Goal: Task Accomplishment & Management: Use online tool/utility

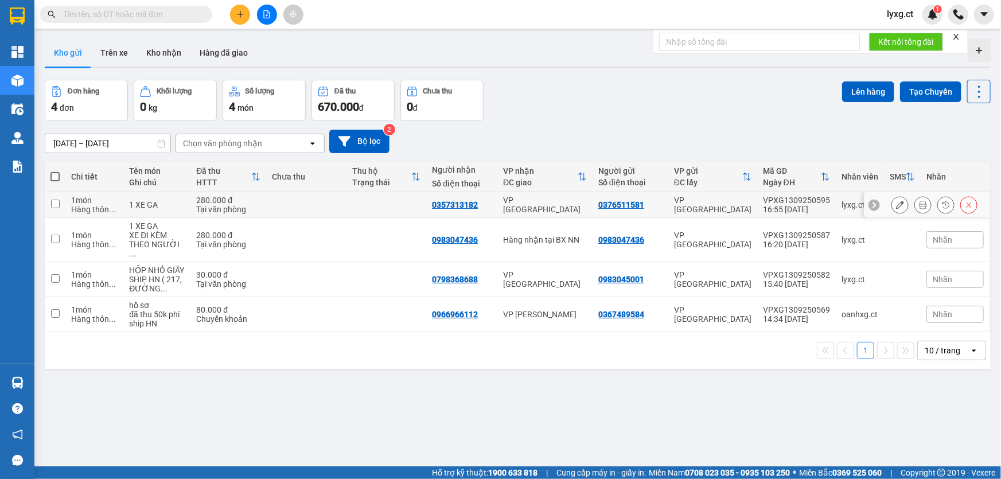
click at [293, 212] on td at bounding box center [306, 205] width 80 height 26
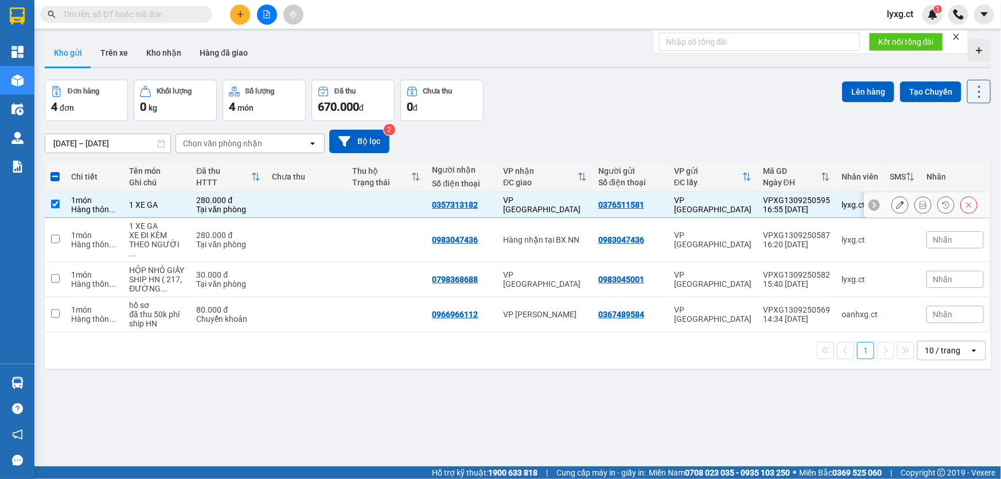
click at [312, 201] on td at bounding box center [306, 205] width 80 height 26
checkbox input "false"
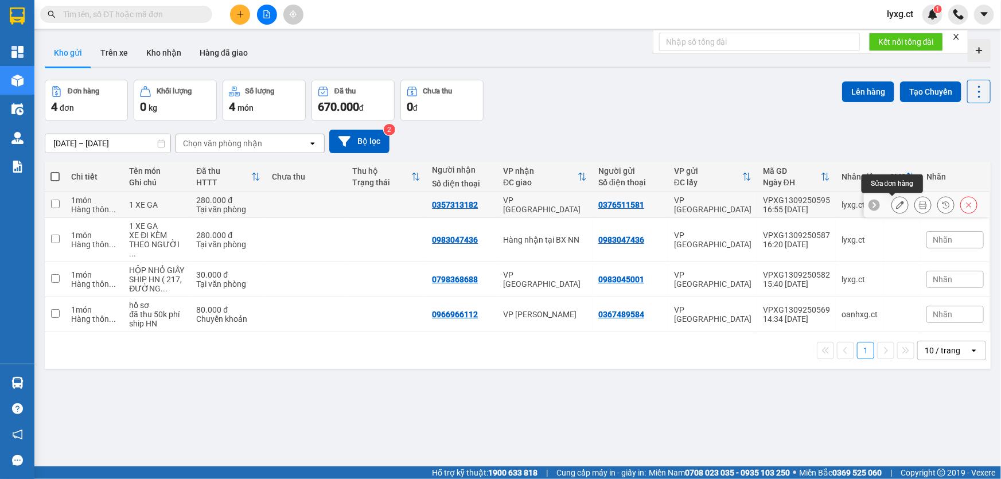
click at [896, 207] on icon at bounding box center [900, 205] width 8 height 8
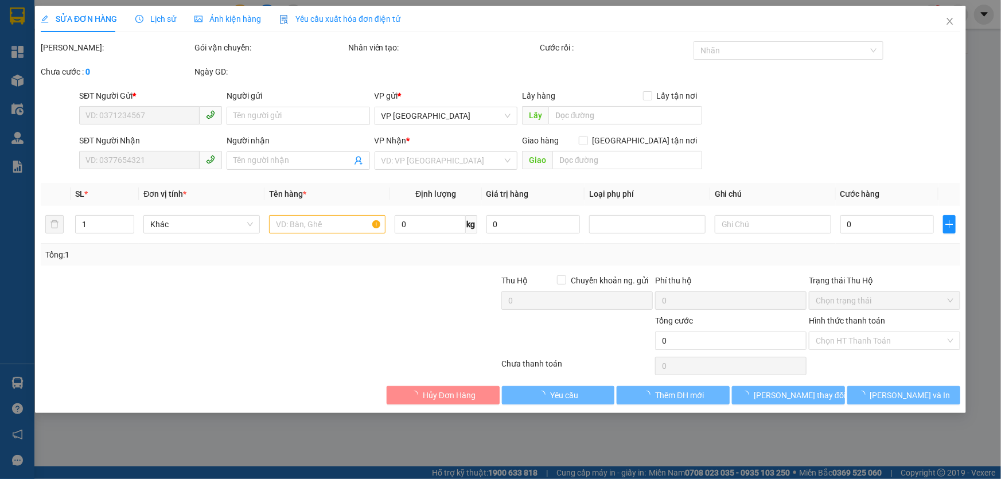
type input "0376511581"
type input "0357313182"
type input "280.000"
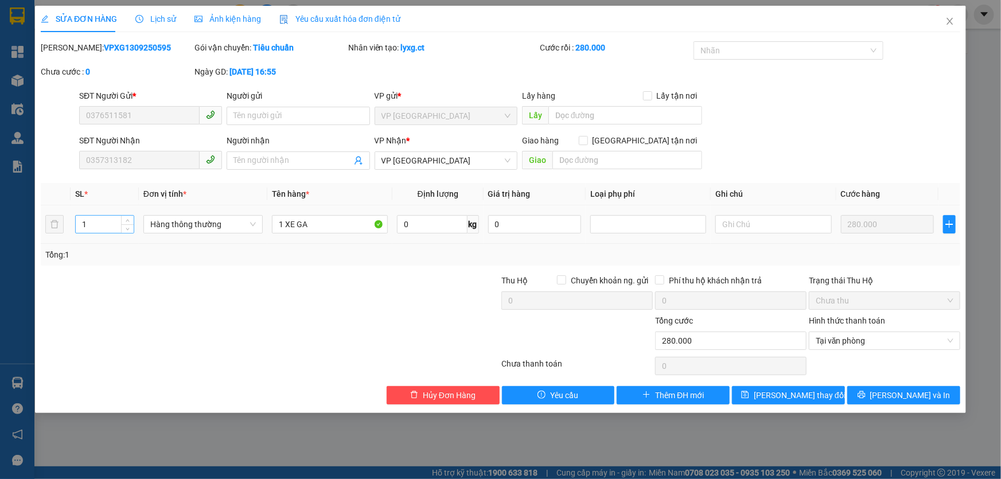
click at [89, 227] on input "1" at bounding box center [105, 224] width 58 height 17
type input "2"
click at [338, 221] on input "1 XE GA" at bounding box center [330, 224] width 116 height 18
type input "1 XE GA+1 VỢT"
click at [809, 397] on span "[PERSON_NAME] thay đổi" at bounding box center [800, 395] width 92 height 13
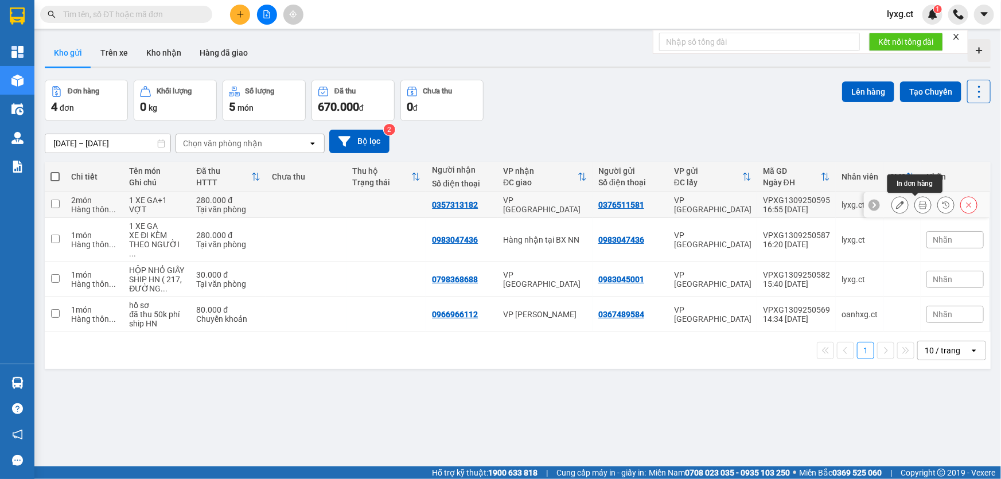
click at [919, 204] on icon at bounding box center [923, 205] width 8 height 8
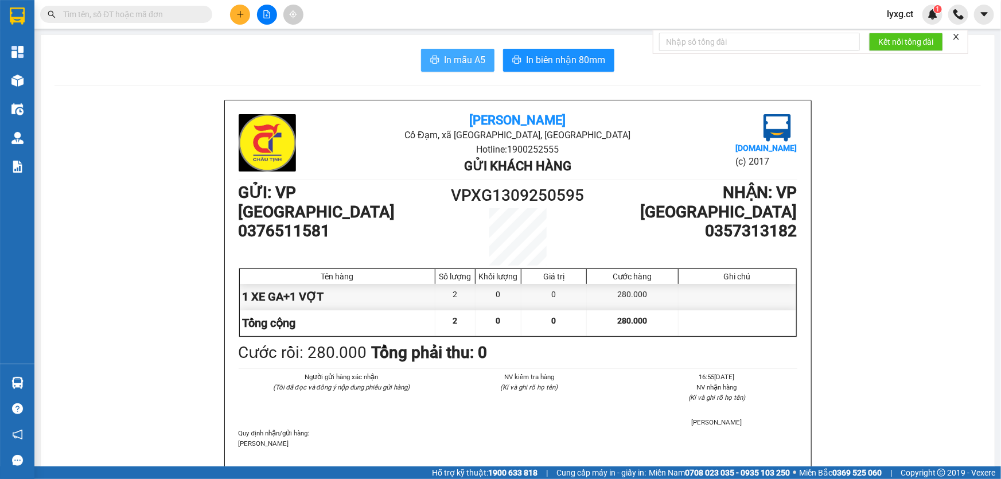
click at [472, 50] on button "In mẫu A5" at bounding box center [457, 60] width 73 height 23
click at [177, 20] on input "text" at bounding box center [130, 14] width 135 height 13
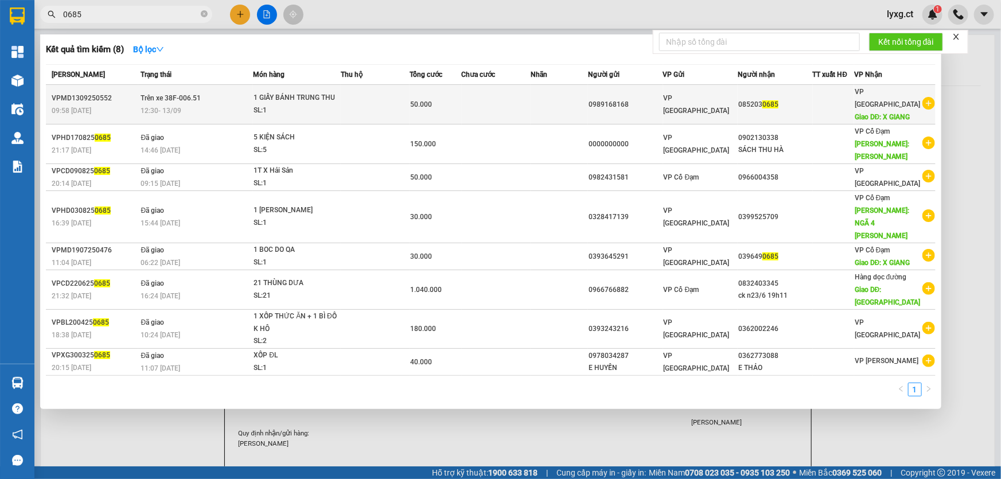
type input "0685"
click at [379, 101] on td at bounding box center [375, 105] width 69 height 40
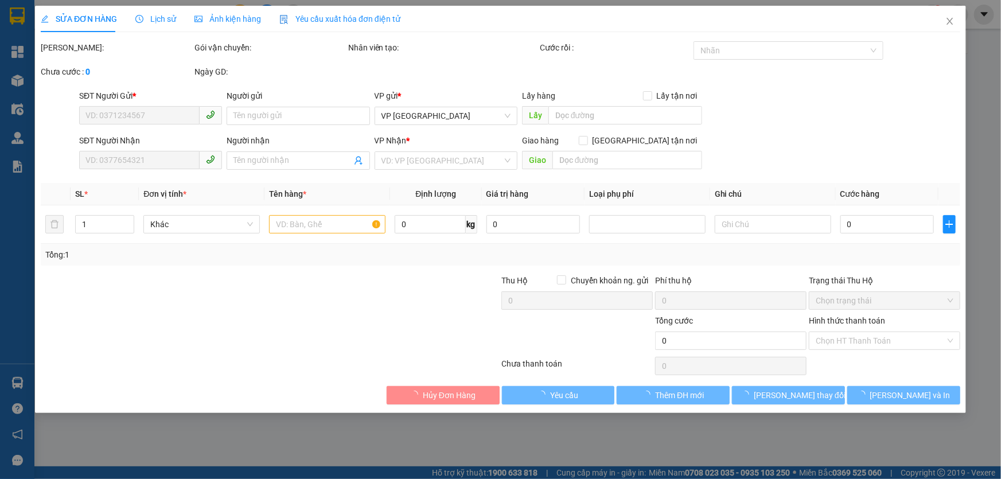
type input "0989168168"
type input "0852030685"
type input "X GIANG"
type input "50.000"
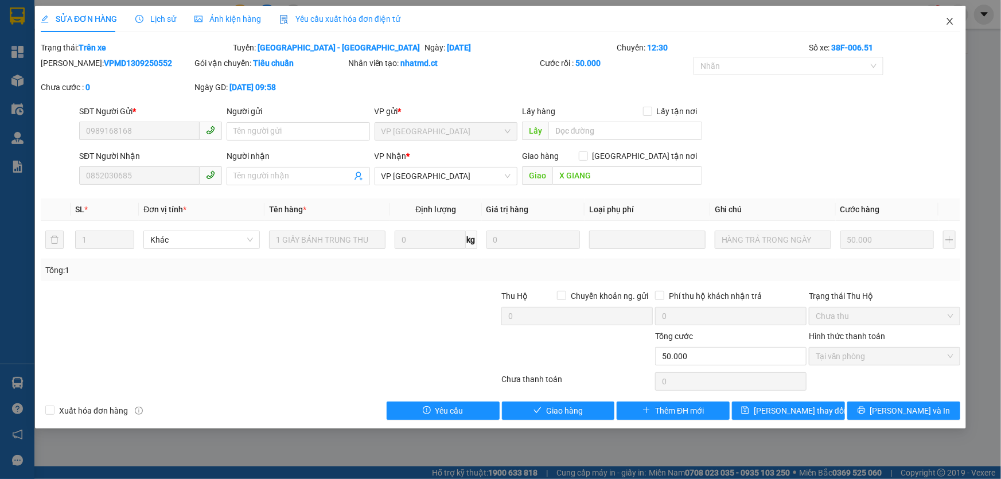
click at [947, 22] on icon "close" at bounding box center [950, 21] width 9 height 9
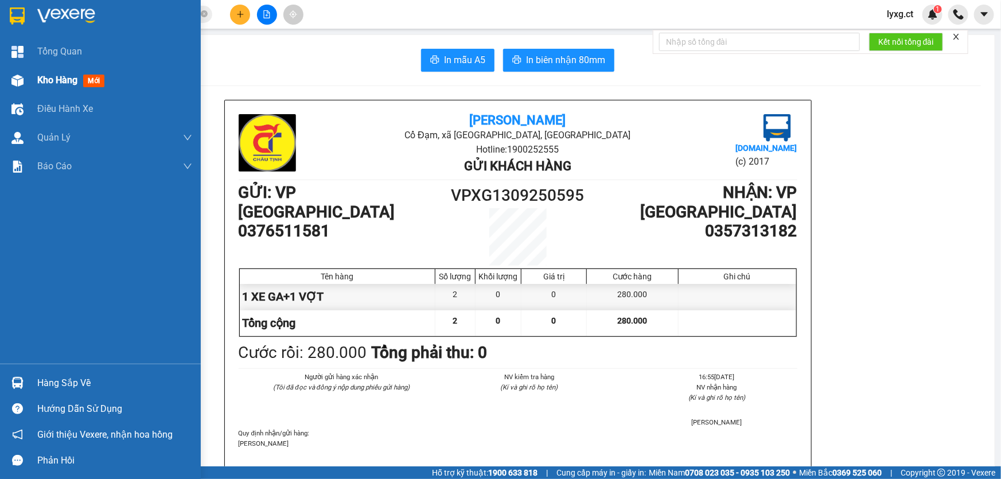
click at [63, 80] on span "Kho hàng" at bounding box center [57, 80] width 40 height 11
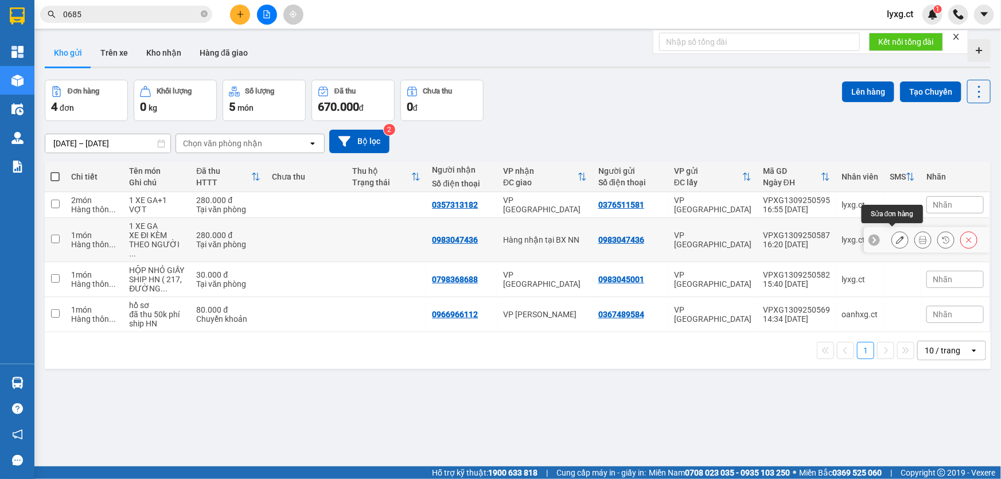
click at [896, 238] on icon at bounding box center [900, 240] width 8 height 8
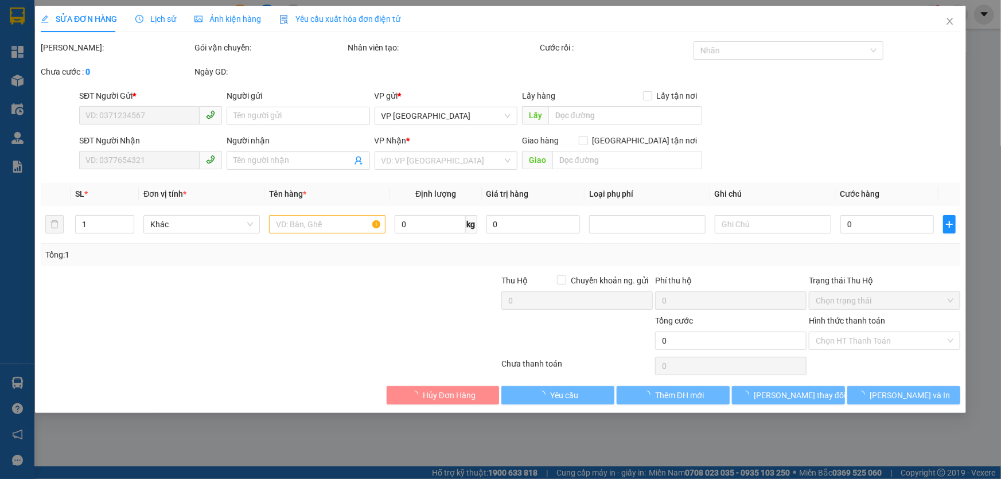
type input "0983047436"
type input "280.000"
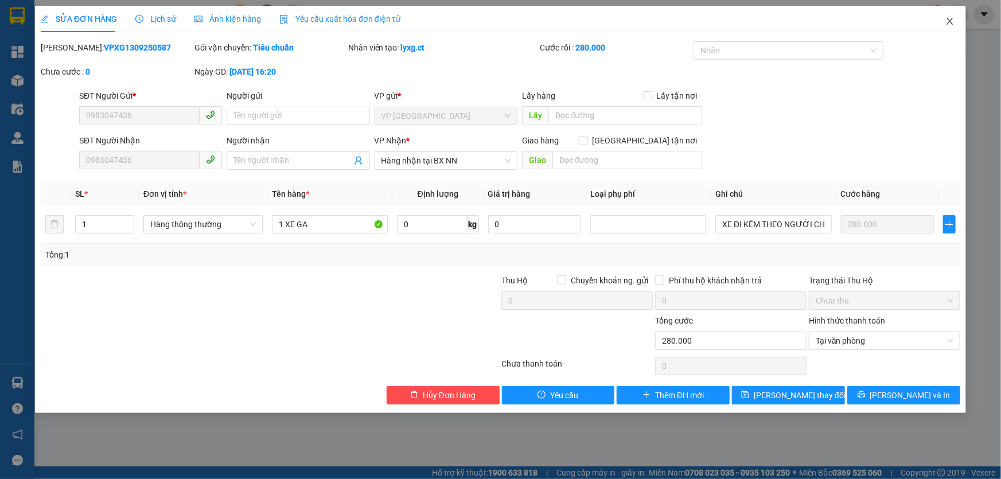
click at [951, 20] on icon "close" at bounding box center [950, 21] width 9 height 9
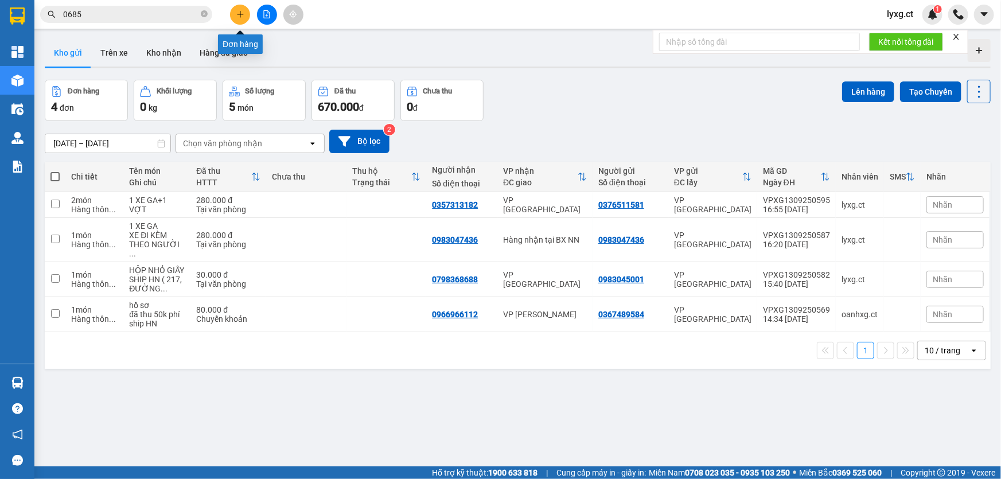
click at [245, 15] on button at bounding box center [240, 15] width 20 height 20
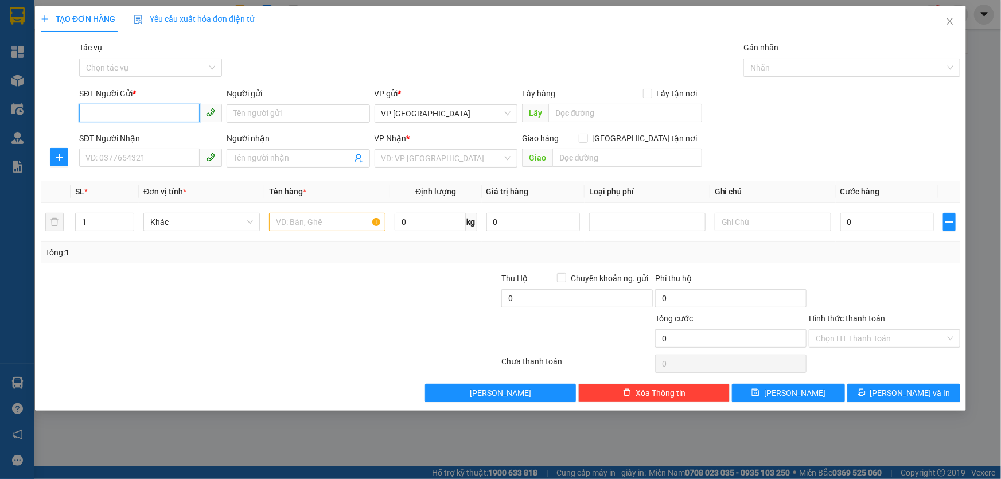
click at [158, 119] on input "SĐT Người Gửi *" at bounding box center [139, 113] width 121 height 18
type input "0354856246"
click at [150, 149] on input "SĐT Người Nhận" at bounding box center [139, 158] width 121 height 18
type input "0974209014"
click at [411, 155] on input "search" at bounding box center [442, 158] width 121 height 17
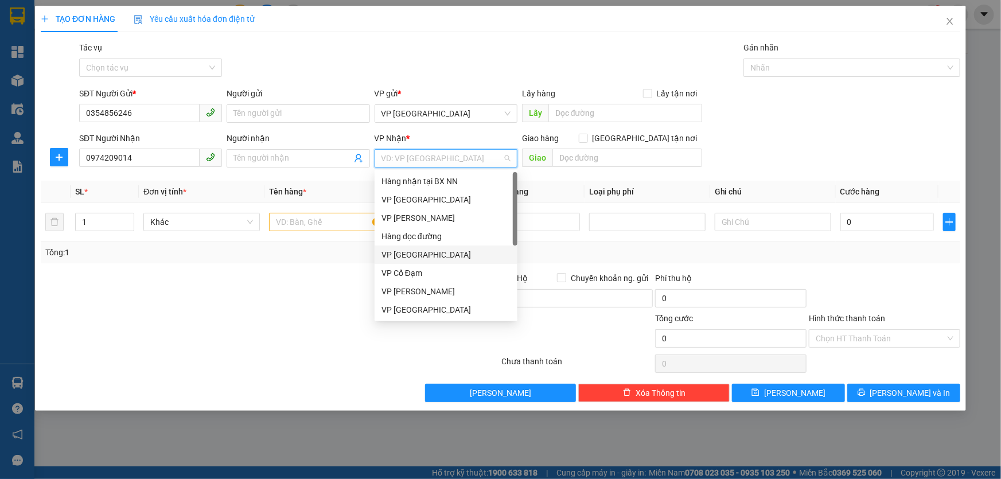
click at [410, 254] on div "VP [GEOGRAPHIC_DATA]" at bounding box center [446, 254] width 129 height 13
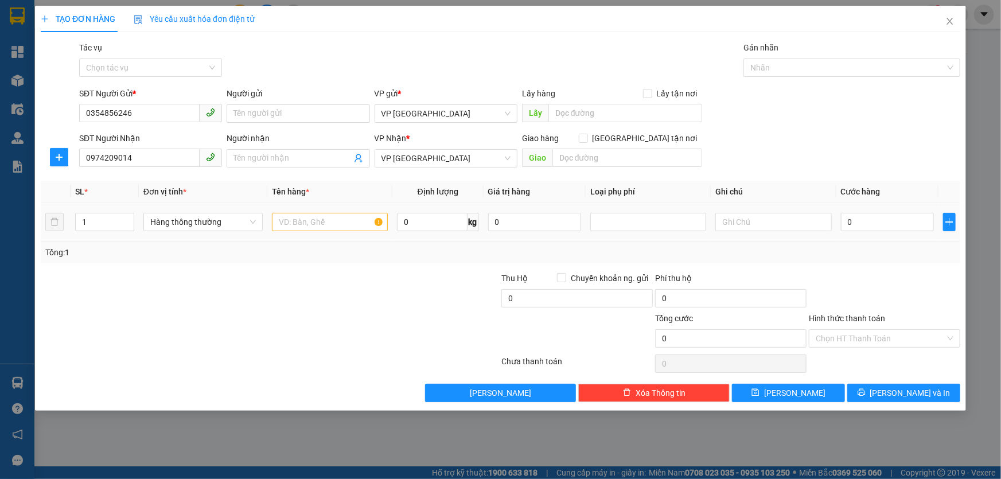
click at [286, 207] on td at bounding box center [329, 222] width 125 height 38
click at [291, 218] on input "text" at bounding box center [330, 222] width 116 height 18
type input "1 GIẤY TÍM"
click at [915, 217] on input "0" at bounding box center [888, 222] width 94 height 18
type input "3"
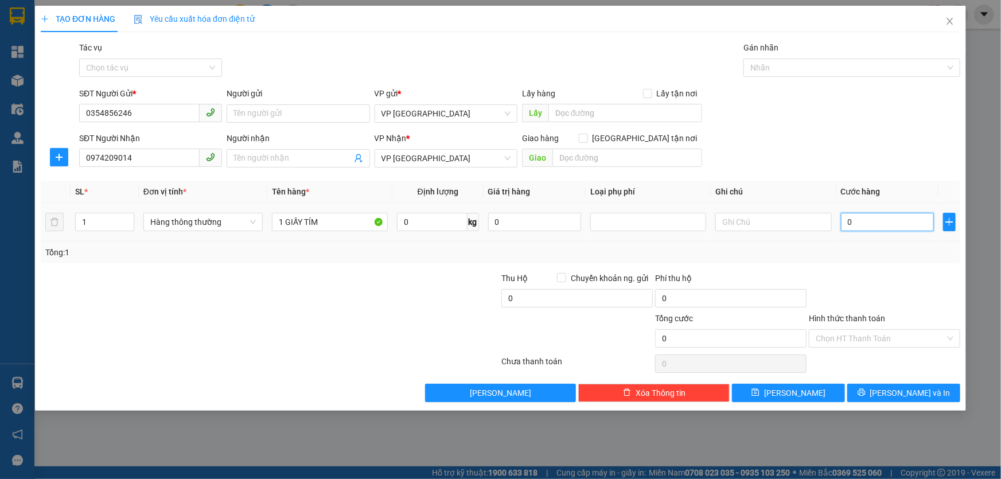
type input "3"
type input "30"
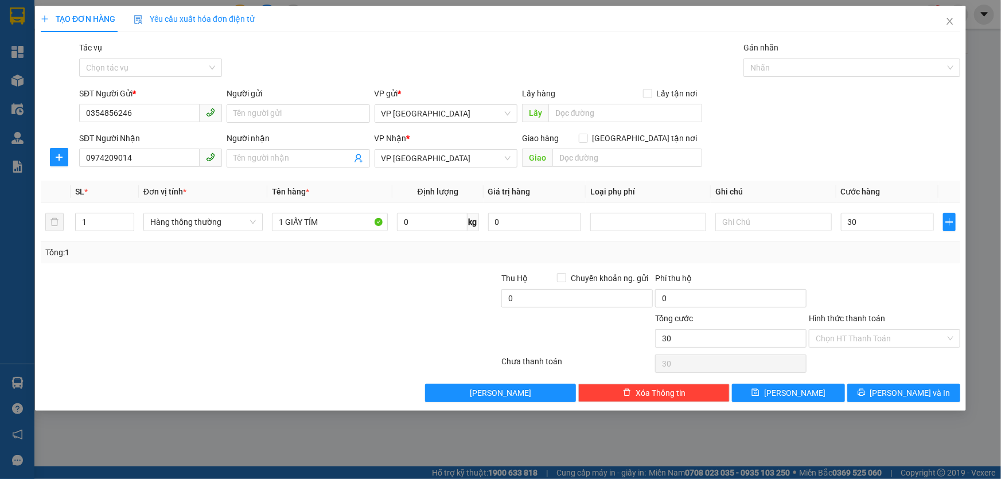
type input "30.000"
click at [883, 275] on div at bounding box center [885, 292] width 154 height 40
click at [885, 340] on input "Hình thức thanh toán" at bounding box center [881, 338] width 130 height 17
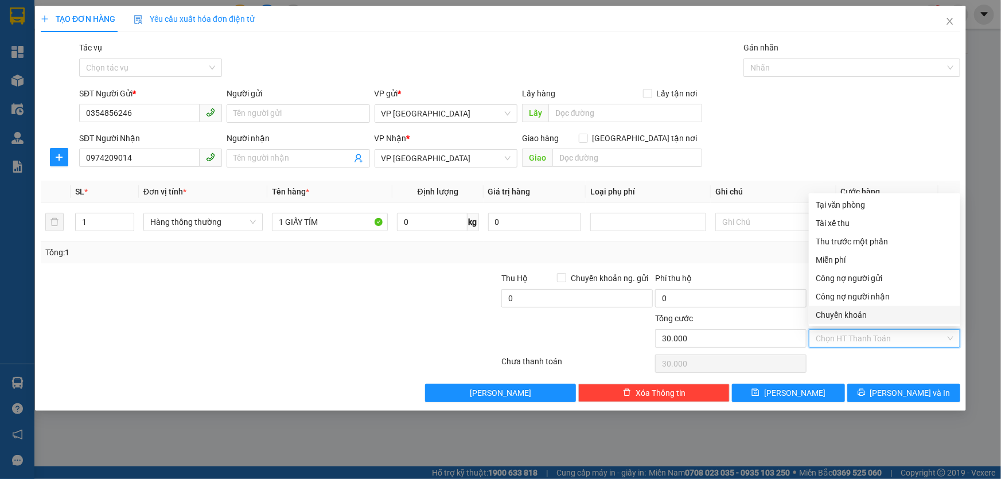
click at [861, 317] on div "Chuyển khoản" at bounding box center [885, 315] width 138 height 13
type input "0"
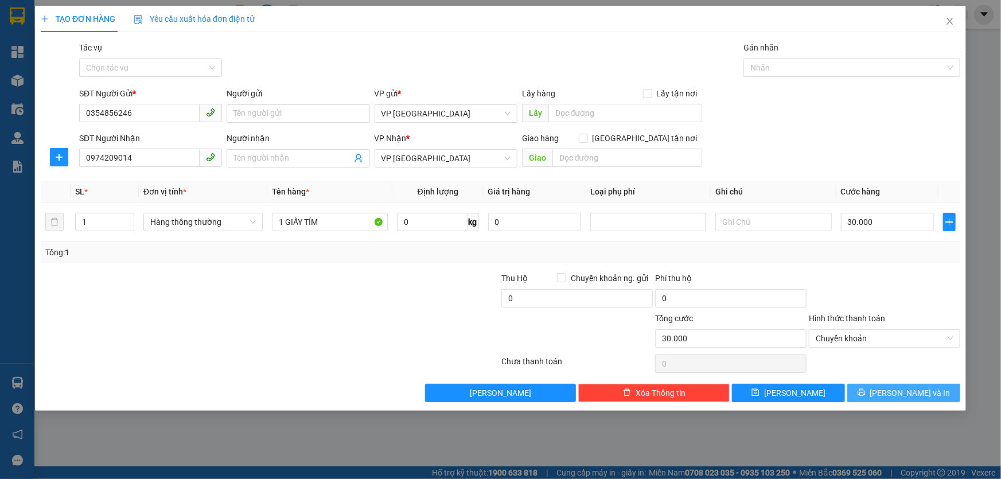
click at [912, 391] on span "[PERSON_NAME] và In" at bounding box center [910, 393] width 80 height 13
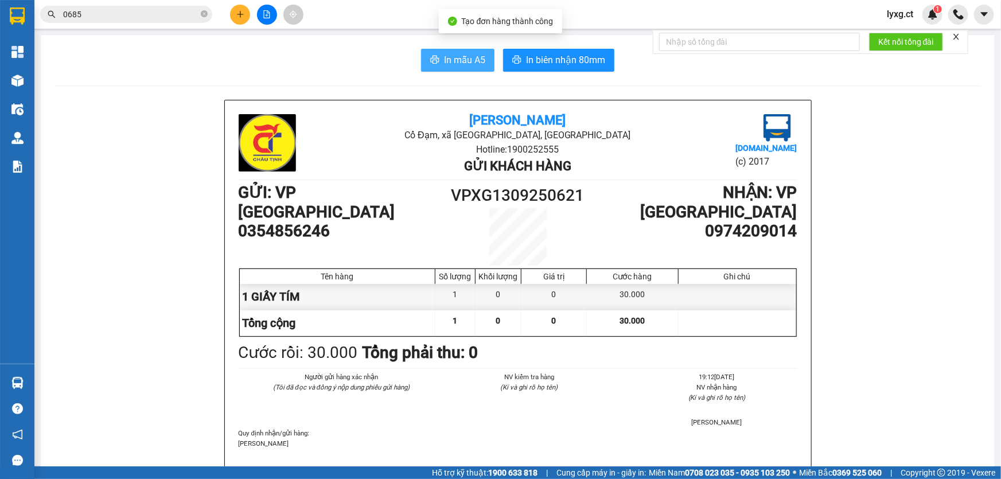
click at [477, 61] on span "In mẫu A5" at bounding box center [464, 60] width 41 height 14
drag, startPoint x: 458, startPoint y: 54, endPoint x: 555, endPoint y: 54, distance: 96.4
click at [458, 54] on span "In mẫu A5" at bounding box center [464, 60] width 41 height 14
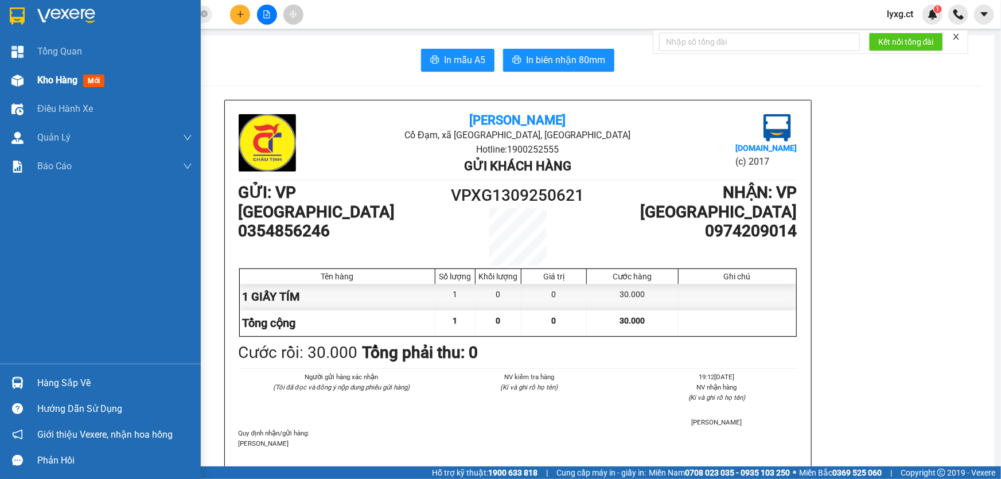
drag, startPoint x: 59, startPoint y: 83, endPoint x: 86, endPoint y: 2, distance: 85.5
click at [59, 82] on span "Kho hàng" at bounding box center [57, 80] width 40 height 11
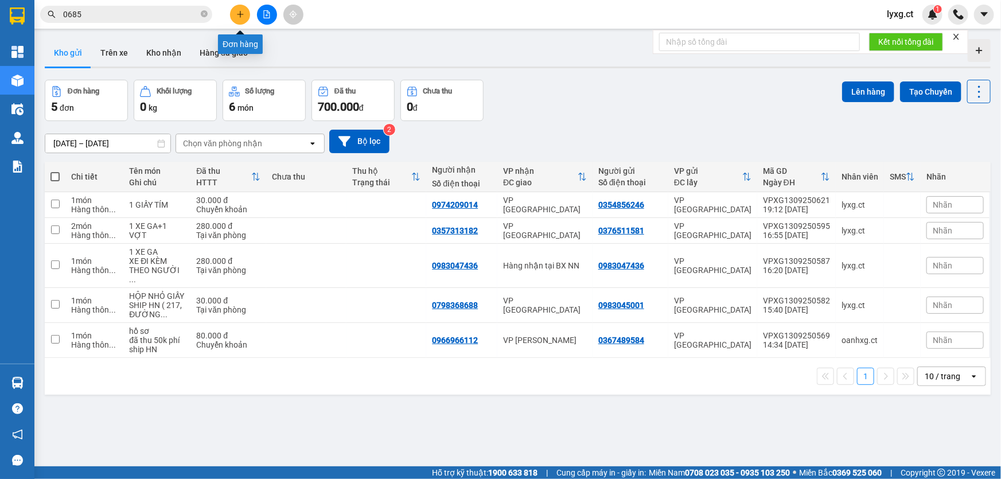
click at [236, 14] on icon "plus" at bounding box center [240, 14] width 8 height 8
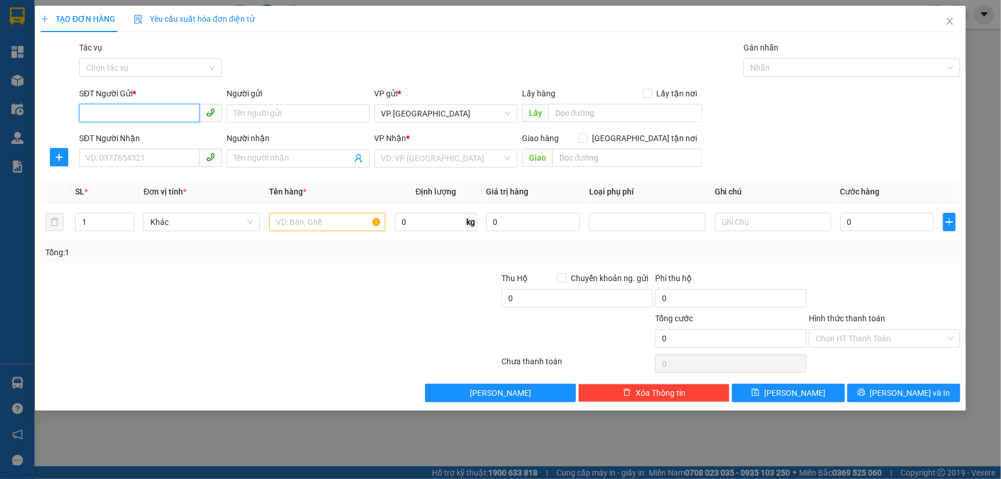
click at [190, 113] on input "SĐT Người Gửi *" at bounding box center [139, 113] width 121 height 18
type input "0979286543"
click at [151, 134] on div "0979286543 - A CHƯƠNG X VIÊN" at bounding box center [150, 136] width 129 height 13
type input "A CHƯƠNG X VIÊN"
type input "0904685637"
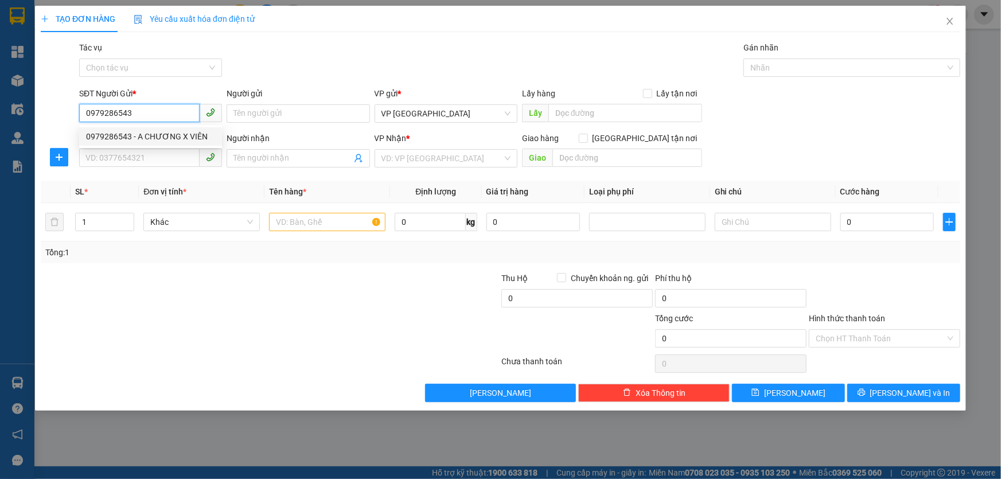
type input "BÁC PHI"
type input "70.000"
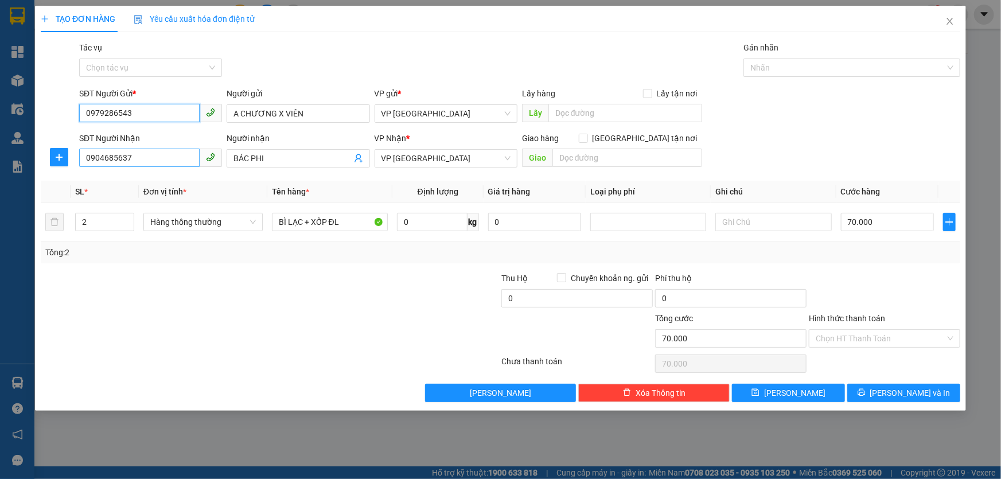
type input "0979286543"
click at [151, 157] on input "0904685637" at bounding box center [139, 158] width 121 height 18
drag, startPoint x: 169, startPoint y: 158, endPoint x: 57, endPoint y: 164, distance: 112.0
click at [57, 164] on div "SĐT Người Nhận 0904685637 Người nhận BÁC PHI VP Nhận * VP [PERSON_NAME] hàng Gi…" at bounding box center [501, 152] width 922 height 40
click at [421, 157] on span "VP [GEOGRAPHIC_DATA]" at bounding box center [446, 158] width 129 height 17
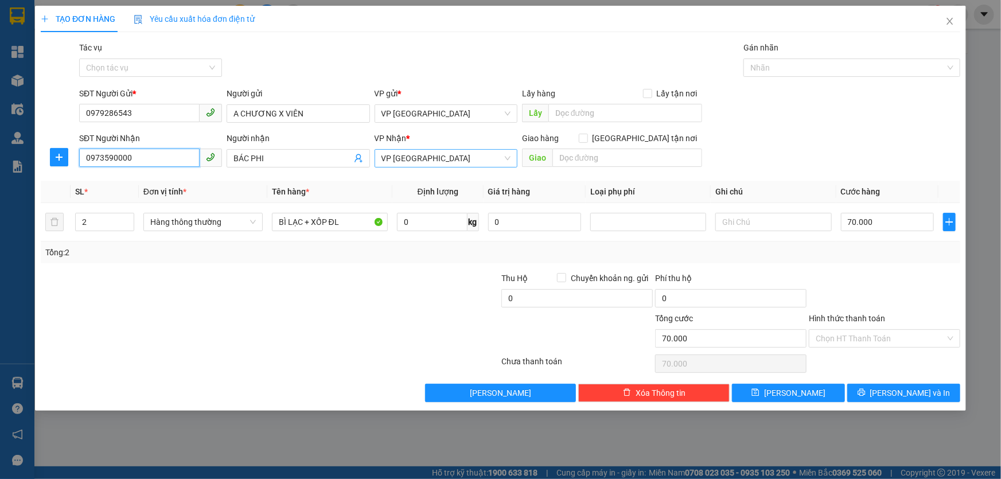
type input "0973590000"
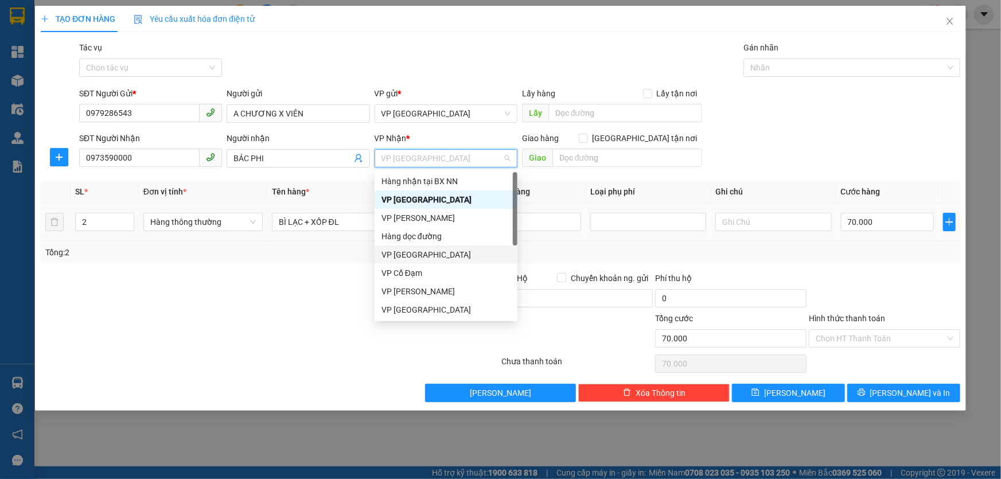
drag, startPoint x: 410, startPoint y: 254, endPoint x: 154, endPoint y: 239, distance: 256.4
click at [410, 254] on div "VP [GEOGRAPHIC_DATA]" at bounding box center [446, 254] width 129 height 13
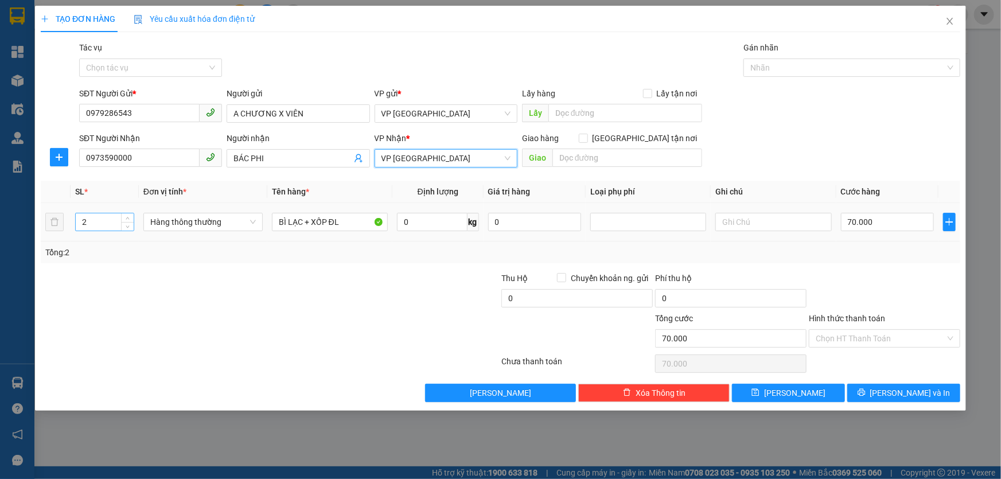
click at [111, 224] on input "2" at bounding box center [105, 221] width 58 height 17
type input "1"
drag, startPoint x: 347, startPoint y: 225, endPoint x: 241, endPoint y: 207, distance: 107.7
click at [241, 223] on tr "1 Hàng thông thường BÌ LẠC + XỐP ĐL 0 kg 0 70.000" at bounding box center [501, 222] width 920 height 38
type input "1 XỐP TP"
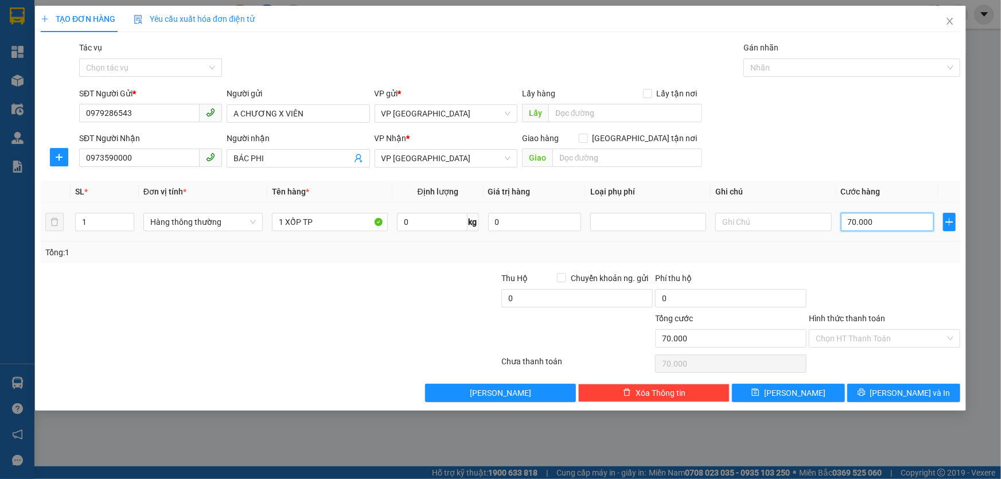
click at [889, 220] on input "70.000" at bounding box center [888, 222] width 94 height 18
click at [864, 335] on input "Hình thức thanh toán" at bounding box center [881, 338] width 130 height 17
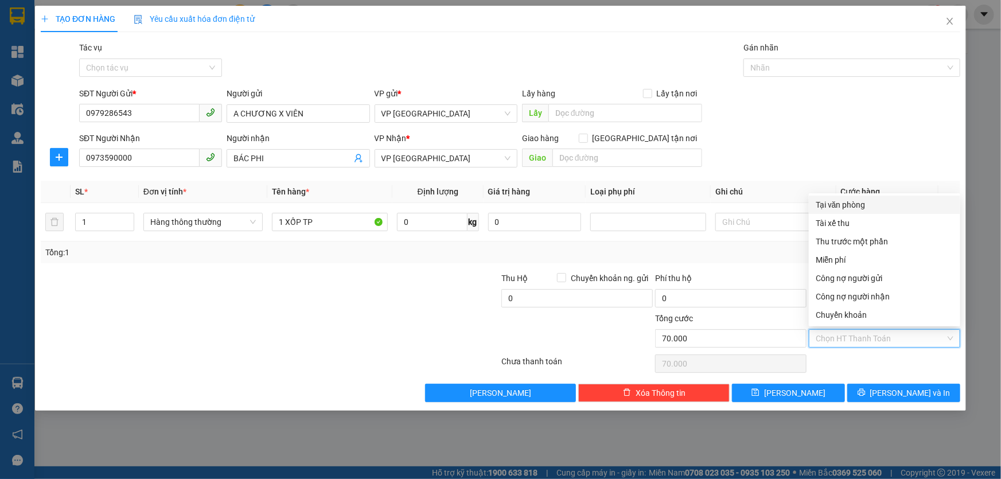
click at [832, 157] on div "SĐT Người Nhận 0973590000 Người nhận BÁC PHI VP Nhận * VP Hà [GEOGRAPHIC_DATA] …" at bounding box center [520, 152] width 886 height 40
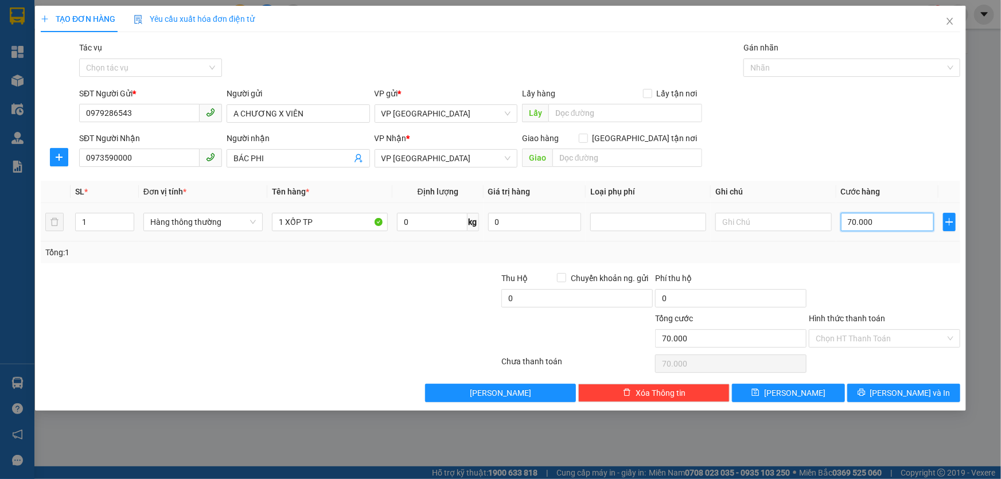
click at [883, 222] on input "70.000" at bounding box center [888, 222] width 94 height 18
type input "4"
type input "40"
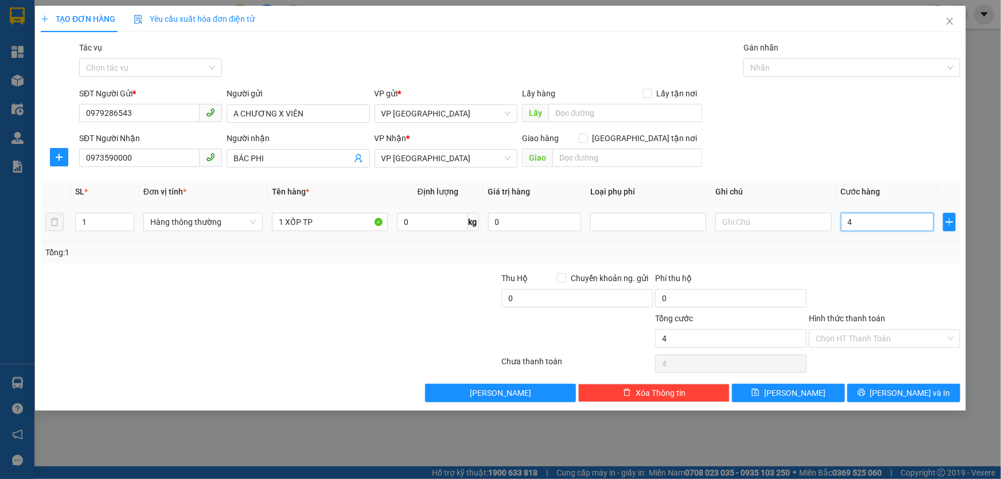
type input "40"
type input "40.000"
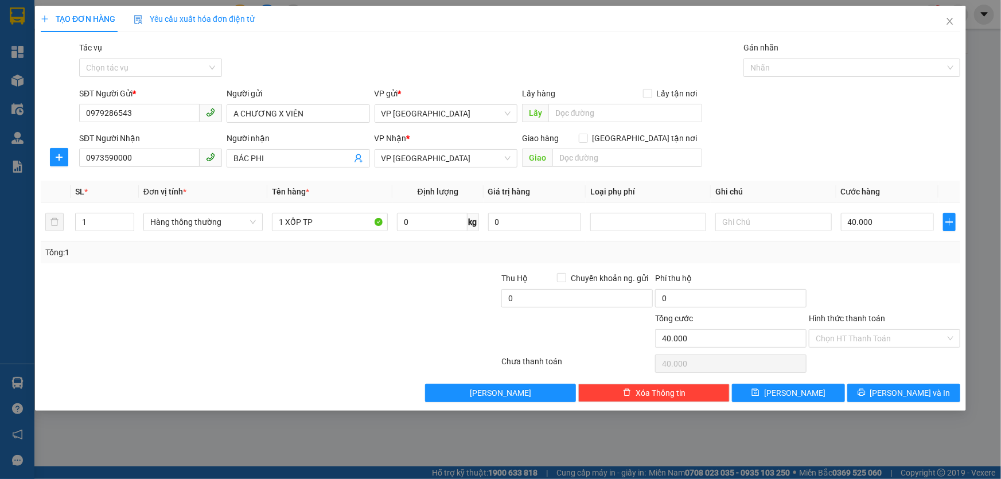
click at [856, 258] on div "Tổng: 1" at bounding box center [501, 253] width 920 height 22
drag, startPoint x: 886, startPoint y: 340, endPoint x: 872, endPoint y: 290, distance: 51.8
click at [886, 339] on input "Hình thức thanh toán" at bounding box center [881, 338] width 130 height 17
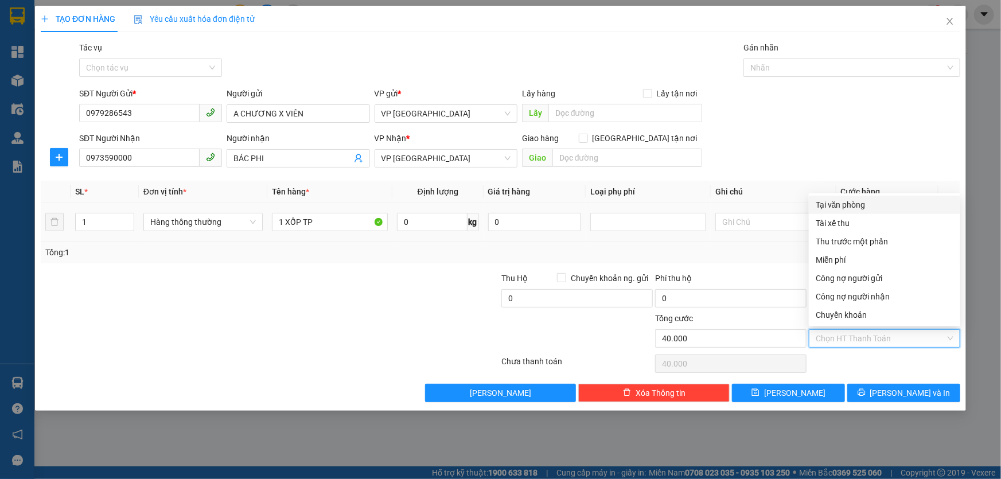
click at [844, 204] on div "Tại văn phòng" at bounding box center [885, 205] width 138 height 13
type input "0"
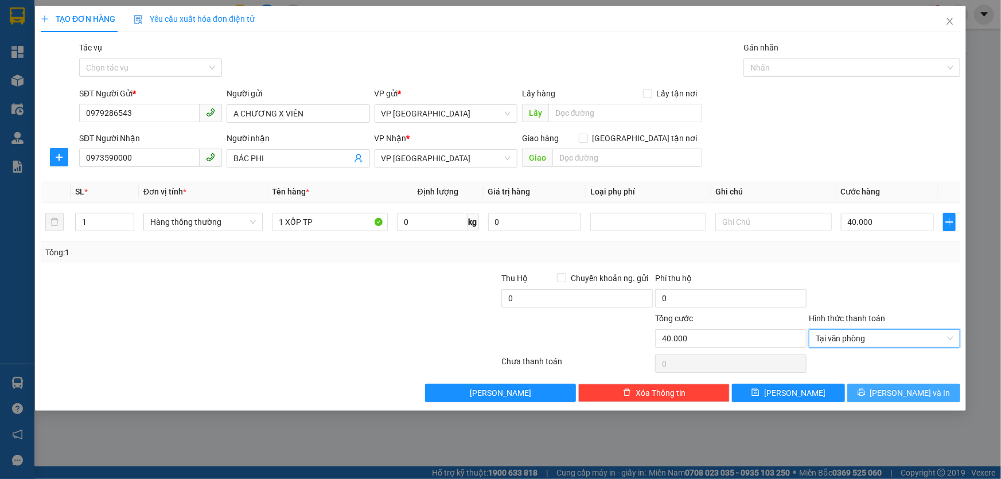
click at [918, 393] on span "[PERSON_NAME] và In" at bounding box center [910, 393] width 80 height 13
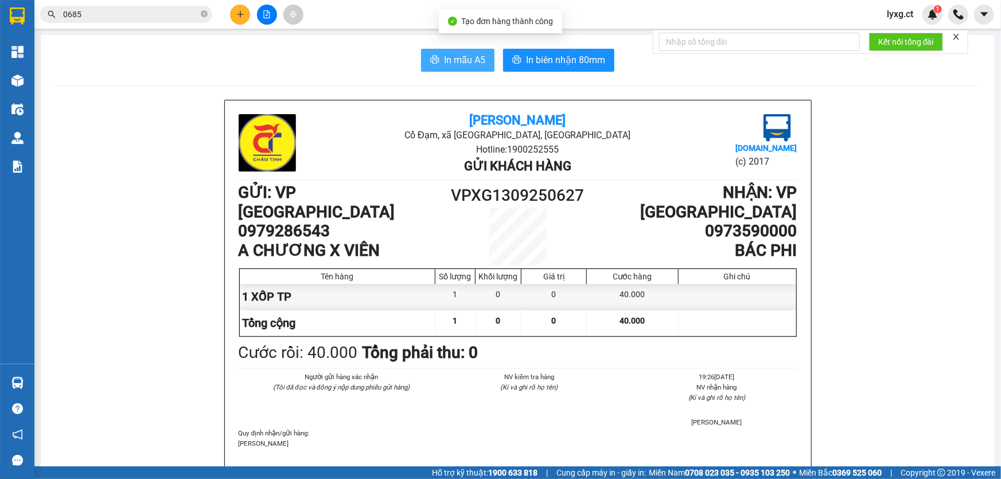
click at [465, 57] on span "In mẫu A5" at bounding box center [464, 60] width 41 height 14
click at [238, 16] on icon "plus" at bounding box center [240, 14] width 8 height 8
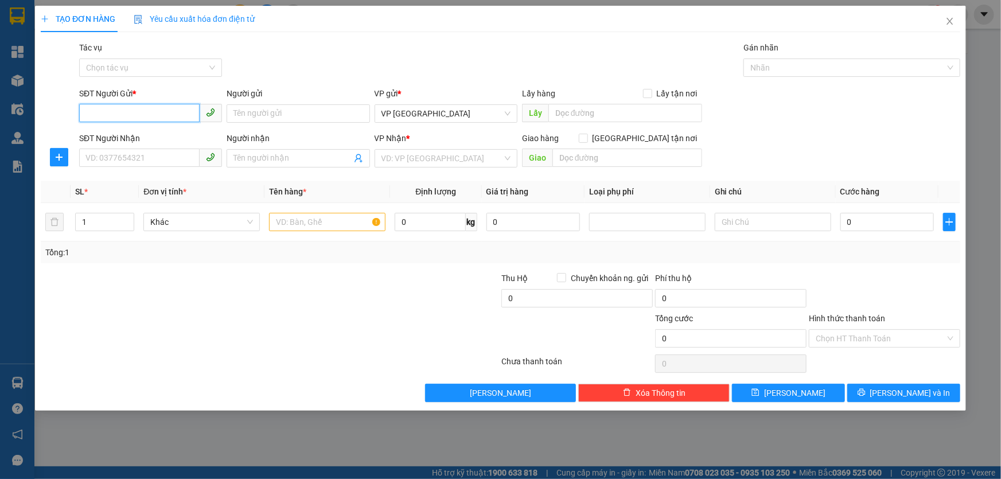
click at [144, 112] on input "SĐT Người Gửi *" at bounding box center [139, 113] width 121 height 18
type input "0354815046"
click at [145, 136] on div "0354815046 - [PERSON_NAME]" at bounding box center [150, 136] width 129 height 13
type input "[PERSON_NAME]"
type input "0703384980"
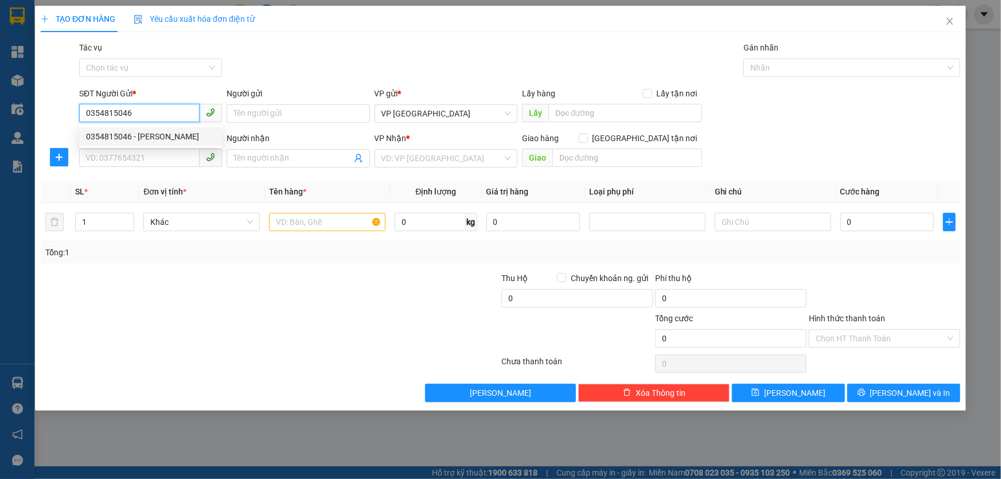
type input "A Thước"
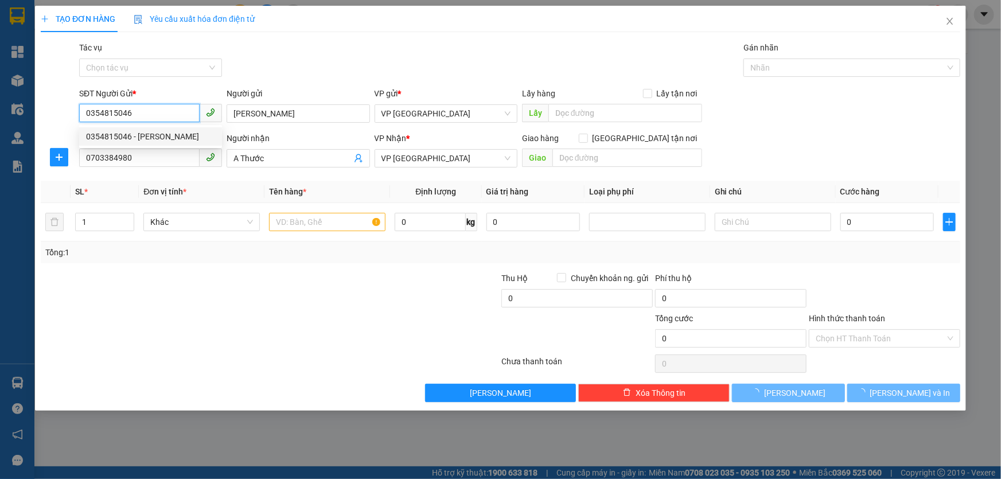
type input "40.000"
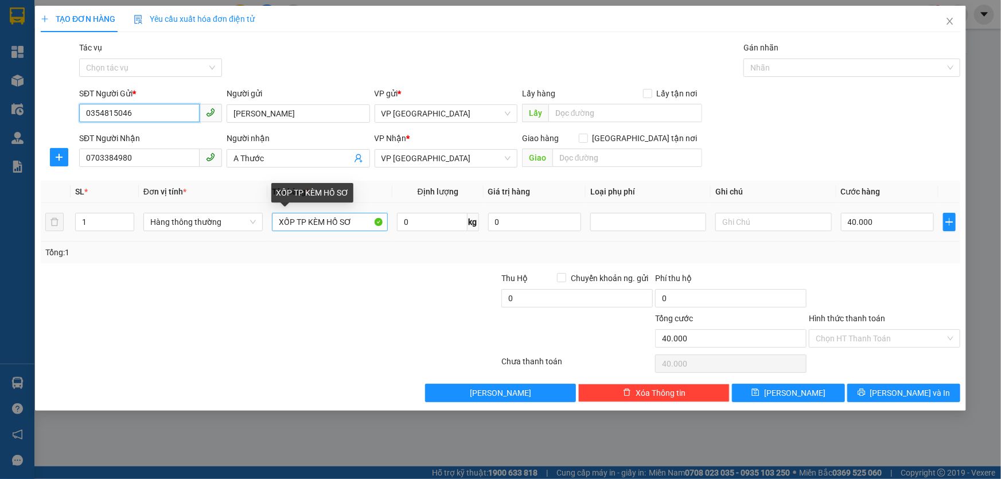
type input "0354815046"
drag, startPoint x: 307, startPoint y: 222, endPoint x: 216, endPoint y: 222, distance: 91.2
click at [216, 222] on tr "1 Hàng thông thường XỐP TP KÈM HỒ SƠ 0 kg 0 40.000" at bounding box center [501, 222] width 920 height 38
type input "HỒ SƠ"
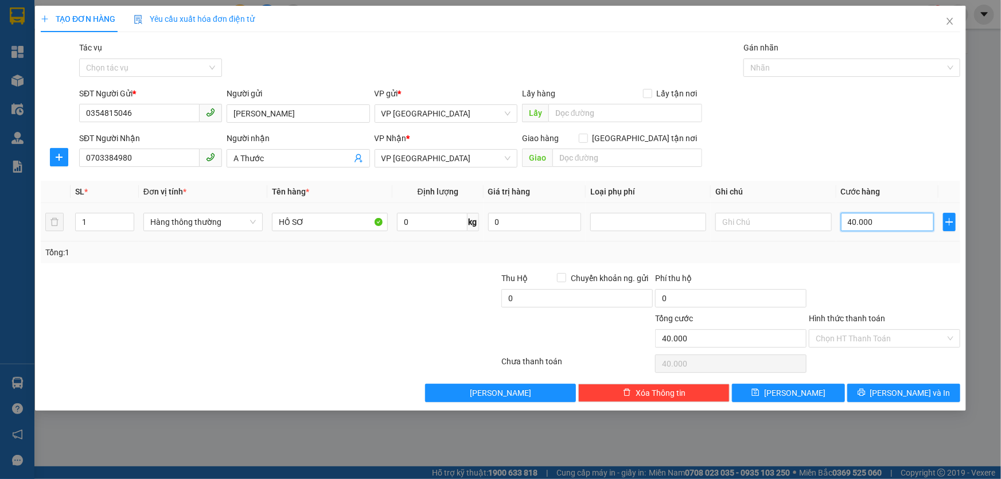
click at [897, 223] on input "40.000" at bounding box center [888, 222] width 94 height 18
type input "3"
type input "30"
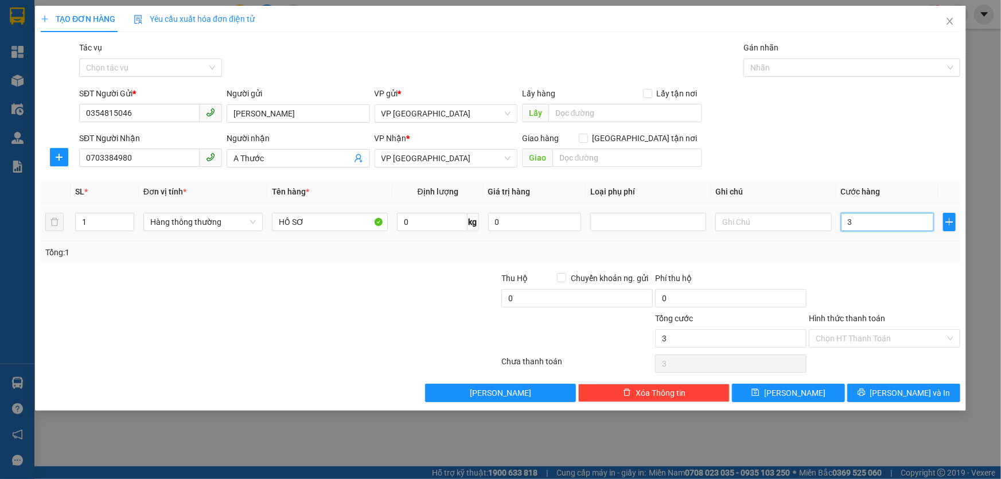
type input "30"
type input "30.000"
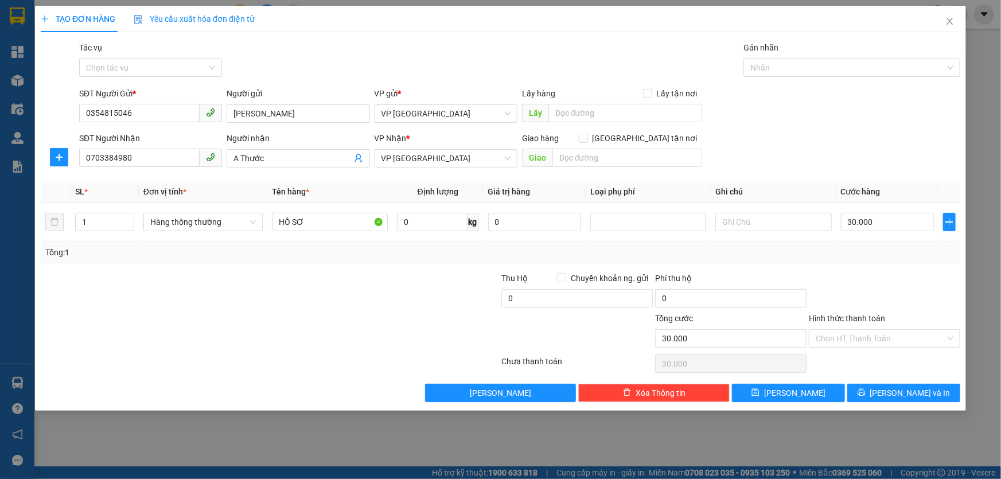
click at [896, 251] on div "Tổng: 1" at bounding box center [500, 252] width 911 height 13
click at [895, 337] on input "Hình thức thanh toán" at bounding box center [881, 338] width 130 height 17
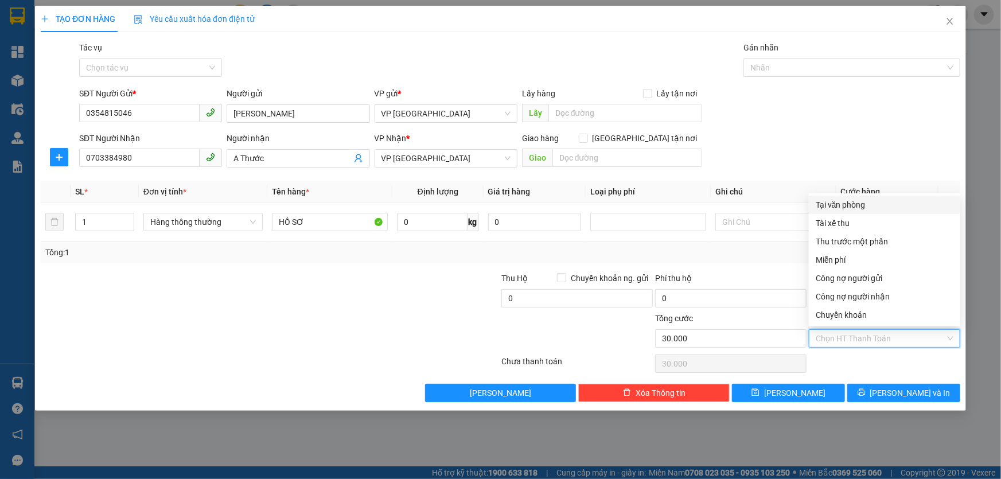
click at [848, 202] on div "Tại văn phòng" at bounding box center [885, 205] width 138 height 13
type input "0"
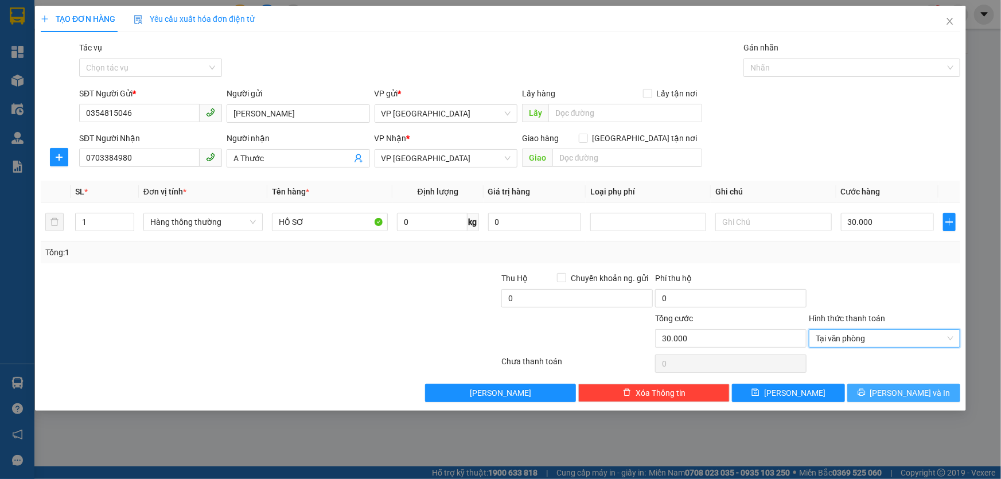
click at [876, 391] on button "[PERSON_NAME] và In" at bounding box center [904, 393] width 113 height 18
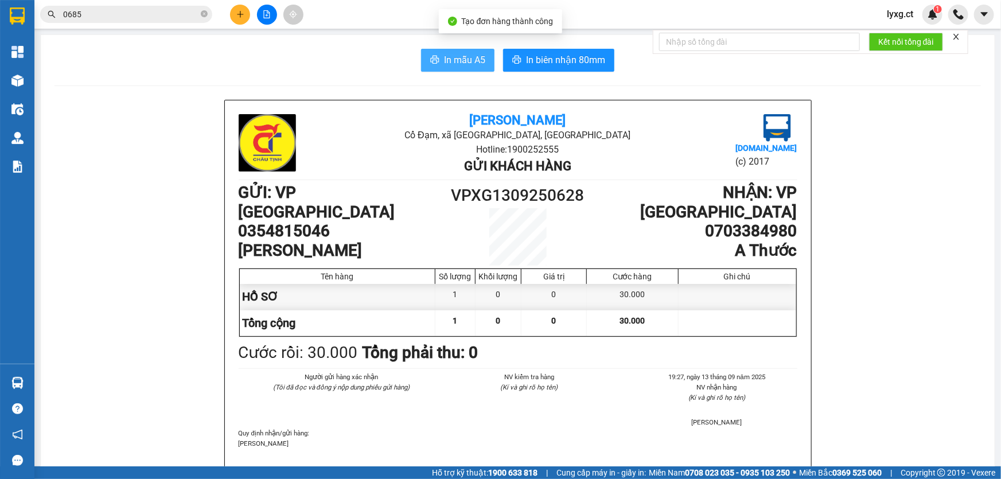
click at [442, 51] on button "In mẫu A5" at bounding box center [457, 60] width 73 height 23
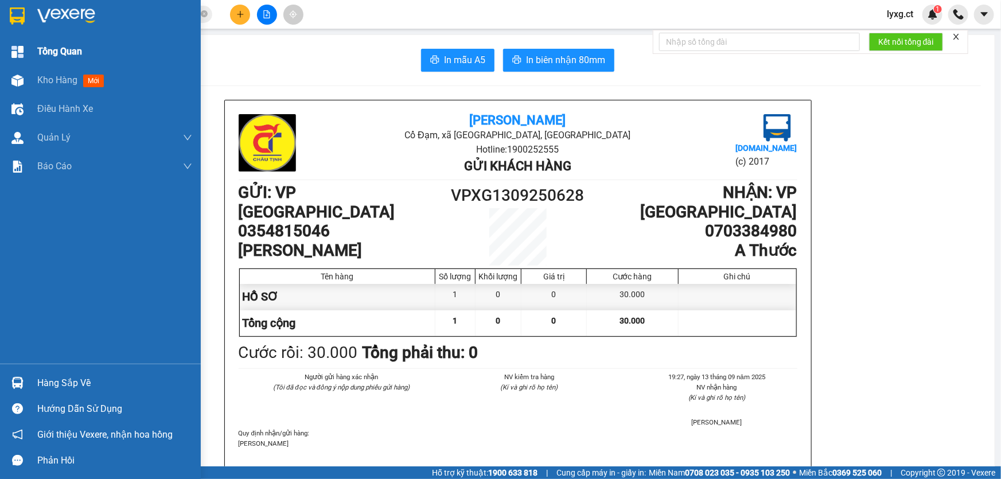
click at [25, 52] on div at bounding box center [17, 52] width 20 height 20
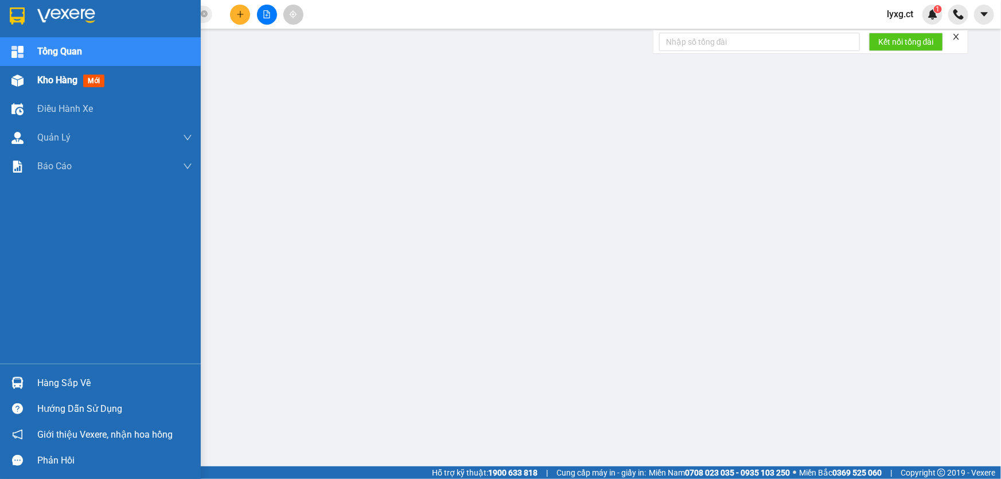
click at [60, 79] on span "Kho hàng" at bounding box center [57, 80] width 40 height 11
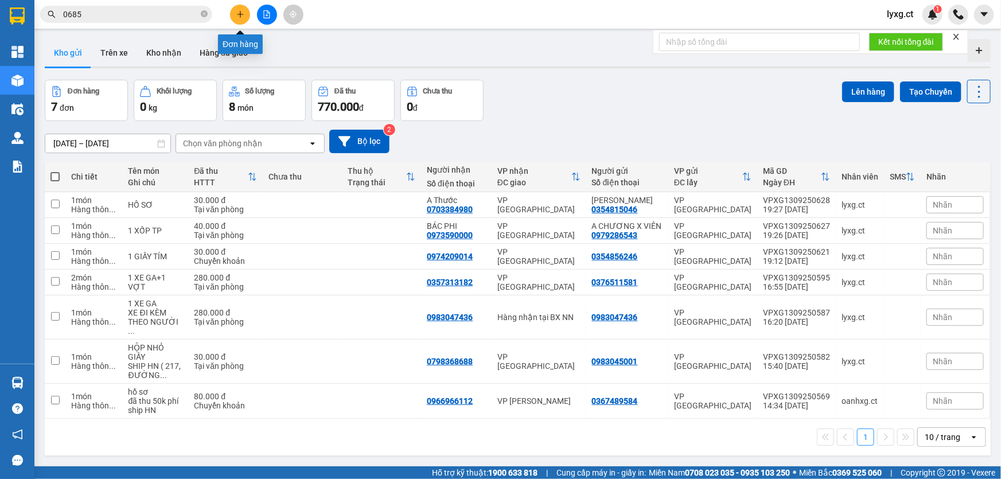
click at [238, 17] on icon "plus" at bounding box center [240, 14] width 8 height 8
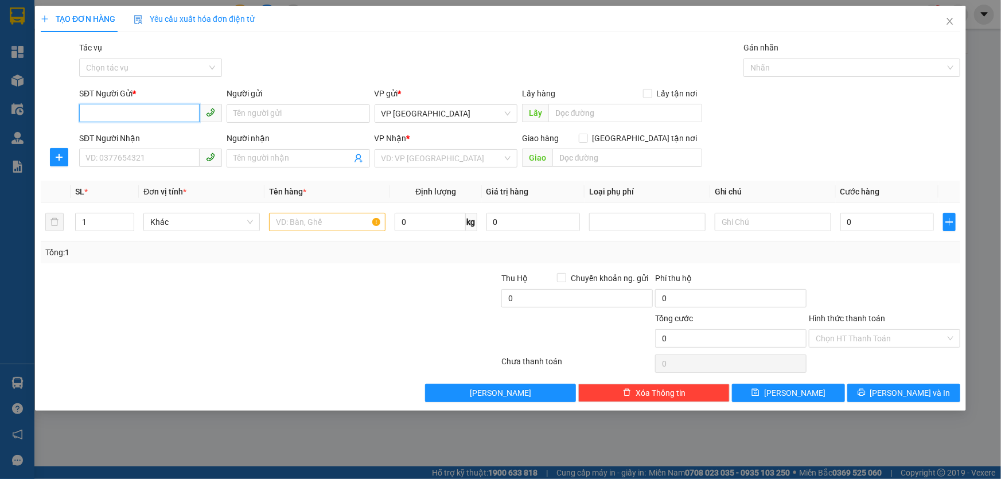
click at [163, 115] on input "SĐT Người Gửi *" at bounding box center [139, 113] width 121 height 18
click at [156, 109] on input "SĐT Người Gửi *" at bounding box center [139, 113] width 121 height 18
type input "0385729394"
click at [146, 134] on div "0385729394 - DÌ THỦY" at bounding box center [150, 136] width 129 height 13
type input "DÌ THỦY"
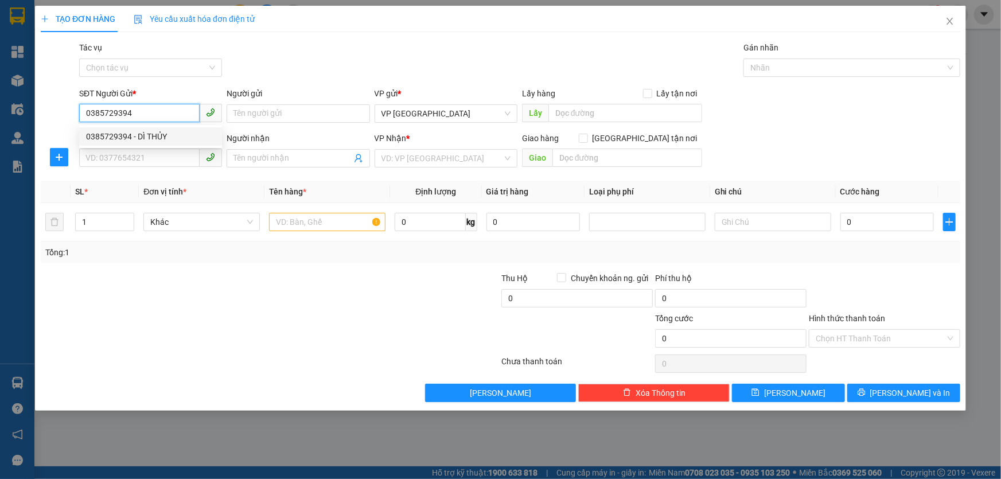
type input "0916407420"
type input "E THẢO"
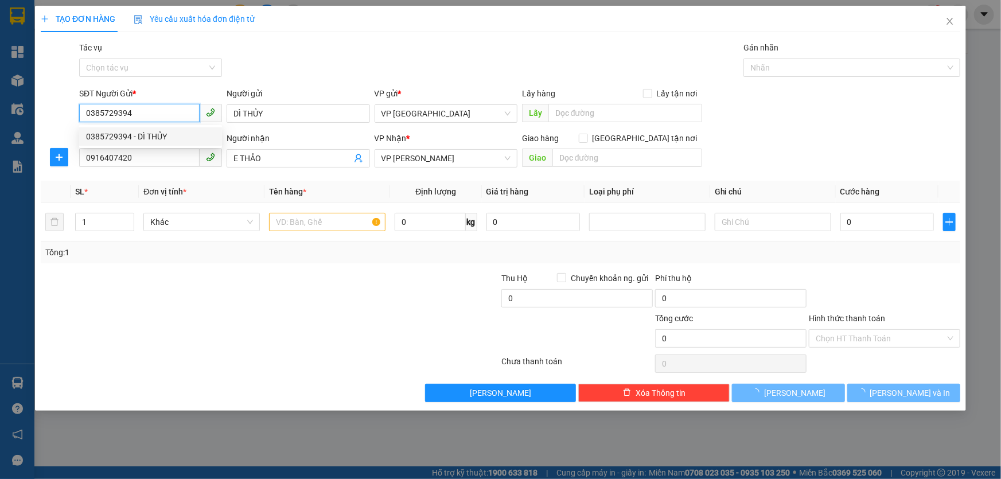
type input "50.000"
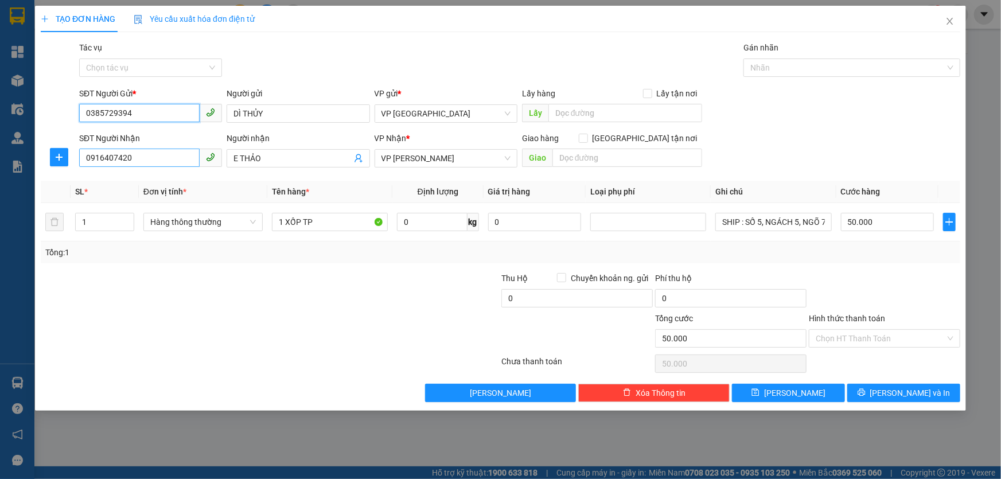
type input "0385729394"
click at [134, 159] on input "0916407420" at bounding box center [139, 158] width 121 height 18
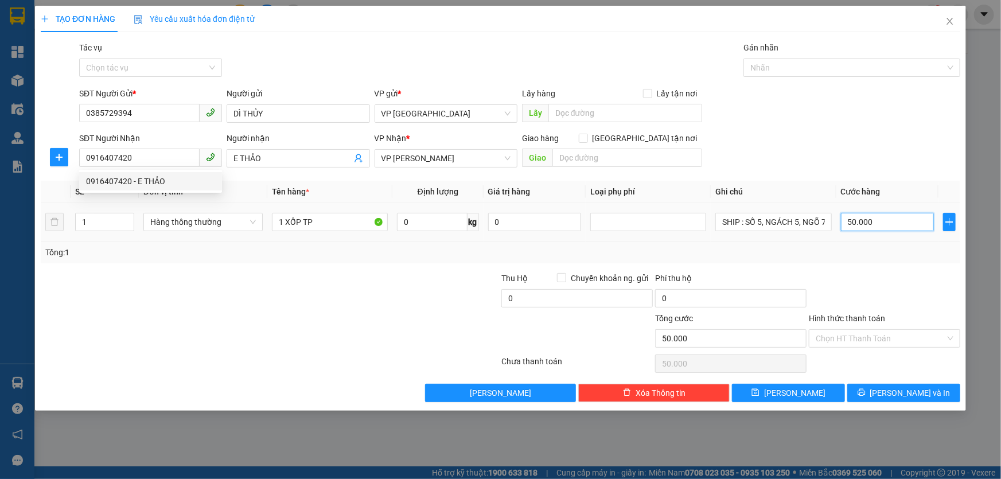
click at [880, 225] on input "50.000" at bounding box center [888, 222] width 94 height 18
click at [336, 181] on th "Tên hàng *" at bounding box center [329, 192] width 125 height 22
click at [893, 218] on input "50.000" at bounding box center [888, 222] width 94 height 18
click at [456, 155] on span "VP [PERSON_NAME]" at bounding box center [446, 158] width 129 height 17
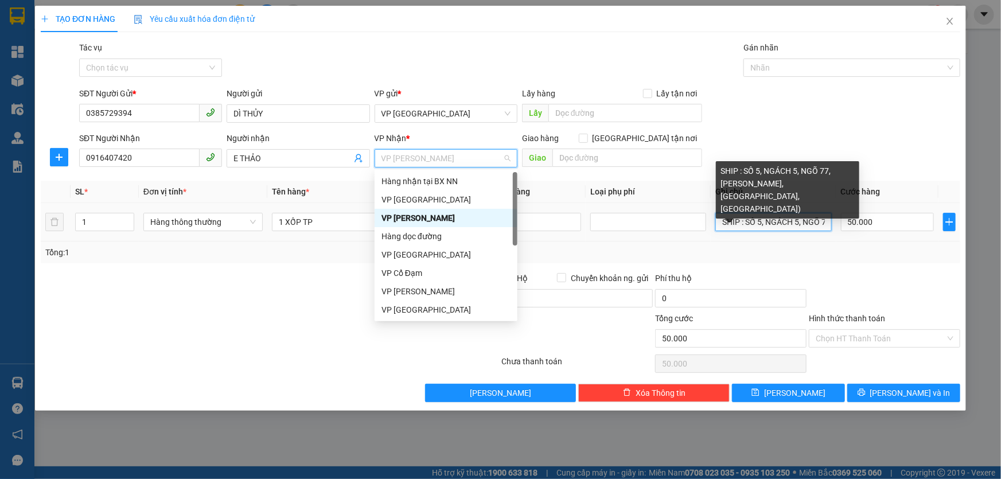
click at [790, 223] on input "SHIP : SỐ 5, NGÁCH 5, NGÕ 77, [PERSON_NAME], [GEOGRAPHIC_DATA], [GEOGRAPHIC_DAT…" at bounding box center [774, 222] width 116 height 18
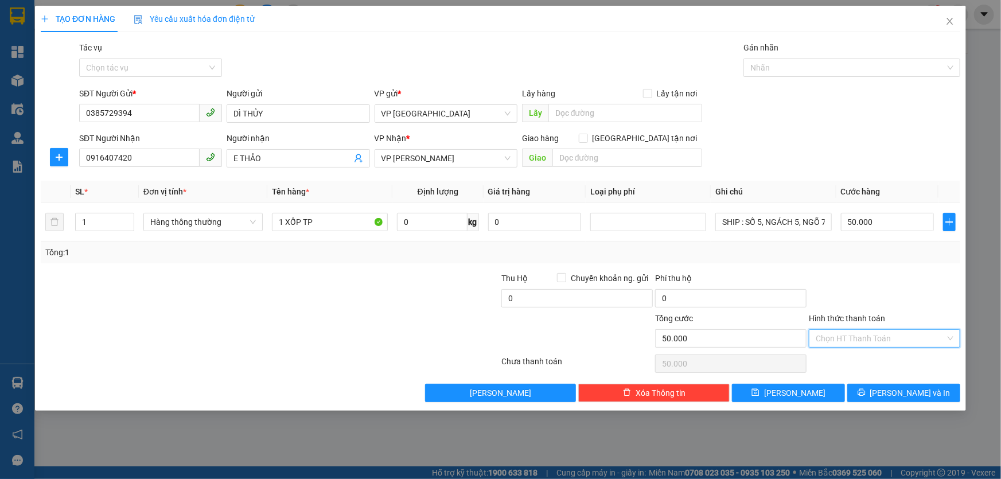
click at [914, 337] on input "Hình thức thanh toán" at bounding box center [881, 338] width 130 height 17
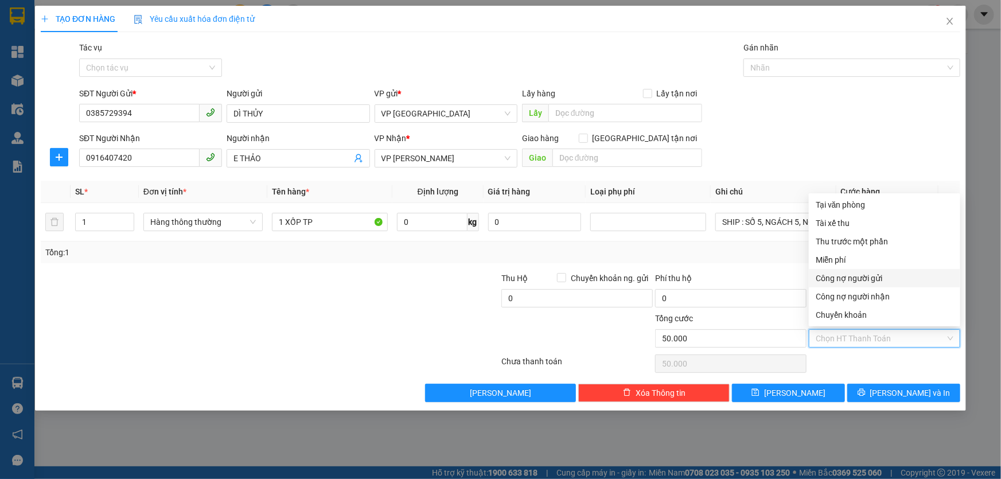
click at [775, 258] on div "Tổng: 1" at bounding box center [501, 253] width 920 height 22
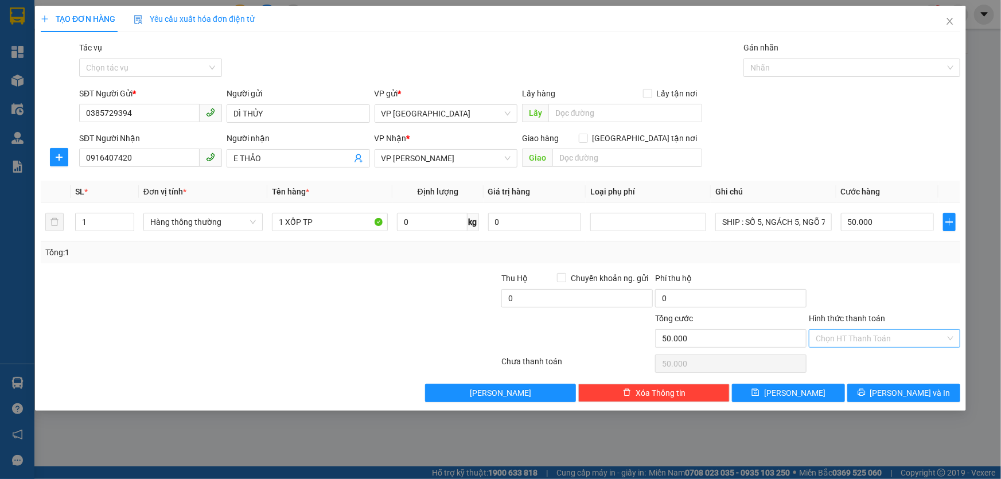
click at [935, 340] on input "Hình thức thanh toán" at bounding box center [881, 338] width 130 height 17
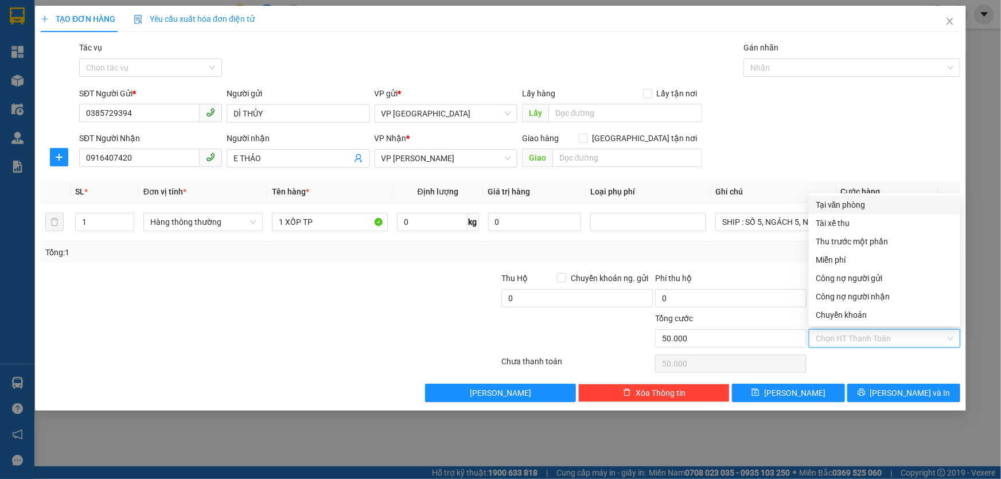
click at [859, 200] on div "Tại văn phòng" at bounding box center [885, 205] width 138 height 13
type input "0"
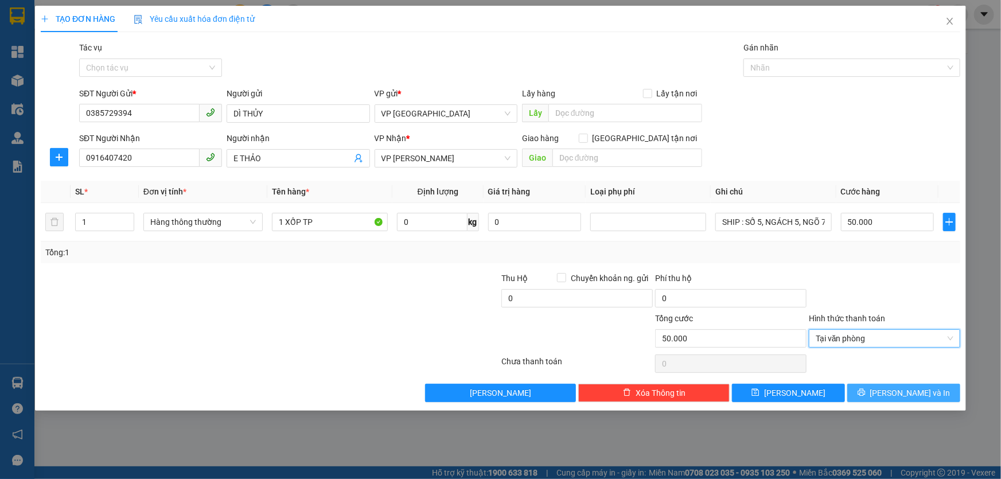
click at [890, 395] on button "[PERSON_NAME] và In" at bounding box center [904, 393] width 113 height 18
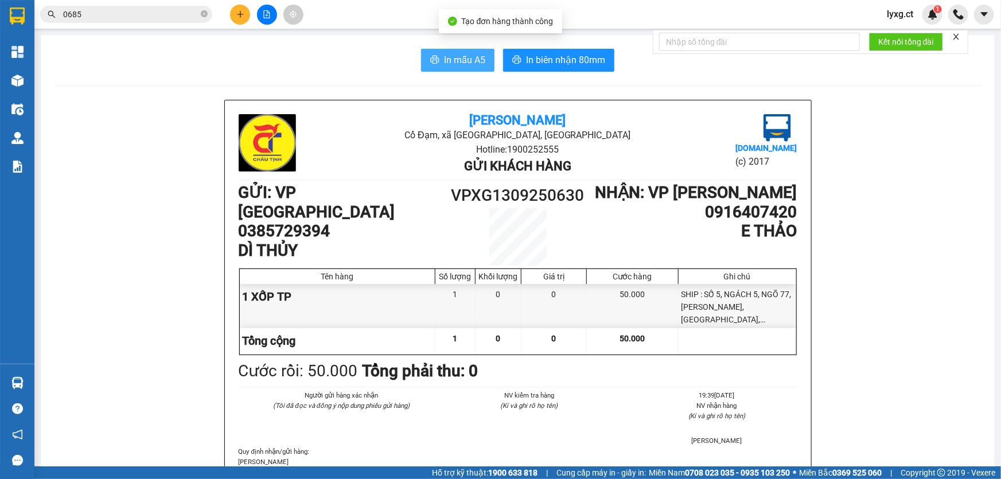
click at [457, 58] on span "In mẫu A5" at bounding box center [464, 60] width 41 height 14
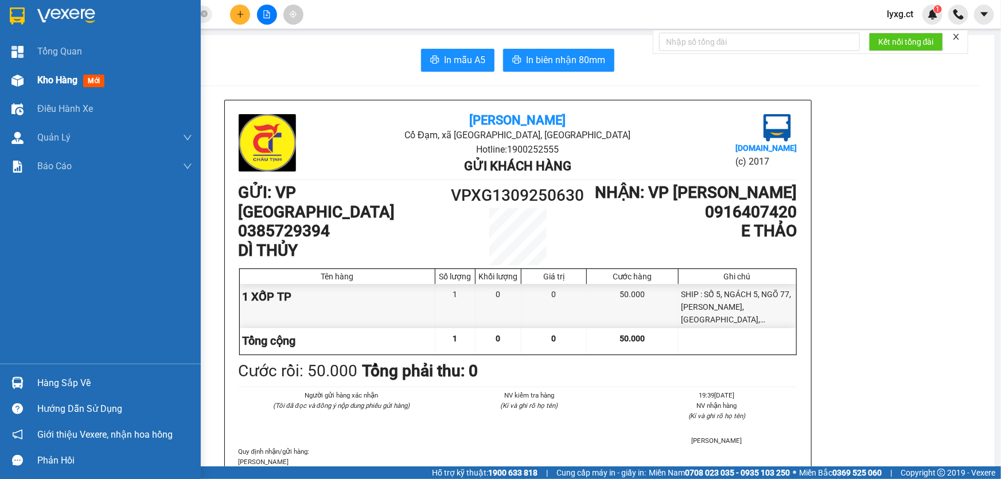
click at [48, 79] on span "Kho hàng" at bounding box center [57, 80] width 40 height 11
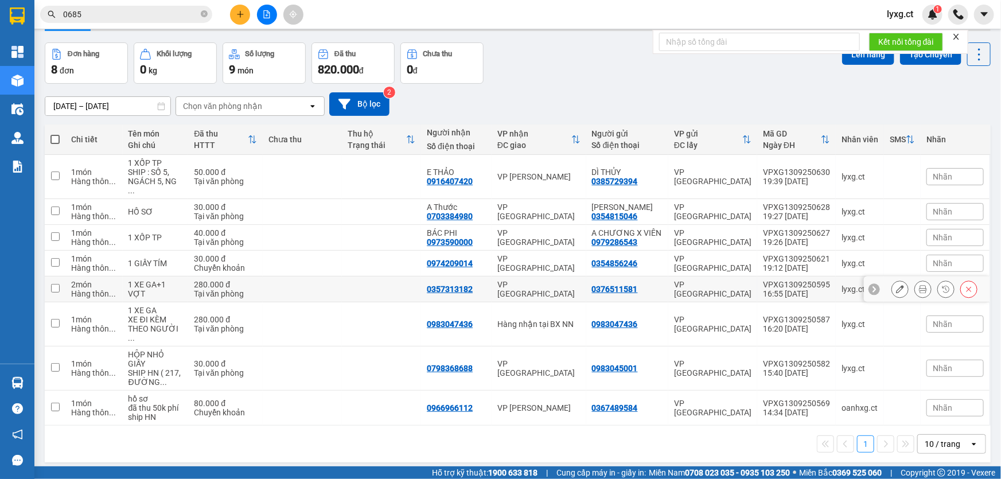
scroll to position [52, 0]
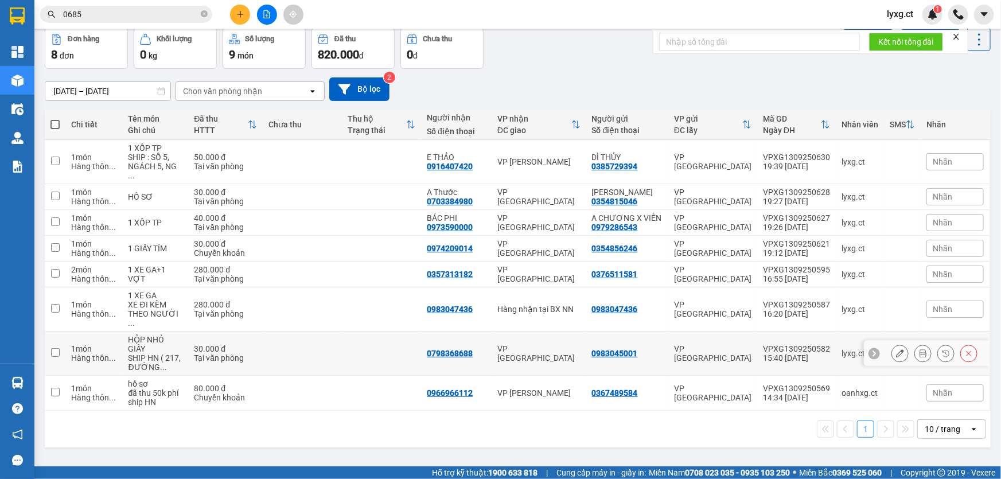
click at [281, 332] on td at bounding box center [302, 354] width 79 height 44
checkbox input "true"
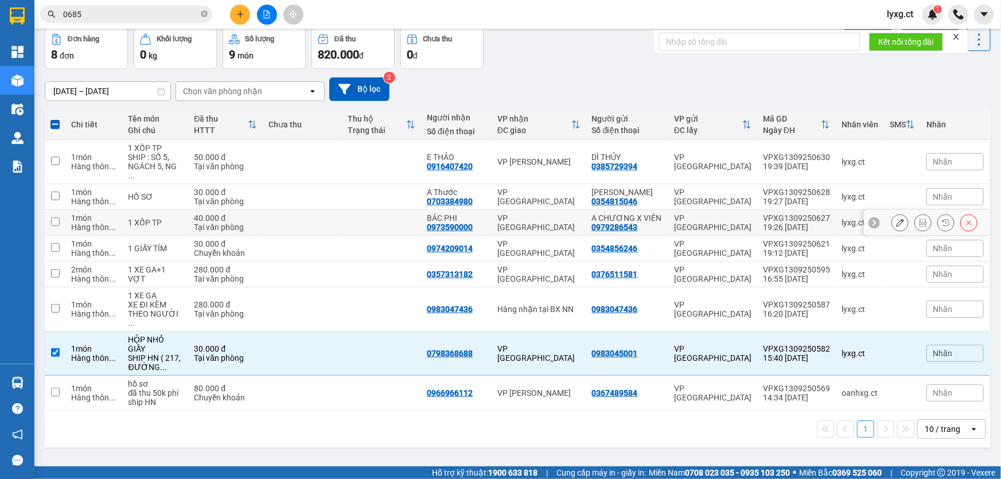
click at [257, 223] on div "Tại văn phòng" at bounding box center [225, 227] width 63 height 9
checkbox input "true"
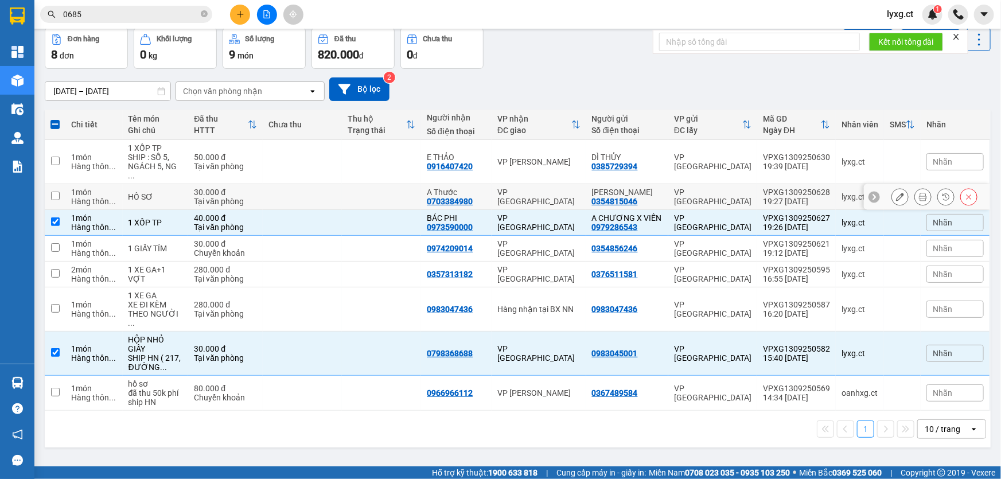
click at [257, 188] on div "30.000 đ" at bounding box center [225, 192] width 63 height 9
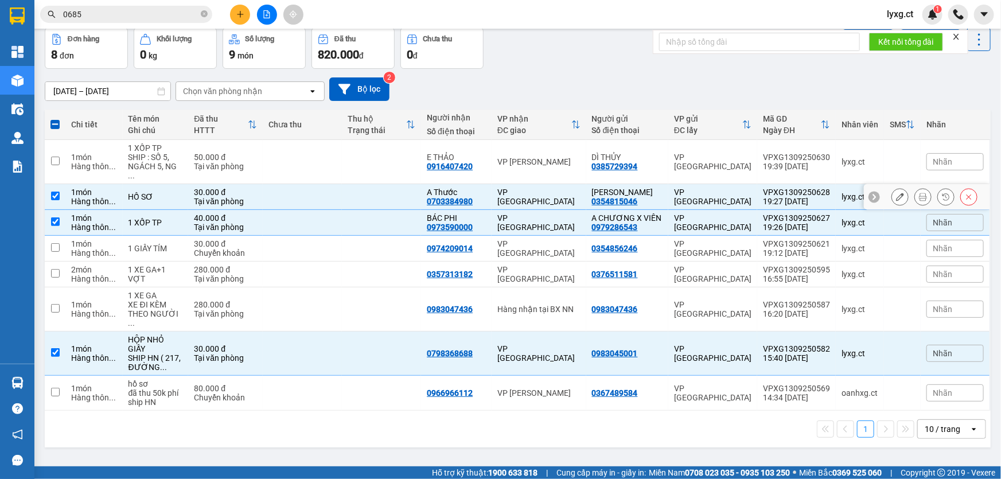
checkbox input "true"
click at [267, 153] on td at bounding box center [302, 162] width 79 height 44
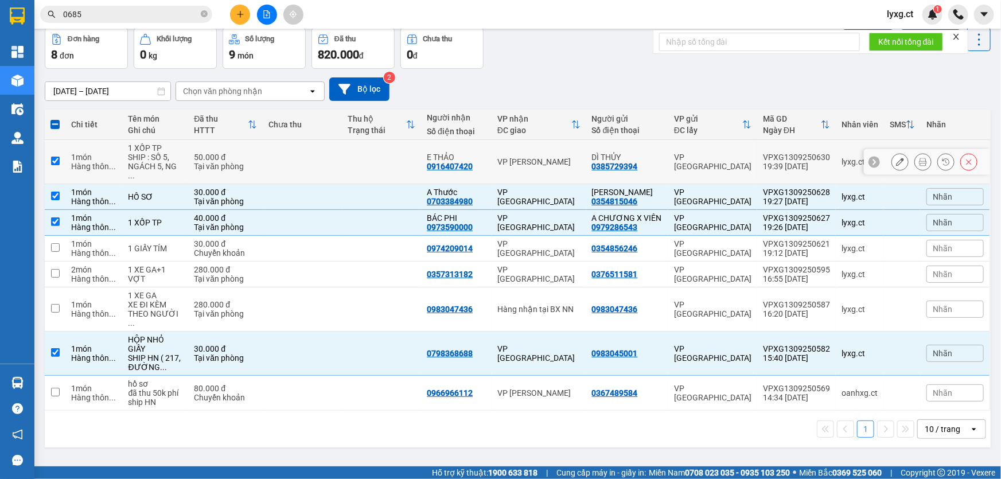
checkbox input "true"
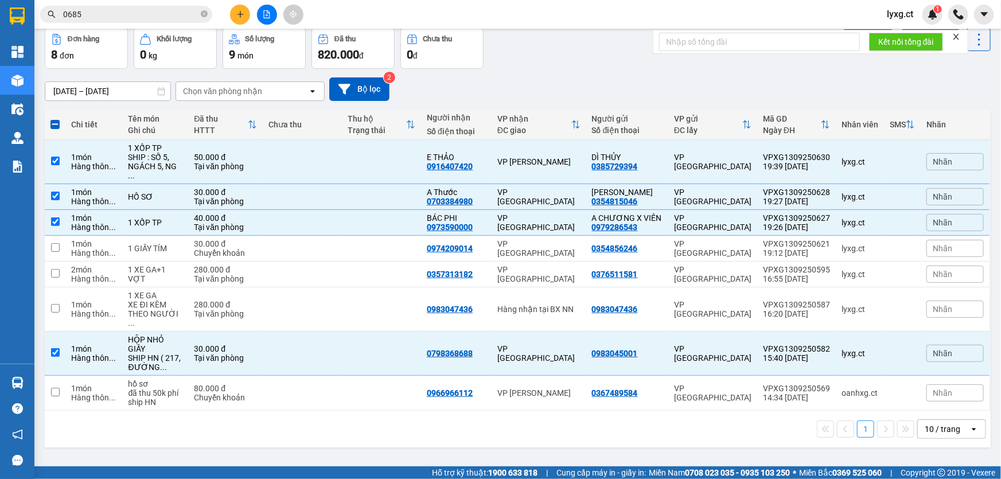
click at [52, 125] on span at bounding box center [54, 124] width 9 height 9
click at [55, 119] on input "checkbox" at bounding box center [55, 119] width 0 height 0
checkbox input "true"
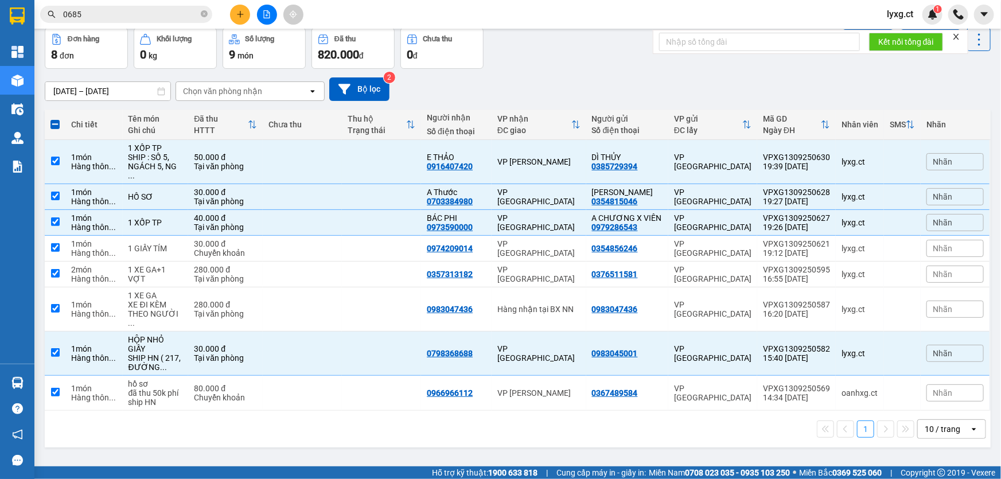
checkbox input "true"
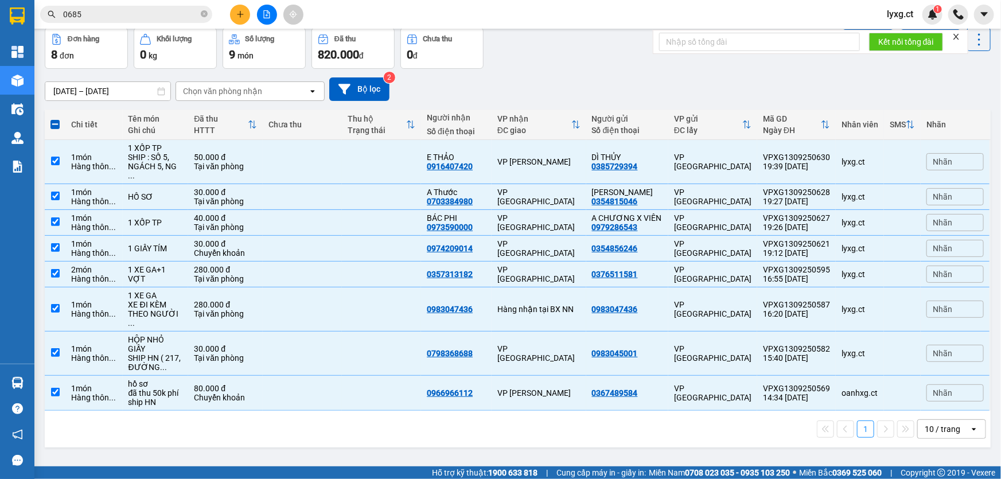
click at [52, 125] on span at bounding box center [54, 124] width 9 height 9
click at [55, 119] on input "checkbox" at bounding box center [55, 119] width 0 height 0
click at [53, 124] on span at bounding box center [54, 124] width 9 height 9
click at [55, 119] on input "checkbox" at bounding box center [55, 119] width 0 height 0
checkbox input "false"
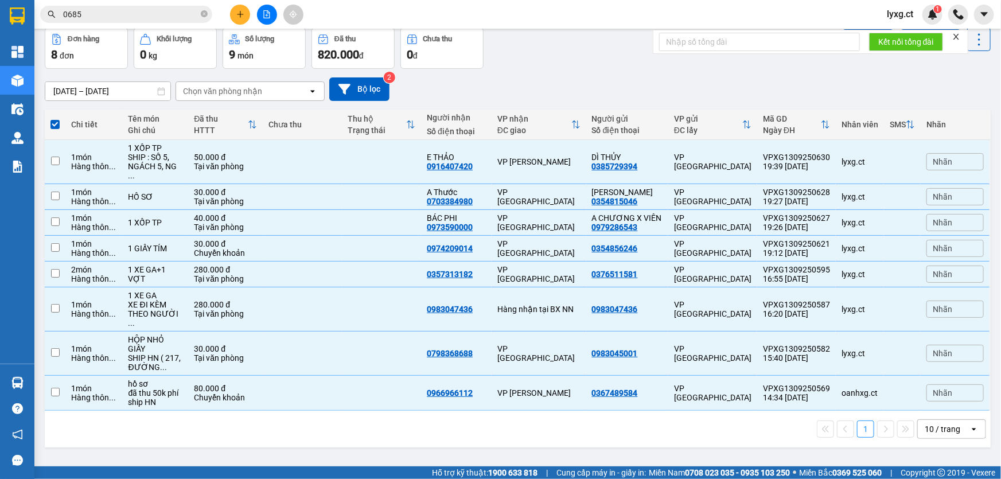
checkbox input "false"
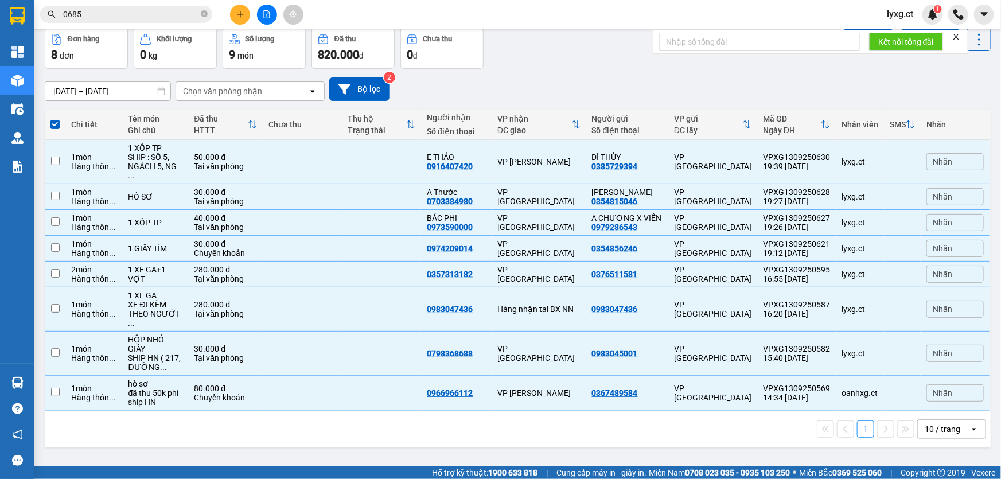
checkbox input "false"
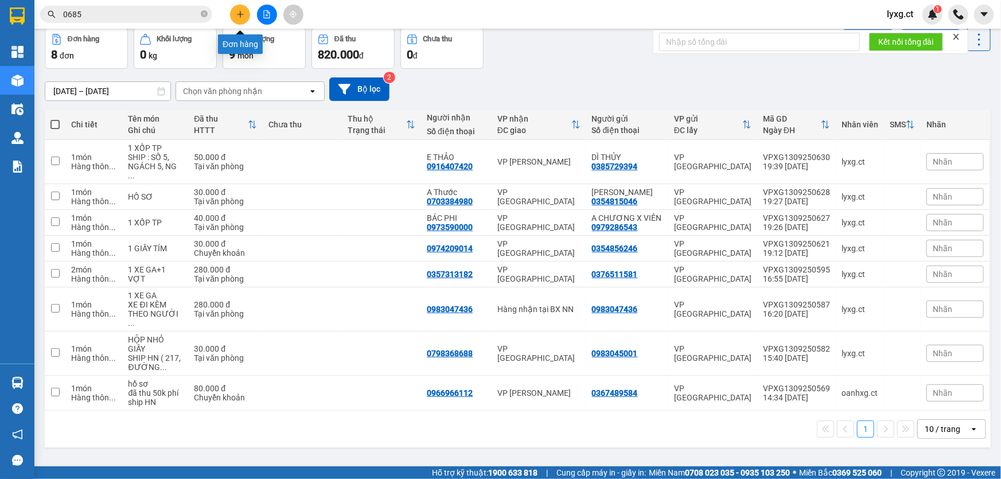
click at [245, 15] on button at bounding box center [240, 15] width 20 height 20
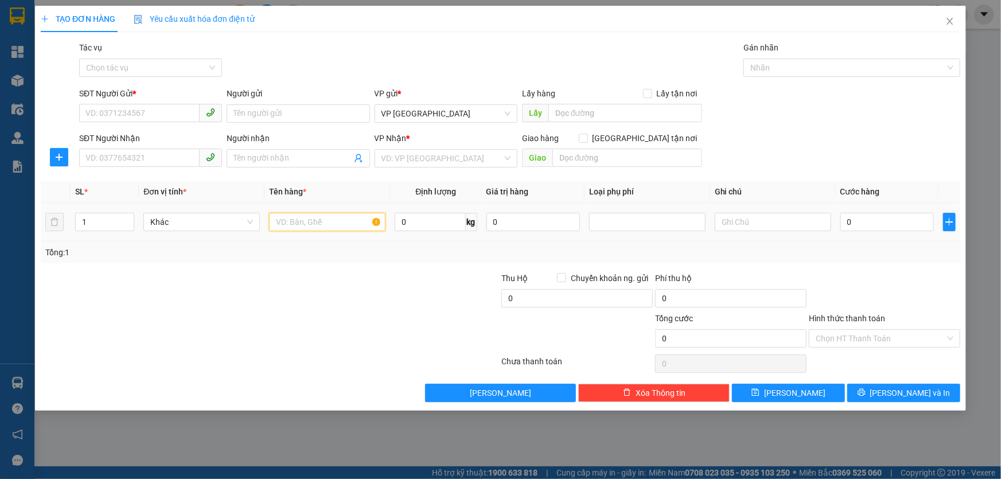
drag, startPoint x: 296, startPoint y: 224, endPoint x: 330, endPoint y: 202, distance: 40.3
click at [298, 223] on input "text" at bounding box center [327, 222] width 116 height 18
type input "1 XỐP TP"
click at [883, 219] on input "0" at bounding box center [888, 222] width 94 height 18
type input "5"
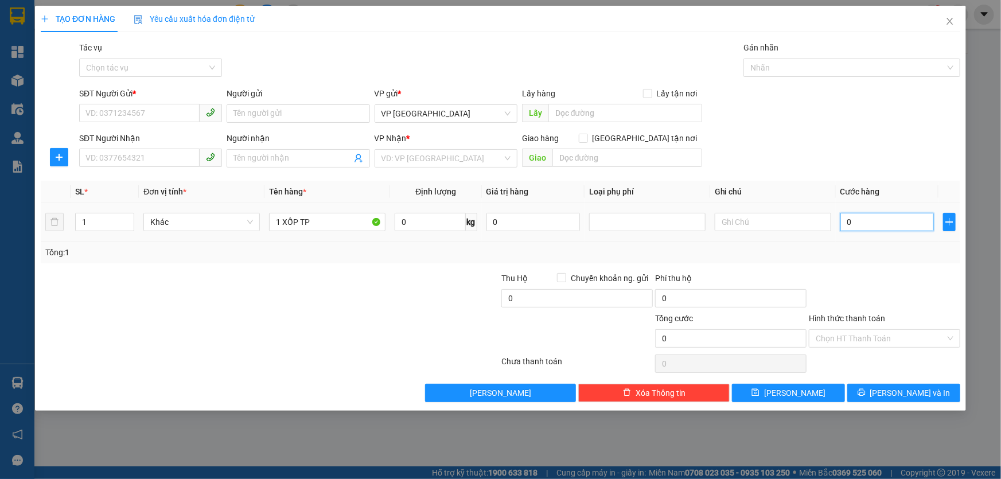
type input "5"
type input "50"
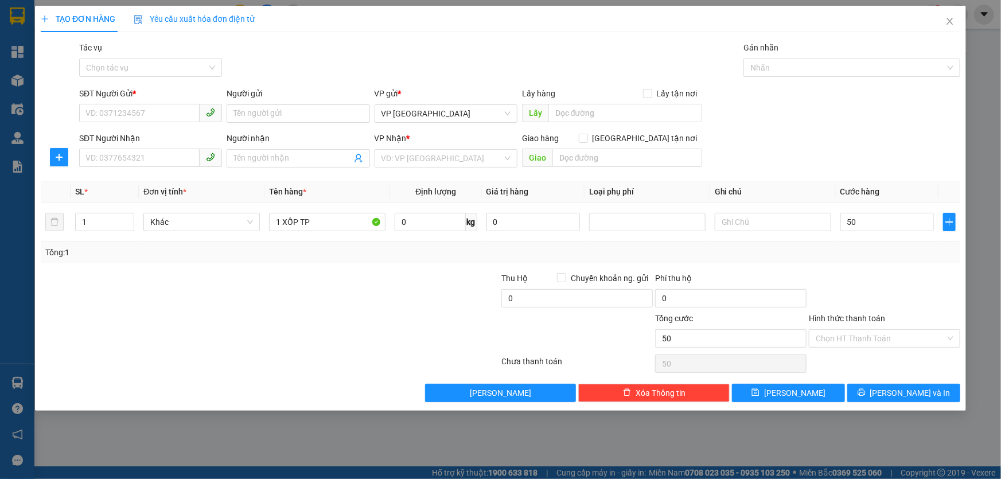
type input "50.000"
click at [874, 292] on div at bounding box center [885, 292] width 154 height 40
drag, startPoint x: 870, startPoint y: 339, endPoint x: 895, endPoint y: 277, distance: 66.7
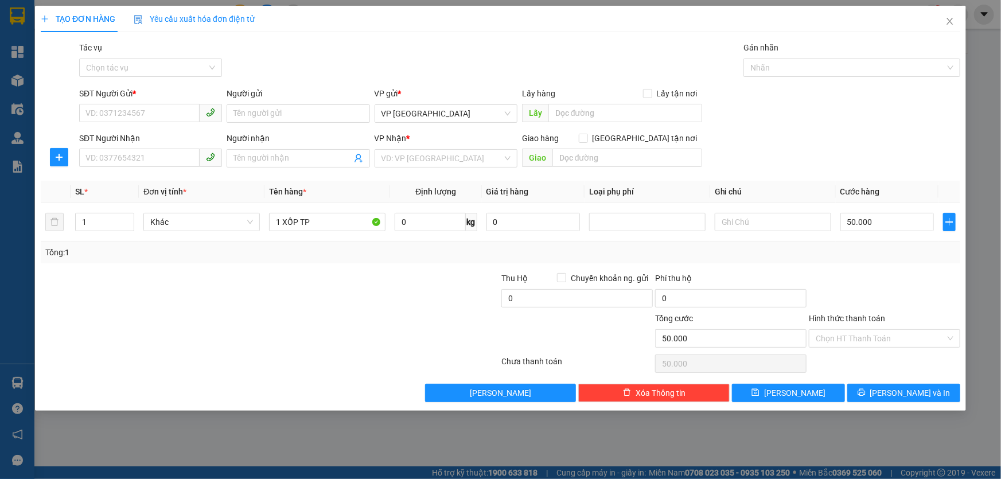
click at [872, 337] on input "Hình thức thanh toán" at bounding box center [881, 338] width 130 height 17
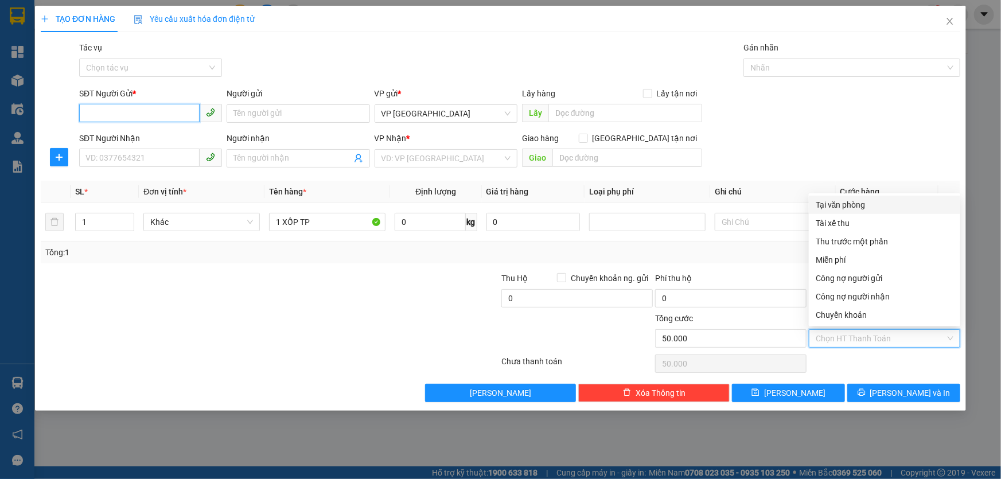
click at [146, 112] on input "SĐT Người Gửi *" at bounding box center [139, 113] width 121 height 18
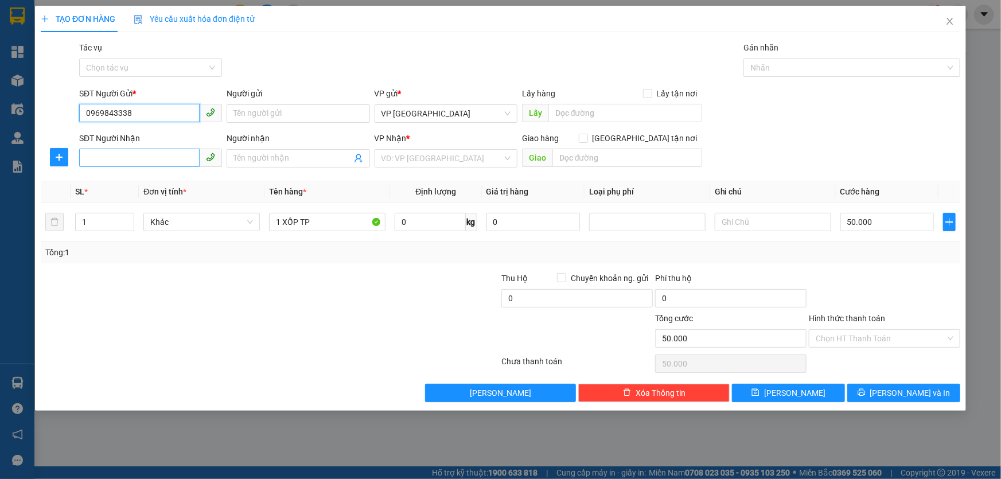
type input "0969843338"
click at [137, 160] on input "SĐT Người Nhận" at bounding box center [139, 158] width 121 height 18
type input "0823386568"
click at [417, 160] on input "search" at bounding box center [442, 158] width 121 height 17
click at [734, 224] on input "text" at bounding box center [773, 222] width 116 height 18
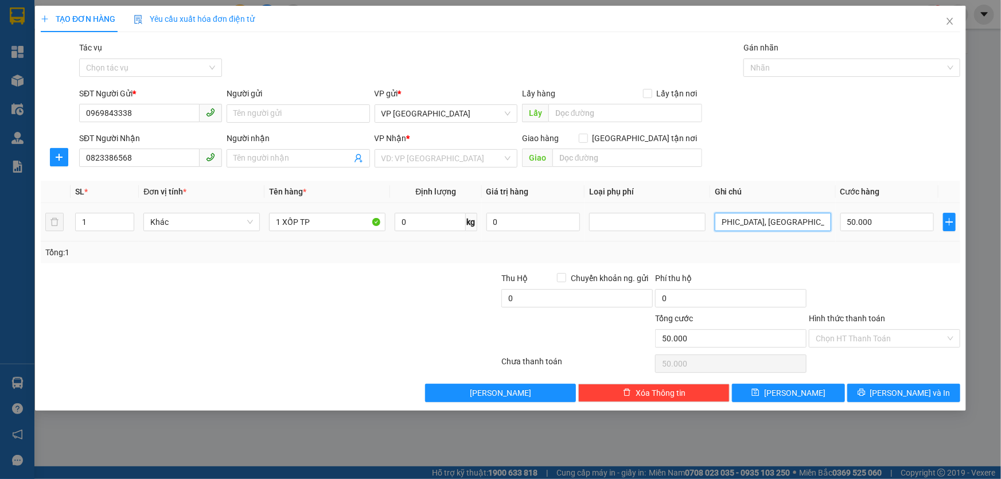
scroll to position [0, 397]
type input "SHIP HN ([GEOGRAPHIC_DATA],B1.2, [GEOGRAPHIC_DATA], KHU ĐÔ THỊ MỚI [GEOGRAPHIC_…"
click at [469, 161] on input "search" at bounding box center [442, 158] width 121 height 17
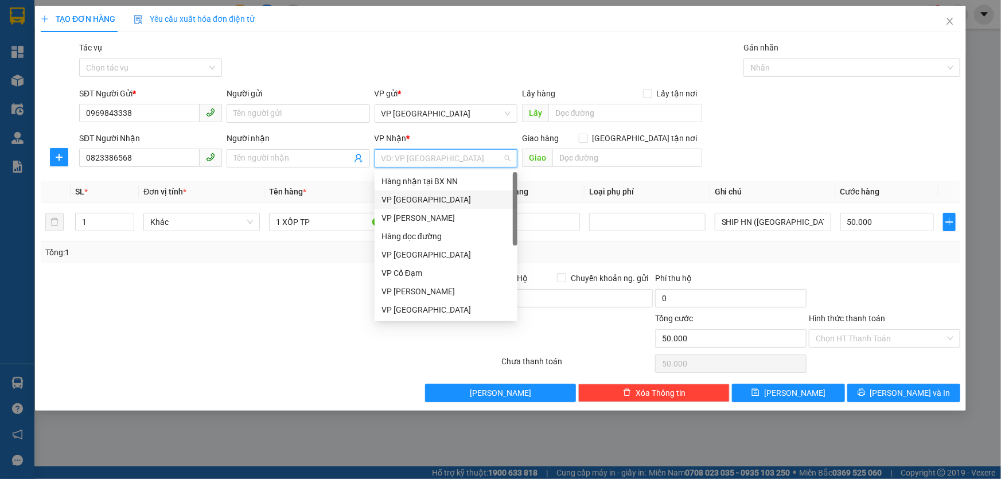
click at [413, 202] on div "VP [GEOGRAPHIC_DATA]" at bounding box center [446, 199] width 129 height 13
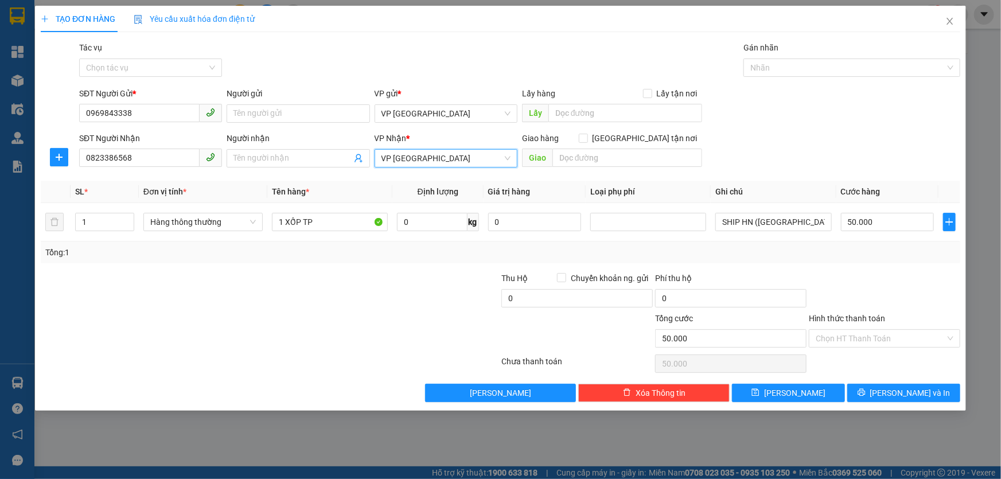
click at [754, 256] on div "Tổng: 1" at bounding box center [500, 252] width 911 height 13
click at [927, 337] on input "Hình thức thanh toán" at bounding box center [881, 338] width 130 height 17
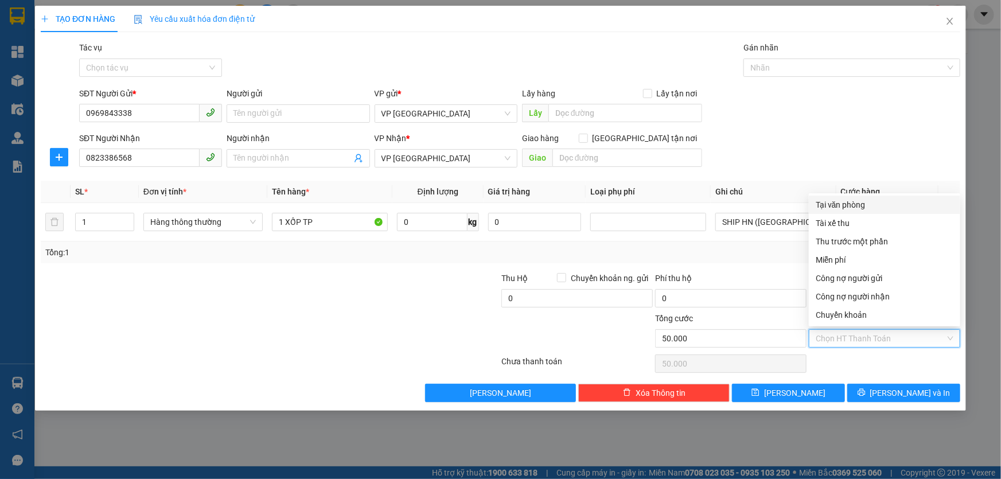
click at [897, 122] on div "SĐT Người Gửi * 0969843338 Người gửi Tên người gửi VP gửi * VP [GEOGRAPHIC_DATA…" at bounding box center [520, 107] width 886 height 40
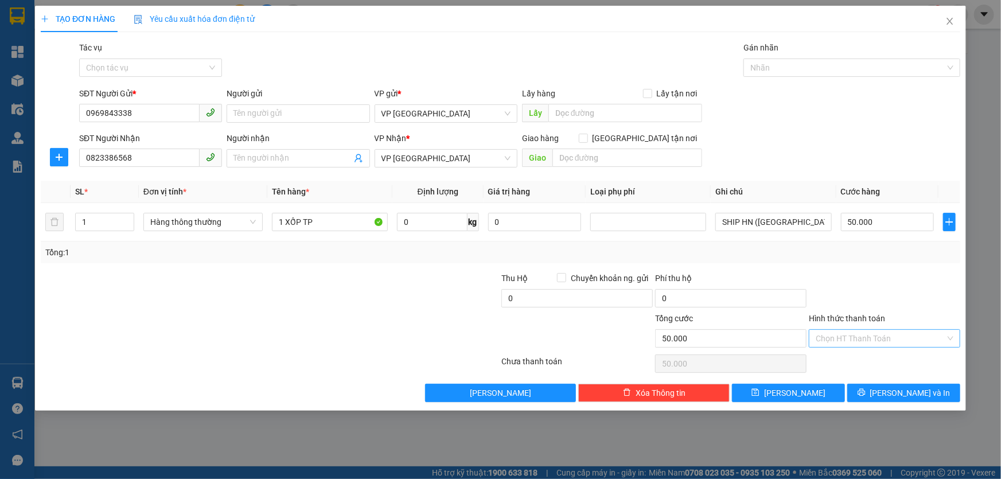
click at [862, 339] on input "Hình thức thanh toán" at bounding box center [881, 338] width 130 height 17
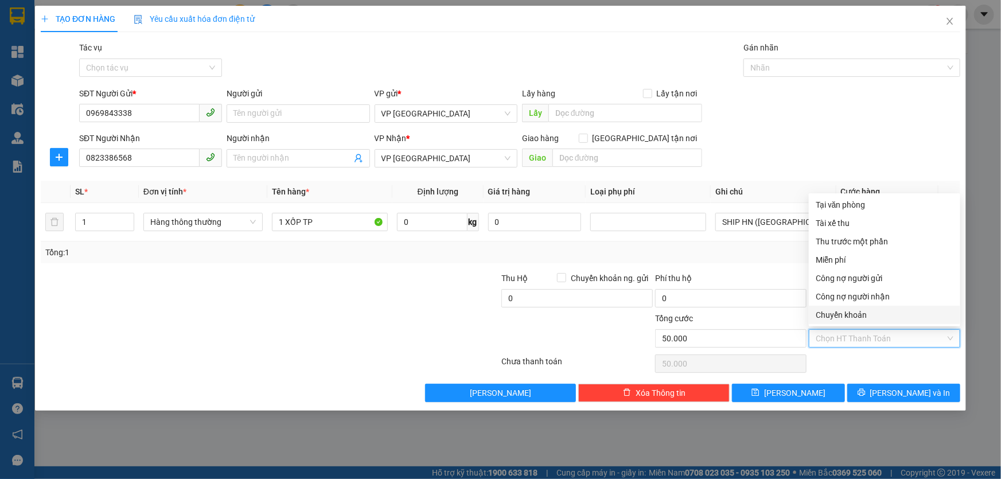
click at [865, 316] on div "Chuyển khoản" at bounding box center [885, 315] width 138 height 13
type input "0"
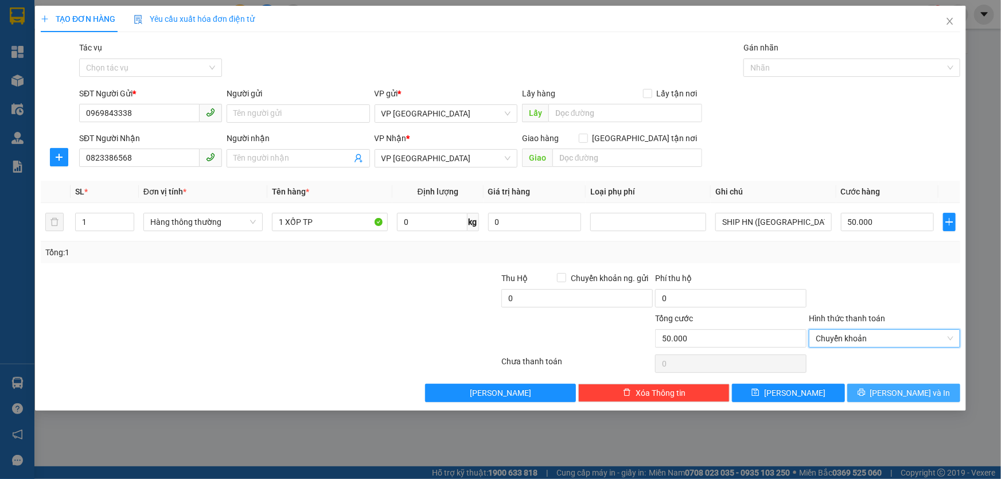
click at [866, 392] on icon "printer" at bounding box center [862, 392] width 8 height 8
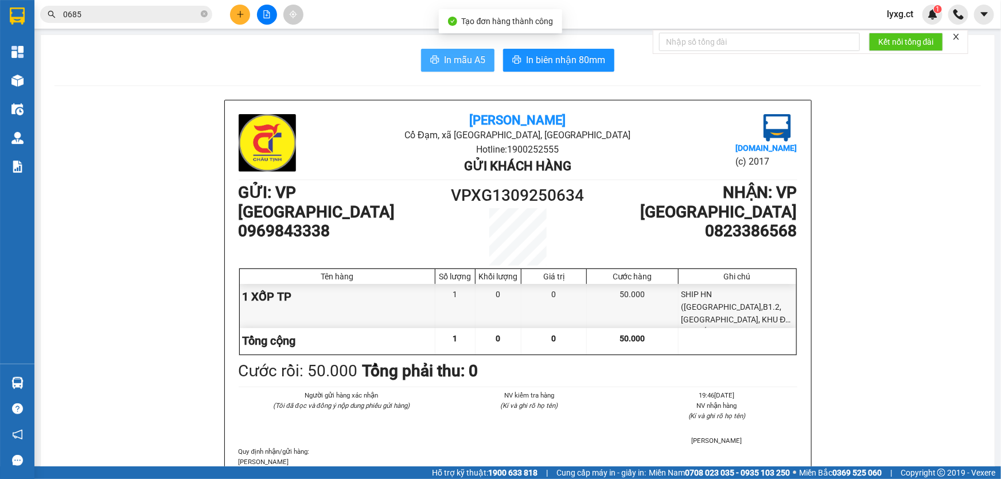
click at [465, 59] on span "In mẫu A5" at bounding box center [464, 60] width 41 height 14
click at [478, 60] on span "In mẫu A5" at bounding box center [464, 60] width 41 height 14
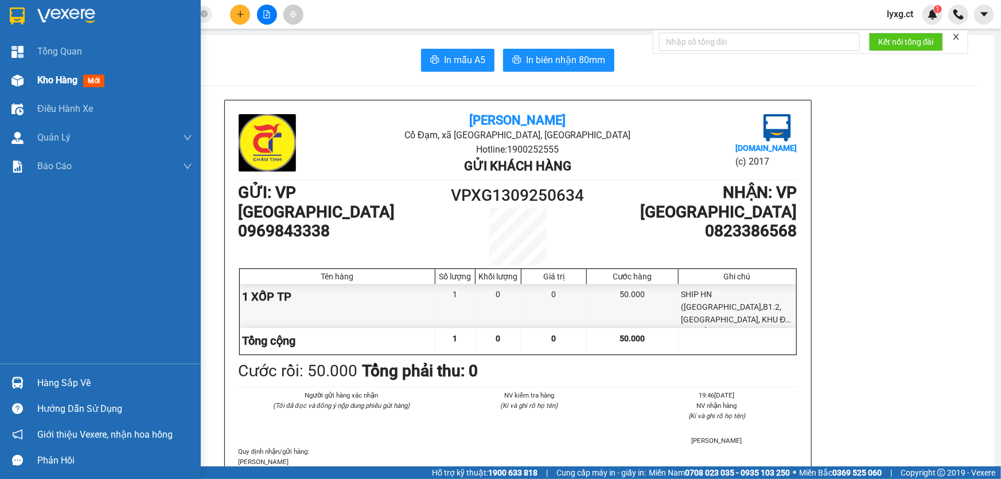
click at [57, 82] on span "Kho hàng" at bounding box center [57, 80] width 40 height 11
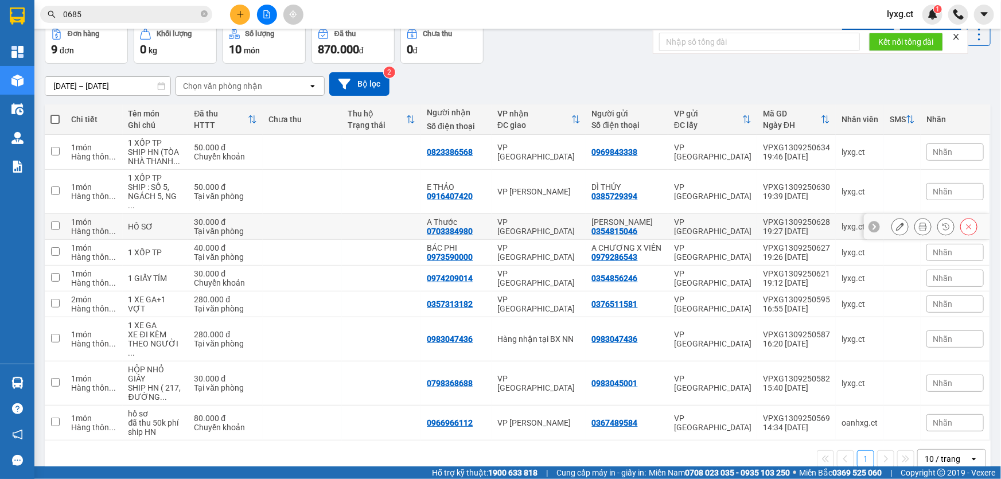
scroll to position [59, 0]
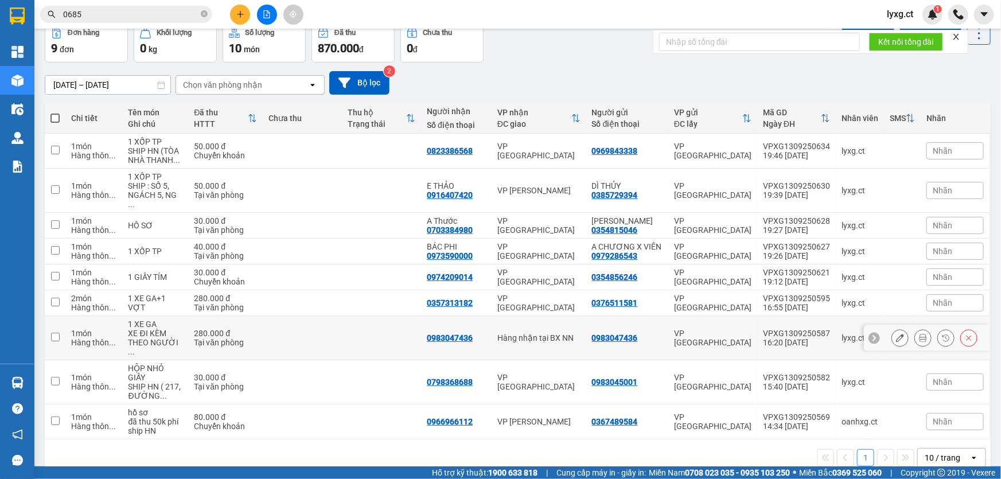
click at [281, 327] on td at bounding box center [302, 338] width 79 height 44
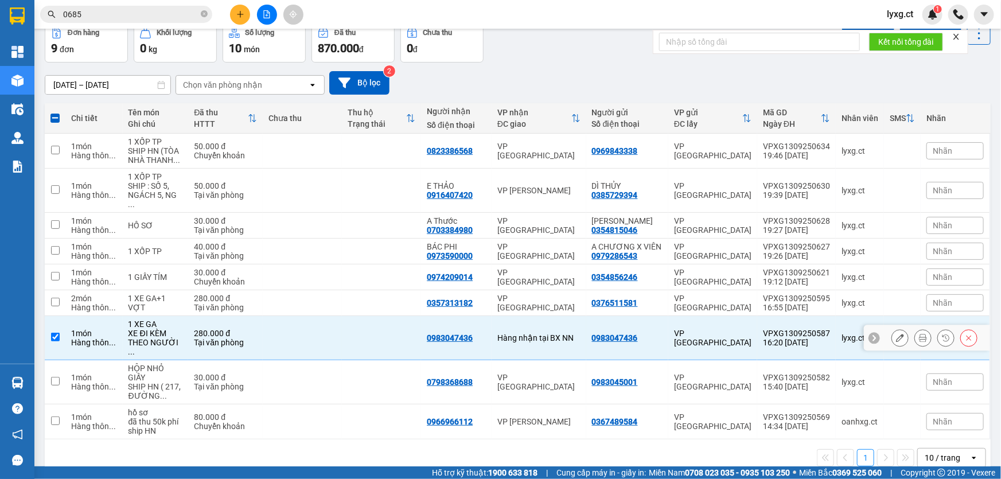
click at [281, 327] on td at bounding box center [302, 338] width 79 height 44
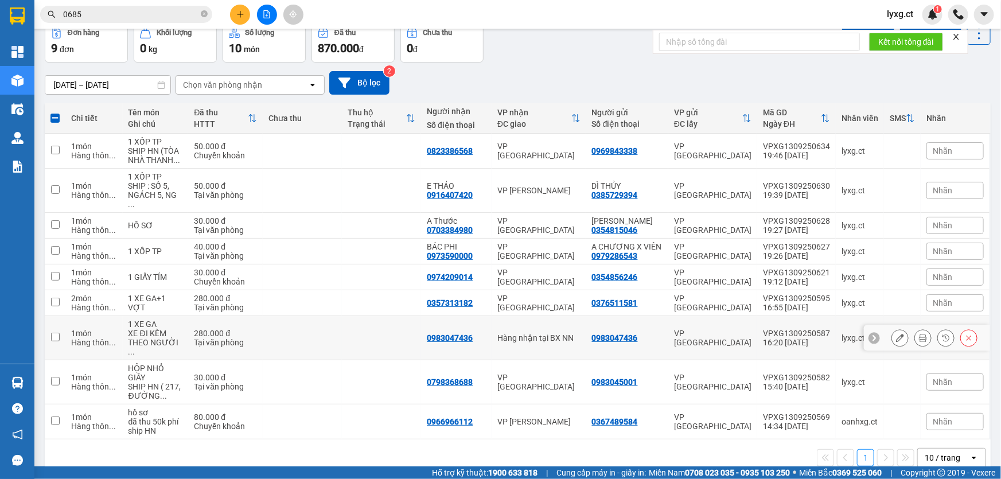
click at [281, 327] on td at bounding box center [302, 338] width 79 height 44
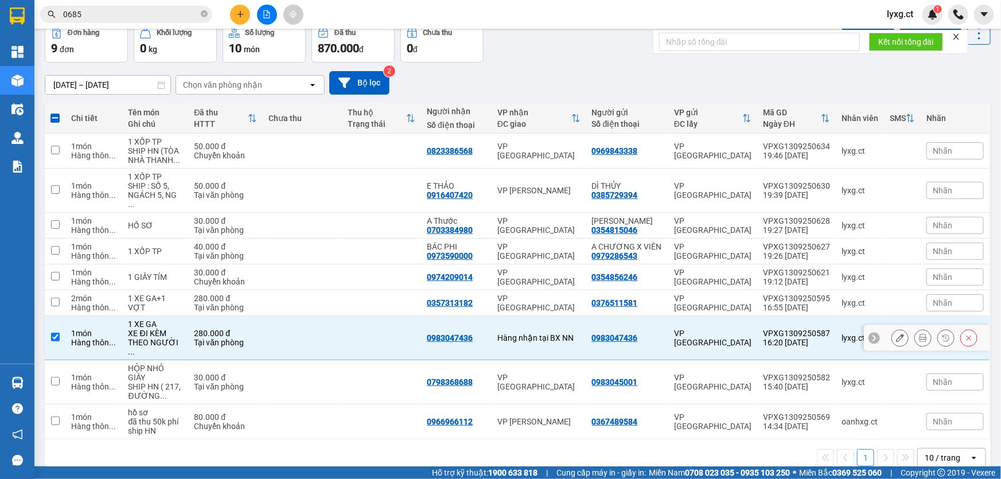
click at [281, 327] on td at bounding box center [302, 338] width 79 height 44
checkbox input "false"
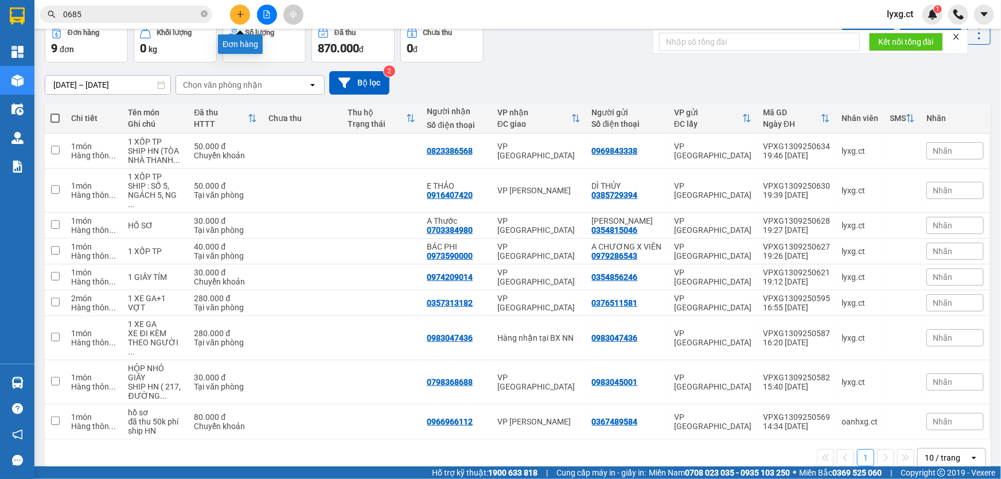
click at [234, 17] on button at bounding box center [240, 15] width 20 height 20
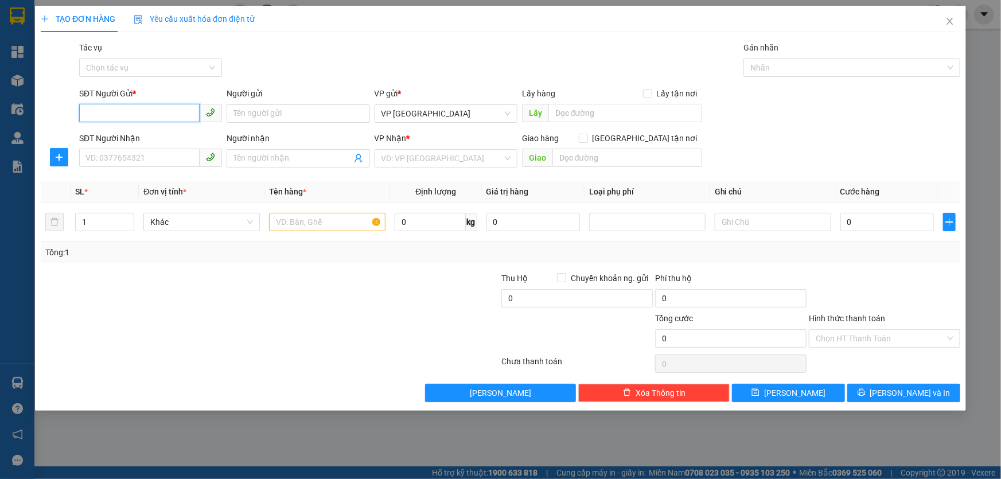
click at [156, 110] on input "SĐT Người Gửi *" at bounding box center [139, 113] width 121 height 18
type input "0947523944"
drag, startPoint x: 180, startPoint y: 156, endPoint x: 283, endPoint y: 158, distance: 102.7
click at [182, 156] on input "SĐT Người Nhận" at bounding box center [139, 158] width 121 height 18
click at [413, 154] on input "search" at bounding box center [442, 158] width 121 height 17
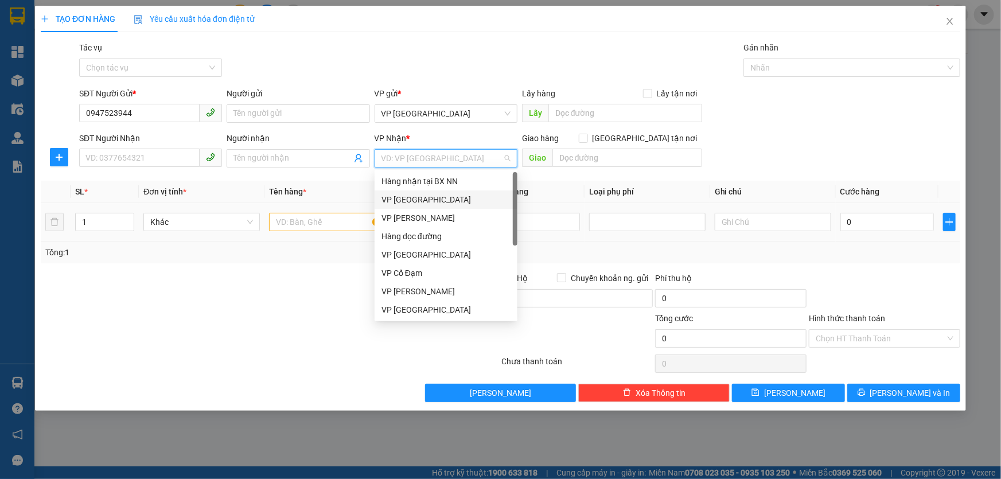
drag, startPoint x: 415, startPoint y: 196, endPoint x: 333, endPoint y: 219, distance: 84.8
click at [414, 196] on div "VP [GEOGRAPHIC_DATA]" at bounding box center [446, 199] width 129 height 13
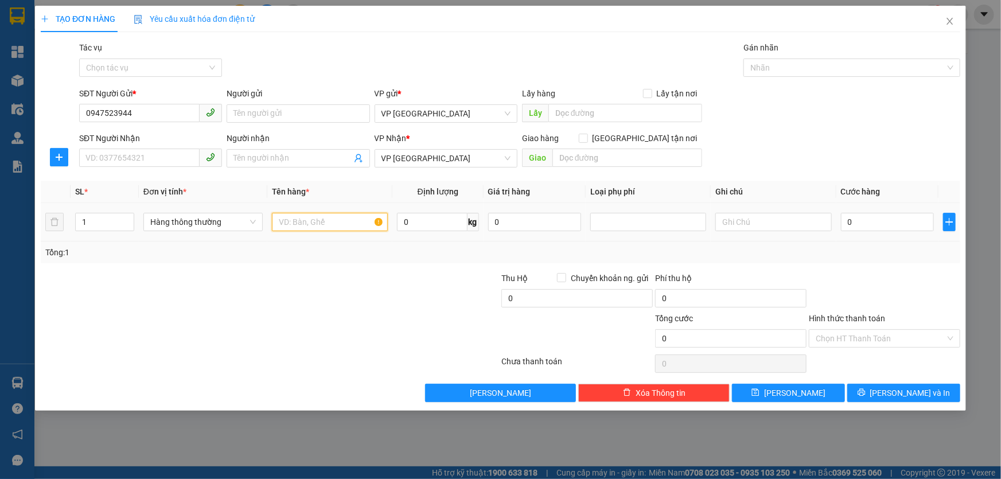
click at [331, 226] on input "text" at bounding box center [330, 222] width 116 height 18
type input "1 HỘP ĐỎ TRỨNG"
click at [143, 154] on input "SĐT Người Nhận" at bounding box center [139, 158] width 121 height 18
type input "0903218778"
click at [858, 220] on input "0" at bounding box center [888, 222] width 94 height 18
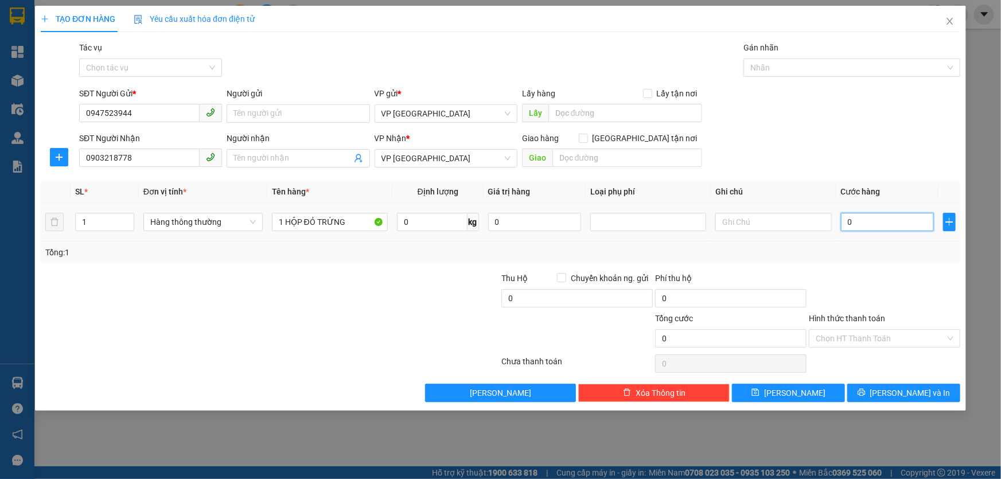
type input "4"
type input "40"
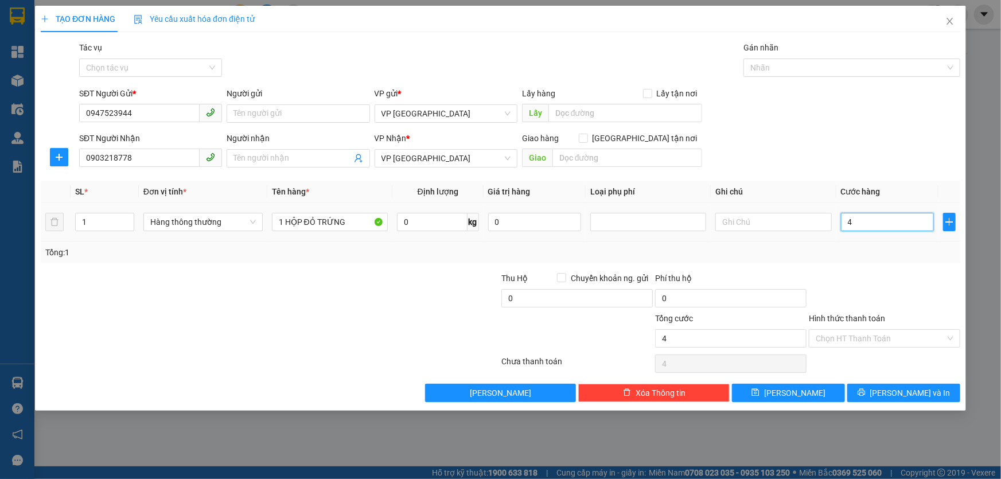
type input "40"
type input "40.000"
click at [843, 279] on div at bounding box center [885, 292] width 154 height 40
click at [878, 336] on input "Hình thức thanh toán" at bounding box center [881, 338] width 130 height 17
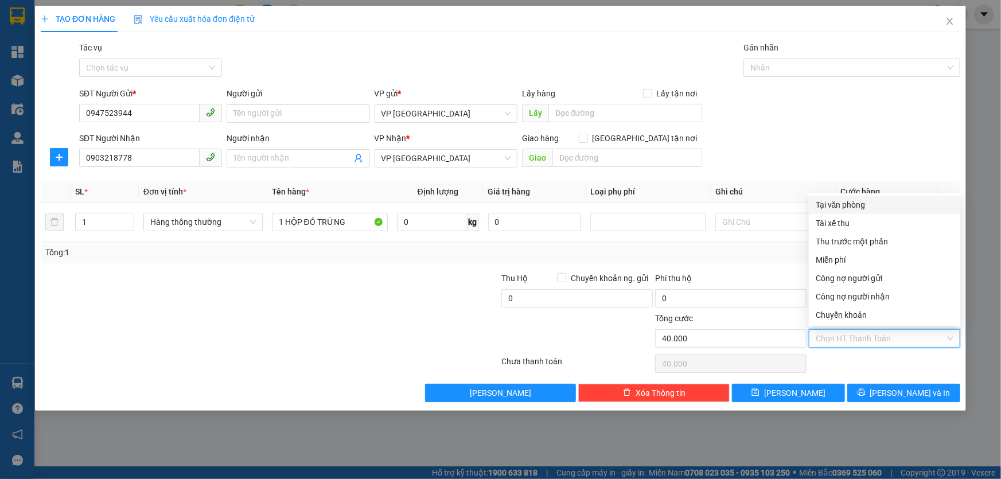
click at [840, 207] on div "Tại văn phòng" at bounding box center [885, 205] width 138 height 13
type input "0"
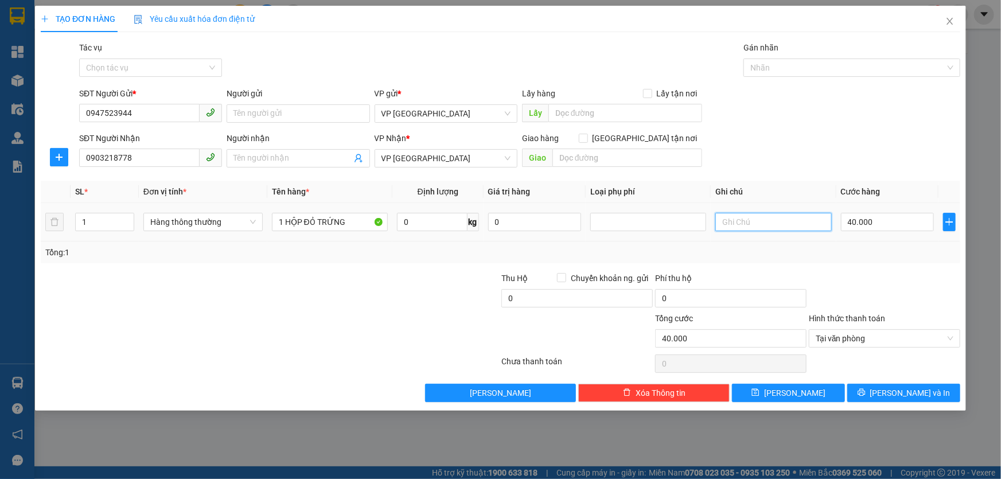
click at [777, 224] on input "text" at bounding box center [774, 222] width 116 height 18
type input "C"
type input "HÀNG DỄ VỠ (TRỨNG)"
click at [914, 387] on span "[PERSON_NAME] và In" at bounding box center [910, 393] width 80 height 13
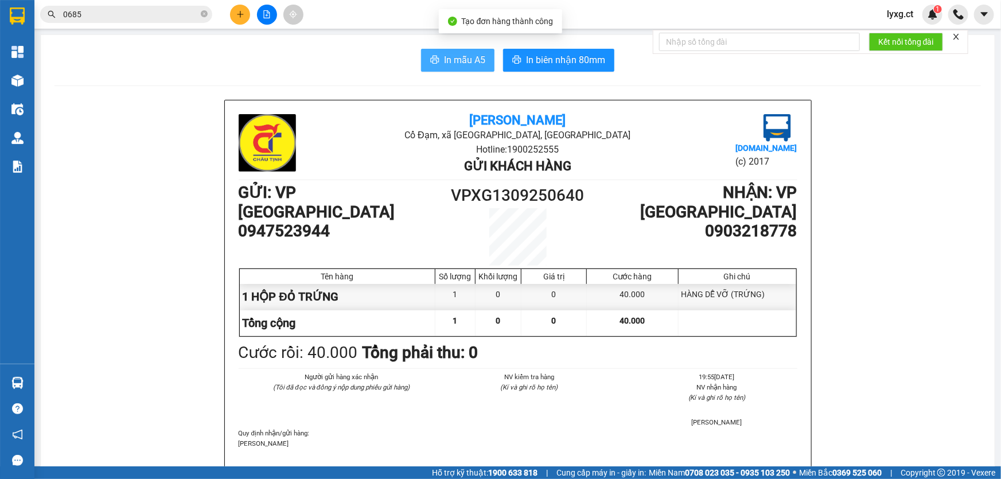
drag, startPoint x: 440, startPoint y: 60, endPoint x: 457, endPoint y: 53, distance: 18.5
click at [440, 59] on button "In mẫu A5" at bounding box center [457, 60] width 73 height 23
click at [236, 11] on icon "plus" at bounding box center [240, 14] width 8 height 8
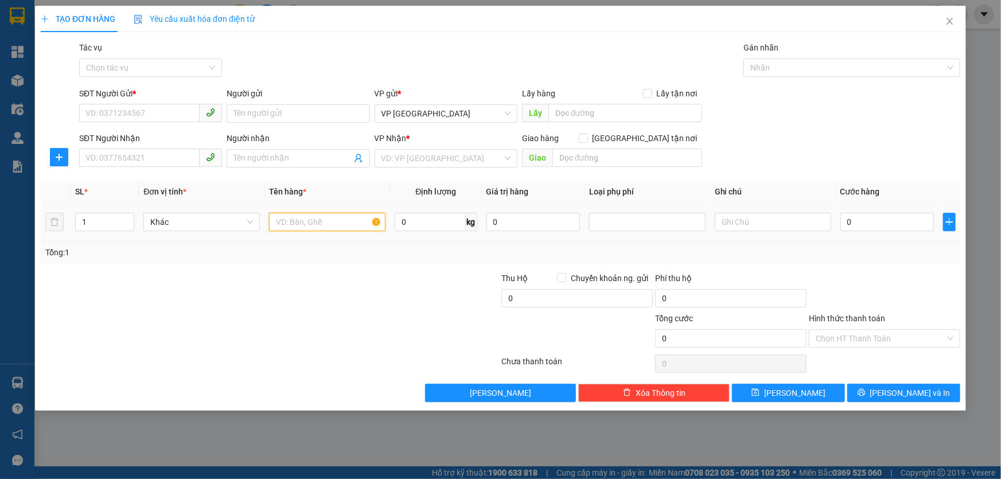
click at [318, 221] on input "text" at bounding box center [327, 222] width 116 height 18
type input "1 XỐP TP +1 BÌ NHỎ GẠO"
click at [906, 220] on input "0" at bounding box center [888, 222] width 94 height 18
type input "1"
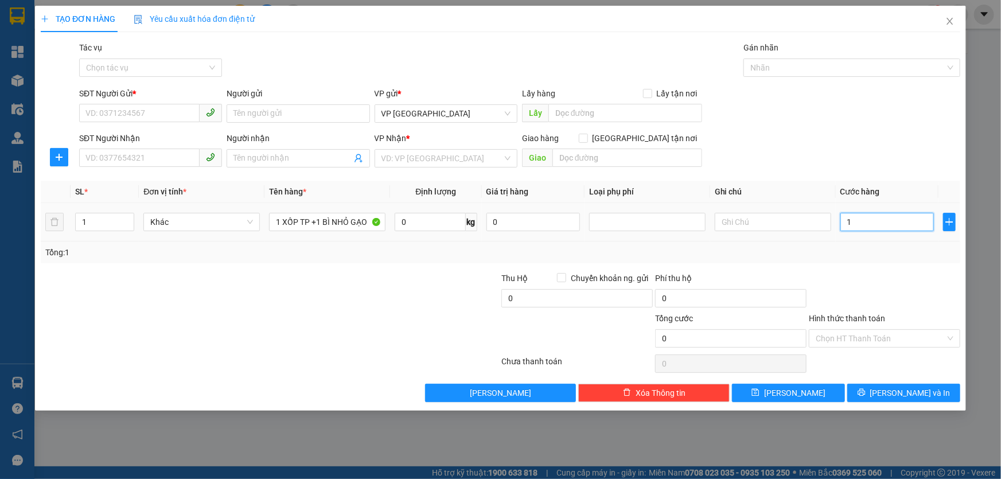
type input "1"
type input "10"
type input "100"
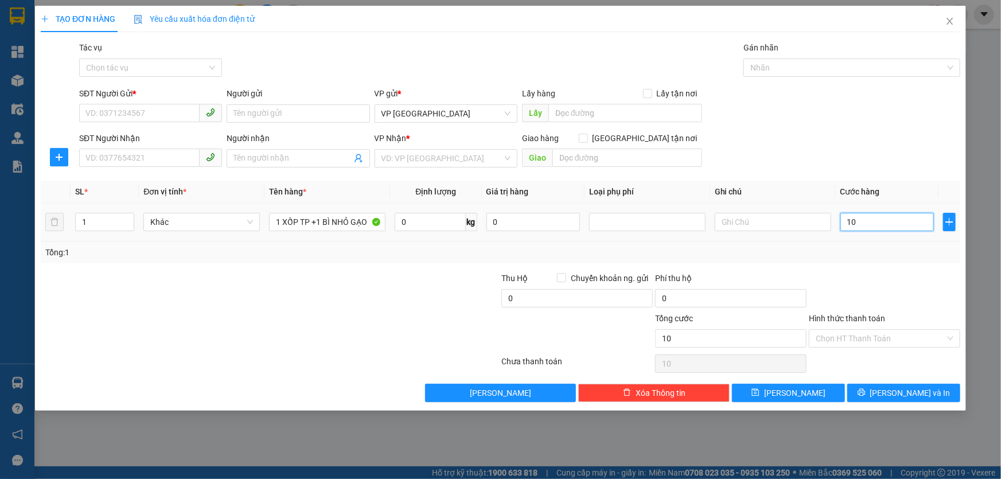
type input "100"
type input "100.000"
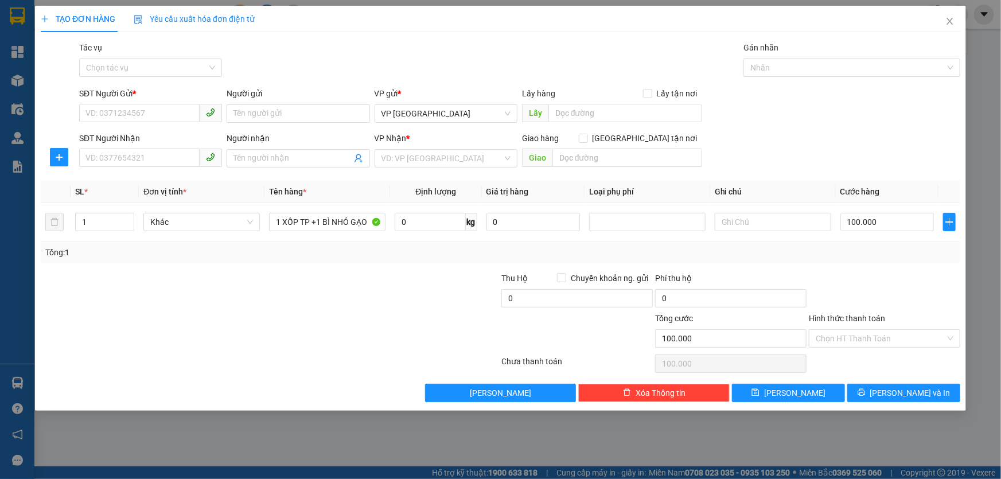
drag, startPoint x: 880, startPoint y: 265, endPoint x: 832, endPoint y: 252, distance: 49.8
click at [880, 265] on div "Transit Pickup Surcharge Ids Transit Deliver Surcharge Ids Transit Deliver Surc…" at bounding box center [501, 221] width 920 height 361
click at [143, 118] on input "SĐT Người Gửi *" at bounding box center [139, 113] width 121 height 18
type input "0944871003"
click at [170, 158] on input "SĐT Người Nhận" at bounding box center [139, 158] width 121 height 18
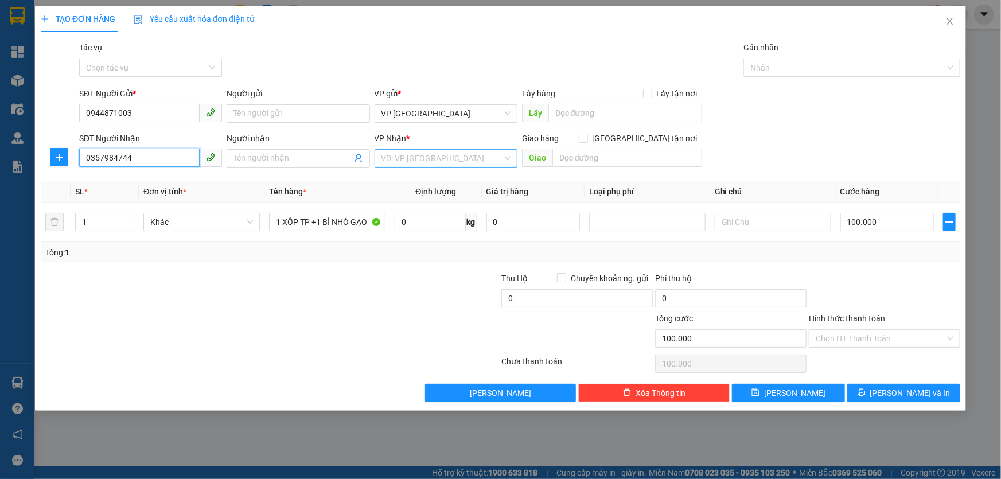
type input "0357984744"
click at [415, 162] on input "search" at bounding box center [442, 158] width 121 height 17
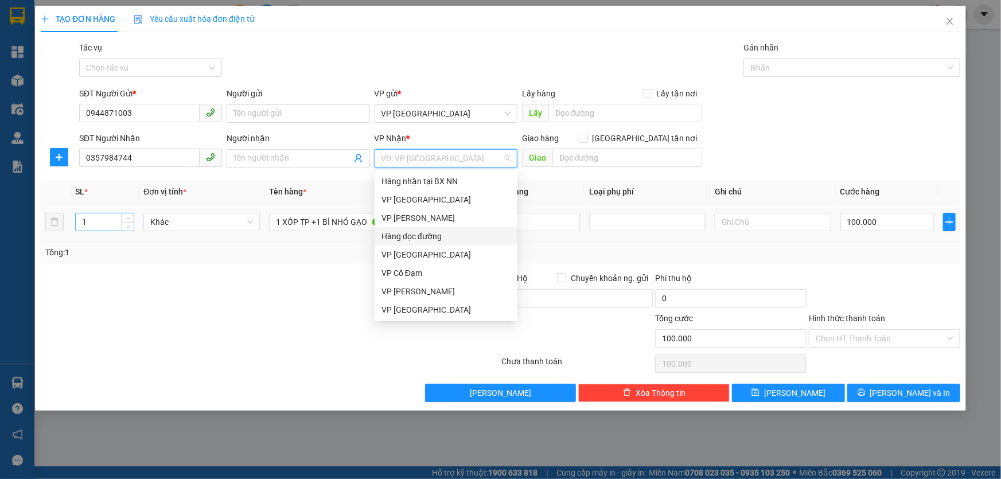
click at [94, 227] on input "1" at bounding box center [105, 221] width 58 height 17
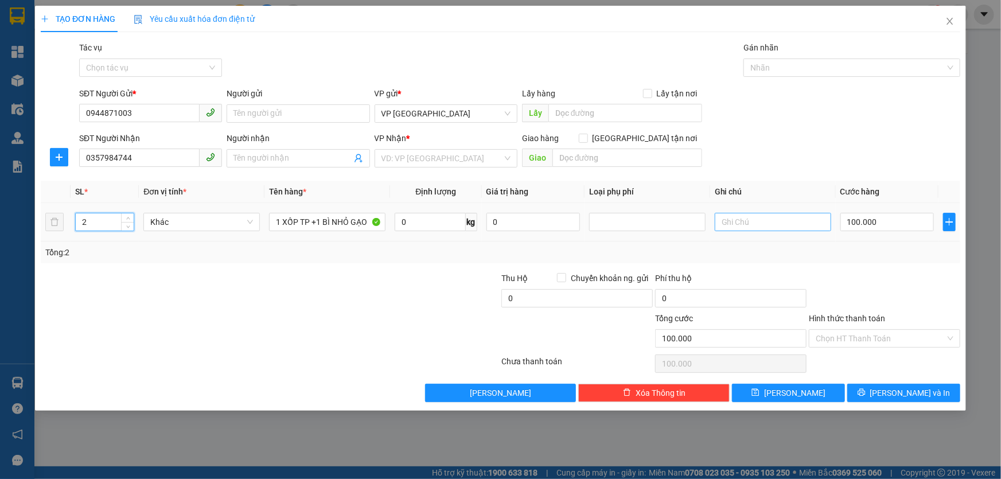
type input "2"
click at [752, 221] on input "text" at bounding box center [773, 222] width 116 height 18
type input "SHIP HN (SỐ 22 [GEOGRAPHIC_DATA], PHƯỜNG [GEOGRAPHIC_DATA], [GEOGRAPHIC_DATA])"
click at [883, 339] on input "Hình thức thanh toán" at bounding box center [881, 338] width 130 height 17
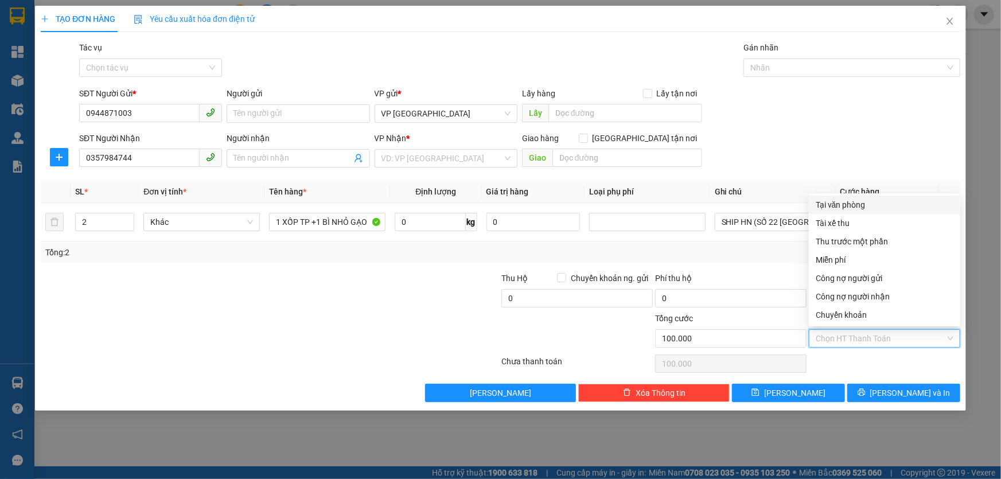
click at [868, 158] on div "SĐT Người Nhận 0357984744 Người nhận Tên người nhận VP Nhận * VD: VP [GEOGRAPHI…" at bounding box center [520, 152] width 886 height 40
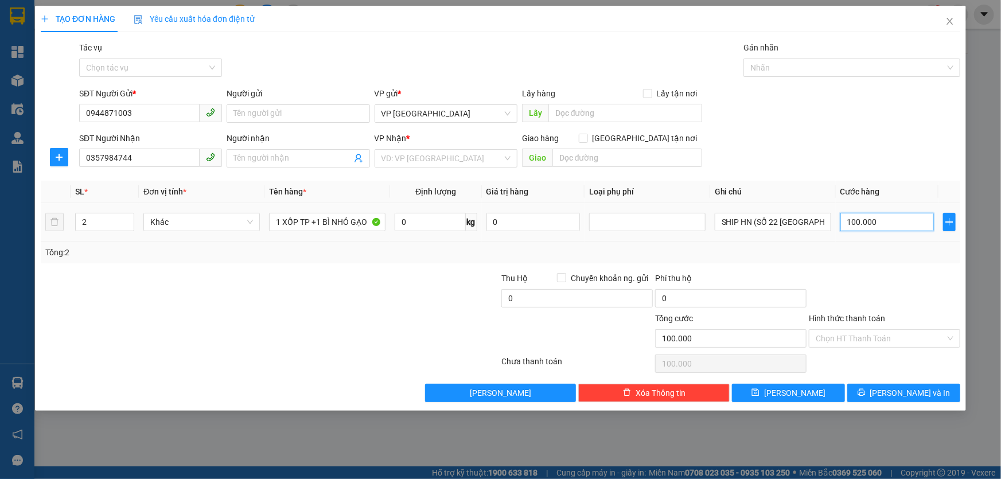
click at [893, 224] on input "100.000" at bounding box center [888, 222] width 94 height 18
type input "9"
type input "920"
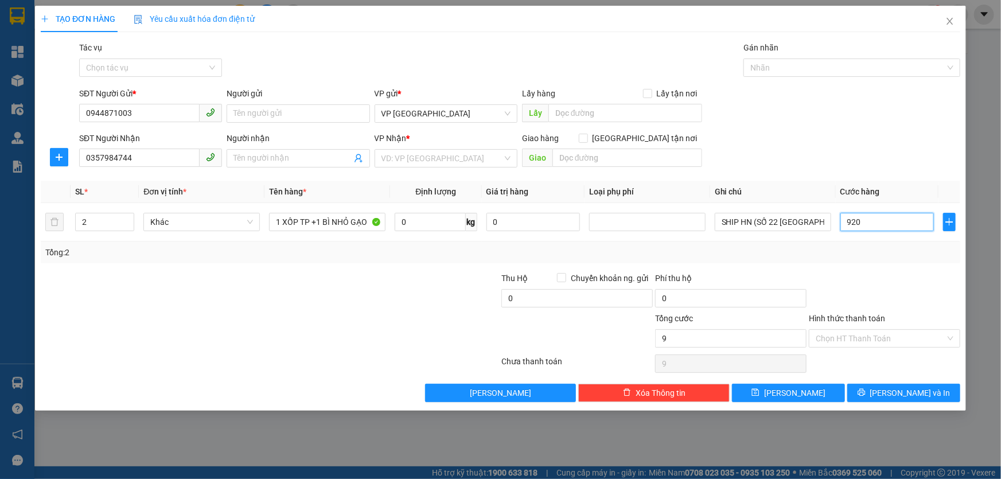
type input "920"
type input "92"
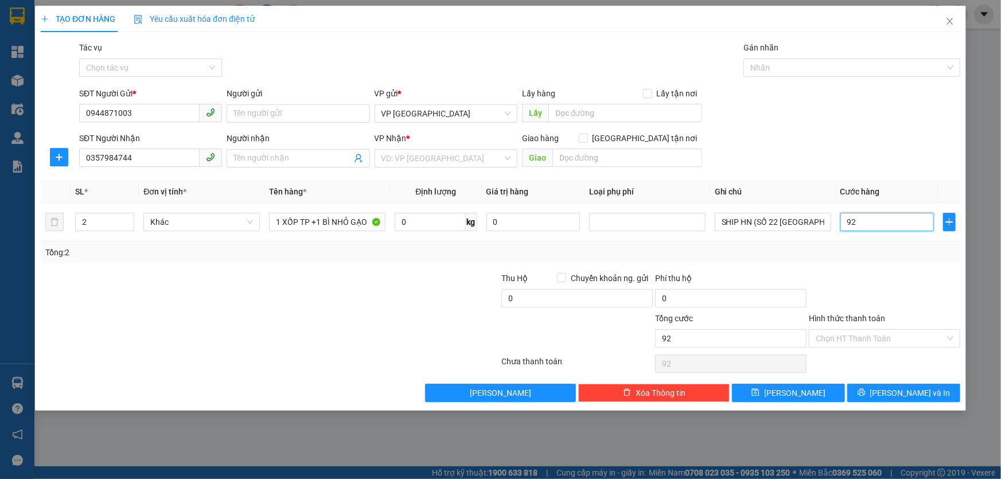
type input "9"
type input "90"
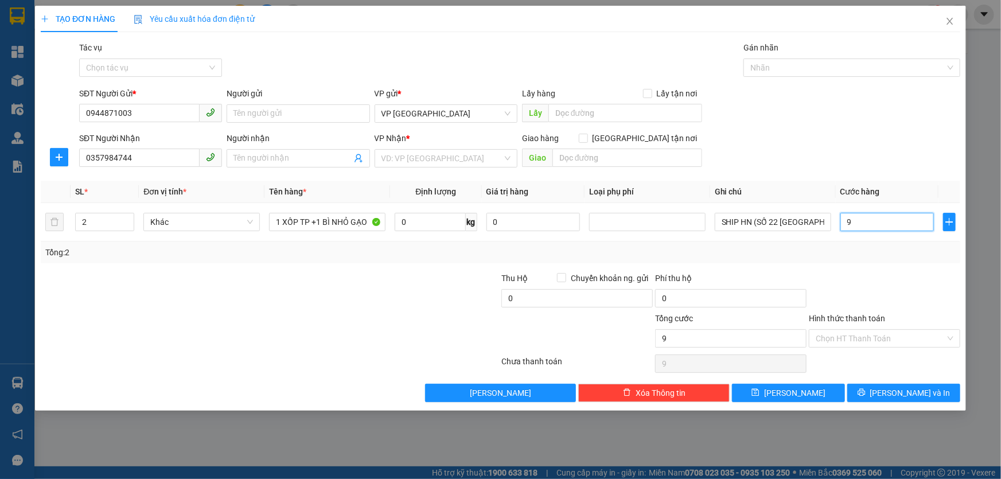
type input "90"
type input "90.000"
click at [483, 156] on input "search" at bounding box center [442, 158] width 121 height 17
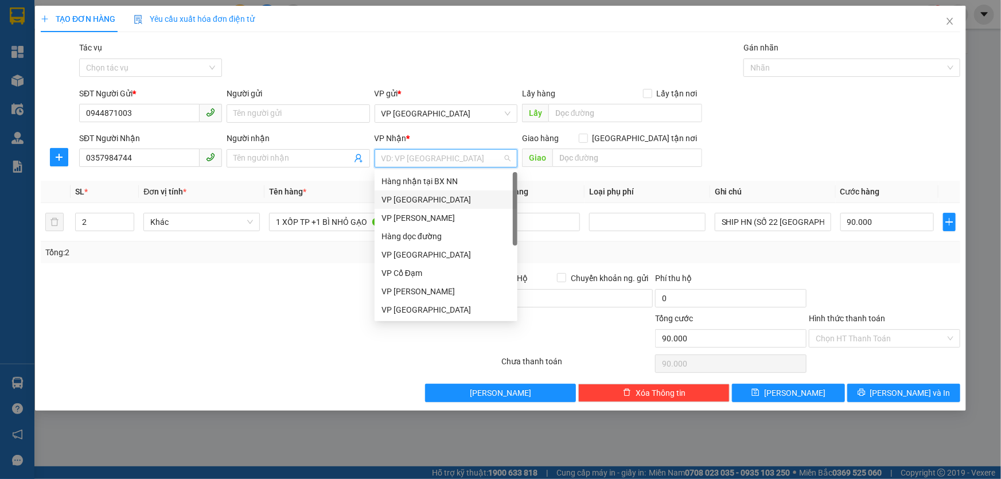
click at [383, 203] on div "VP [GEOGRAPHIC_DATA]" at bounding box center [446, 199] width 129 height 13
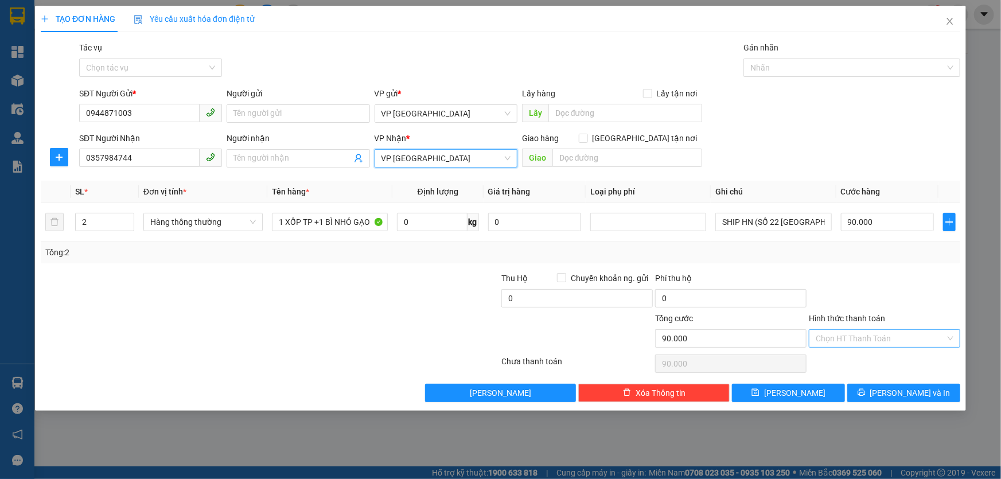
click at [895, 333] on input "Hình thức thanh toán" at bounding box center [881, 338] width 130 height 17
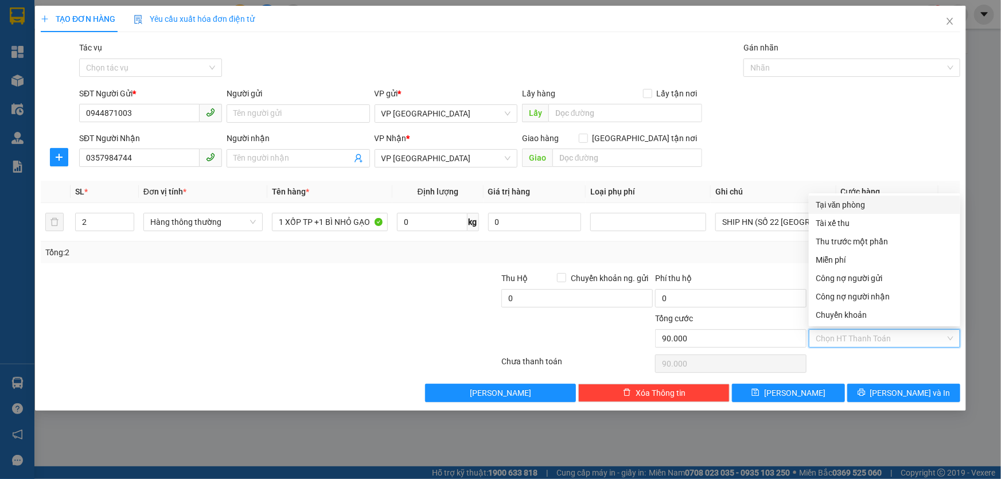
click at [844, 205] on div "Tại văn phòng" at bounding box center [885, 205] width 138 height 13
type input "0"
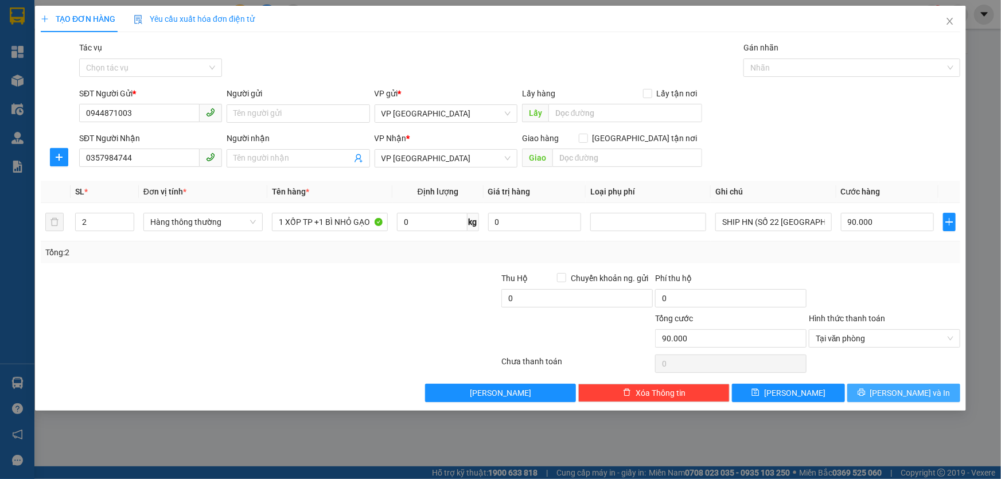
click at [907, 392] on span "[PERSON_NAME] và In" at bounding box center [910, 393] width 80 height 13
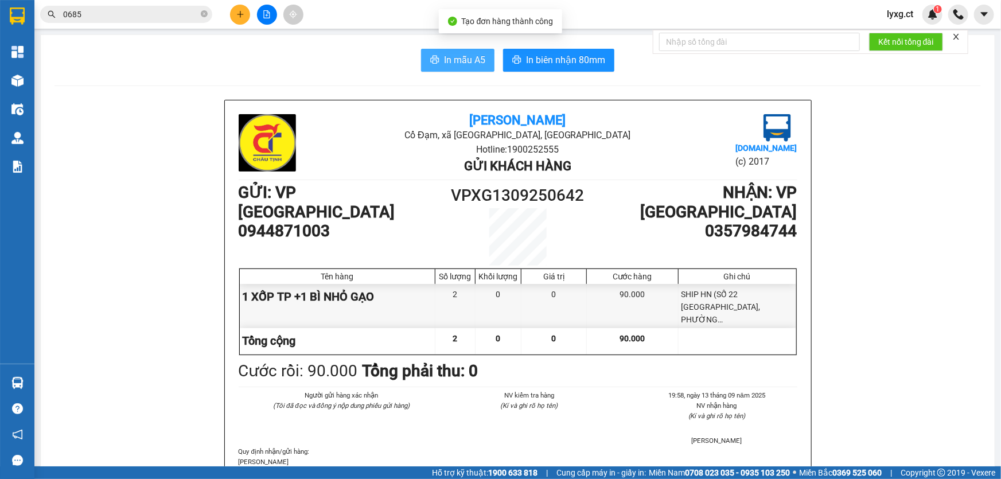
click at [447, 63] on span "In mẫu A5" at bounding box center [464, 60] width 41 height 14
click at [241, 17] on icon "plus" at bounding box center [240, 14] width 8 height 8
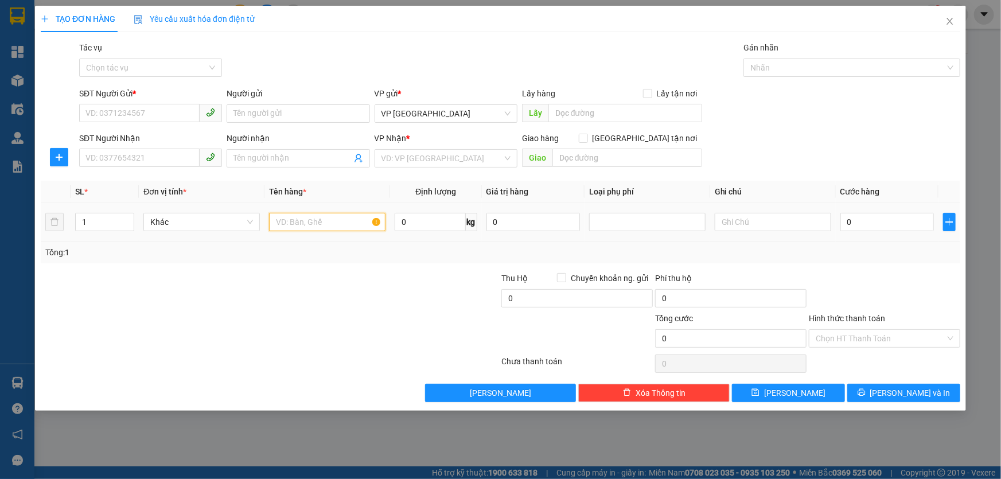
click at [339, 226] on input "text" at bounding box center [327, 222] width 116 height 18
type input "2 XỐP TP"
click at [154, 116] on input "SĐT Người Gửi *" at bounding box center [139, 113] width 121 height 18
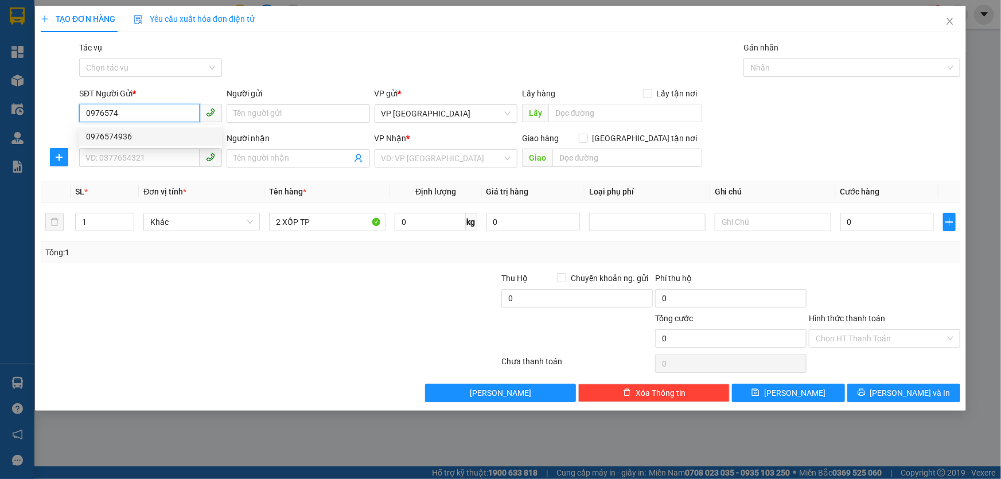
click at [126, 141] on div "0976574936" at bounding box center [150, 136] width 129 height 13
type input "0976574936"
type input "0763048421"
type input "40.000"
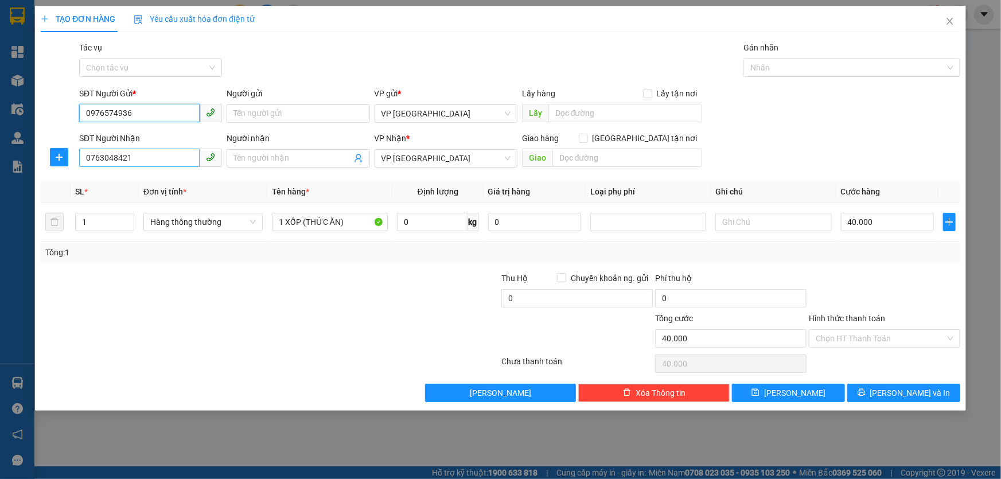
type input "0976574936"
click at [172, 154] on input "0763048421" at bounding box center [139, 158] width 121 height 18
click at [459, 160] on span "VP [GEOGRAPHIC_DATA]" at bounding box center [446, 158] width 129 height 17
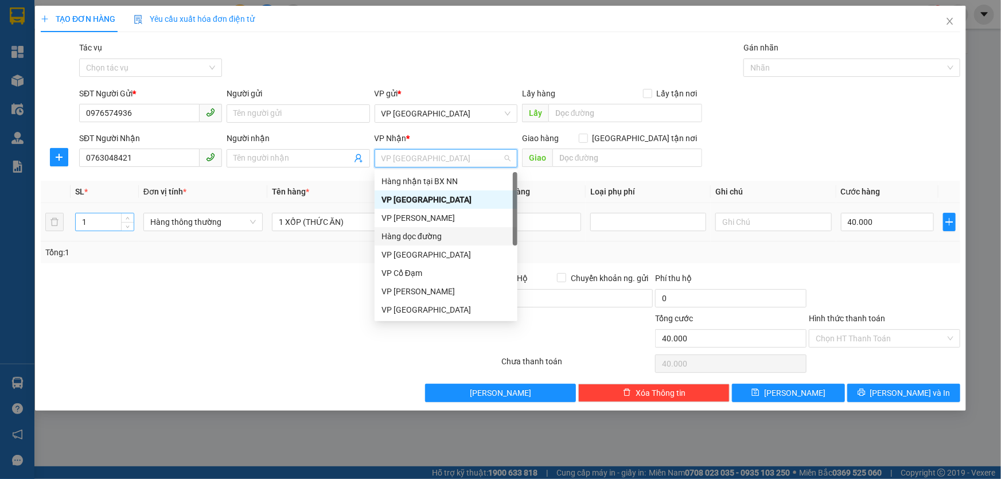
click at [119, 225] on input "1" at bounding box center [105, 221] width 58 height 17
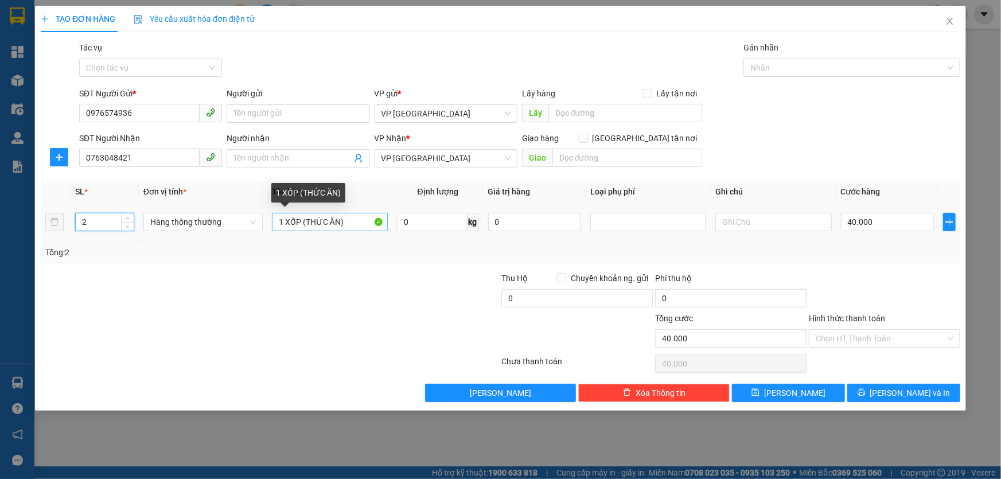
type input "2"
click at [282, 226] on input "1 XỐP (THỨC ĂN)" at bounding box center [330, 222] width 116 height 18
type input "2 XỐP (THỨC ĂN)"
click at [914, 223] on input "40.000" at bounding box center [888, 222] width 94 height 18
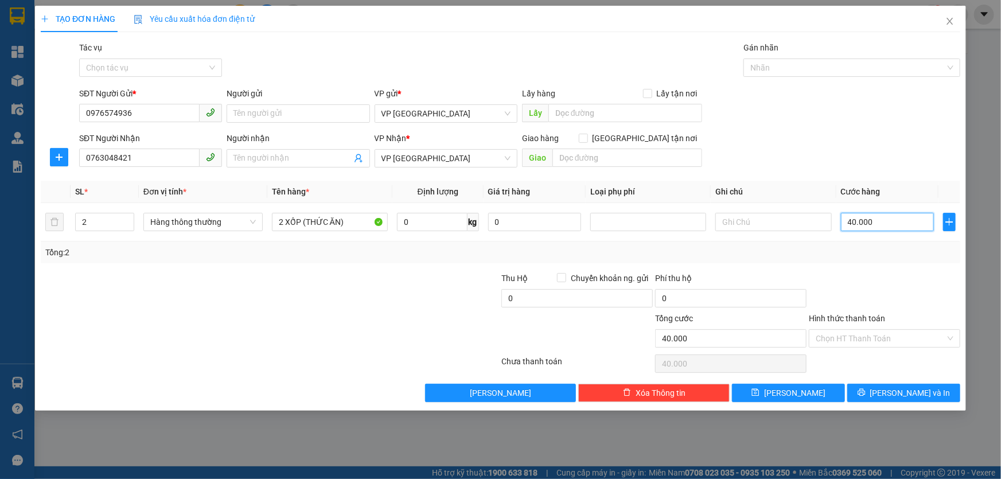
type input "7"
type input "70"
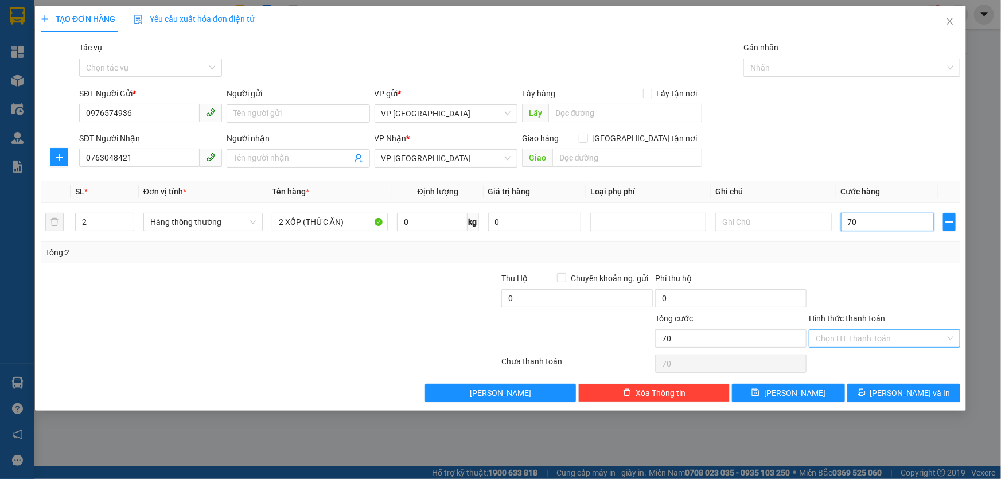
type input "70"
click at [878, 336] on input "Hình thức thanh toán" at bounding box center [881, 338] width 130 height 17
type input "70.000"
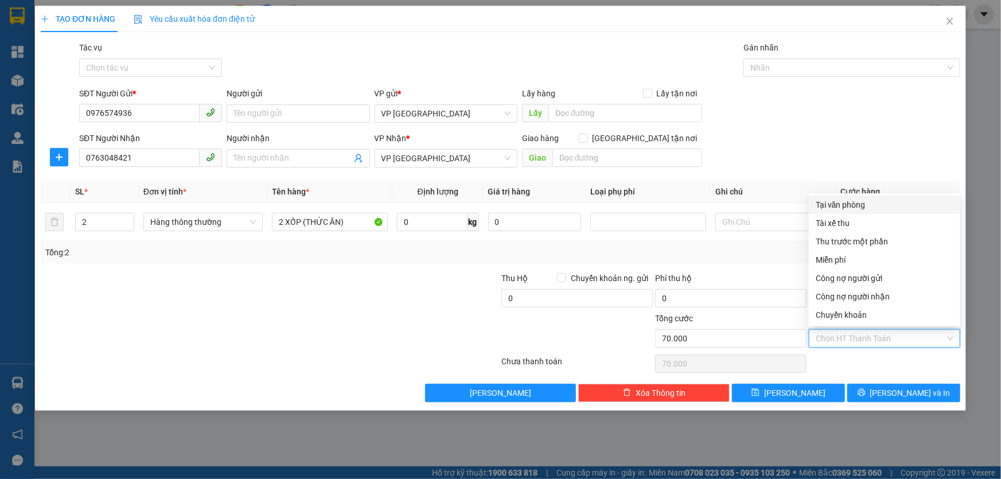
click at [833, 206] on div "Tại văn phòng" at bounding box center [885, 205] width 138 height 13
type input "0"
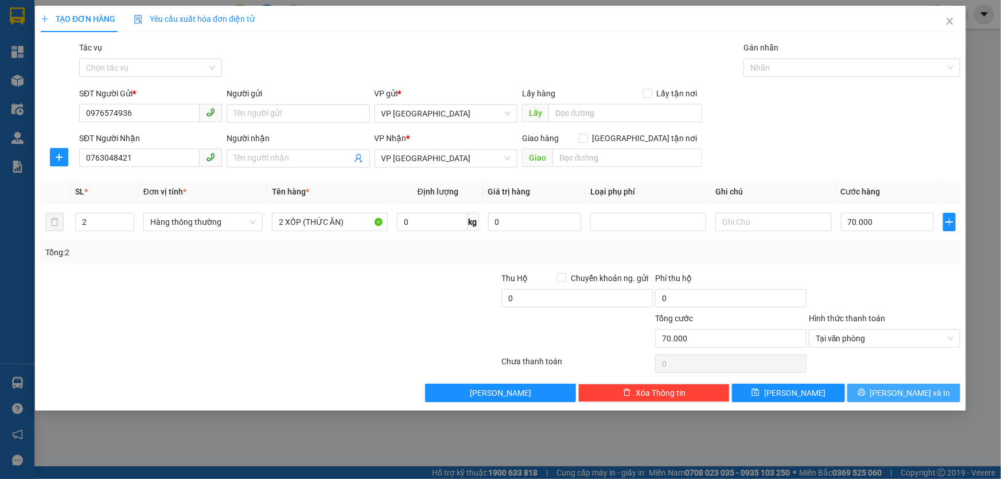
click at [866, 397] on span "printer" at bounding box center [862, 392] width 8 height 9
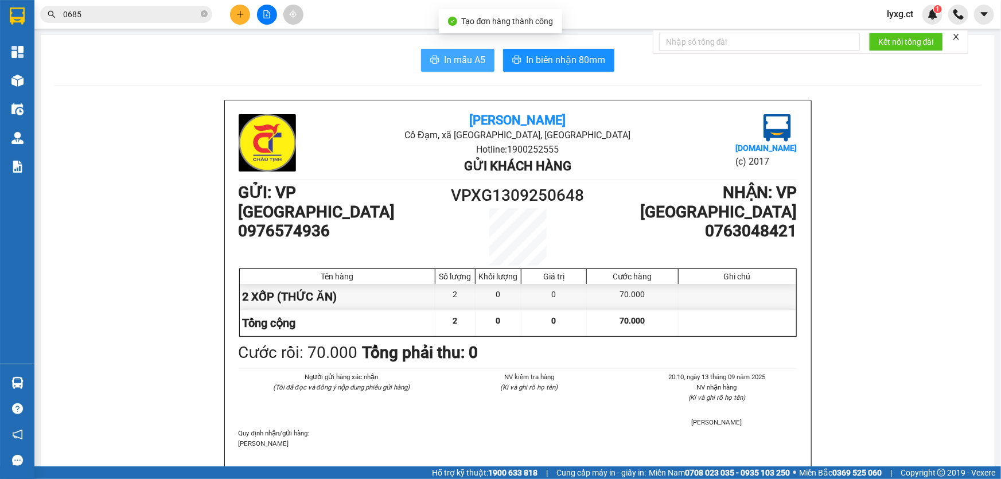
click at [433, 64] on icon "printer" at bounding box center [435, 60] width 9 height 8
click at [242, 15] on icon "plus" at bounding box center [240, 14] width 8 height 8
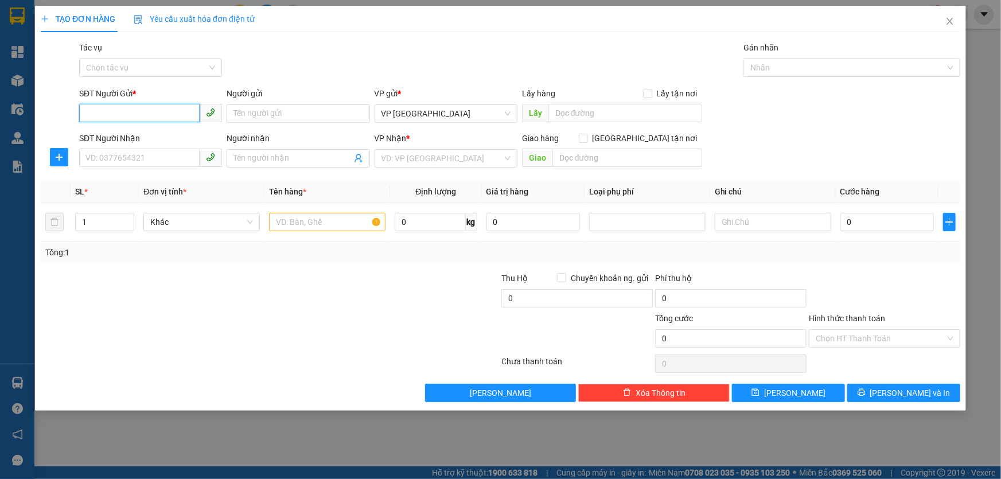
click at [149, 107] on input "SĐT Người Gửi *" at bounding box center [139, 113] width 121 height 18
type input "0399252333"
click at [103, 154] on input "SĐT Người Nhận" at bounding box center [139, 158] width 121 height 18
type input "0"
drag, startPoint x: 149, startPoint y: 111, endPoint x: 15, endPoint y: 113, distance: 133.1
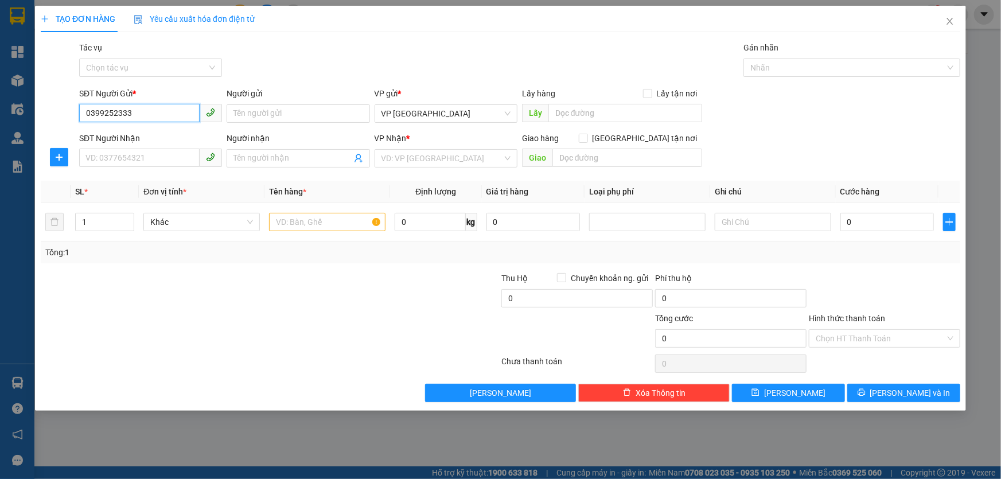
click at [15, 113] on div "TẠO ĐƠN HÀNG Yêu cầu xuất hóa đơn điện tử Transit Pickup Surcharge Ids Transit …" at bounding box center [500, 239] width 1001 height 479
click at [97, 158] on input "SĐT Người Nhận" at bounding box center [139, 158] width 121 height 18
paste input "0399252333"
type input "0399252333"
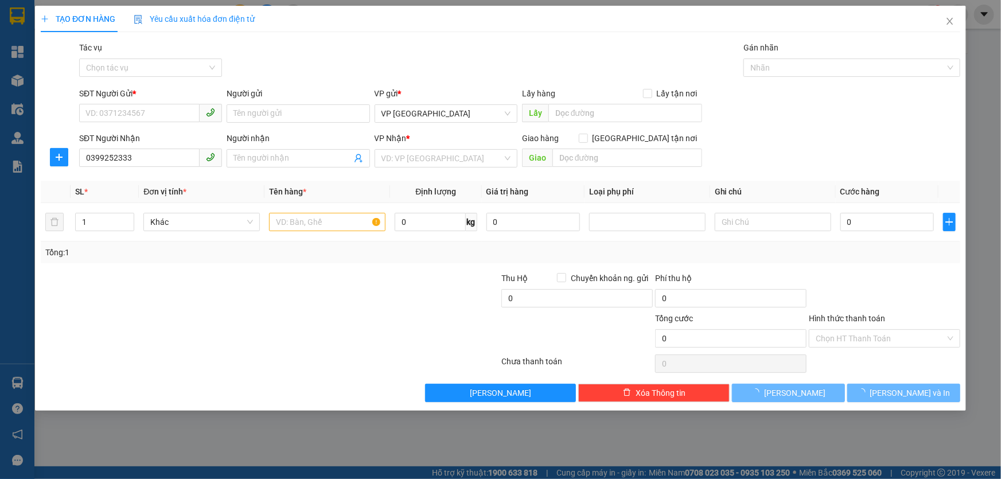
click at [143, 101] on div "SĐT Người Gửi *" at bounding box center [150, 95] width 143 height 17
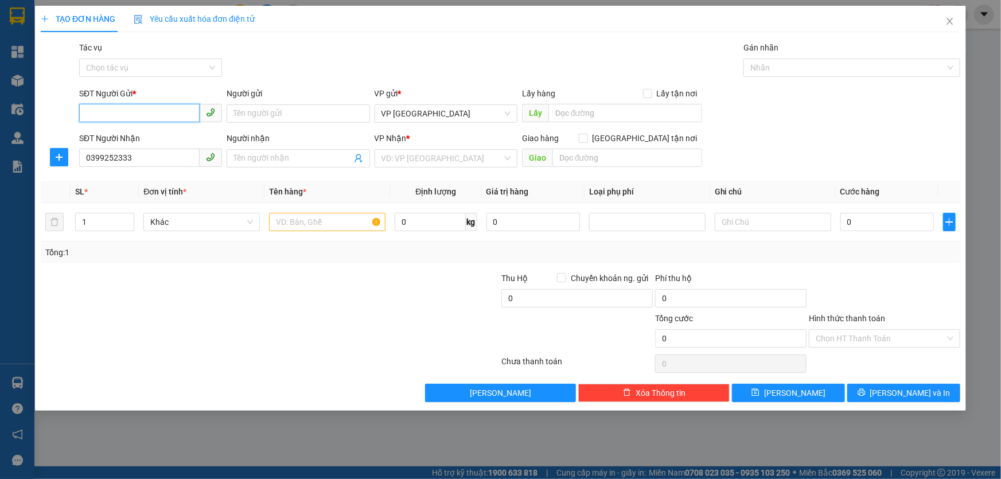
click at [145, 104] on input "SĐT Người Gửi *" at bounding box center [139, 113] width 121 height 18
type input "0989286338"
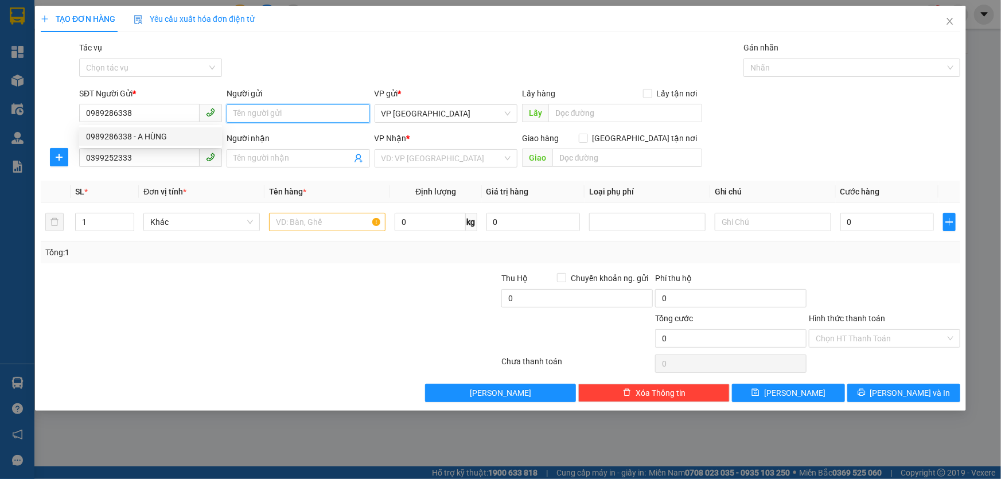
click at [268, 110] on input "Người gửi" at bounding box center [298, 113] width 143 height 18
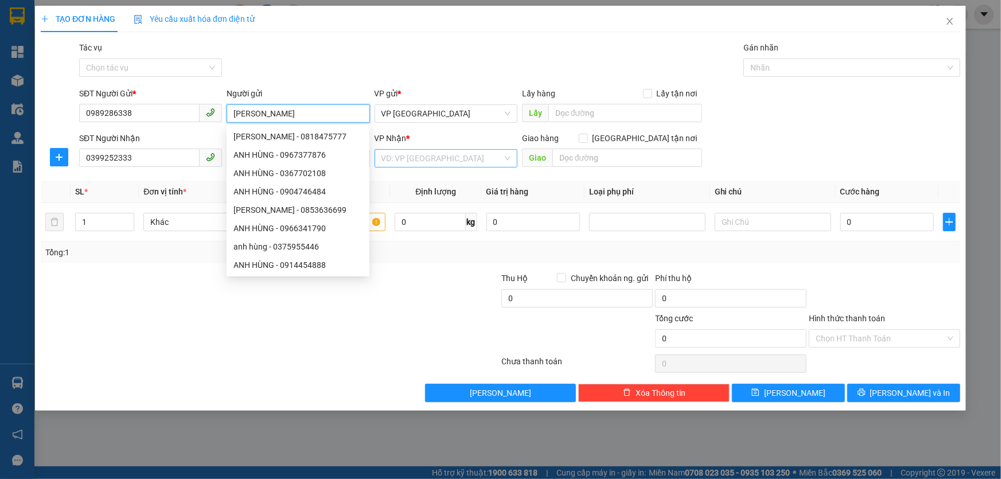
type input "[PERSON_NAME]"
click at [390, 161] on input "search" at bounding box center [442, 158] width 121 height 17
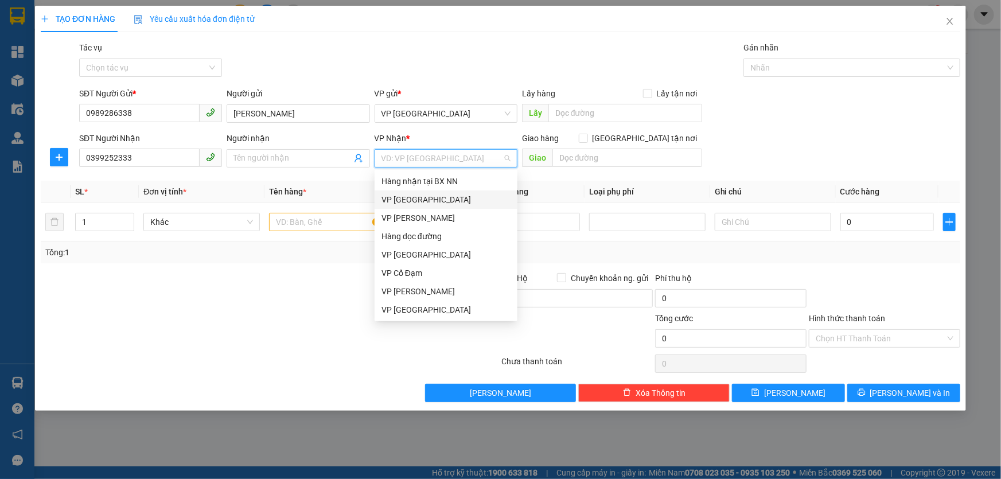
click at [404, 201] on div "VP [GEOGRAPHIC_DATA]" at bounding box center [446, 199] width 129 height 13
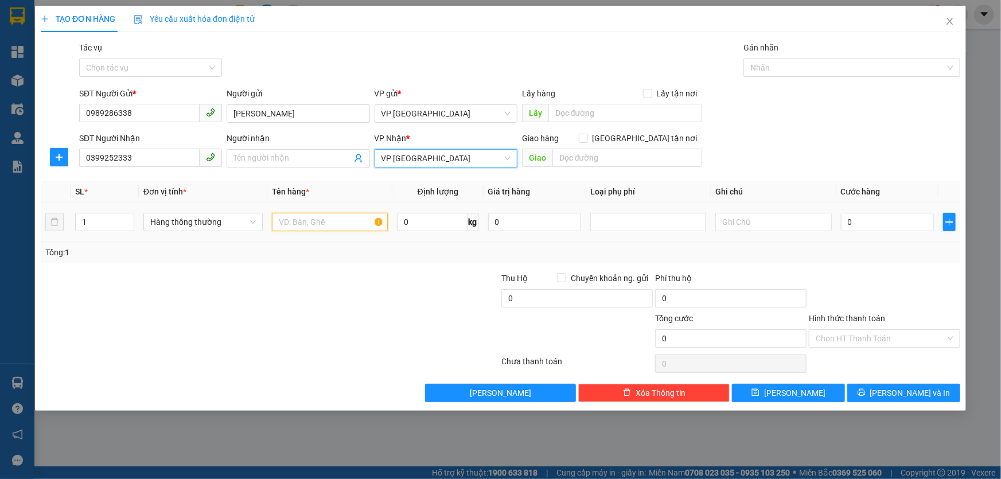
click at [329, 220] on input "text" at bounding box center [330, 222] width 116 height 18
type input "1 XỐP TP"
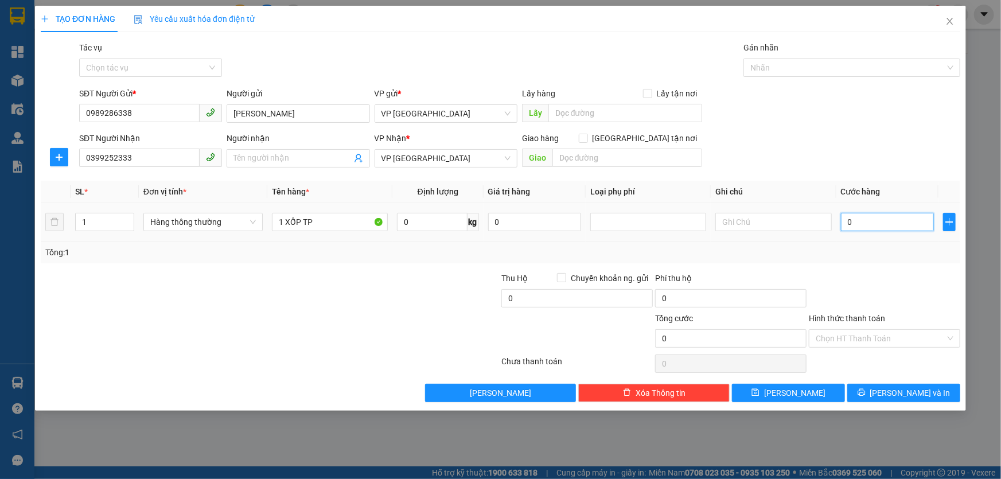
click at [895, 216] on input "0" at bounding box center [888, 222] width 94 height 18
type input "5"
type input "50"
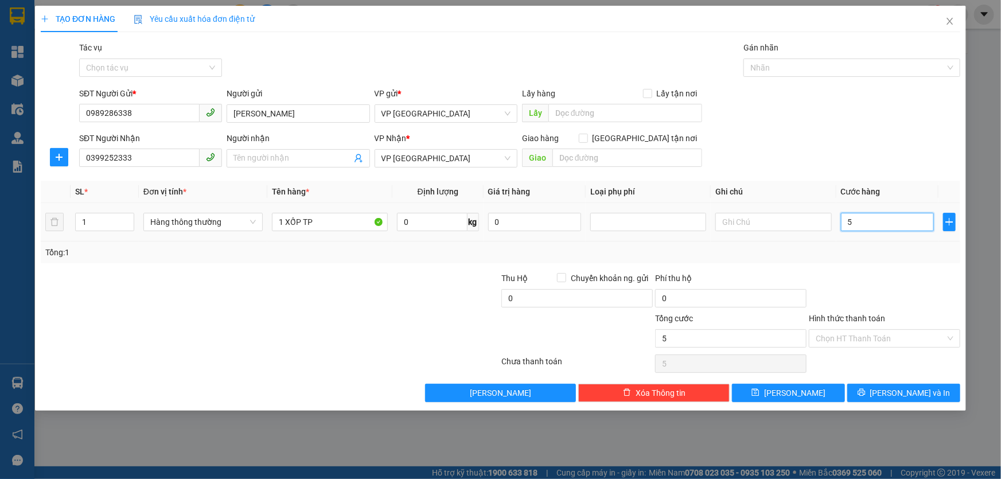
type input "50"
type input "50.000"
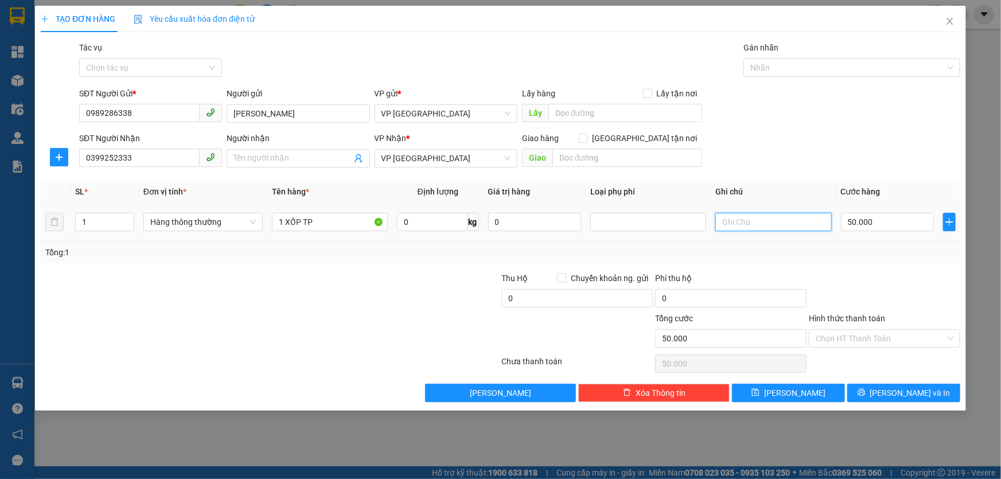
click at [798, 224] on input "text" at bounding box center [774, 222] width 116 height 18
click at [865, 339] on input "Hình thức thanh toán" at bounding box center [881, 338] width 130 height 17
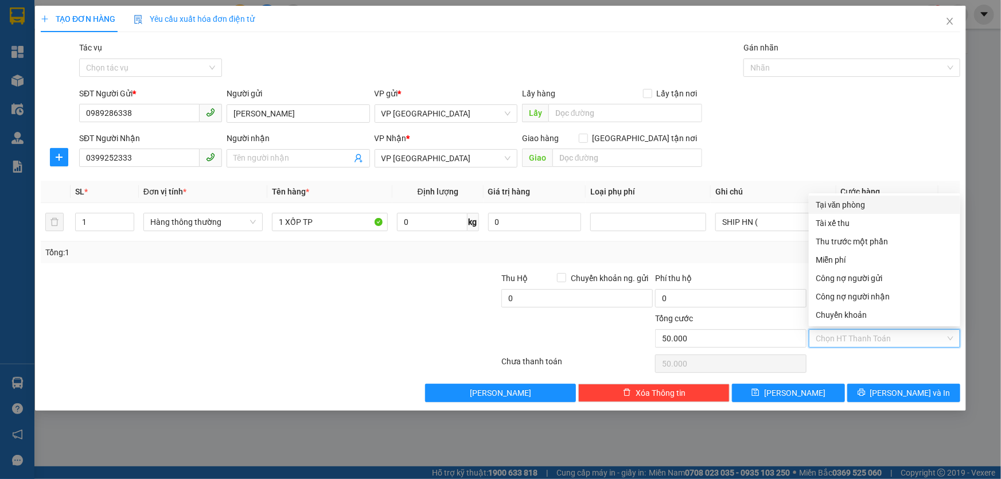
click at [884, 134] on div "SĐT Người Nhận 0399252333 Người nhận Tên người nhận VP Nhận * VP [PERSON_NAME] …" at bounding box center [520, 152] width 886 height 40
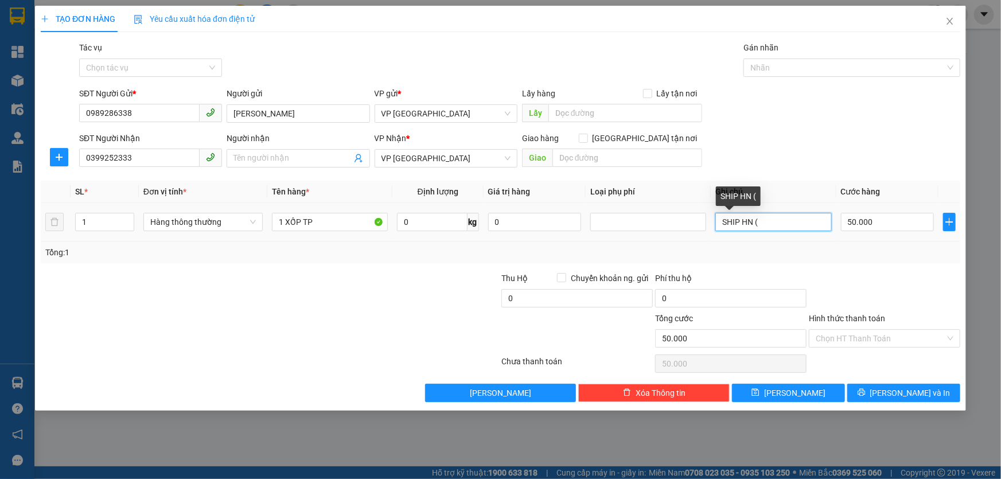
click at [798, 227] on input "SHIP HN (" at bounding box center [774, 222] width 116 height 18
click at [794, 224] on input "SHIP HN (" at bounding box center [774, 222] width 116 height 18
type input "SHIP HN (87 [PERSON_NAME], [PERSON_NAME], [GEOGRAPHIC_DATA], [GEOGRAPHIC_DATA])"
click at [918, 340] on input "Hình thức thanh toán" at bounding box center [881, 338] width 130 height 17
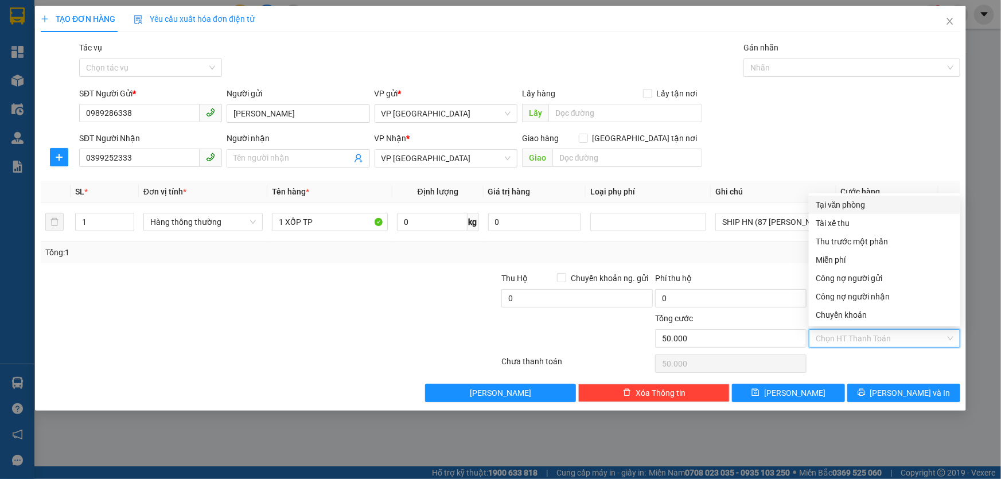
click at [844, 207] on div "Tại văn phòng" at bounding box center [885, 205] width 138 height 13
type input "0"
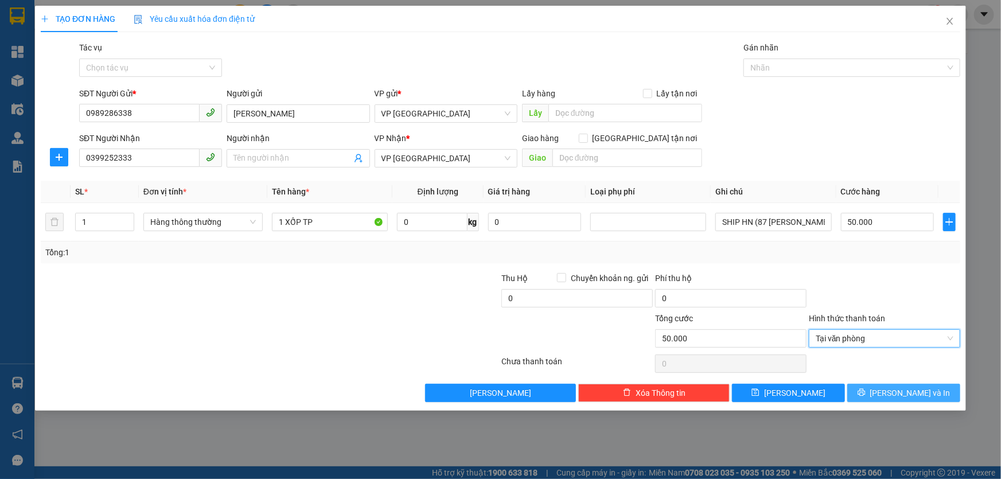
click at [896, 391] on span "[PERSON_NAME] và In" at bounding box center [910, 393] width 80 height 13
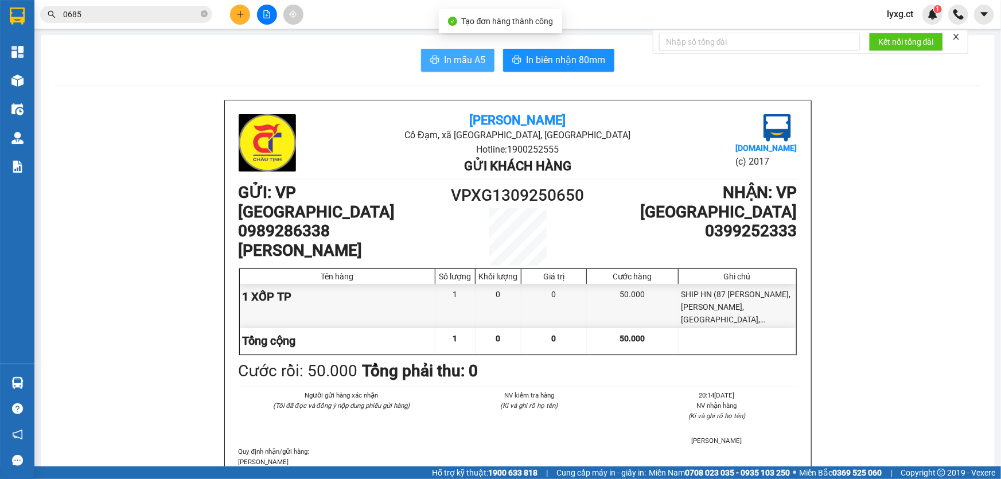
click at [471, 63] on span "In mẫu A5" at bounding box center [464, 60] width 41 height 14
click at [244, 16] on button at bounding box center [240, 15] width 20 height 20
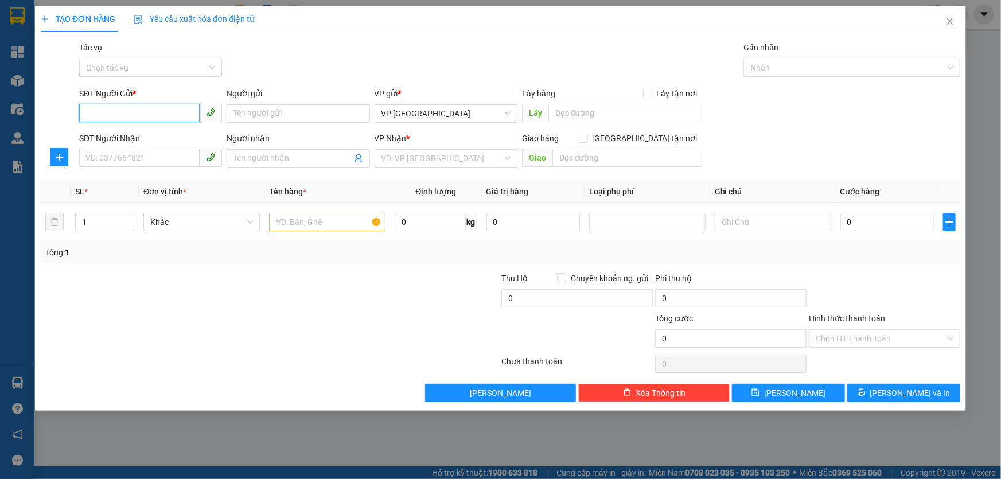
click at [168, 115] on input "SĐT Người Gửi *" at bounding box center [139, 113] width 121 height 18
type input "0986031242"
click at [122, 138] on div "0986031242" at bounding box center [150, 136] width 129 height 13
type input "0977367368"
type input "CHÚ HƯNG"
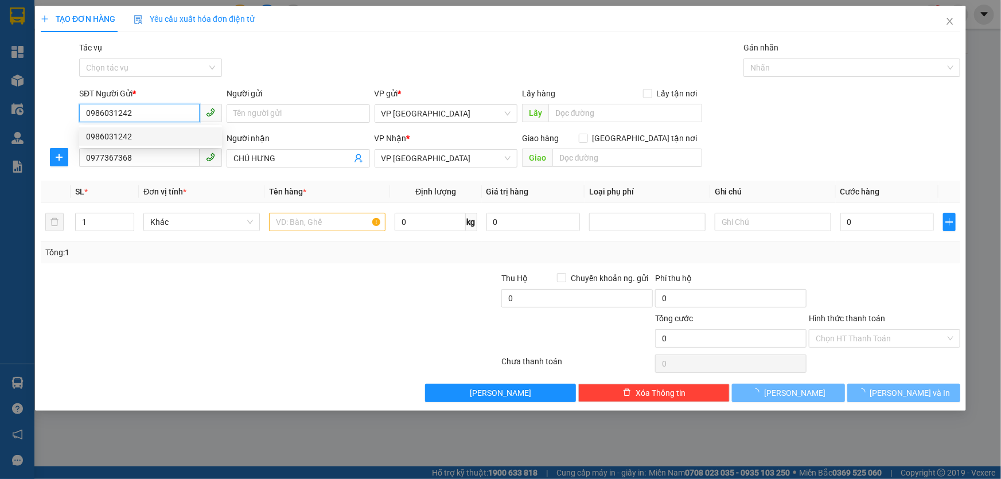
type input "150.000"
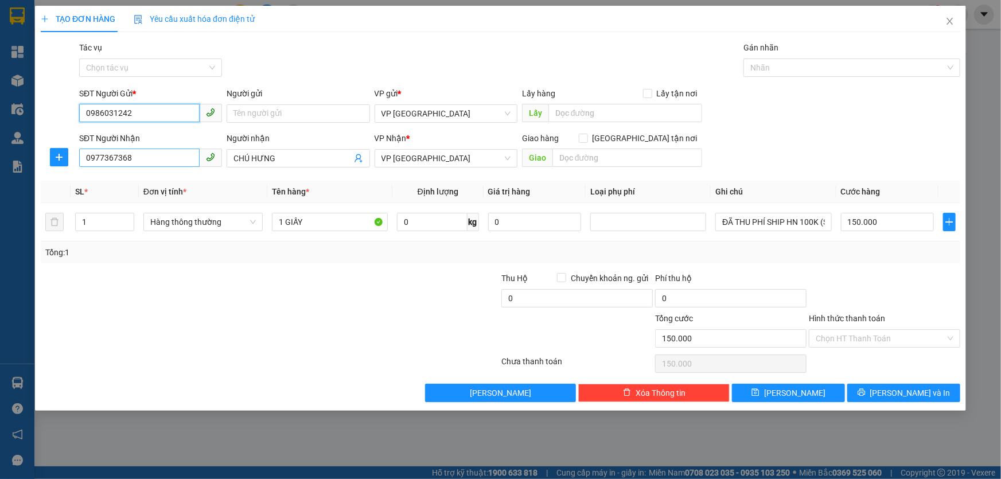
type input "0986031242"
click at [136, 162] on input "0977367368" at bounding box center [139, 158] width 121 height 18
click at [147, 158] on input "0977367368" at bounding box center [139, 158] width 121 height 18
click at [459, 162] on span "VP [GEOGRAPHIC_DATA]" at bounding box center [446, 158] width 129 height 17
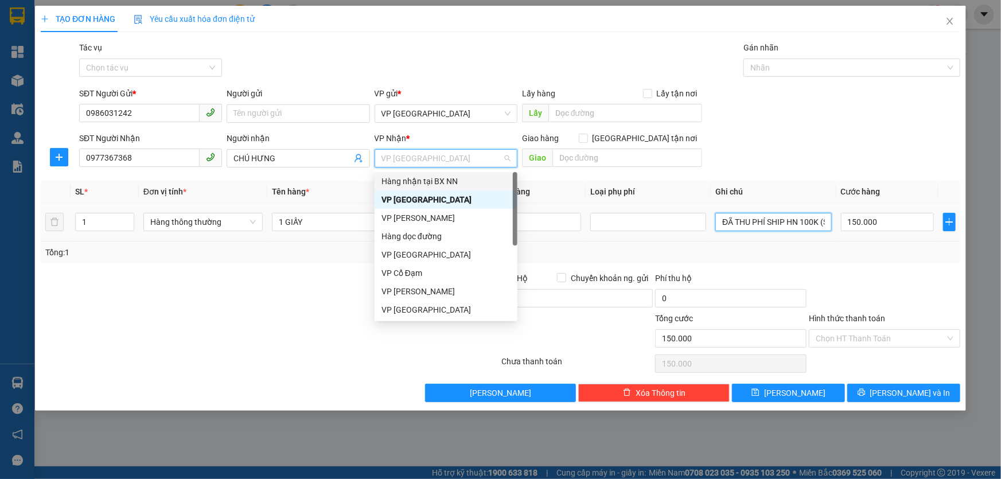
click at [744, 221] on input "ĐÃ THU PHÍ SHIP HN 100K (SỐ NHÀ C7-25, NGÕ 91 THƯỢNG HỘI ( CỔNG CHUNG),- TÂN HỘ…" at bounding box center [774, 222] width 116 height 18
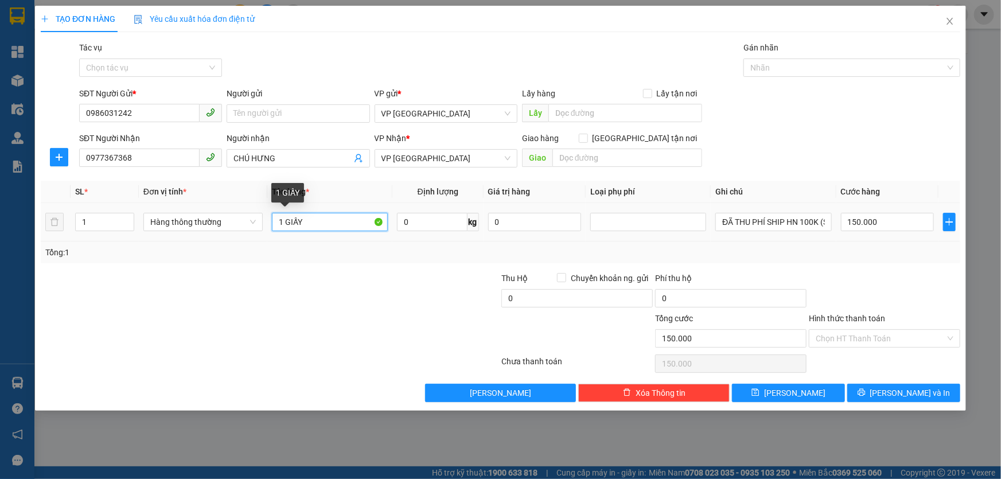
click at [321, 219] on input "1 GIẤY" at bounding box center [330, 222] width 116 height 18
type input "1"
type input "2"
click at [85, 225] on input "1" at bounding box center [105, 221] width 58 height 17
click at [465, 157] on span "VP [GEOGRAPHIC_DATA]" at bounding box center [446, 158] width 129 height 17
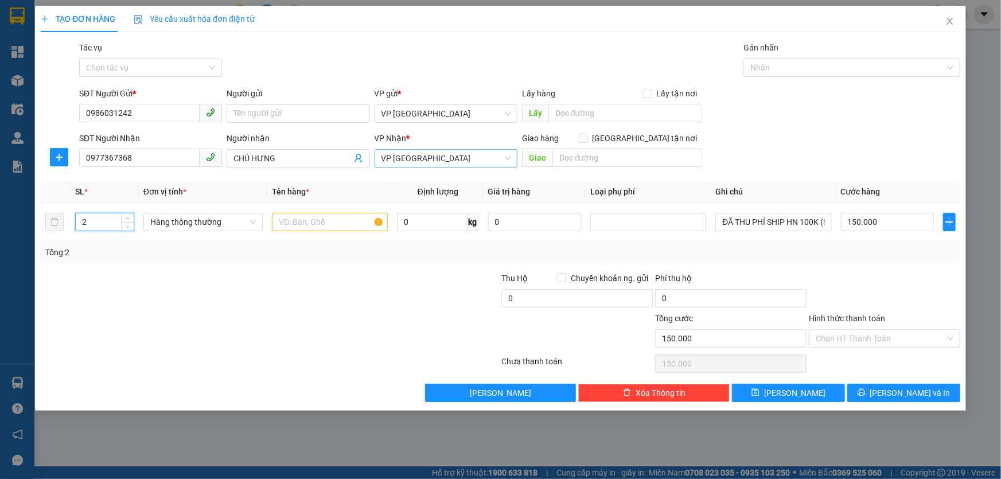
type input "2"
click at [902, 221] on input "150.000" at bounding box center [888, 222] width 94 height 18
type input "0"
click at [780, 272] on div "Phí thu hộ" at bounding box center [730, 280] width 151 height 17
click at [864, 136] on div "SĐT Người Nhận 0977367368 Người nhận CHÚ HƯNG VP Nhận * VP [PERSON_NAME] hàng G…" at bounding box center [520, 152] width 886 height 40
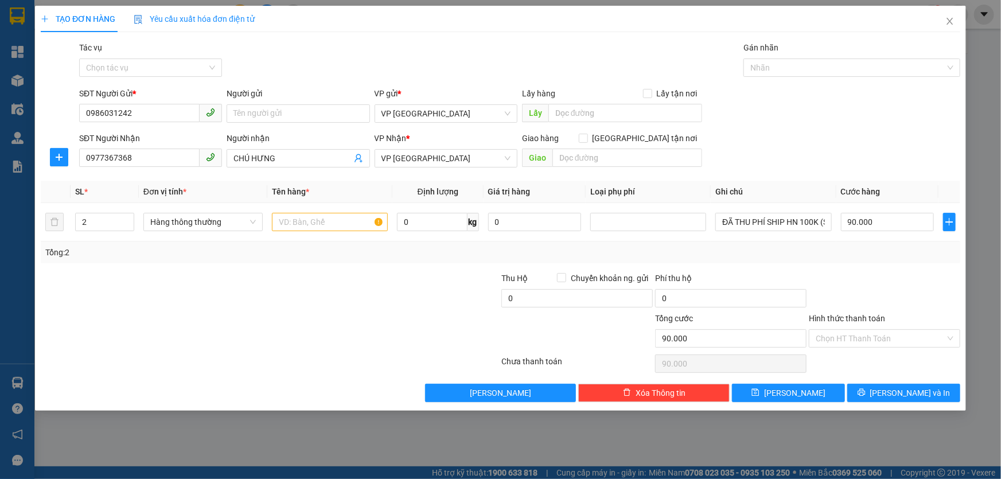
click at [868, 134] on div "SĐT Người Nhận 0977367368 Người nhận CHÚ HƯNG VP Nhận * VP [PERSON_NAME] hàng G…" at bounding box center [520, 152] width 886 height 40
click at [901, 220] on input "90.000" at bounding box center [888, 222] width 94 height 18
click at [848, 243] on div "Tổng: 2" at bounding box center [501, 253] width 920 height 22
click at [853, 339] on input "Hình thức thanh toán" at bounding box center [881, 338] width 130 height 17
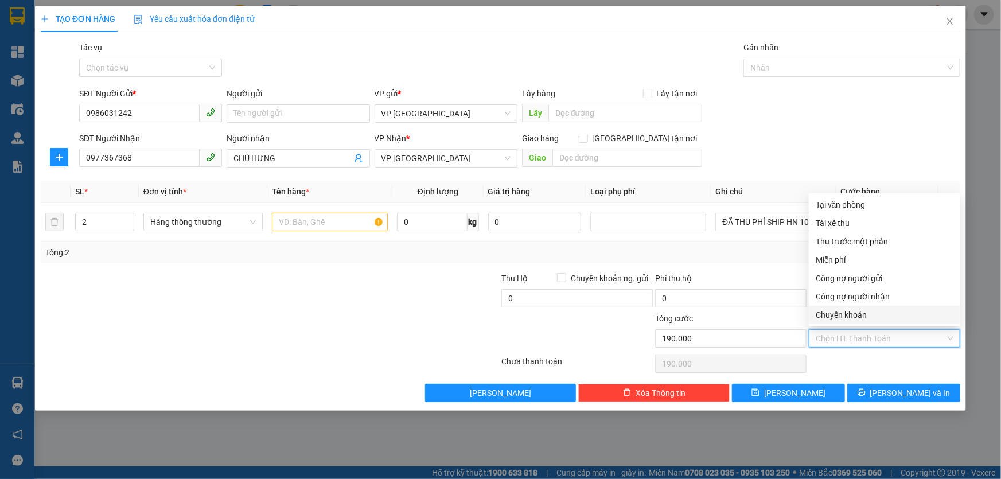
click at [849, 314] on div "Chuyển khoản" at bounding box center [885, 315] width 138 height 13
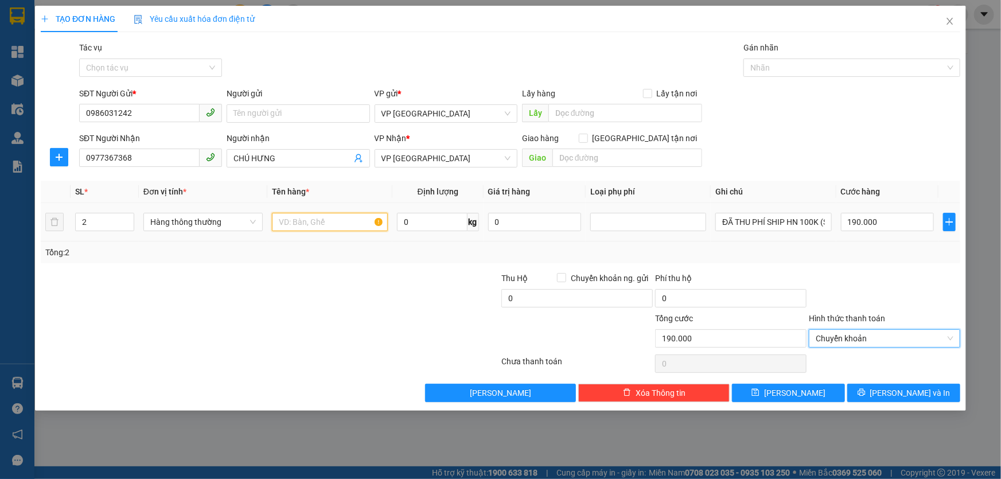
click at [327, 223] on input "text" at bounding box center [330, 222] width 116 height 18
click at [302, 228] on input "text" at bounding box center [330, 222] width 116 height 18
click at [310, 221] on input "text" at bounding box center [330, 222] width 116 height 18
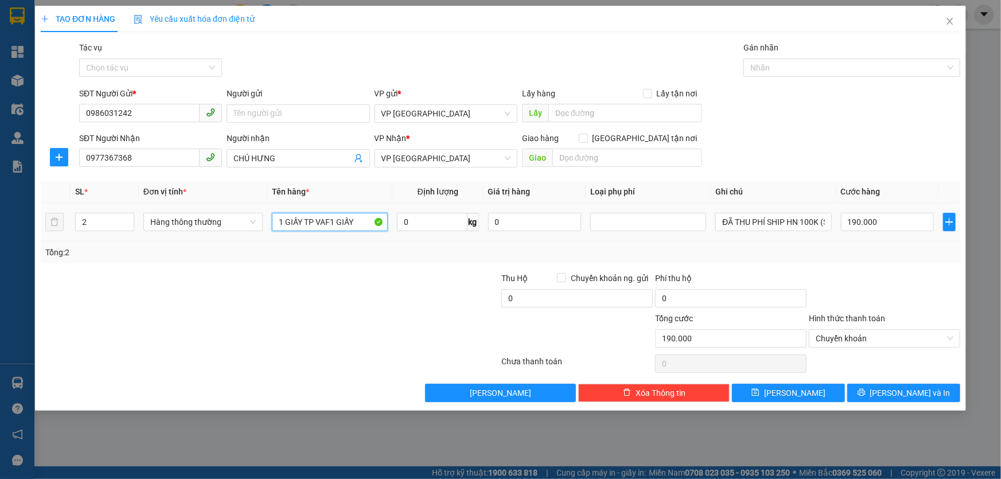
click at [332, 223] on input "1 GIẤY TP VAF1 GIẤY" at bounding box center [330, 222] width 116 height 18
click at [352, 220] on input "1 GIẤY TP VA GIẤY" at bounding box center [330, 222] width 116 height 18
click at [893, 390] on button "[PERSON_NAME] và In" at bounding box center [904, 393] width 113 height 18
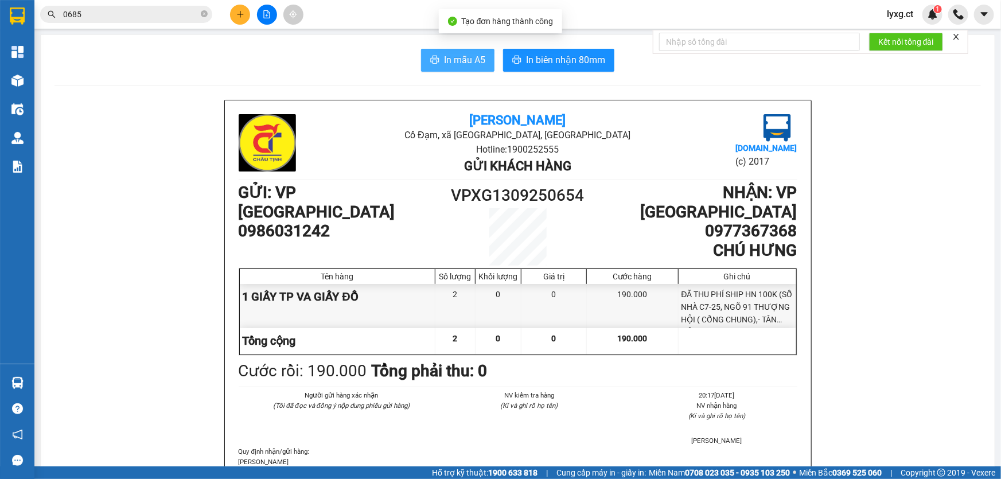
click at [450, 60] on span "In mẫu A5" at bounding box center [464, 60] width 41 height 14
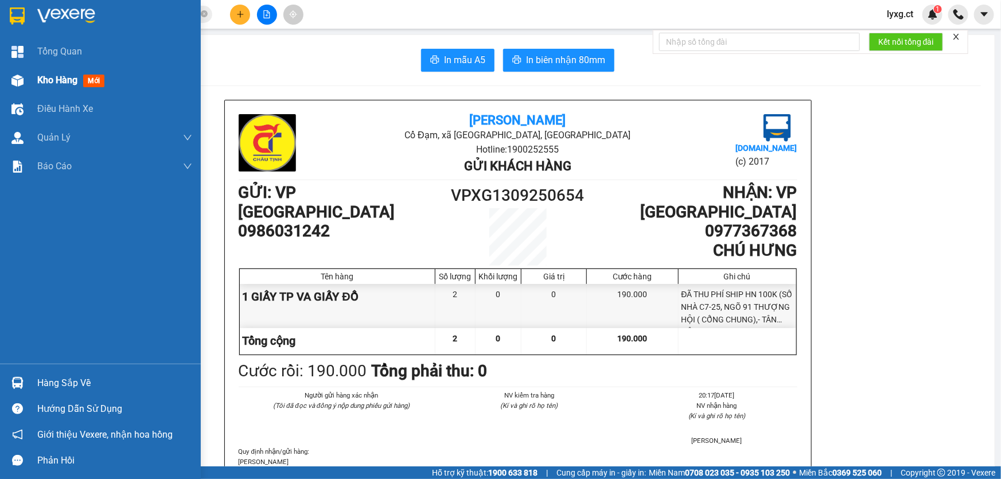
click at [37, 84] on span "Kho hàng" at bounding box center [57, 80] width 40 height 11
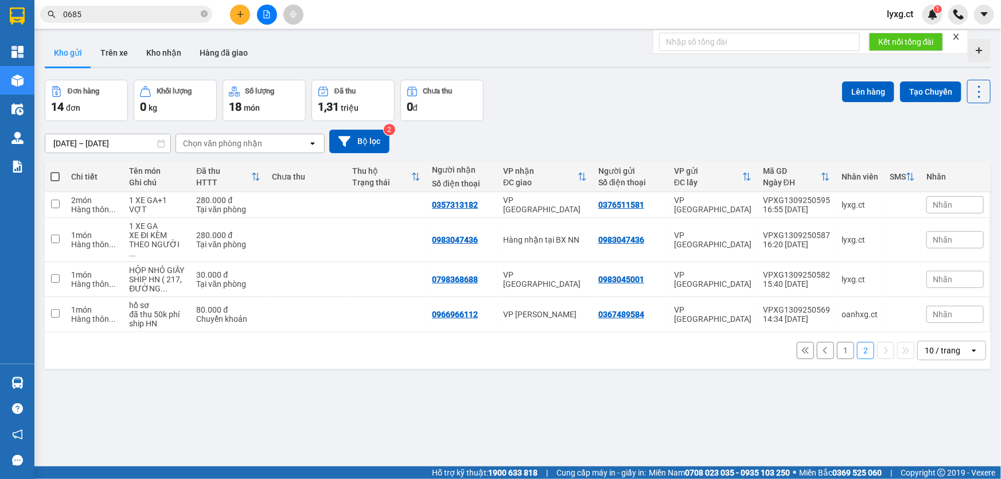
click at [840, 342] on button "1" at bounding box center [845, 350] width 17 height 17
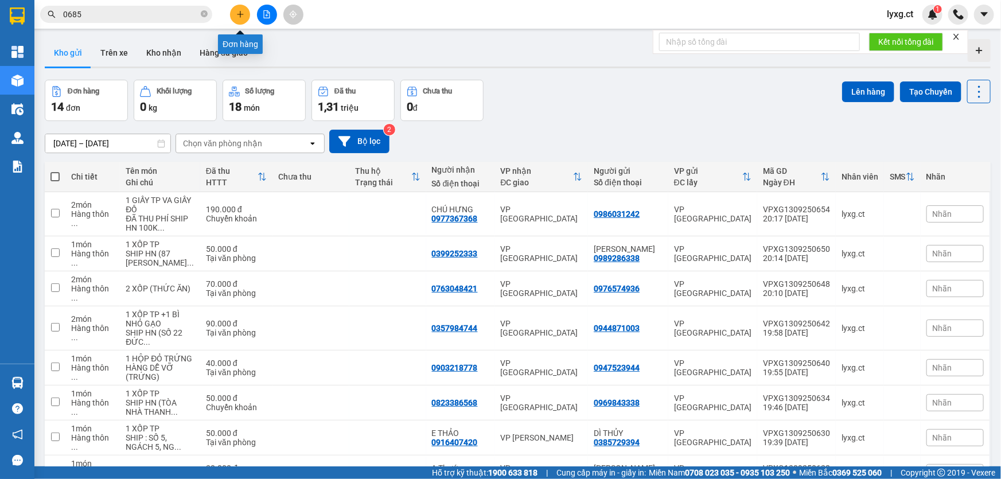
click at [238, 12] on icon "plus" at bounding box center [240, 14] width 8 height 8
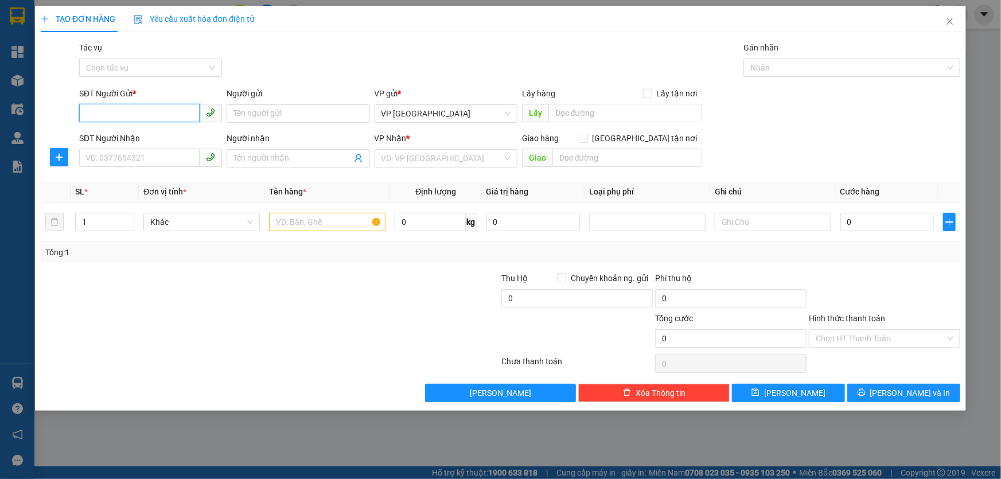
click at [130, 111] on input "SĐT Người Gửi *" at bounding box center [139, 113] width 121 height 18
click at [130, 136] on div "0987515121" at bounding box center [150, 136] width 129 height 13
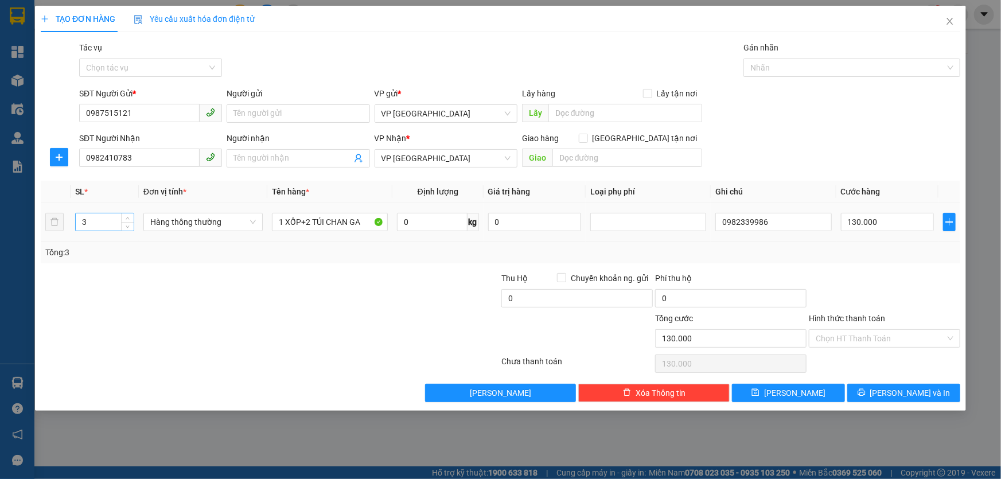
click at [98, 224] on input "3" at bounding box center [105, 221] width 58 height 17
drag, startPoint x: 309, startPoint y: 224, endPoint x: 232, endPoint y: 224, distance: 76.3
click at [232, 224] on tr "1 Hàng thông thường 1 XỐP+2 TÚI CHAN GA 0 kg 0 0982339986 130.000" at bounding box center [501, 222] width 920 height 38
drag, startPoint x: 350, startPoint y: 219, endPoint x: 343, endPoint y: 220, distance: 7.0
click at [338, 221] on input "1 TÚI CHAN GA" at bounding box center [330, 222] width 116 height 18
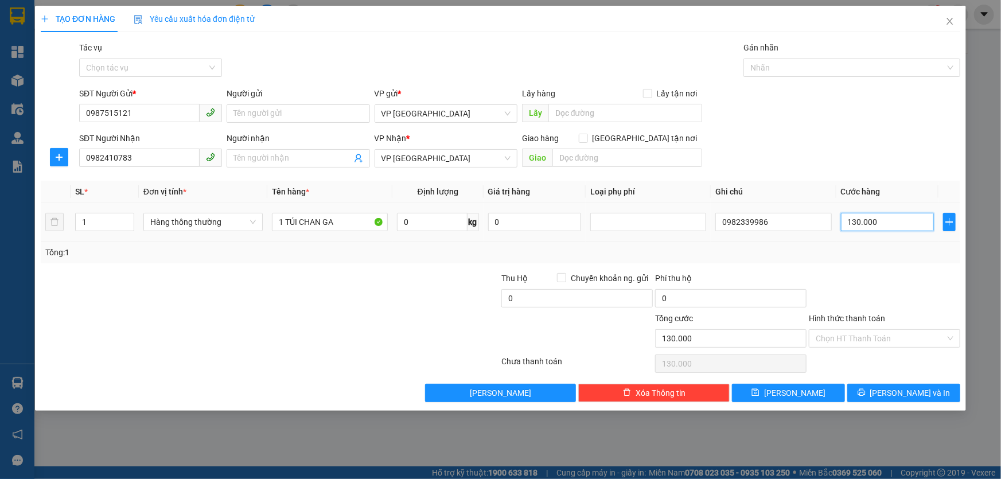
click at [900, 224] on input "130.000" at bounding box center [888, 222] width 94 height 18
click at [872, 260] on div "Tổng: 1" at bounding box center [501, 253] width 920 height 22
click at [892, 339] on input "Hình thức thanh toán" at bounding box center [881, 338] width 130 height 17
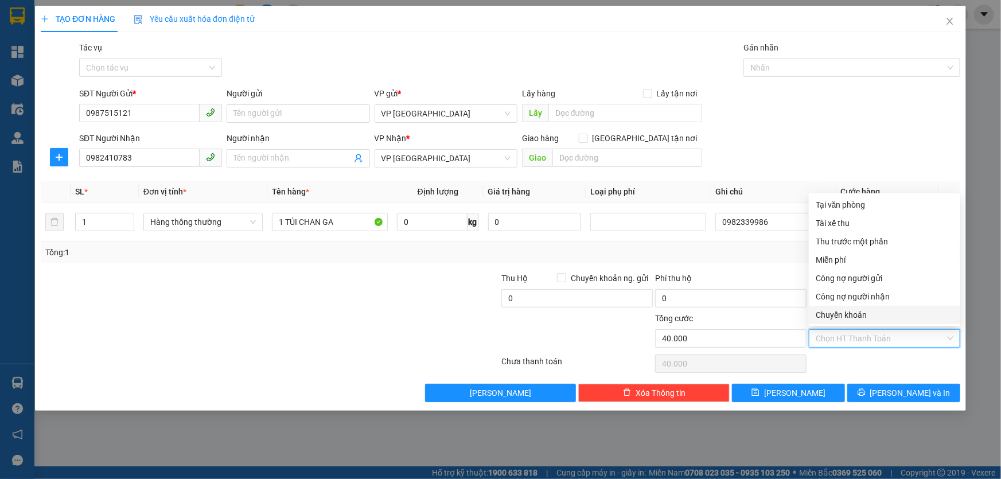
click at [844, 318] on div "Chuyển khoản" at bounding box center [885, 315] width 138 height 13
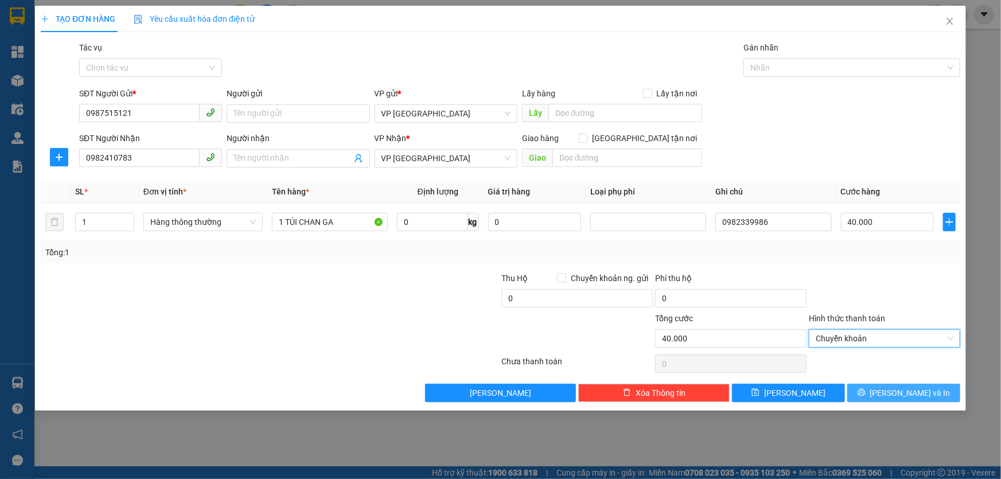
click at [922, 393] on span "[PERSON_NAME] và In" at bounding box center [910, 393] width 80 height 13
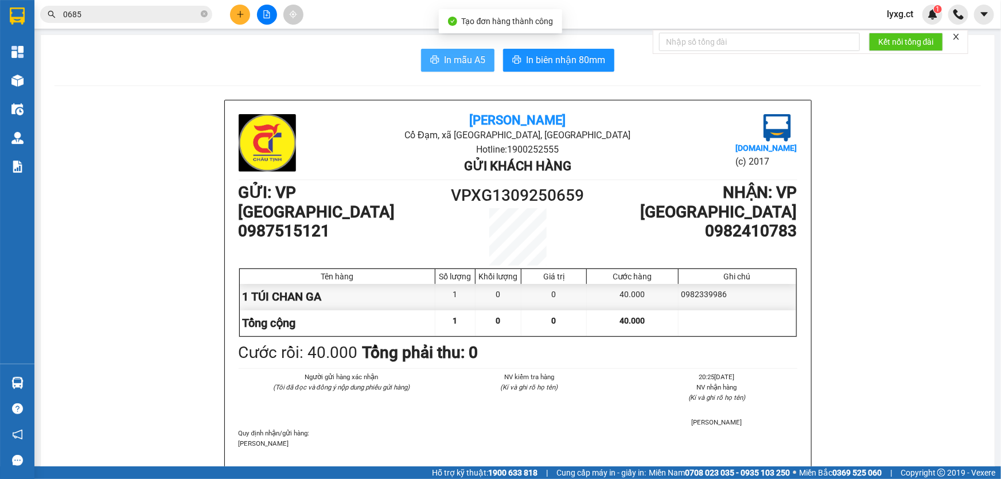
click at [483, 63] on button "In mẫu A5" at bounding box center [457, 60] width 73 height 23
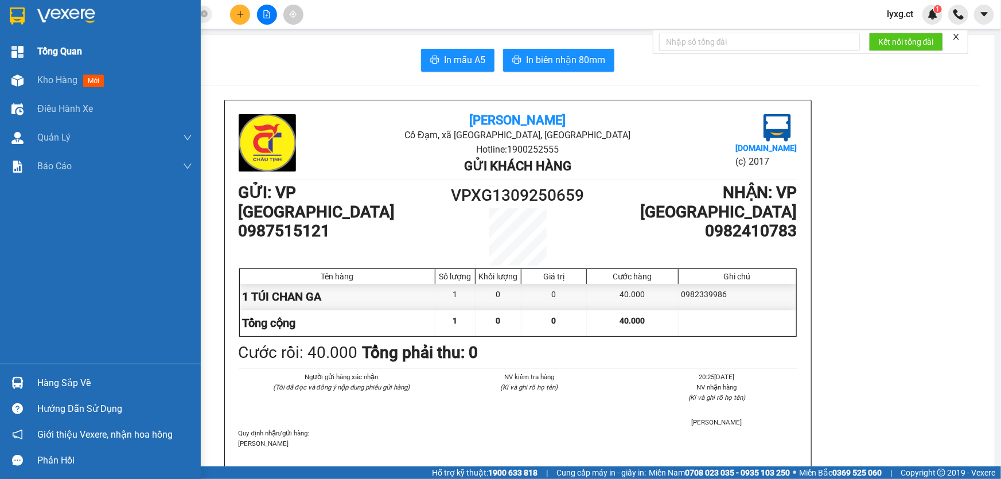
drag, startPoint x: 60, startPoint y: 75, endPoint x: 69, endPoint y: 59, distance: 18.5
click at [61, 73] on div "Kho hàng mới" at bounding box center [72, 80] width 71 height 14
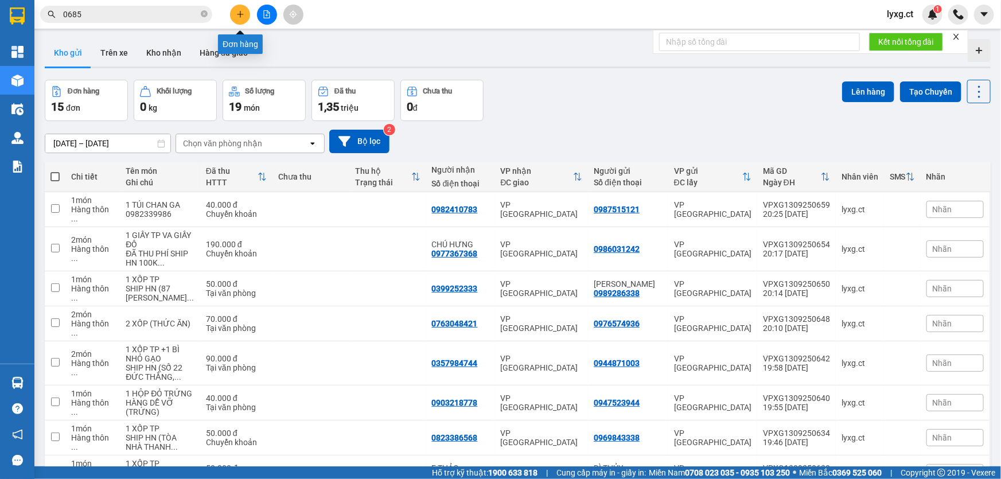
click at [244, 11] on button at bounding box center [240, 15] width 20 height 20
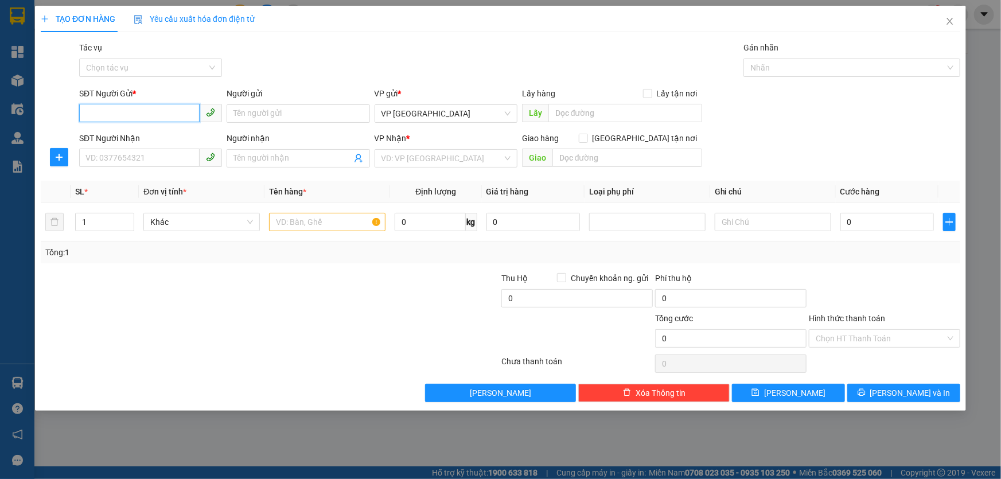
click at [127, 115] on input "SĐT Người Gửi *" at bounding box center [139, 113] width 121 height 18
click at [122, 138] on div "0989613172" at bounding box center [150, 136] width 129 height 13
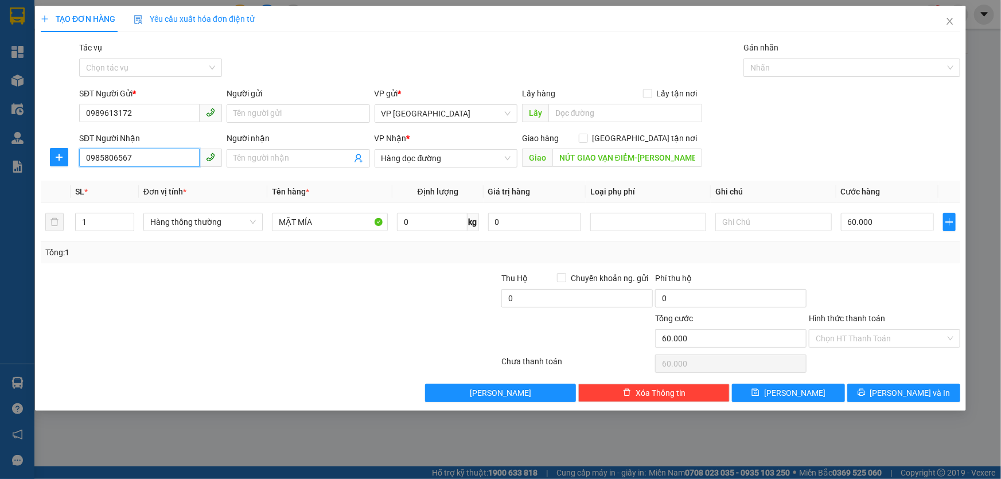
click at [141, 157] on input "0985806567" at bounding box center [139, 158] width 121 height 18
drag, startPoint x: 141, startPoint y: 157, endPoint x: 13, endPoint y: 157, distance: 128.0
click at [13, 157] on div "TẠO ĐƠN HÀNG Yêu cầu xuất hóa đơn điện tử Transit Pickup Surcharge Ids Transit …" at bounding box center [500, 239] width 1001 height 479
click at [447, 161] on span "Hàng dọc đường" at bounding box center [446, 158] width 129 height 17
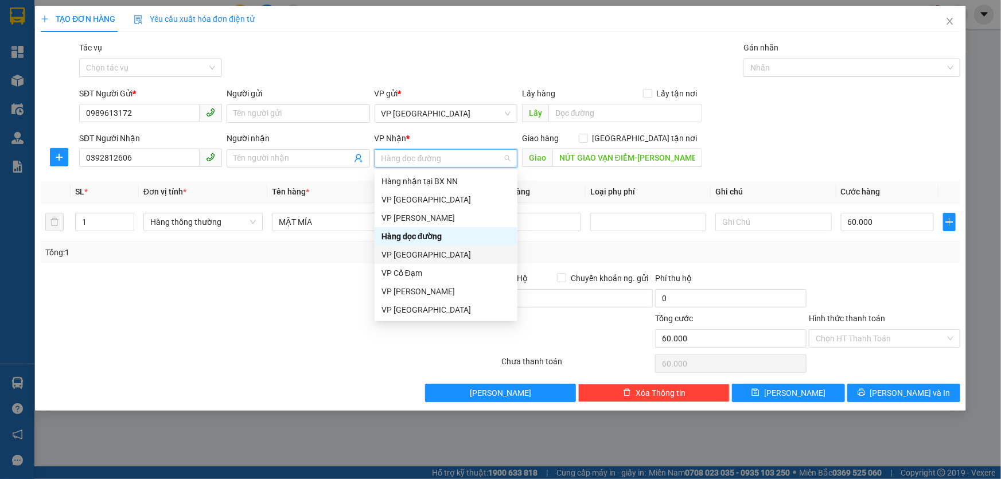
click at [412, 257] on div "VP [GEOGRAPHIC_DATA]" at bounding box center [446, 254] width 129 height 13
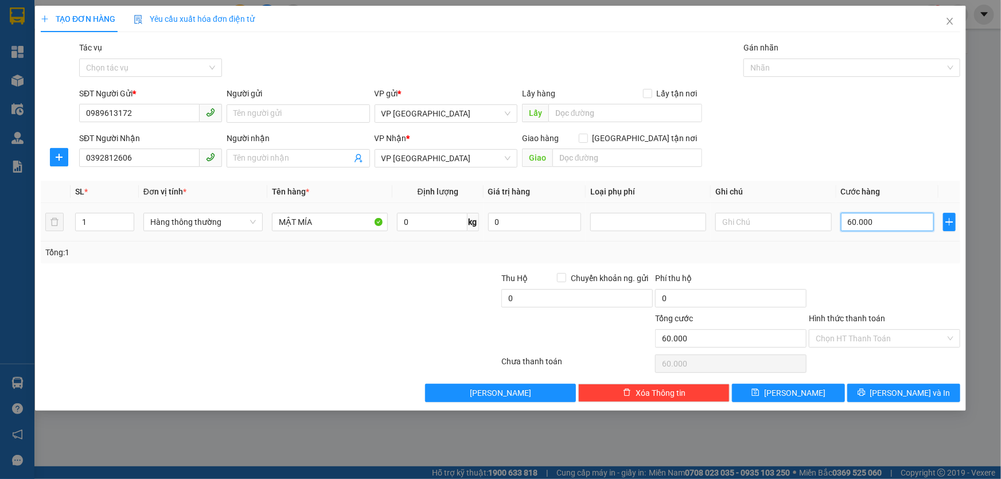
click at [895, 223] on input "60.000" at bounding box center [888, 222] width 94 height 18
click at [838, 255] on div "Tổng: 1" at bounding box center [500, 252] width 911 height 13
drag, startPoint x: 324, startPoint y: 224, endPoint x: 233, endPoint y: 225, distance: 91.2
click at [233, 225] on tr "1 Hàng thông thường MẬT MÍA 0 kg 0 30.000" at bounding box center [501, 222] width 920 height 38
click at [906, 393] on span "[PERSON_NAME] và In" at bounding box center [910, 393] width 80 height 13
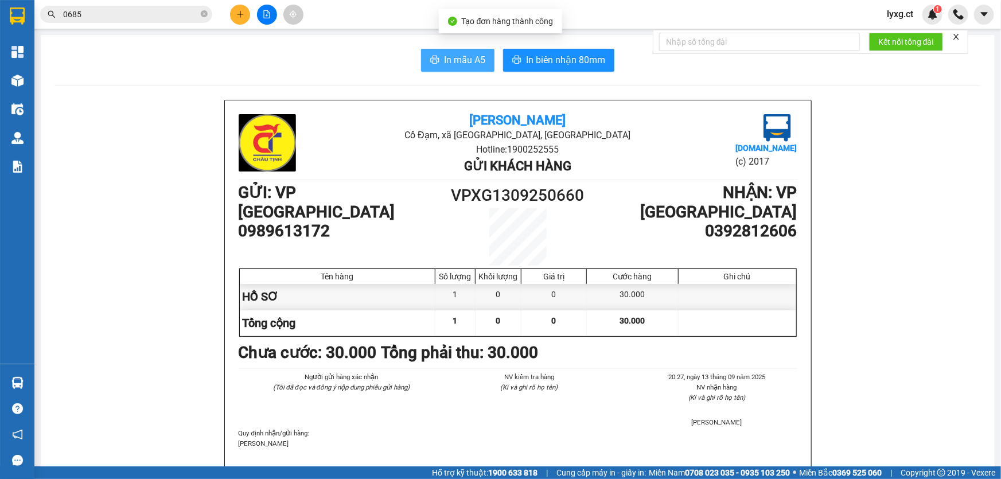
click at [468, 61] on span "In mẫu A5" at bounding box center [464, 60] width 41 height 14
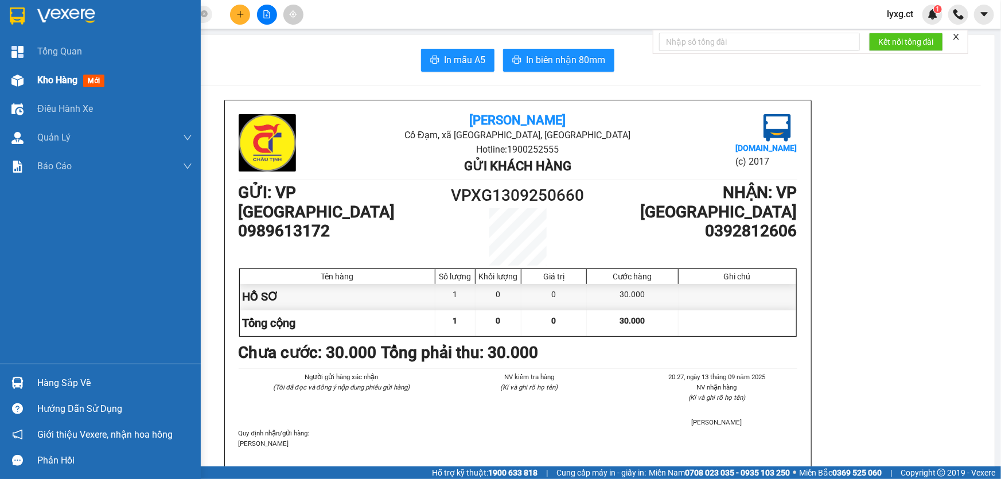
click at [55, 83] on span "Kho hàng" at bounding box center [57, 80] width 40 height 11
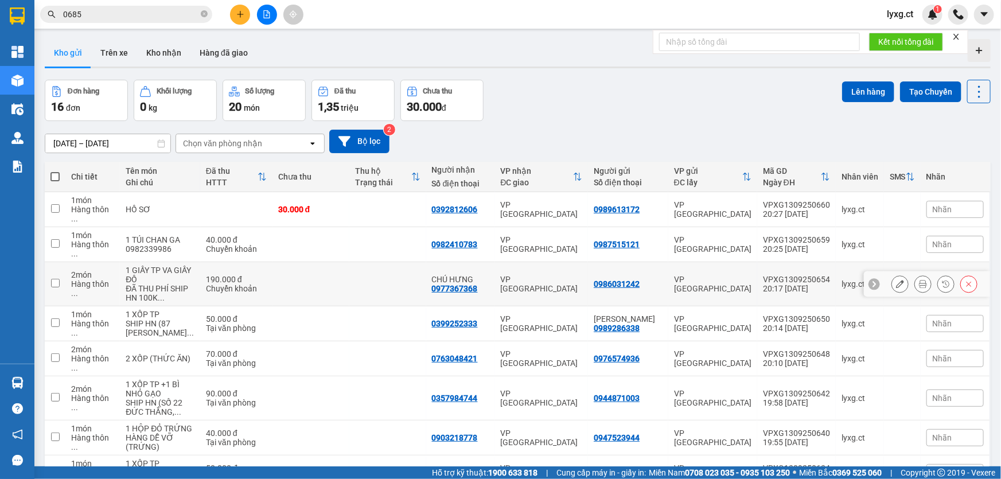
click at [284, 262] on td at bounding box center [311, 284] width 77 height 44
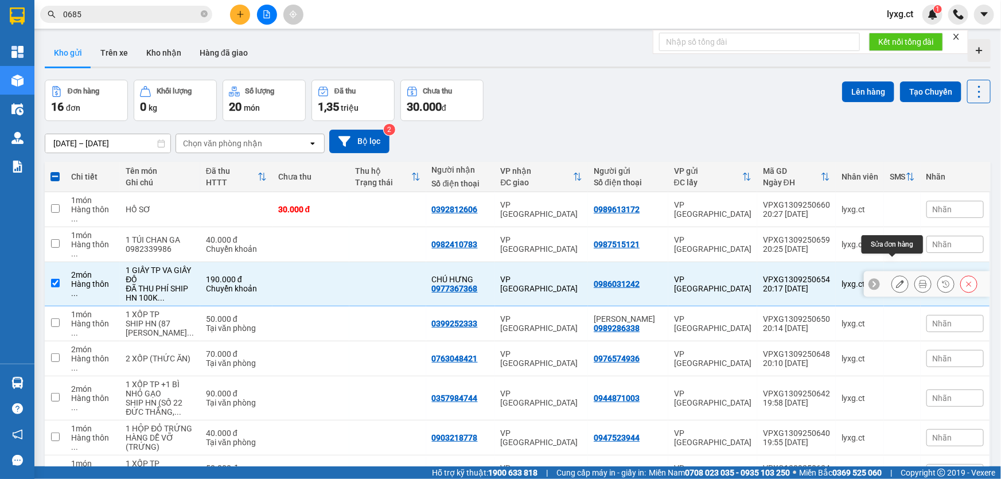
click at [896, 280] on icon at bounding box center [900, 284] width 8 height 8
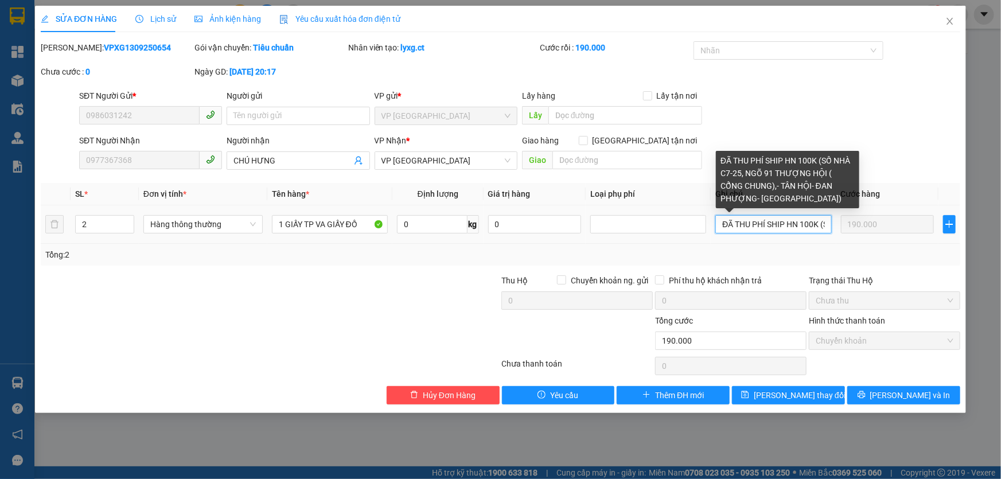
click at [722, 227] on input "ĐÃ THU PHÍ SHIP HN 100K (SỐ NHÀ C7-25, NGÕ 91 THƯỢNG HỘI ( CỔNG CHUNG),- TÂN HỘ…" at bounding box center [774, 224] width 116 height 18
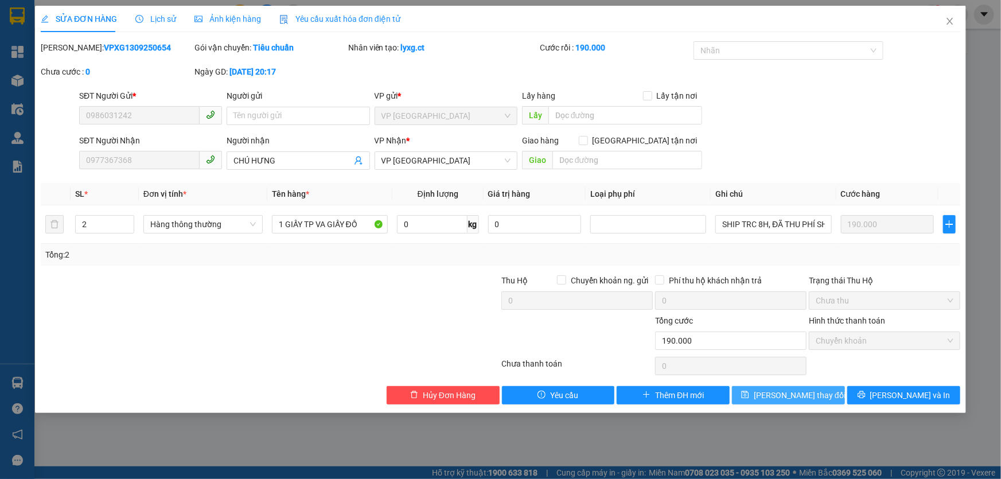
click at [784, 395] on span "[PERSON_NAME] thay đổi" at bounding box center [800, 395] width 92 height 13
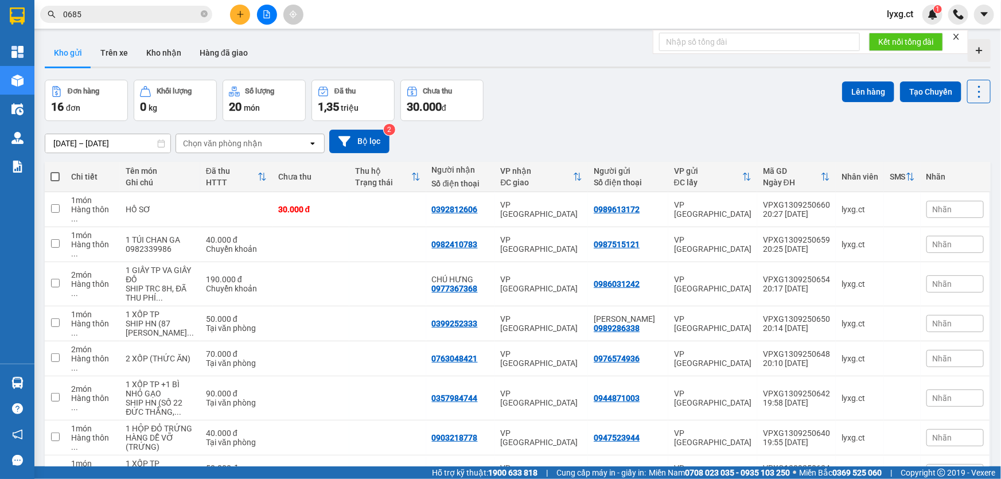
click at [240, 17] on icon "plus" at bounding box center [240, 14] width 8 height 8
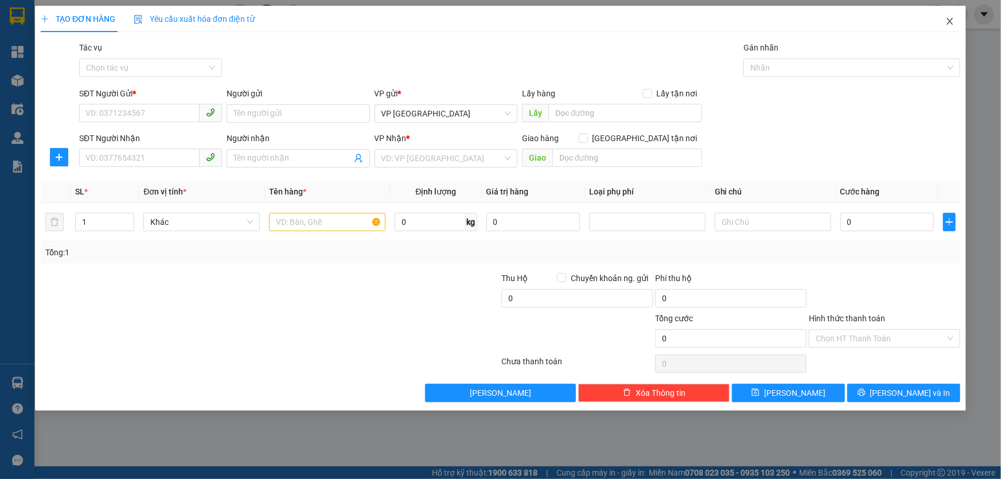
click at [948, 22] on icon "close" at bounding box center [950, 21] width 9 height 9
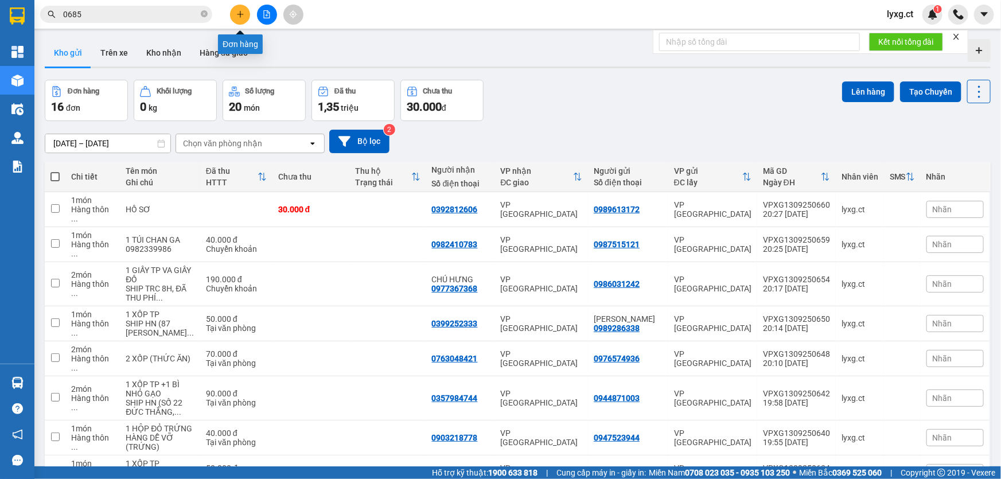
click at [241, 12] on icon "plus" at bounding box center [240, 14] width 8 height 8
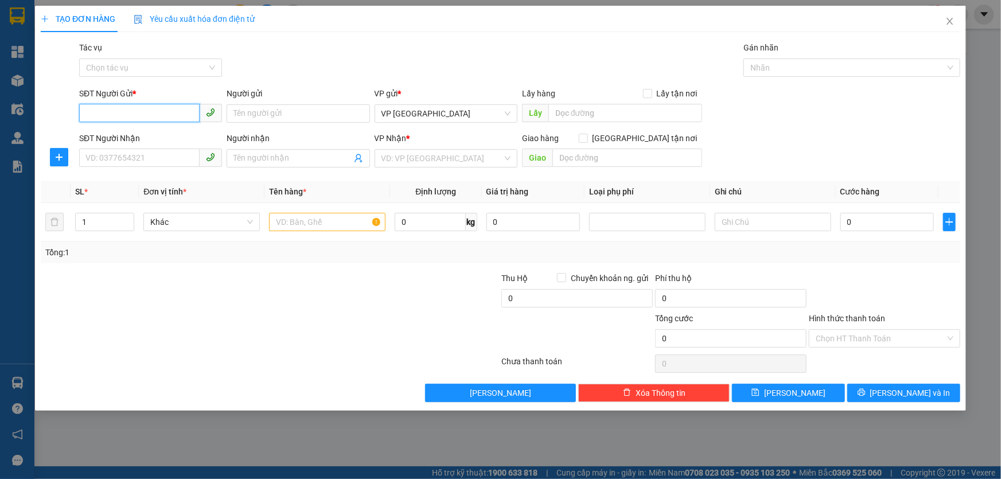
click at [190, 119] on input "SĐT Người Gửi *" at bounding box center [139, 113] width 121 height 18
click at [95, 228] on input "1" at bounding box center [105, 221] width 58 height 17
click at [331, 221] on input "text" at bounding box center [327, 222] width 116 height 18
click at [147, 111] on input "SĐT Người Gửi *" at bounding box center [139, 113] width 121 height 18
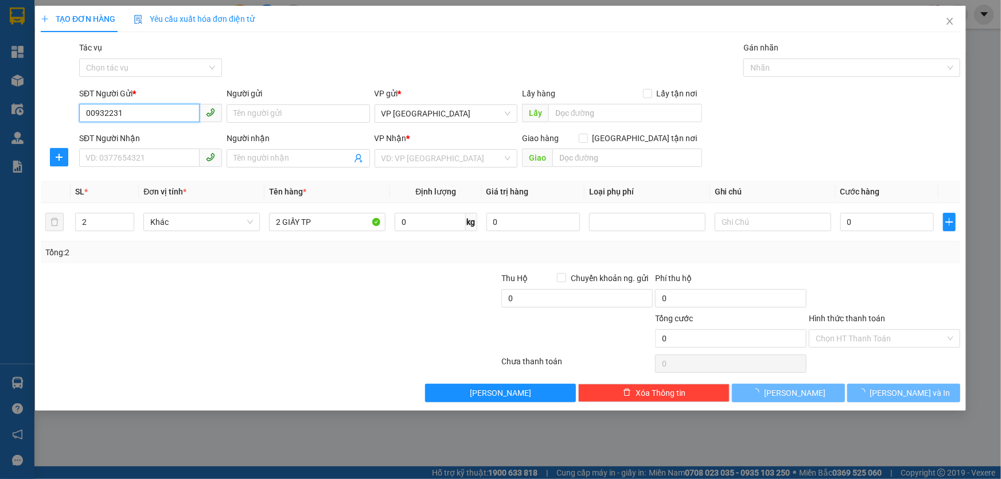
click at [90, 110] on input "00932231" at bounding box center [139, 113] width 121 height 18
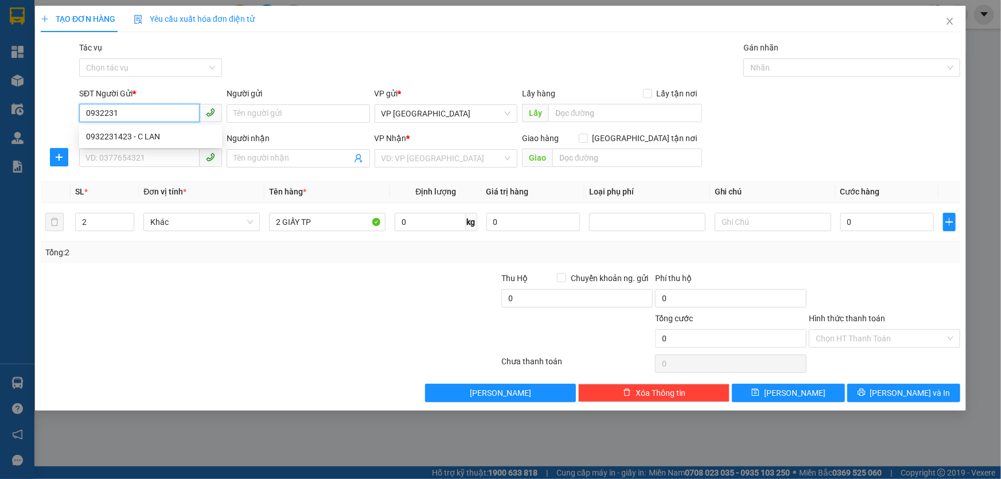
click at [147, 117] on input "0932231" at bounding box center [139, 113] width 121 height 18
click at [151, 134] on div "0932231423 - C LAN" at bounding box center [150, 136] width 129 height 13
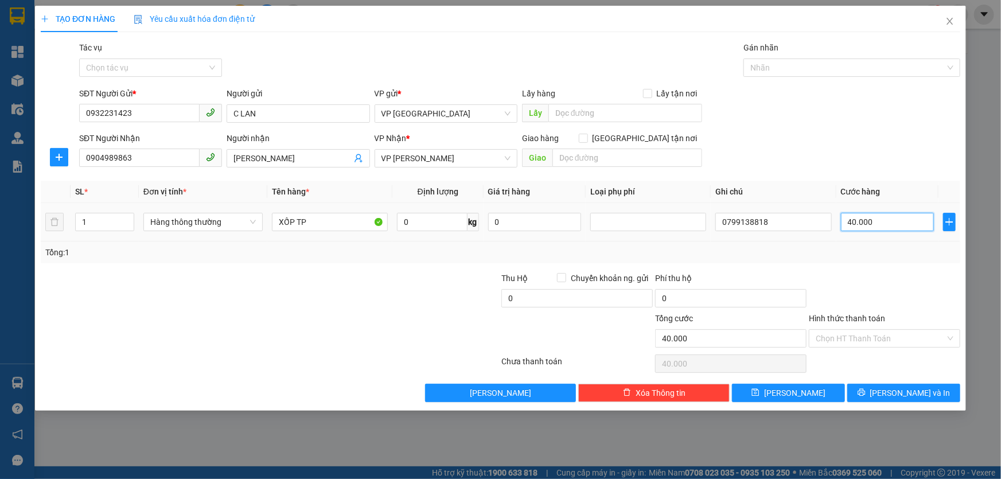
click at [886, 226] on input "40.000" at bounding box center [888, 222] width 94 height 18
click at [872, 335] on input "Hình thức thanh toán" at bounding box center [881, 338] width 130 height 17
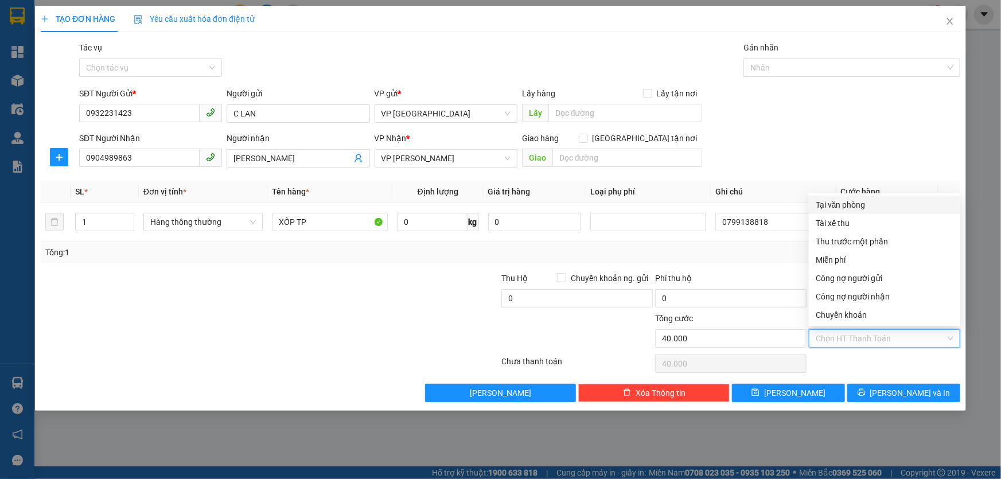
click at [892, 127] on div "SĐT Người Gửi * 0932231423 Người gửi C LAN VP gửi * VP [GEOGRAPHIC_DATA] Lấy hà…" at bounding box center [520, 107] width 886 height 40
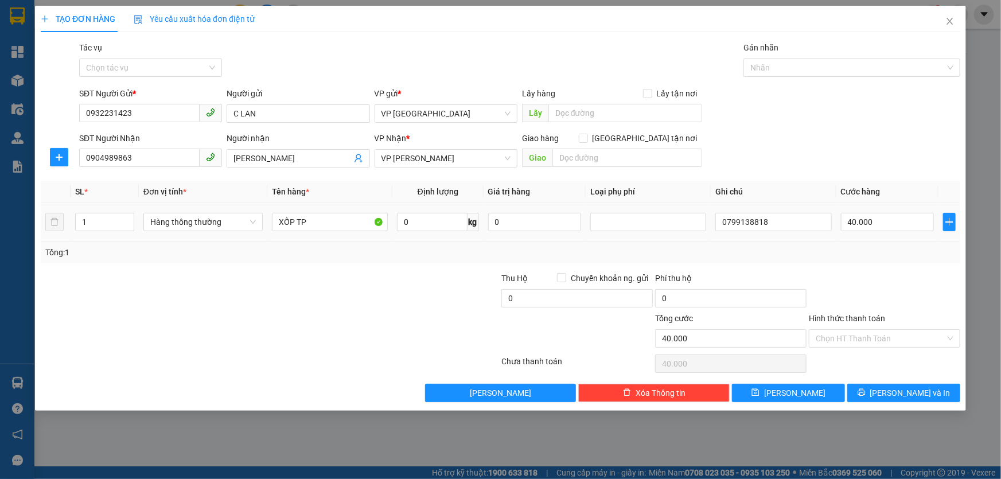
click at [901, 232] on div "40.000" at bounding box center [888, 222] width 94 height 23
click at [900, 218] on input "40.000" at bounding box center [888, 222] width 94 height 18
click at [901, 267] on div "Transit Pickup Surcharge Ids Transit Deliver Surcharge Ids Transit Deliver Surc…" at bounding box center [501, 221] width 920 height 361
click at [901, 332] on input "Hình thức thanh toán" at bounding box center [881, 338] width 130 height 17
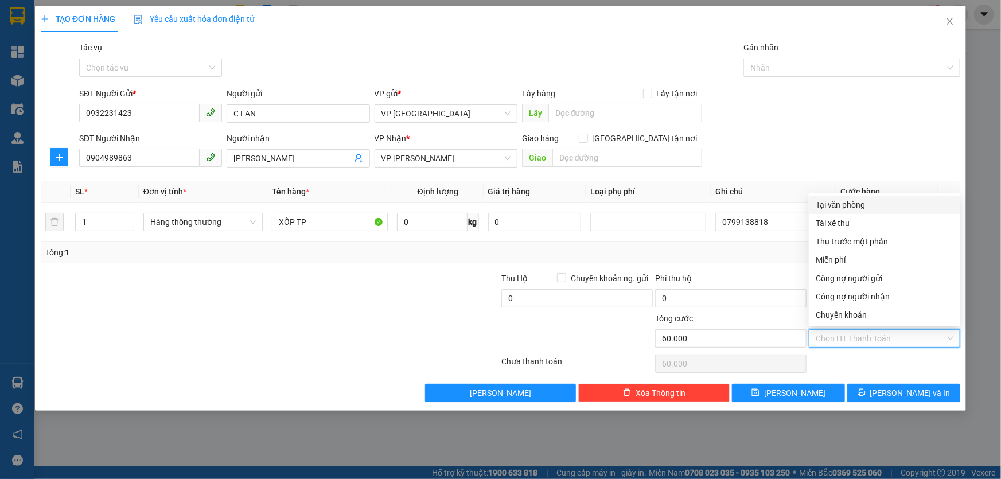
click at [845, 202] on div "Tại văn phòng" at bounding box center [885, 205] width 138 height 13
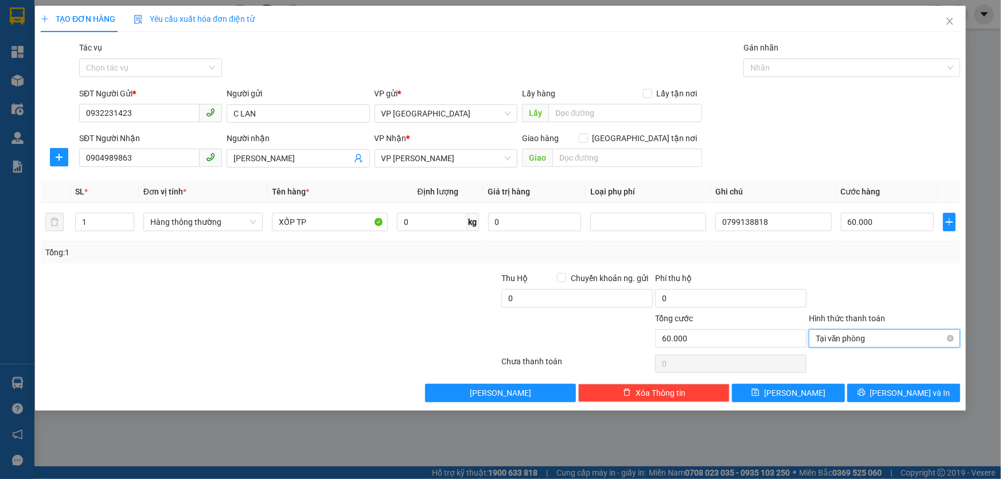
click at [936, 340] on span "Tại văn phòng" at bounding box center [885, 338] width 138 height 17
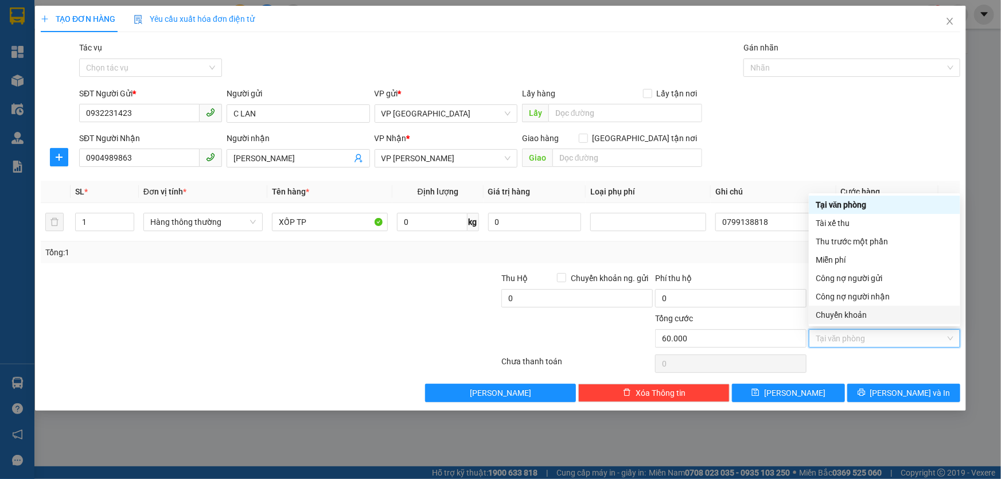
click at [840, 317] on div "Chuyển khoản" at bounding box center [885, 315] width 138 height 13
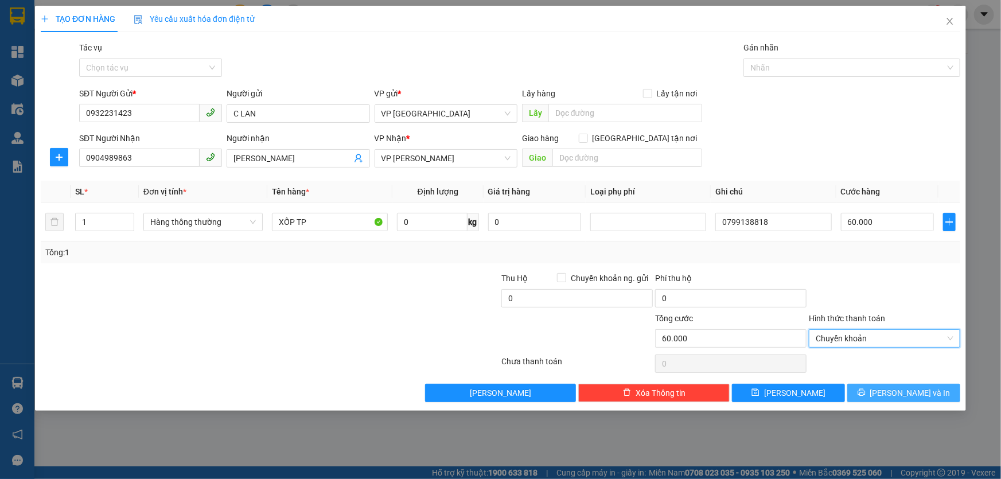
click at [907, 391] on span "[PERSON_NAME] và In" at bounding box center [910, 393] width 80 height 13
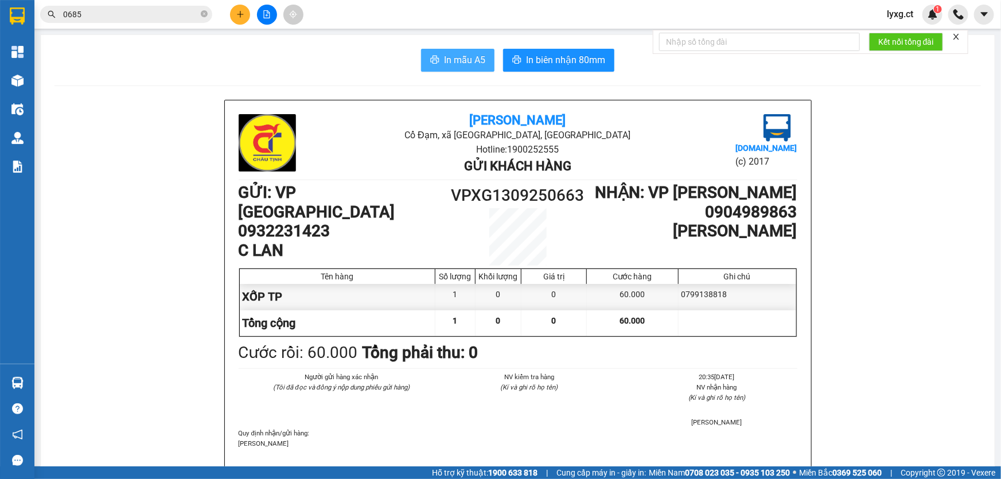
click at [469, 61] on span "In mẫu A5" at bounding box center [464, 60] width 41 height 14
click at [247, 11] on button at bounding box center [240, 15] width 20 height 20
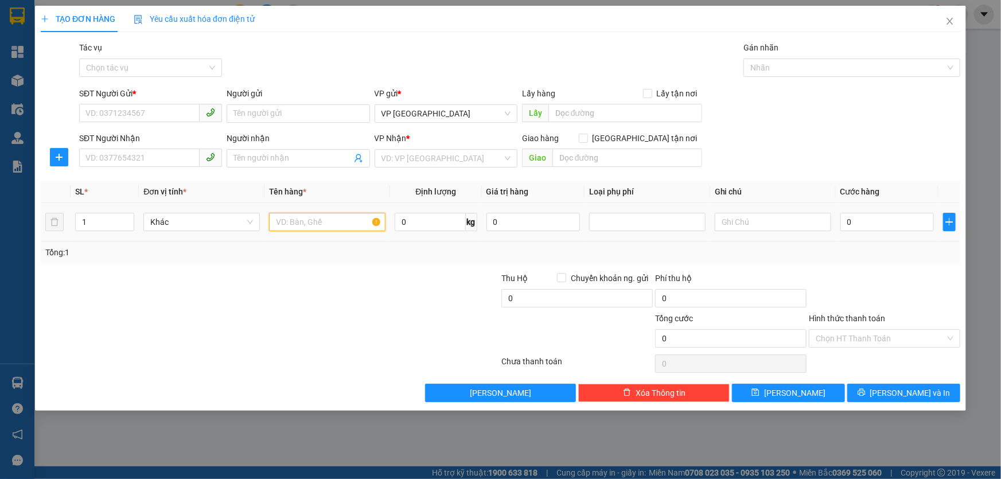
click at [314, 215] on input "text" at bounding box center [327, 222] width 116 height 18
click at [98, 103] on div "SĐT Người Gửi *" at bounding box center [150, 95] width 143 height 17
click at [107, 110] on input "SĐT Người Gửi *" at bounding box center [139, 113] width 121 height 18
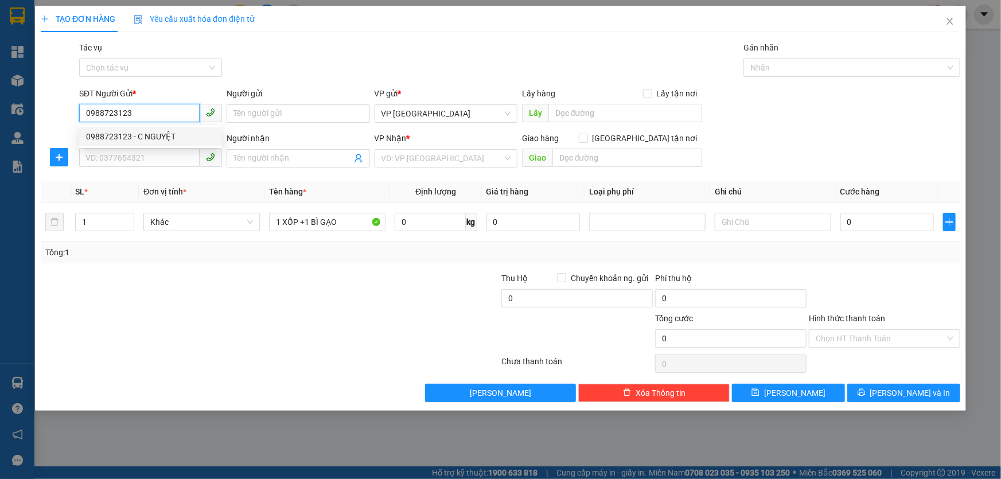
click at [146, 140] on div "0988723123 - C NGUYỆT" at bounding box center [150, 136] width 129 height 13
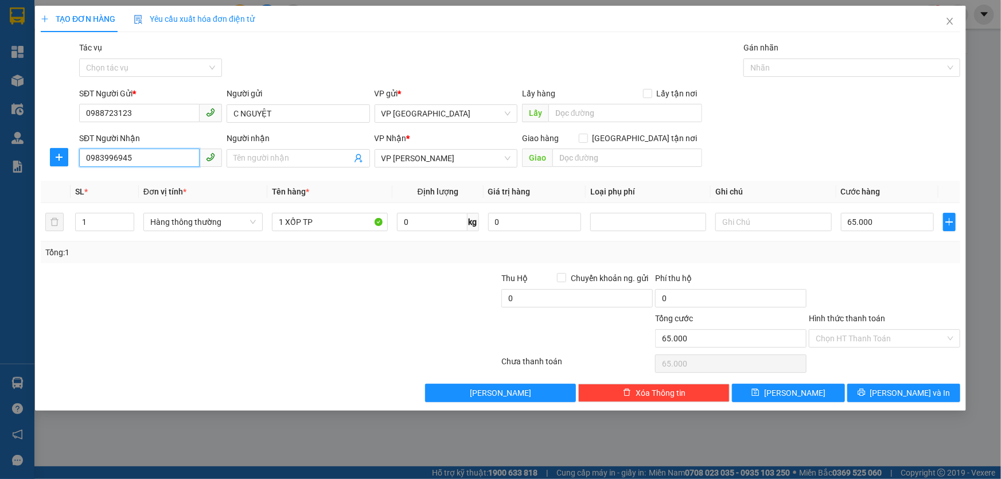
click at [160, 157] on input "0983996945" at bounding box center [139, 158] width 121 height 18
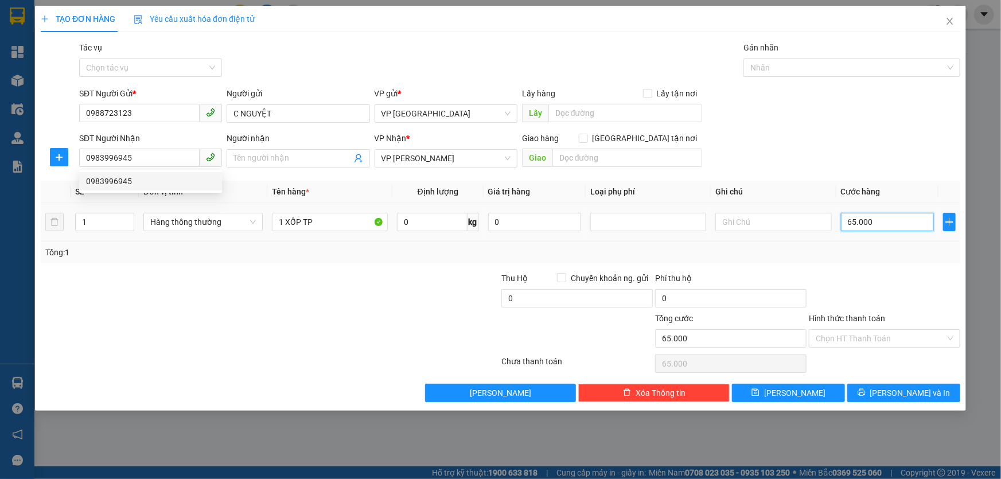
click at [918, 220] on input "65.000" at bounding box center [888, 222] width 94 height 18
click at [900, 224] on input "65.000" at bounding box center [888, 222] width 94 height 18
click at [872, 258] on div "Tổng: 1" at bounding box center [501, 253] width 920 height 22
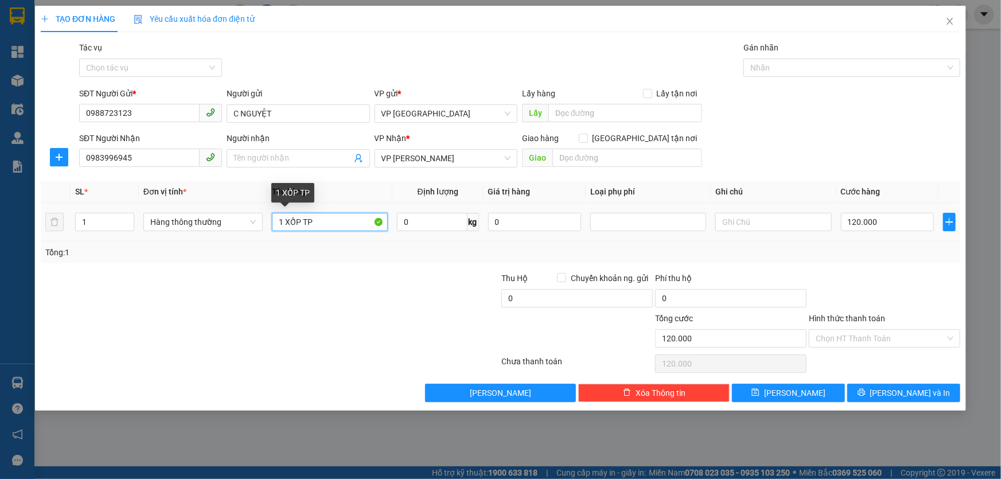
click at [327, 222] on input "1 XỐP TP" at bounding box center [330, 222] width 116 height 18
click at [92, 229] on input "1" at bounding box center [105, 221] width 58 height 17
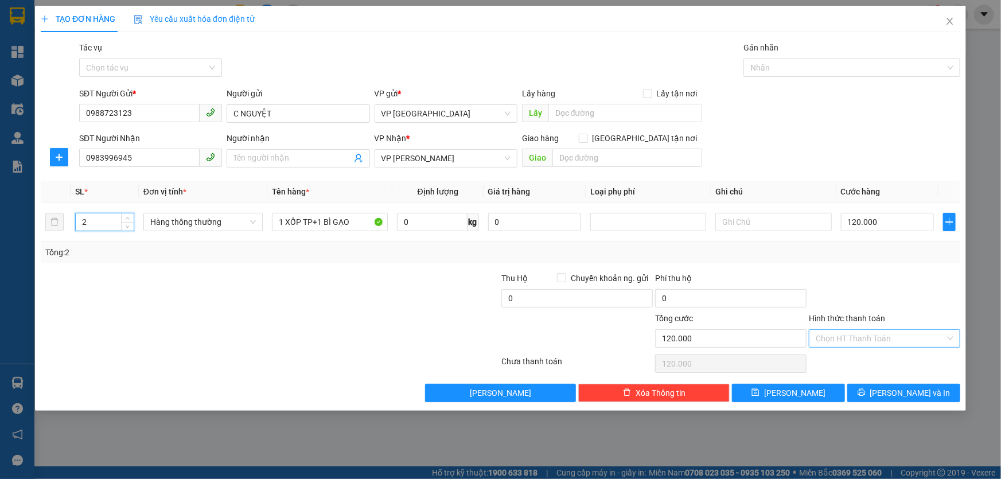
click at [920, 335] on input "Hình thức thanh toán" at bounding box center [881, 338] width 130 height 17
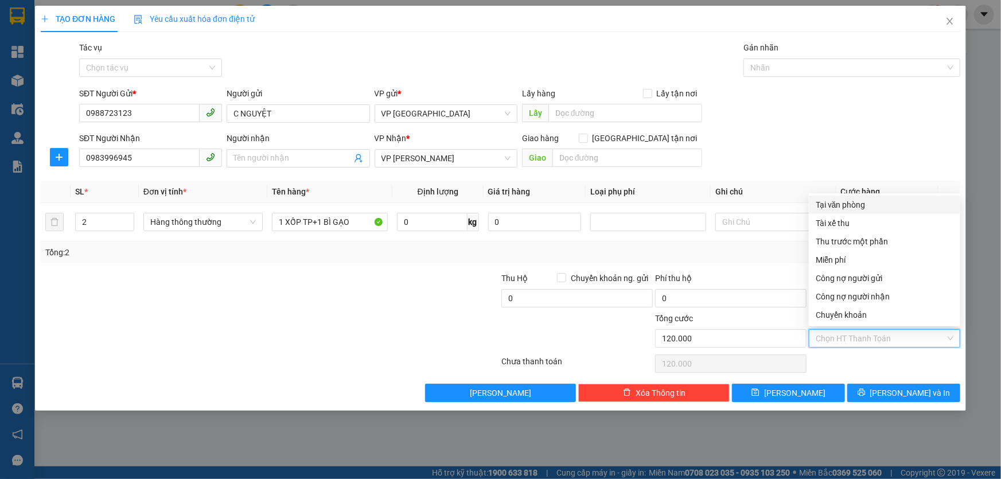
click at [848, 205] on div "Tại văn phòng" at bounding box center [885, 205] width 138 height 13
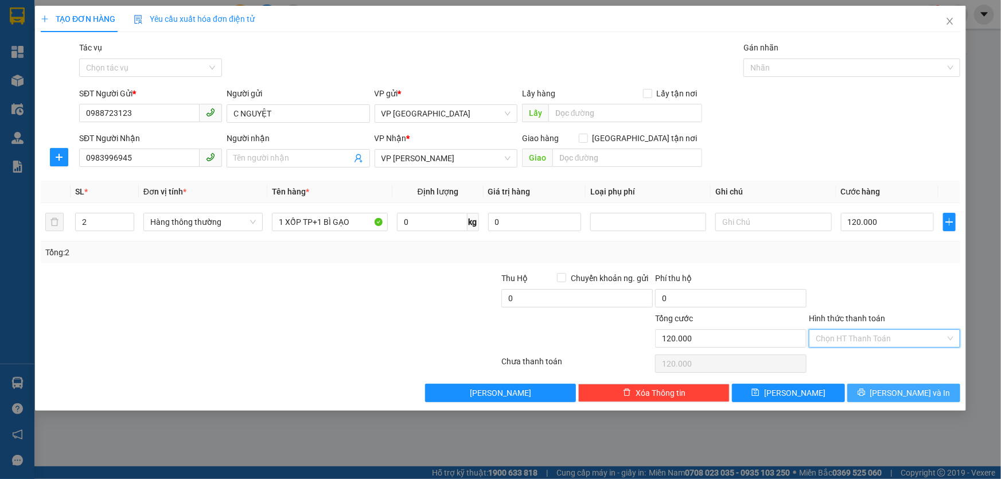
click at [927, 390] on button "[PERSON_NAME] và In" at bounding box center [904, 393] width 113 height 18
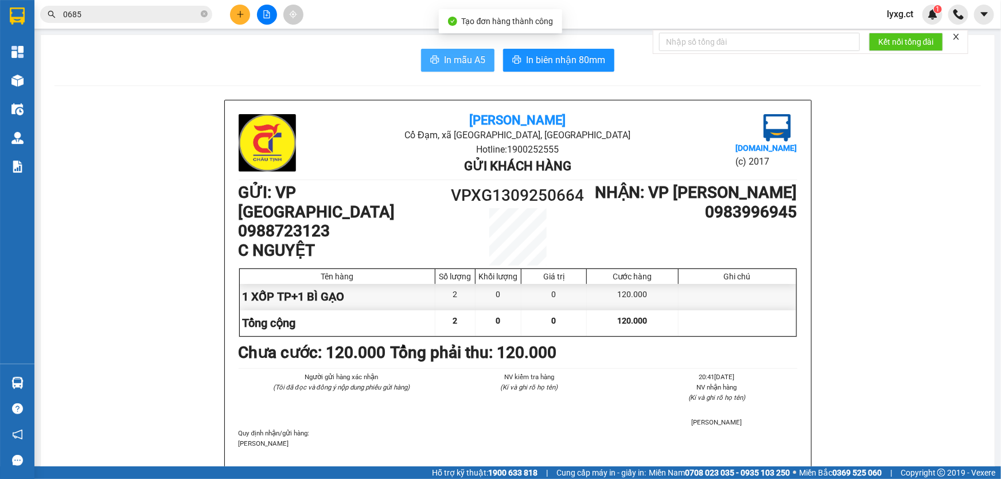
click at [464, 61] on span "In mẫu A5" at bounding box center [464, 60] width 41 height 14
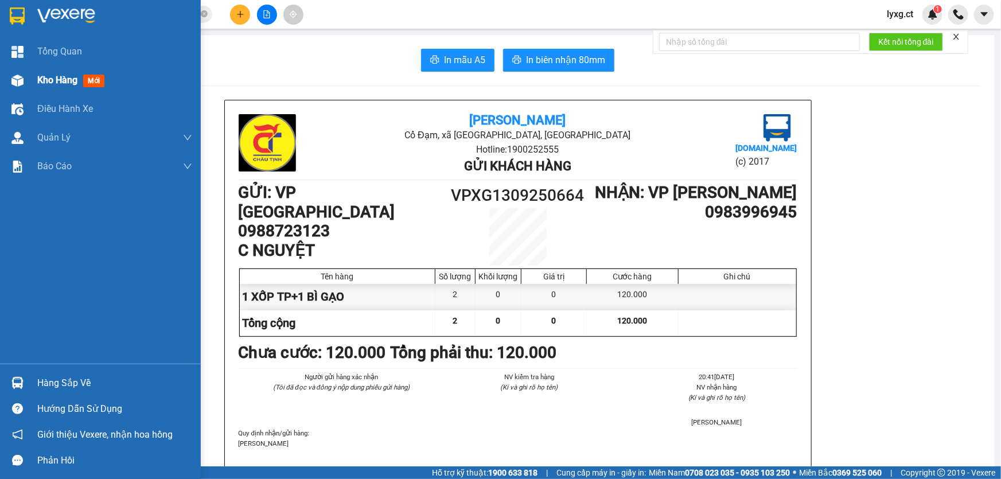
click at [61, 83] on span "Kho hàng" at bounding box center [57, 80] width 40 height 11
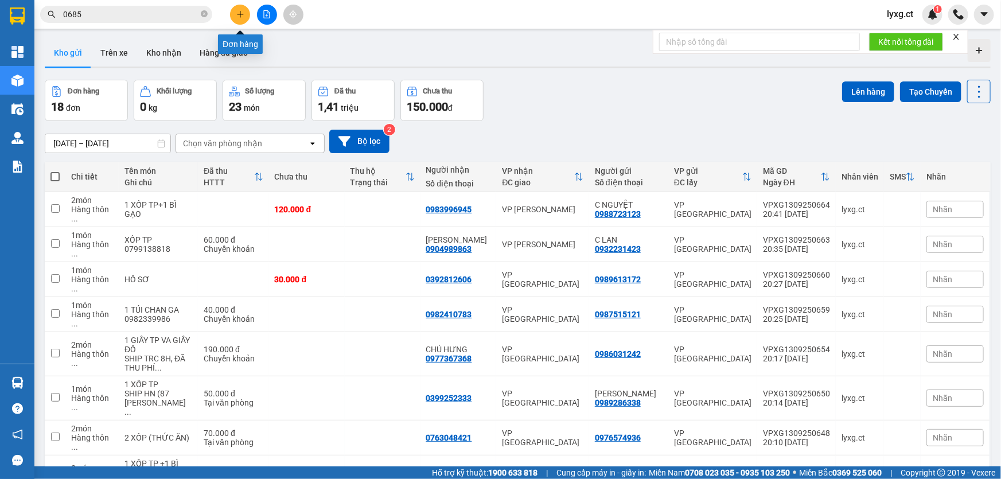
click at [237, 17] on icon "plus" at bounding box center [240, 14] width 8 height 8
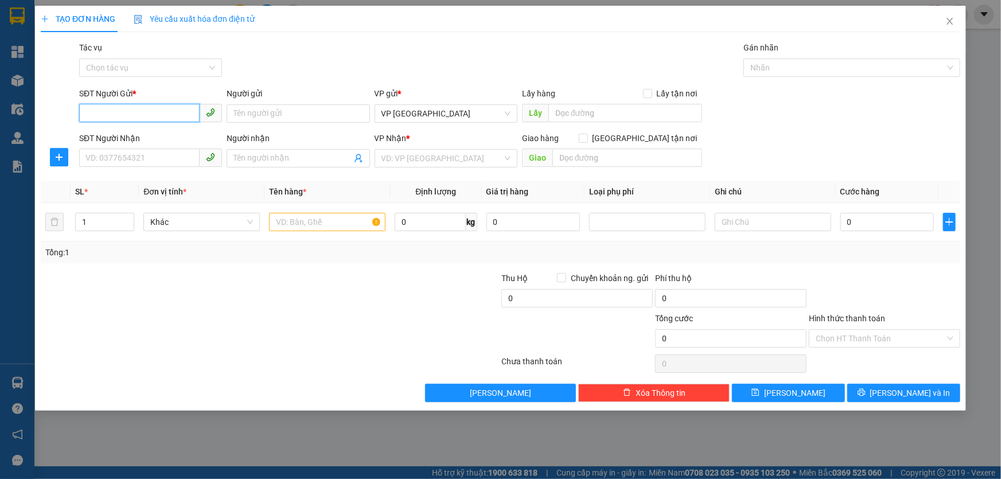
click at [122, 111] on input "SĐT Người Gửi *" at bounding box center [139, 113] width 121 height 18
click at [336, 219] on input "text" at bounding box center [327, 222] width 116 height 18
click at [157, 108] on input "SĐT Người Gửi *" at bounding box center [139, 113] width 121 height 18
click at [124, 137] on div "0912322656" at bounding box center [150, 136] width 129 height 13
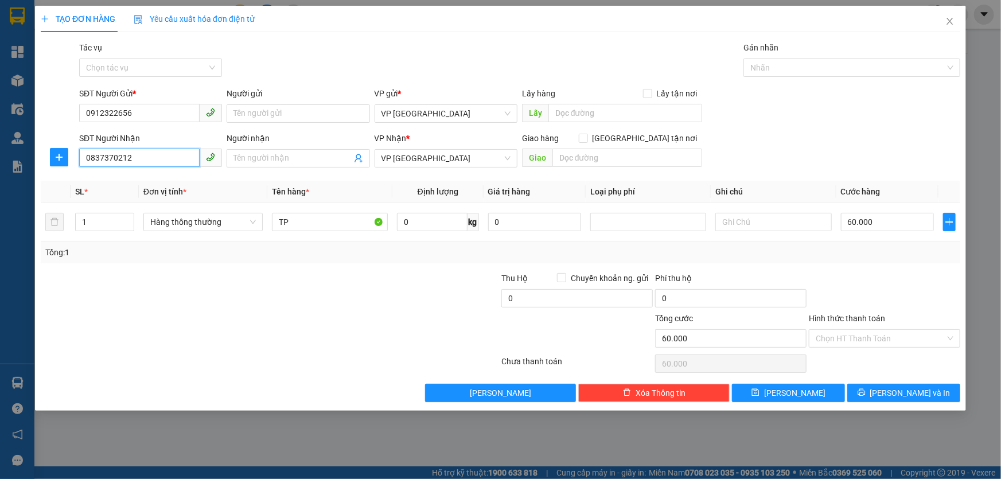
drag, startPoint x: 144, startPoint y: 155, endPoint x: 198, endPoint y: 155, distance: 53.9
click at [145, 156] on input "0837370212" at bounding box center [139, 158] width 121 height 18
click at [164, 155] on input "0837370212" at bounding box center [139, 158] width 121 height 18
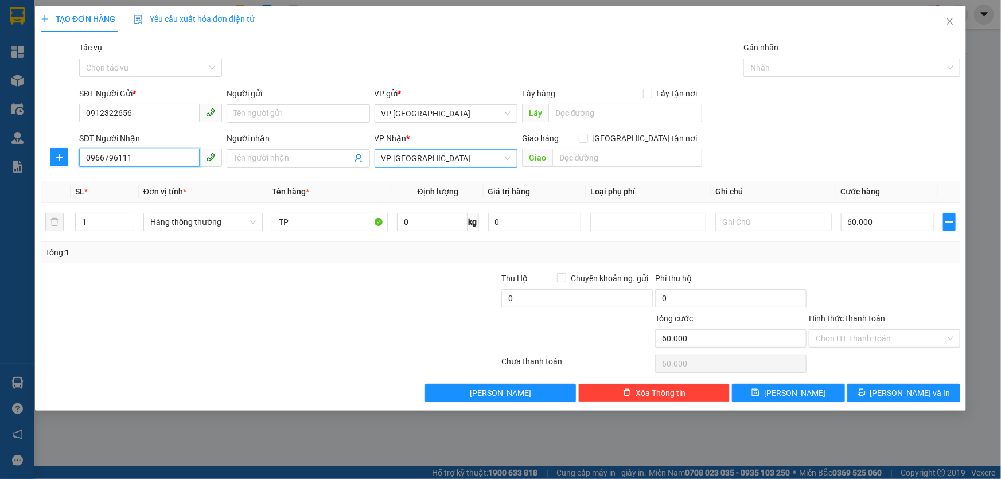
click at [457, 163] on span "VP [GEOGRAPHIC_DATA]" at bounding box center [446, 158] width 129 height 17
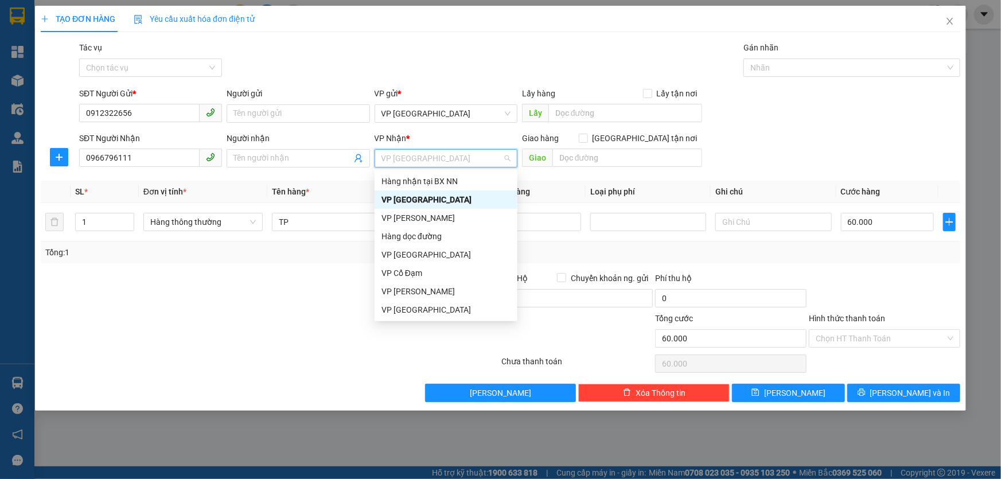
click at [428, 199] on div "VP [GEOGRAPHIC_DATA]" at bounding box center [446, 199] width 129 height 13
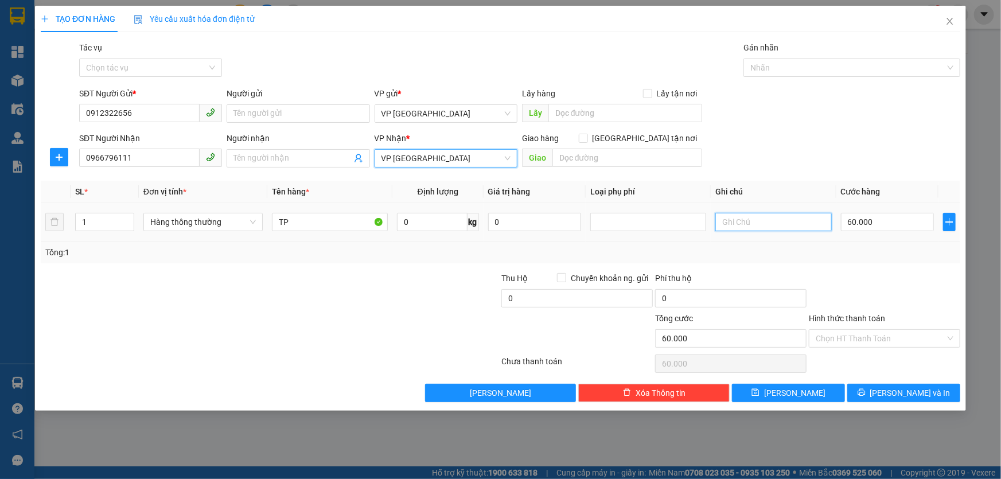
click at [771, 223] on input "text" at bounding box center [774, 222] width 116 height 18
click at [888, 220] on input "60.000" at bounding box center [888, 222] width 94 height 18
drag, startPoint x: 894, startPoint y: 336, endPoint x: 896, endPoint y: 318, distance: 17.4
click at [895, 335] on input "Hình thức thanh toán" at bounding box center [881, 338] width 130 height 17
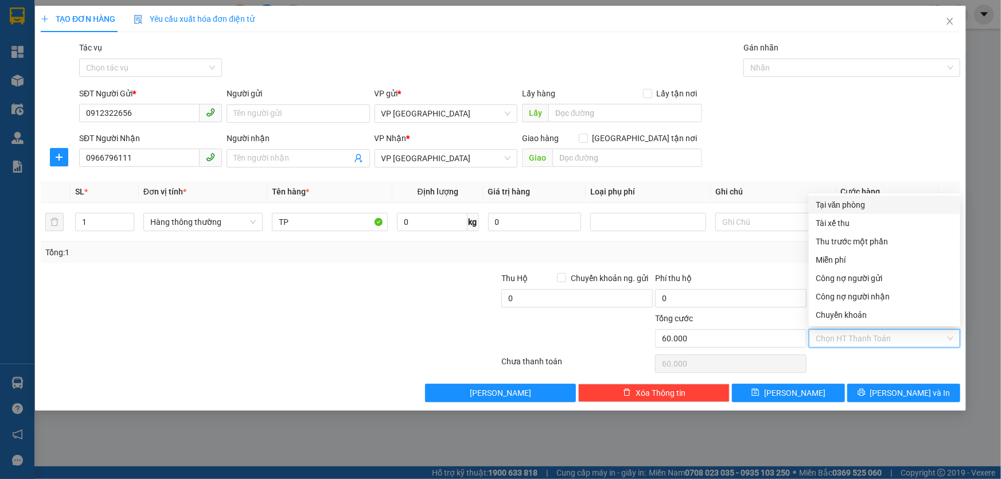
click at [861, 201] on div "Tại văn phòng" at bounding box center [885, 205] width 138 height 13
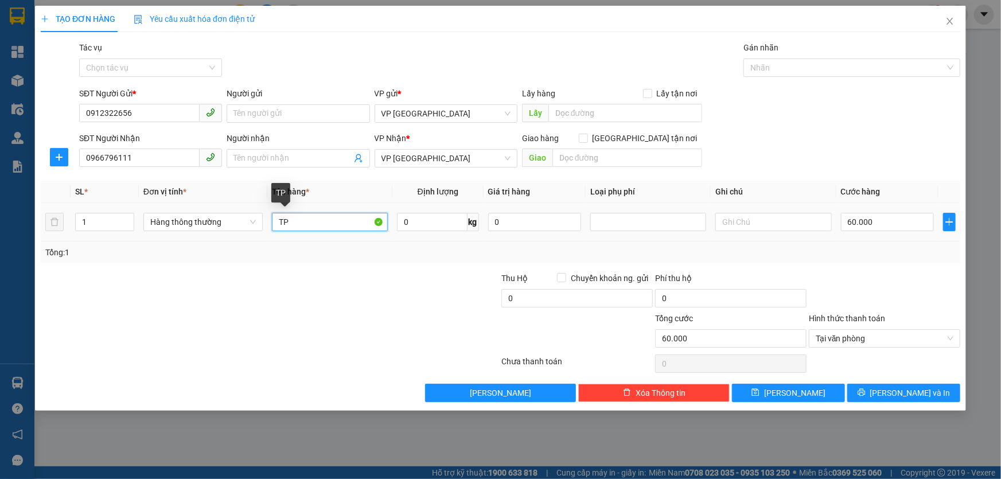
click at [308, 224] on input "TP" at bounding box center [330, 222] width 116 height 18
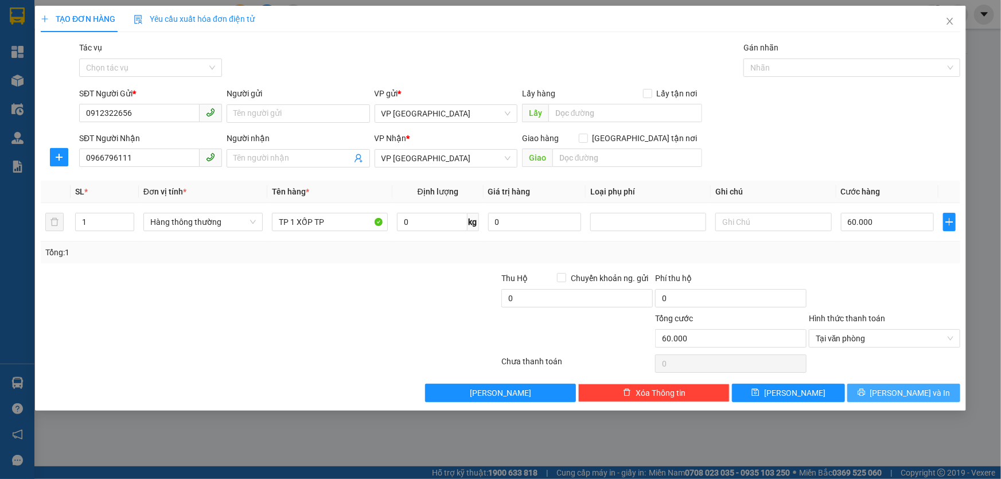
click at [880, 391] on button "[PERSON_NAME] và In" at bounding box center [904, 393] width 113 height 18
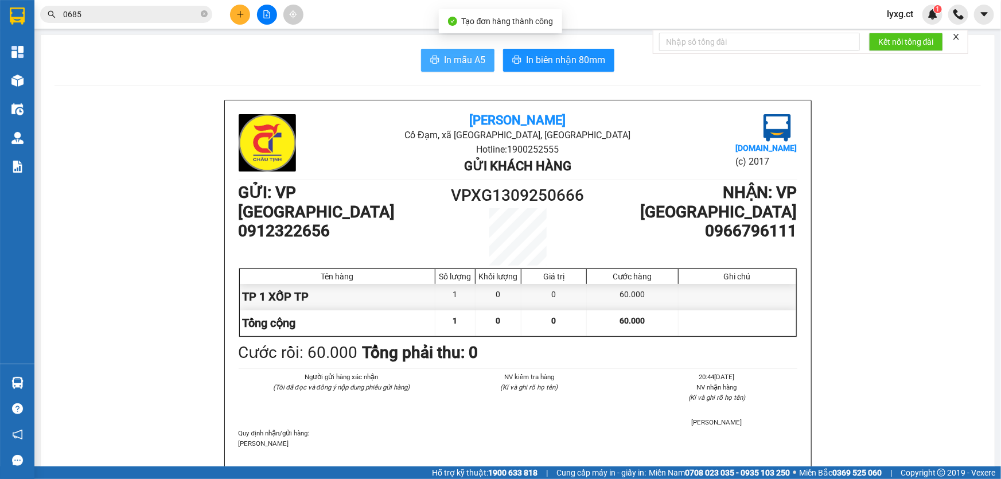
click at [465, 52] on button "In mẫu A5" at bounding box center [457, 60] width 73 height 23
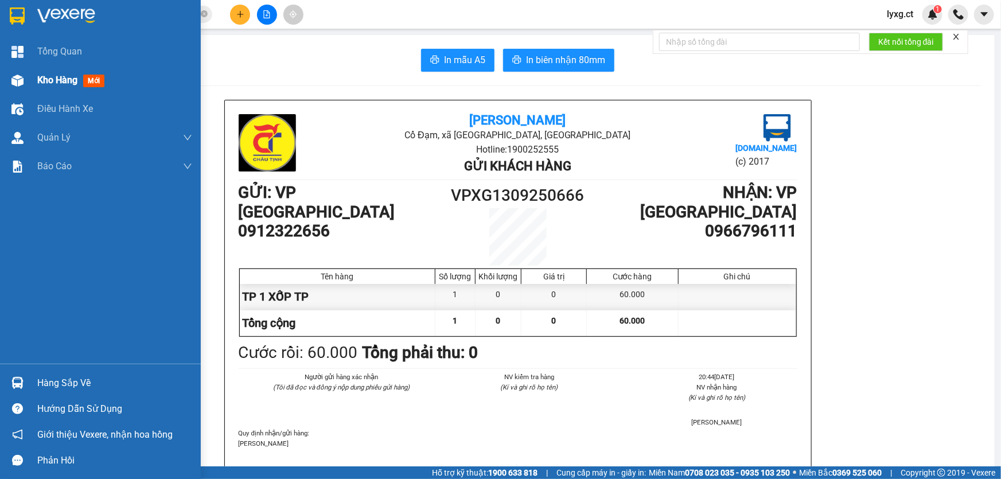
click at [56, 80] on span "Kho hàng" at bounding box center [57, 80] width 40 height 11
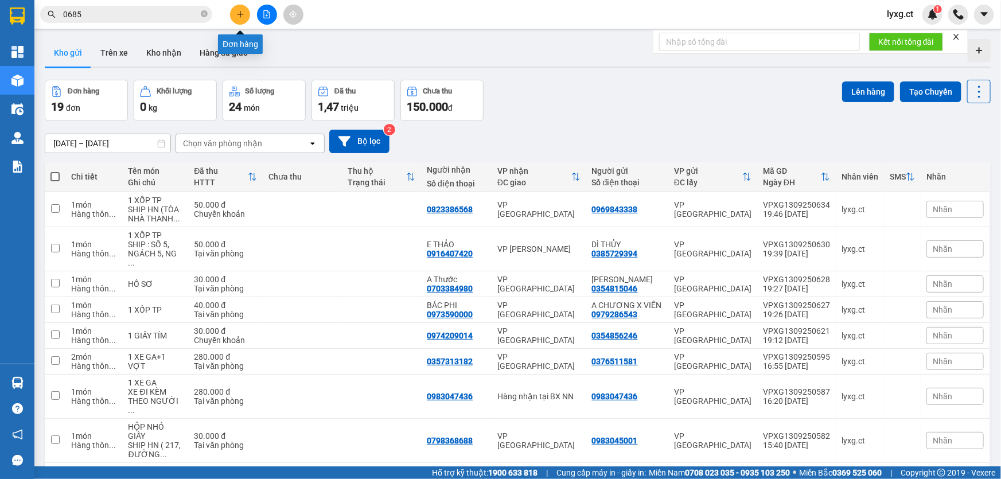
click at [236, 13] on icon "plus" at bounding box center [240, 14] width 8 height 8
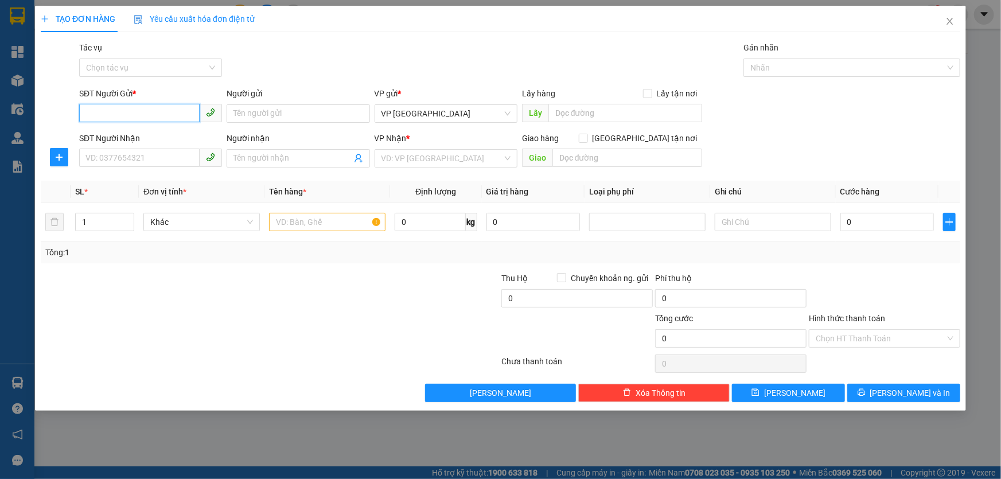
click at [177, 112] on input "SĐT Người Gửi *" at bounding box center [139, 113] width 121 height 18
click at [139, 115] on input "SĐT Người Gửi *" at bounding box center [139, 113] width 121 height 18
click at [155, 161] on input "SĐT Người Nhận" at bounding box center [139, 158] width 121 height 18
click at [155, 113] on input "0934546678" at bounding box center [139, 113] width 121 height 18
click at [151, 142] on div "0934546678 - [PERSON_NAME]" at bounding box center [150, 136] width 129 height 13
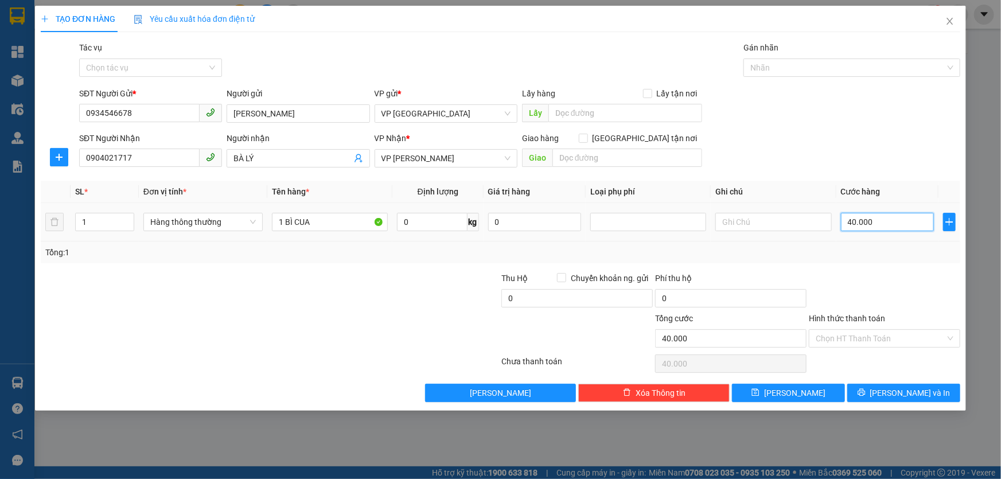
click at [882, 225] on input "40.000" at bounding box center [888, 222] width 94 height 18
click at [927, 335] on input "Hình thức thanh toán" at bounding box center [881, 338] width 130 height 17
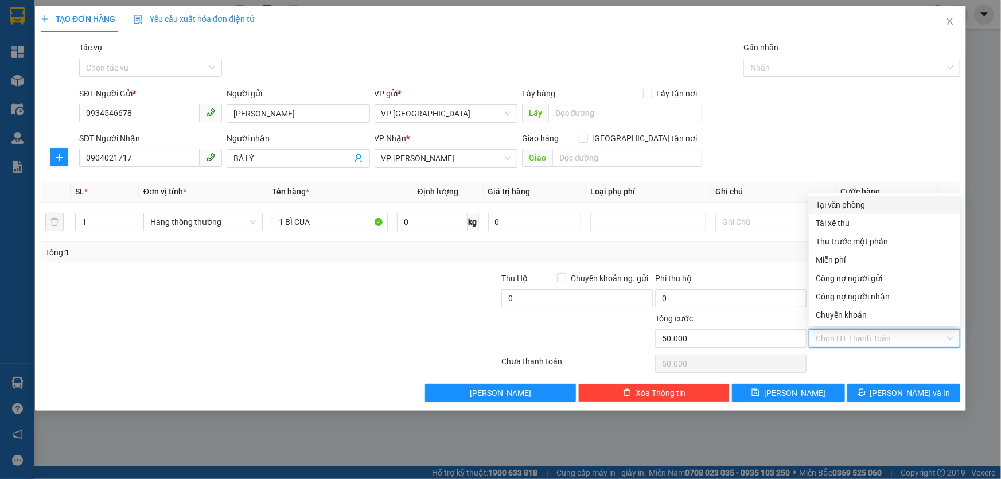
click at [844, 206] on div "Tại văn phòng" at bounding box center [885, 205] width 138 height 13
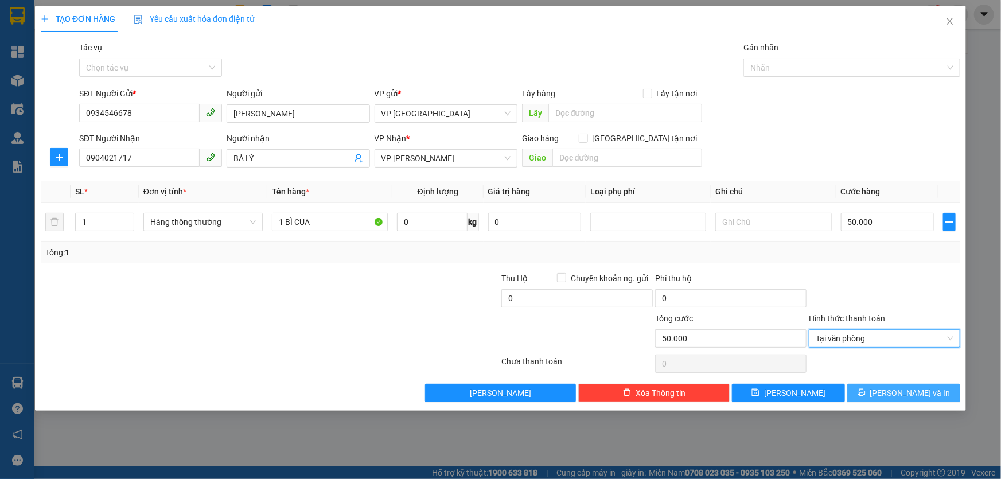
click at [862, 390] on button "[PERSON_NAME] và In" at bounding box center [904, 393] width 113 height 18
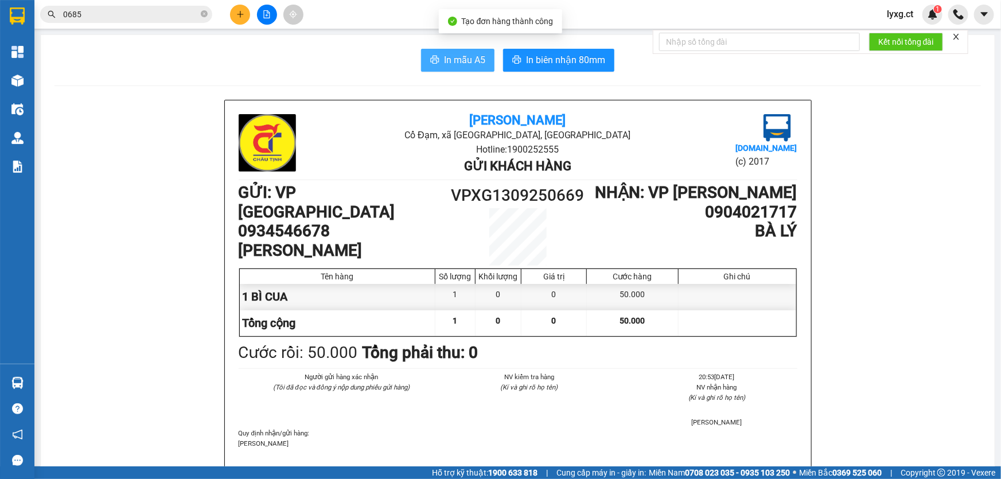
click at [453, 61] on span "In mẫu A5" at bounding box center [464, 60] width 41 height 14
click at [238, 21] on button at bounding box center [240, 15] width 20 height 20
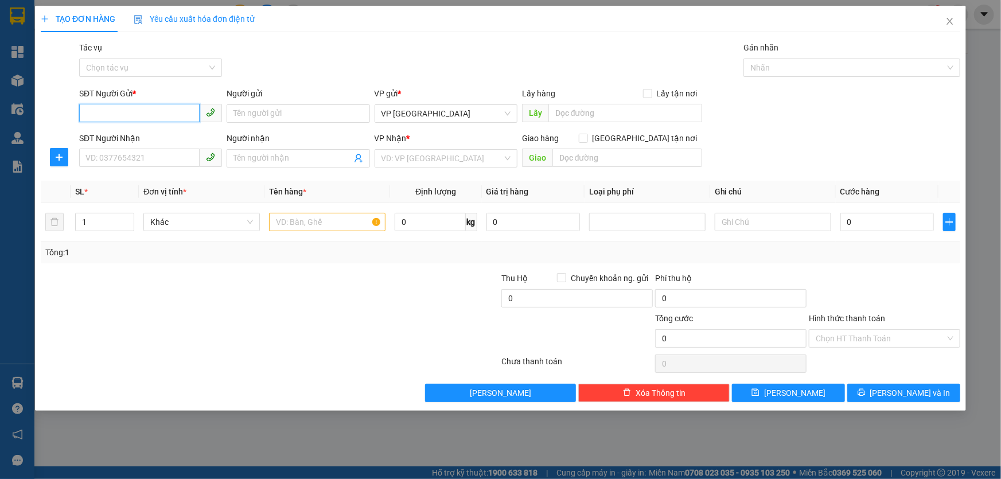
click at [113, 114] on input "SĐT Người Gửi *" at bounding box center [139, 113] width 121 height 18
click at [127, 114] on input "SĐT Người Gửi *" at bounding box center [139, 113] width 121 height 18
click at [165, 114] on input "SĐT Người Gửi *" at bounding box center [139, 113] width 121 height 18
click at [181, 162] on input "SĐT Người Nhận" at bounding box center [139, 158] width 121 height 18
click at [406, 153] on input "search" at bounding box center [442, 158] width 121 height 17
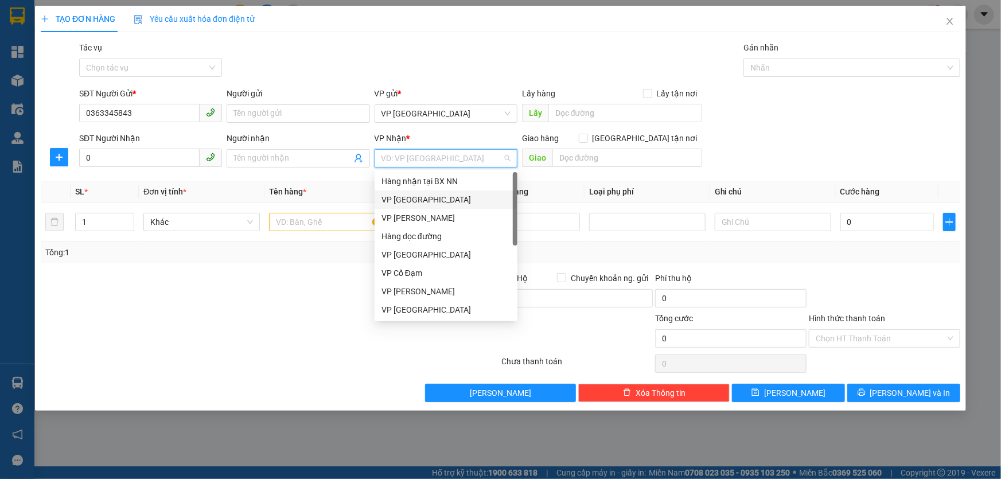
click at [407, 201] on div "VP [GEOGRAPHIC_DATA]" at bounding box center [446, 199] width 129 height 13
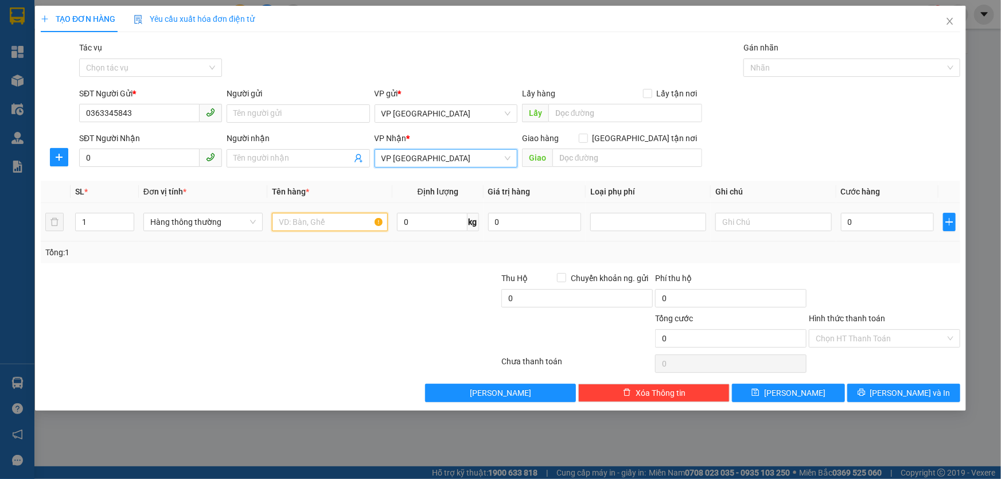
click at [314, 223] on input "text" at bounding box center [330, 222] width 116 height 18
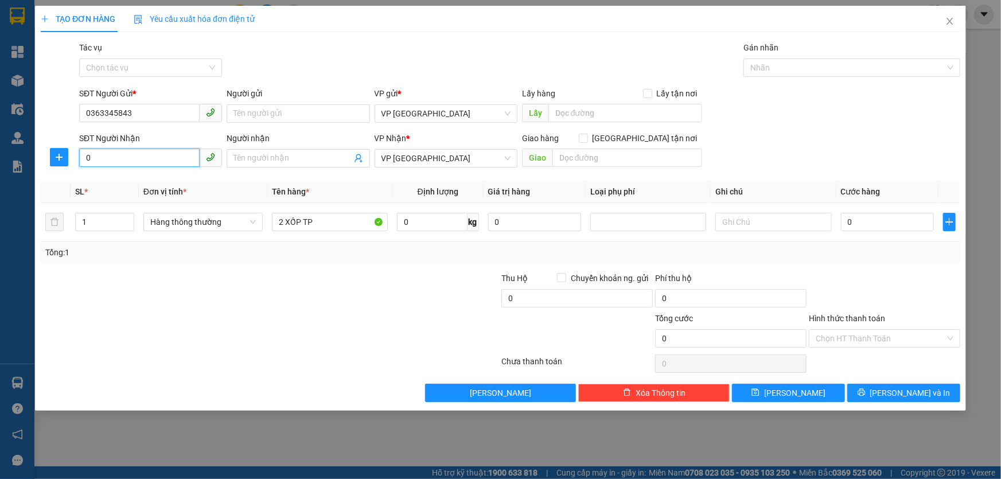
click at [123, 153] on input "0" at bounding box center [139, 158] width 121 height 18
click at [853, 228] on input "0" at bounding box center [888, 222] width 94 height 18
click at [866, 334] on input "Hình thức thanh toán" at bounding box center [881, 338] width 130 height 17
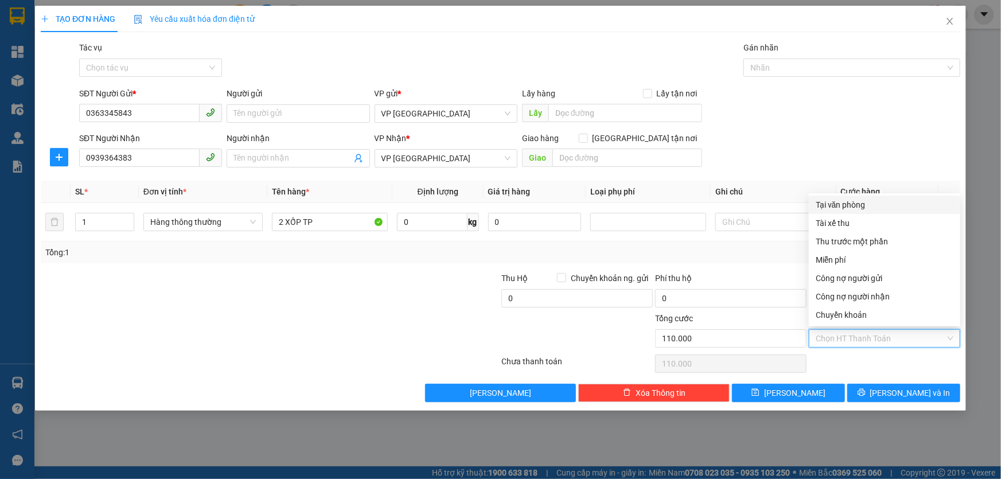
click at [853, 203] on div "Tại văn phòng" at bounding box center [885, 205] width 138 height 13
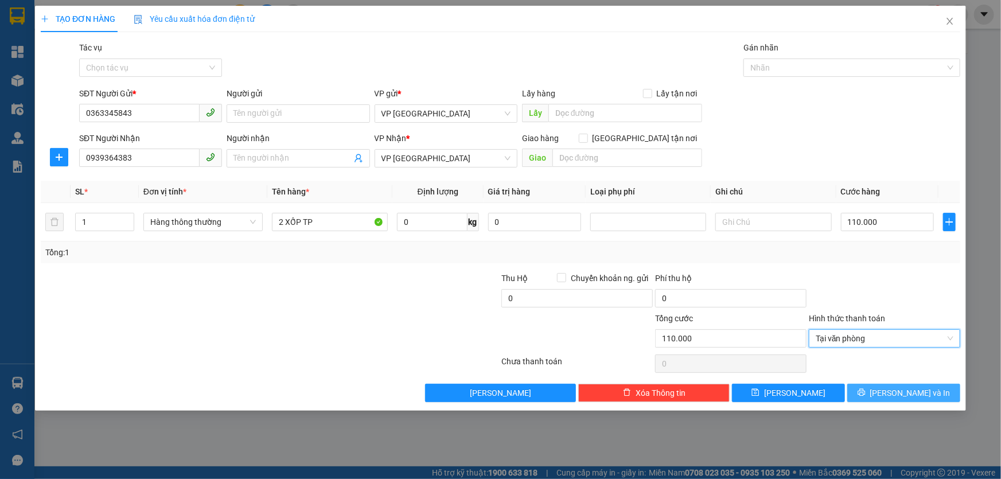
click at [891, 391] on button "[PERSON_NAME] và In" at bounding box center [904, 393] width 113 height 18
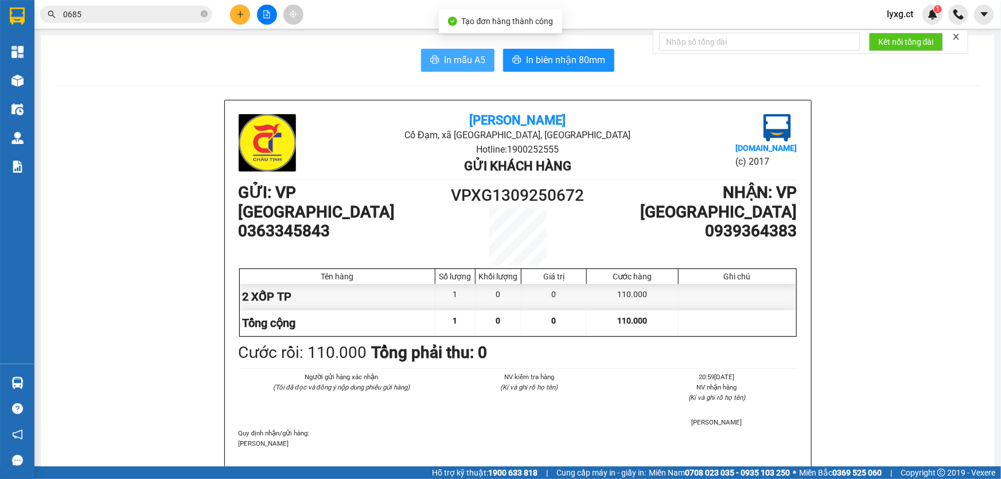
click at [444, 59] on span "In mẫu A5" at bounding box center [464, 60] width 41 height 14
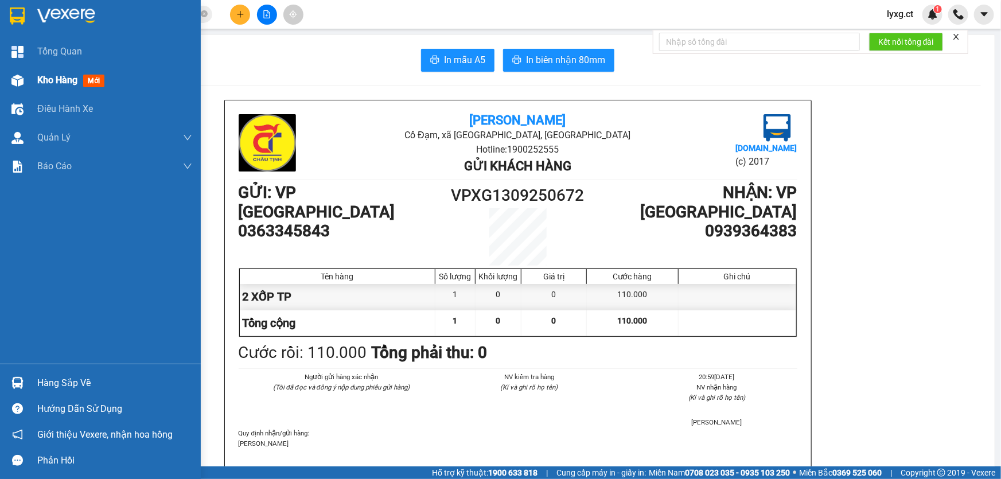
click at [59, 77] on span "Kho hàng" at bounding box center [57, 80] width 40 height 11
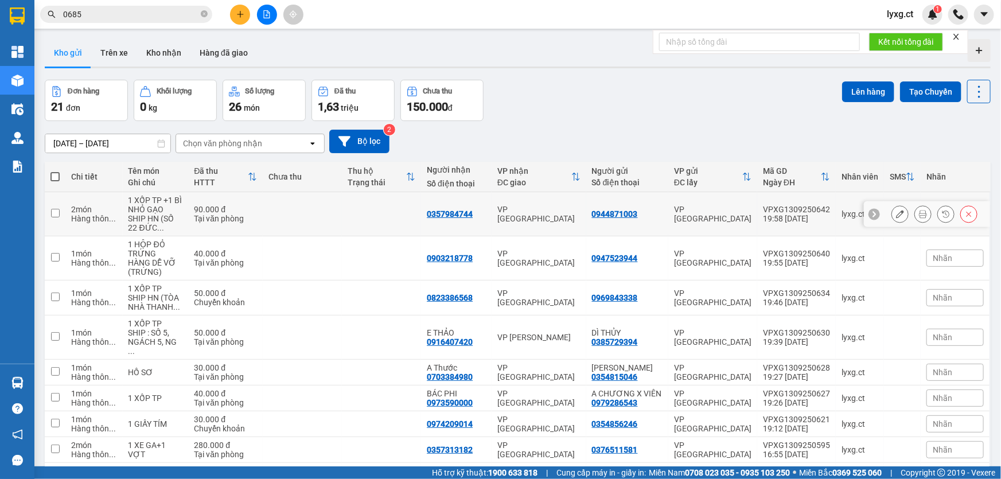
click at [896, 212] on icon at bounding box center [900, 214] width 8 height 8
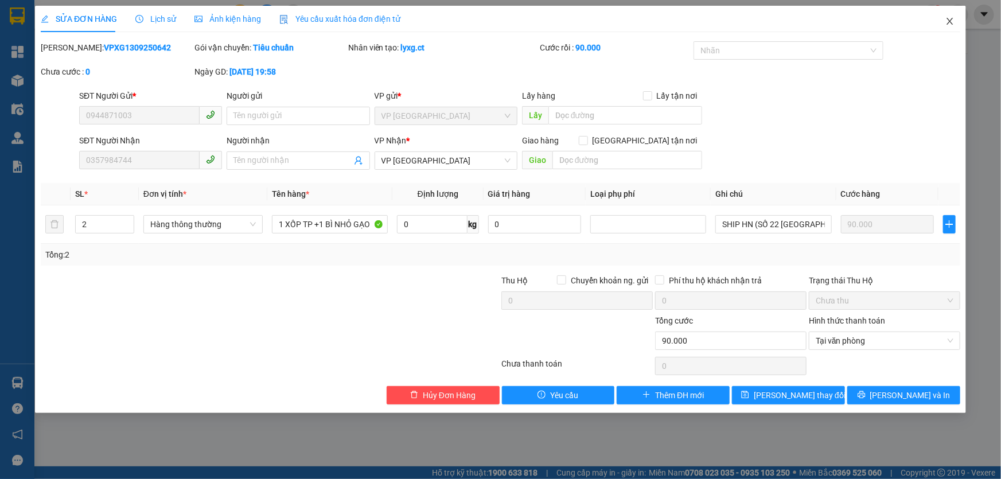
click at [948, 21] on icon "close" at bounding box center [950, 21] width 9 height 9
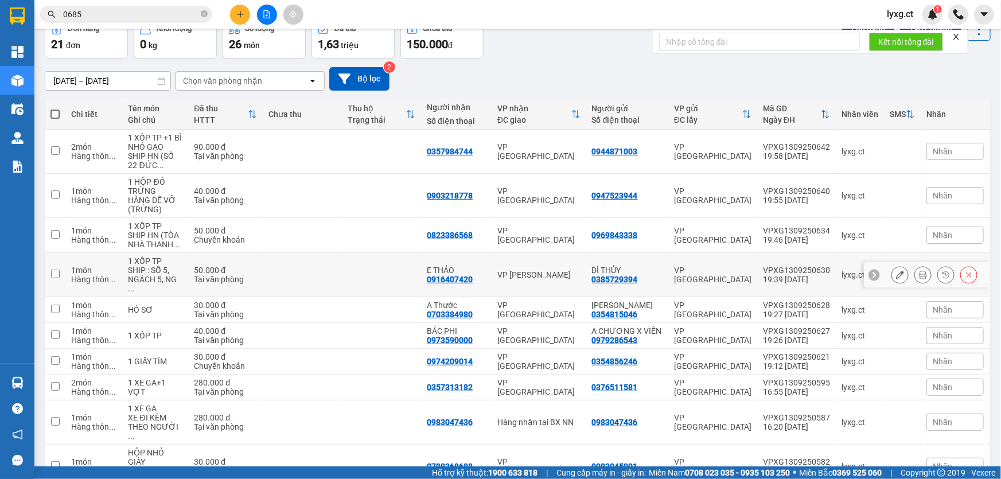
scroll to position [112, 0]
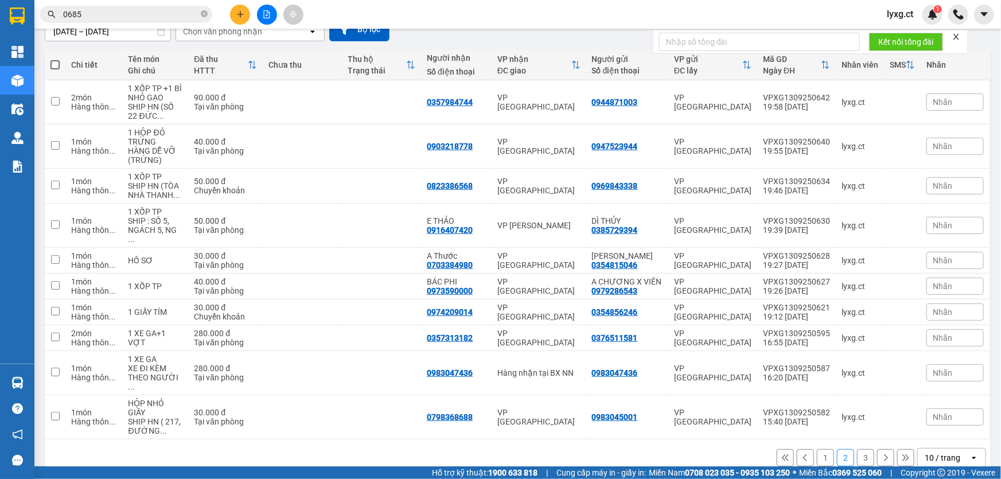
click at [821, 449] on button "1" at bounding box center [825, 457] width 17 height 17
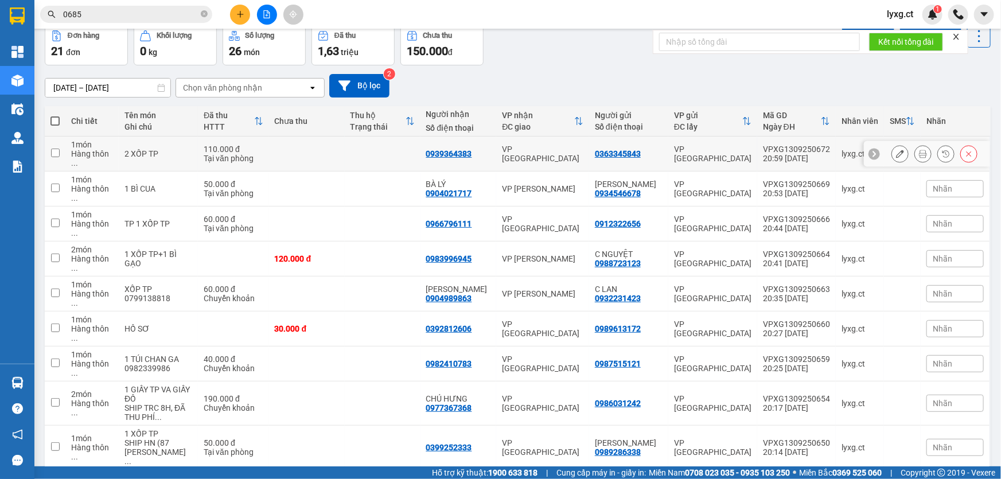
scroll to position [57, 0]
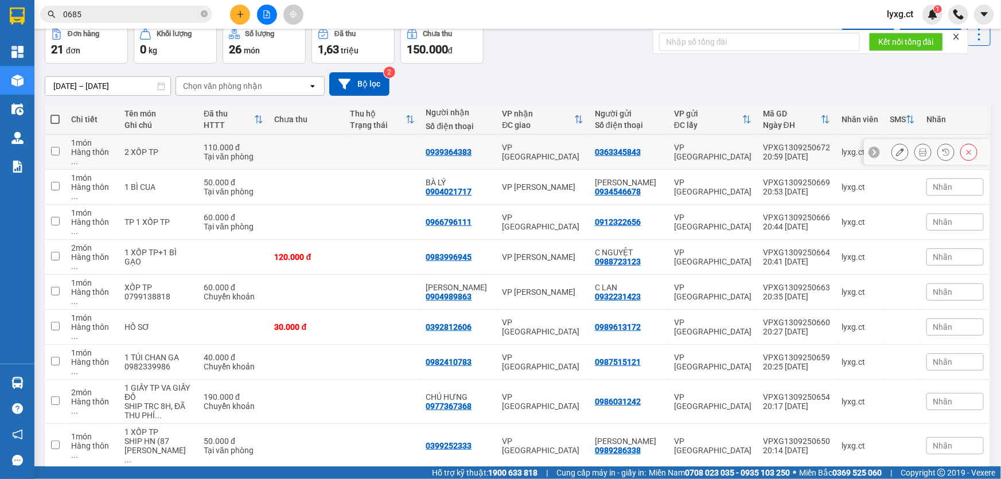
click at [896, 148] on icon at bounding box center [900, 152] width 8 height 8
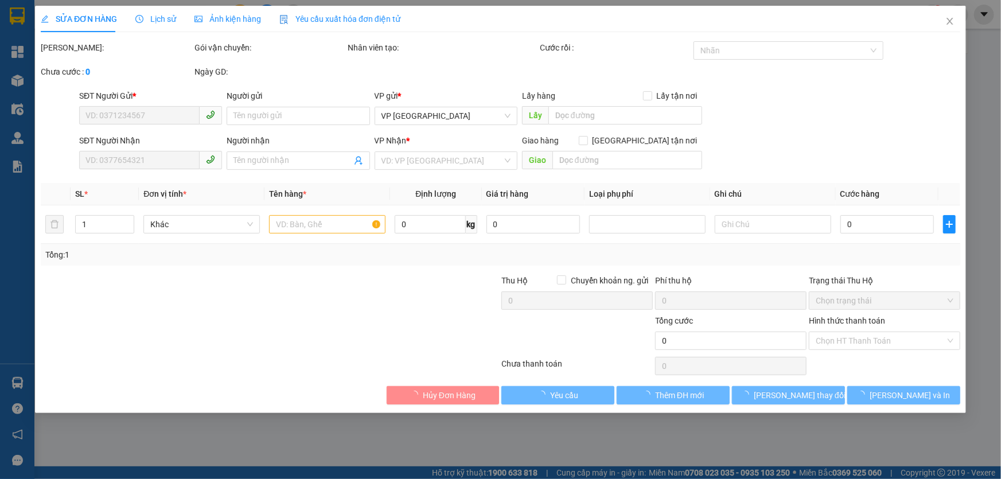
type input "0363345843"
type input "0939364383"
type input "110.000"
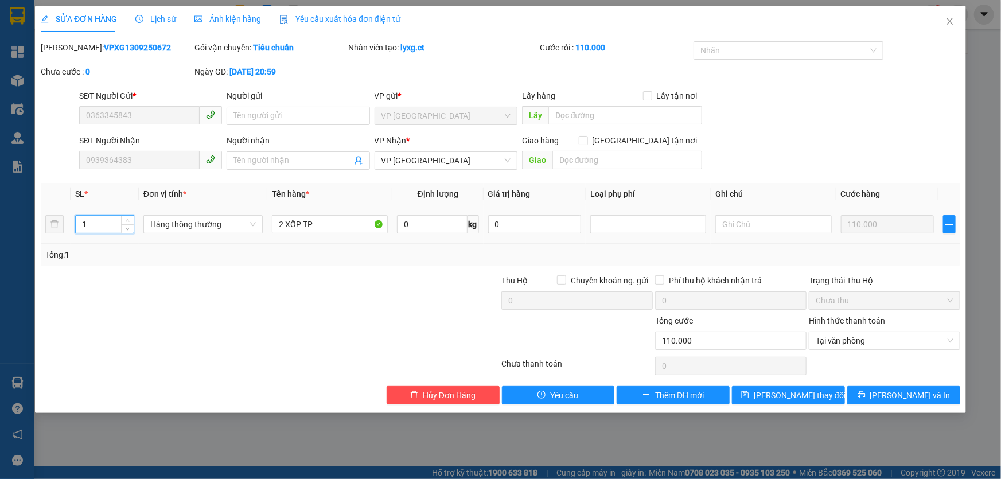
click at [93, 219] on input "1" at bounding box center [105, 224] width 58 height 17
type input "2"
click at [907, 394] on span "[PERSON_NAME] và In" at bounding box center [910, 395] width 80 height 13
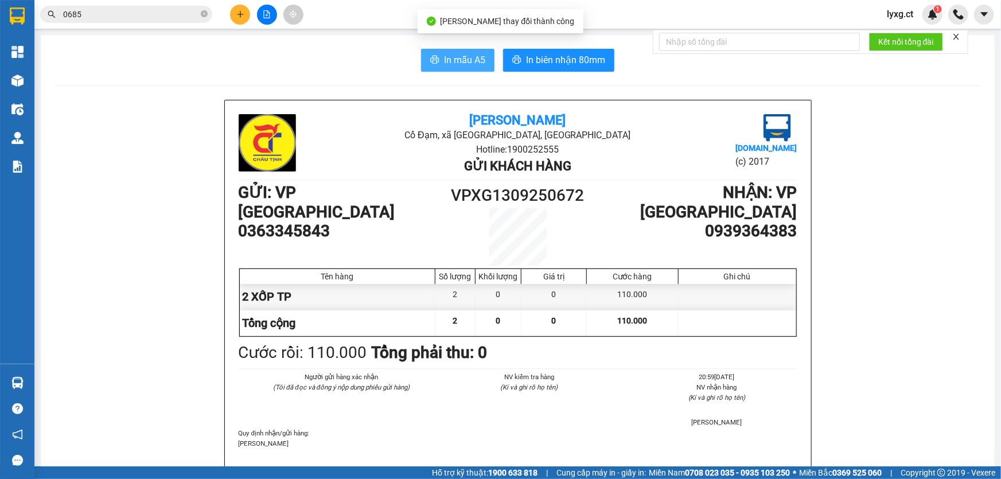
drag, startPoint x: 472, startPoint y: 59, endPoint x: 758, endPoint y: 62, distance: 285.8
click at [473, 59] on span "In mẫu A5" at bounding box center [464, 60] width 41 height 14
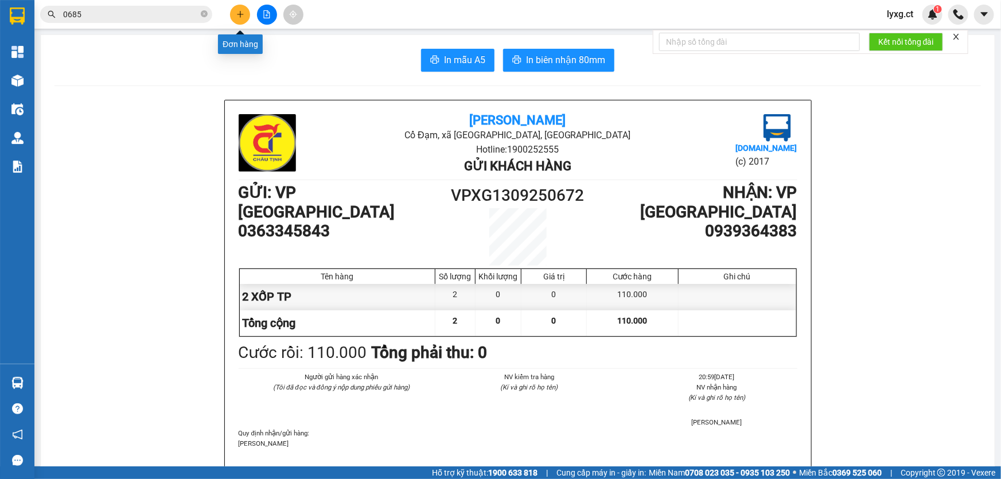
click at [239, 15] on icon "plus" at bounding box center [240, 14] width 8 height 8
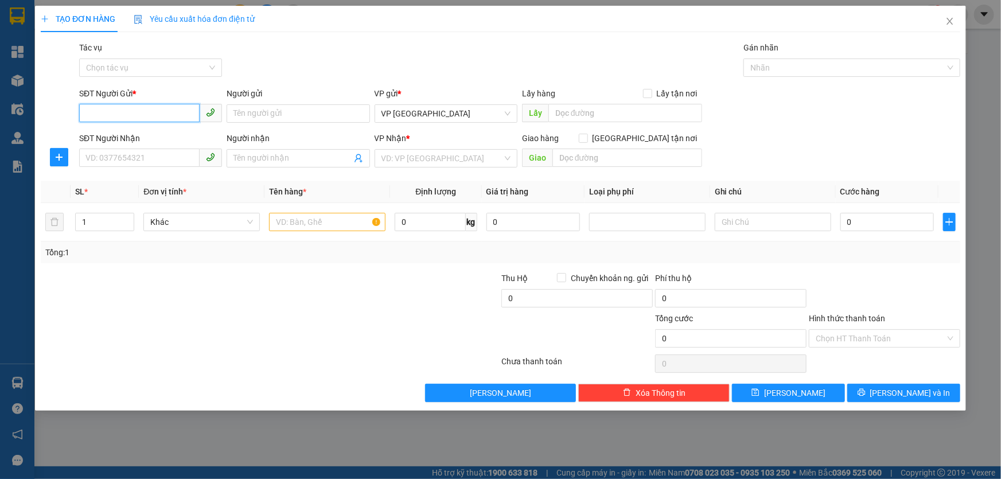
click at [123, 115] on input "SĐT Người Gửi *" at bounding box center [139, 113] width 121 height 18
click at [174, 112] on input "SĐT Người Gửi *" at bounding box center [139, 113] width 121 height 18
type input "0979753956"
click at [159, 166] on input "SĐT Người Nhận" at bounding box center [139, 158] width 121 height 18
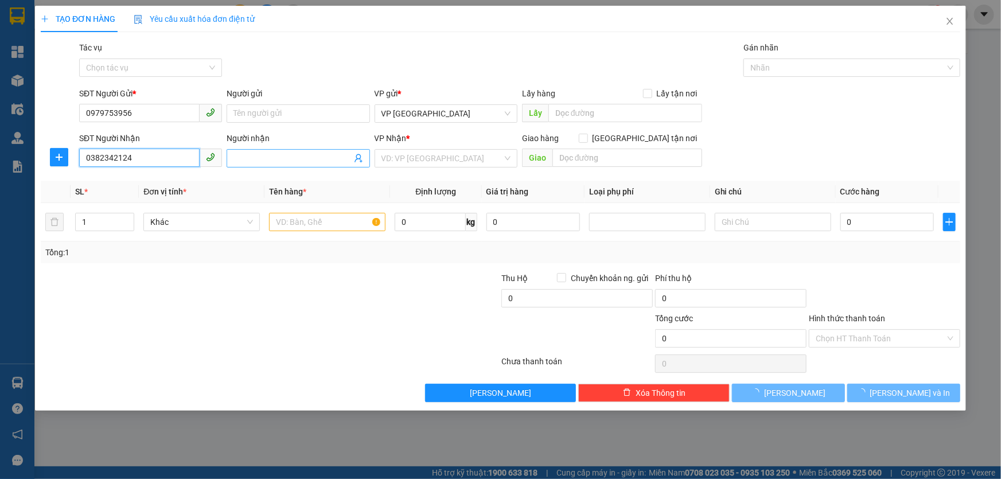
type input "0382342124"
click at [267, 157] on input "Người nhận" at bounding box center [293, 158] width 118 height 13
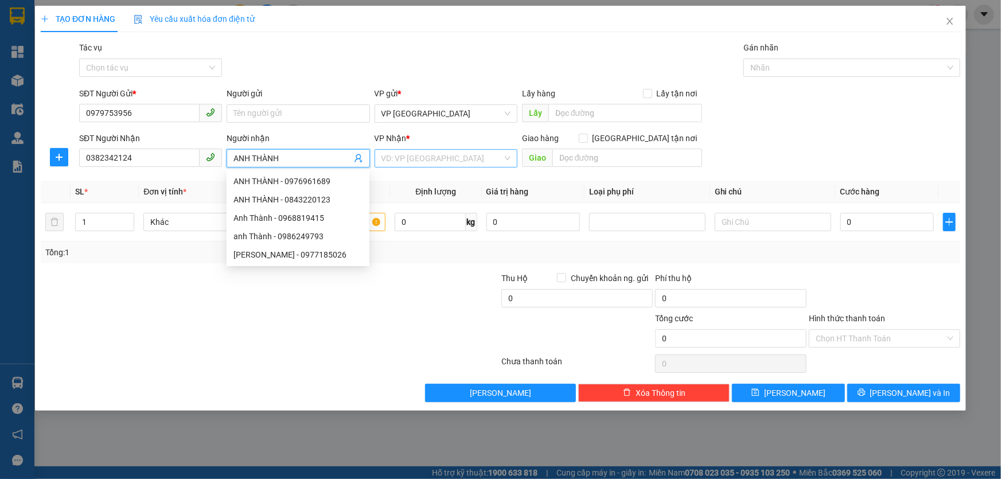
type input "ANH THÀNH"
click at [428, 156] on input "search" at bounding box center [442, 158] width 121 height 17
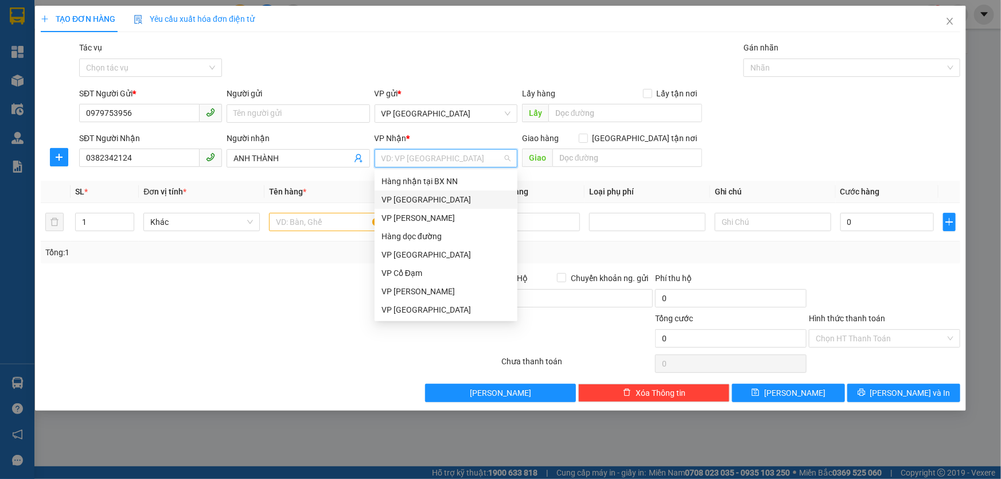
click at [411, 197] on div "VP [GEOGRAPHIC_DATA]" at bounding box center [446, 199] width 129 height 13
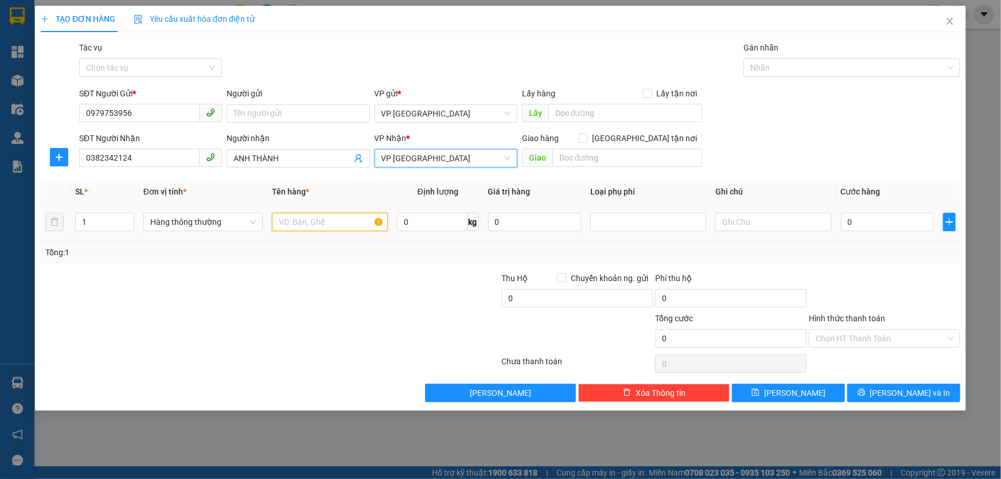
click at [340, 217] on input "text" at bounding box center [330, 222] width 116 height 18
type input "2"
click at [104, 219] on input "1" at bounding box center [105, 221] width 58 height 17
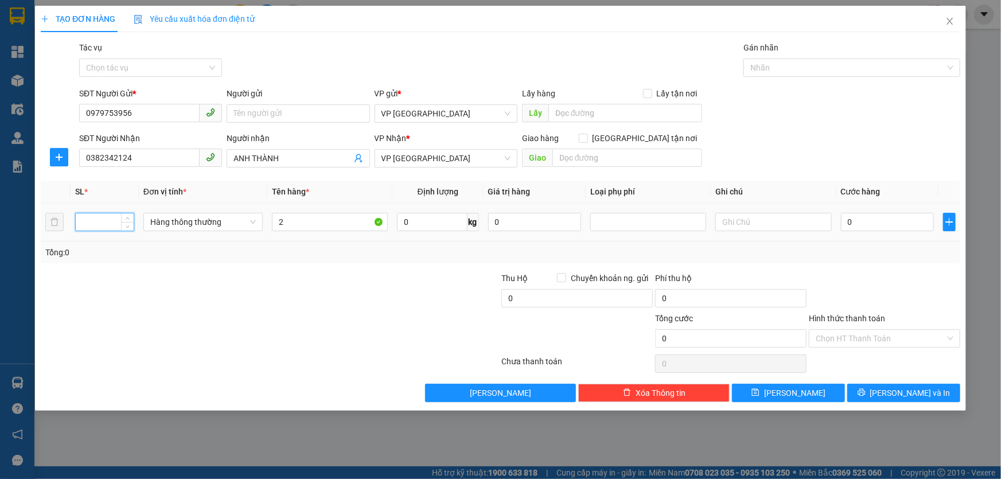
type input "2"
click at [313, 220] on input "2" at bounding box center [330, 222] width 116 height 18
click at [891, 226] on input "0" at bounding box center [888, 222] width 94 height 18
type input "1"
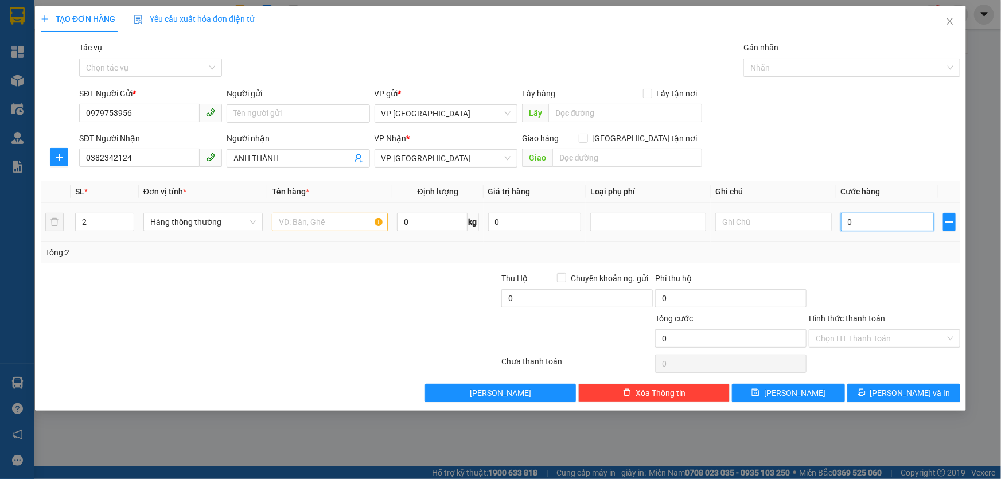
type input "1"
type input "12"
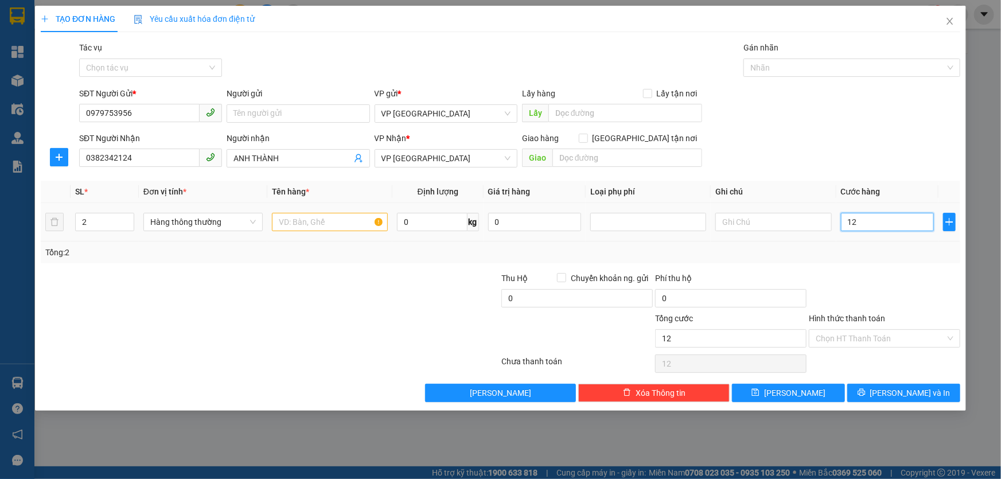
type input "120"
click at [867, 262] on div "Tổng: 2" at bounding box center [501, 253] width 920 height 22
type input "120.000"
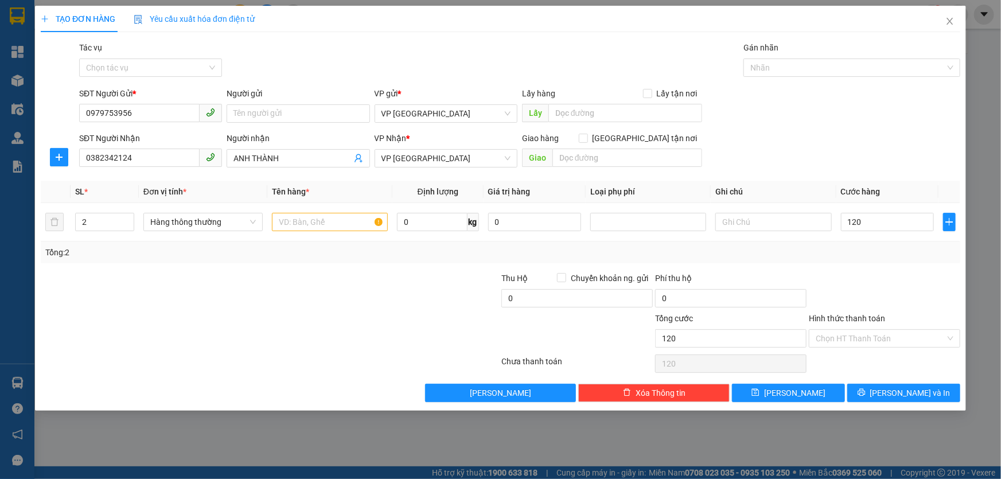
type input "120.000"
click at [899, 339] on input "Hình thức thanh toán" at bounding box center [881, 338] width 130 height 17
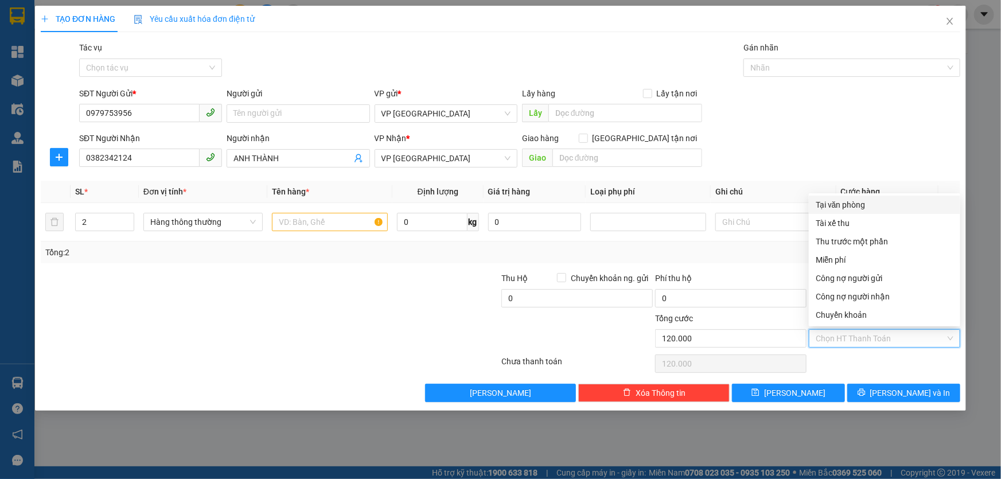
click at [830, 204] on div "Tại văn phòng" at bounding box center [885, 205] width 138 height 13
type input "0"
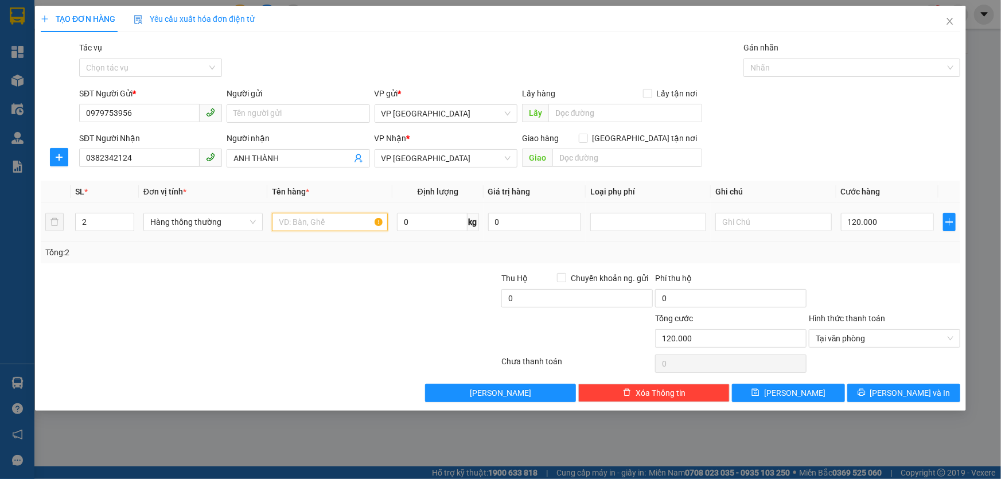
click at [322, 222] on input "text" at bounding box center [330, 222] width 116 height 18
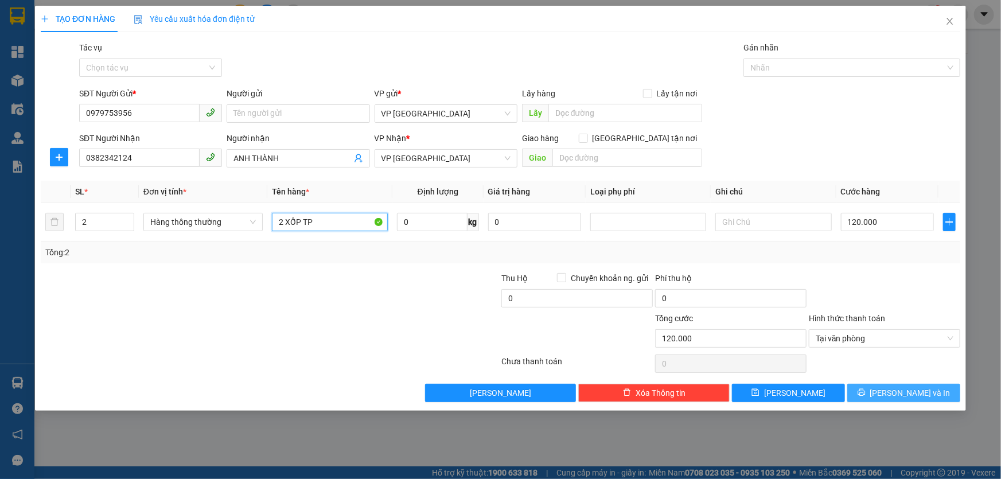
type input "2 XỐP TP"
click at [904, 392] on span "[PERSON_NAME] và In" at bounding box center [910, 393] width 80 height 13
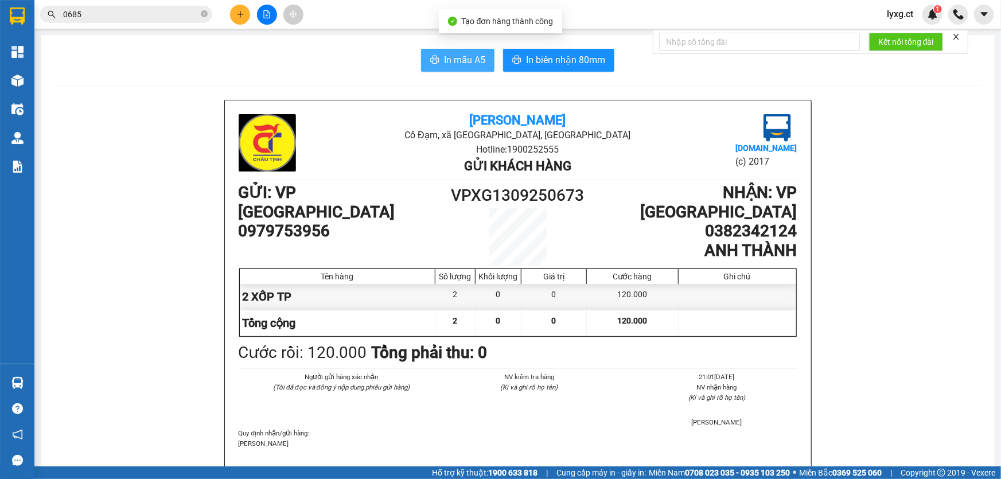
click at [457, 61] on span "In mẫu A5" at bounding box center [464, 60] width 41 height 14
click at [465, 59] on span "In mẫu A5" at bounding box center [464, 60] width 41 height 14
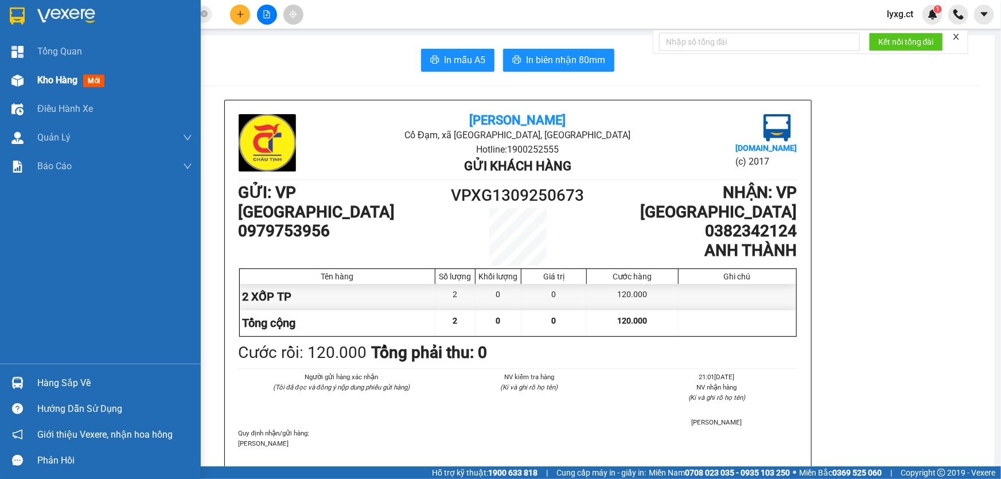
click at [50, 77] on span "Kho hàng" at bounding box center [57, 80] width 40 height 11
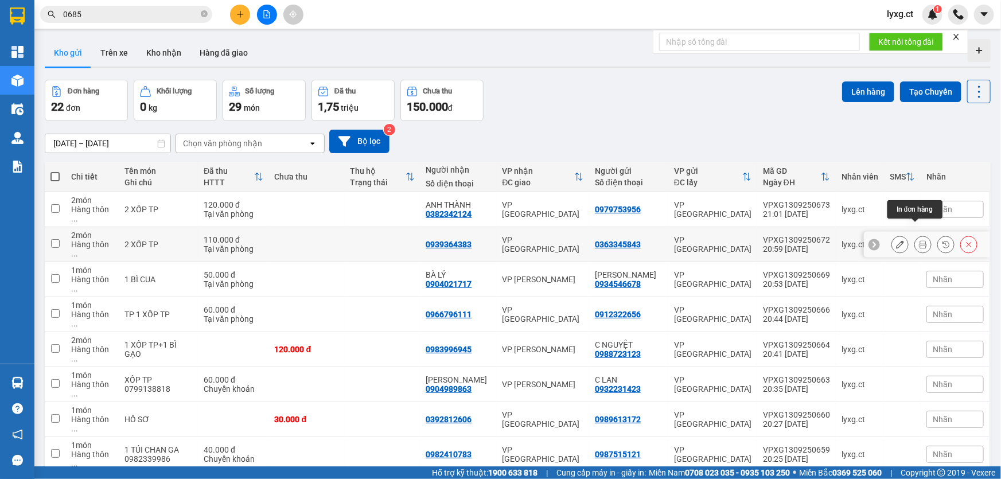
click at [919, 240] on icon at bounding box center [923, 244] width 8 height 8
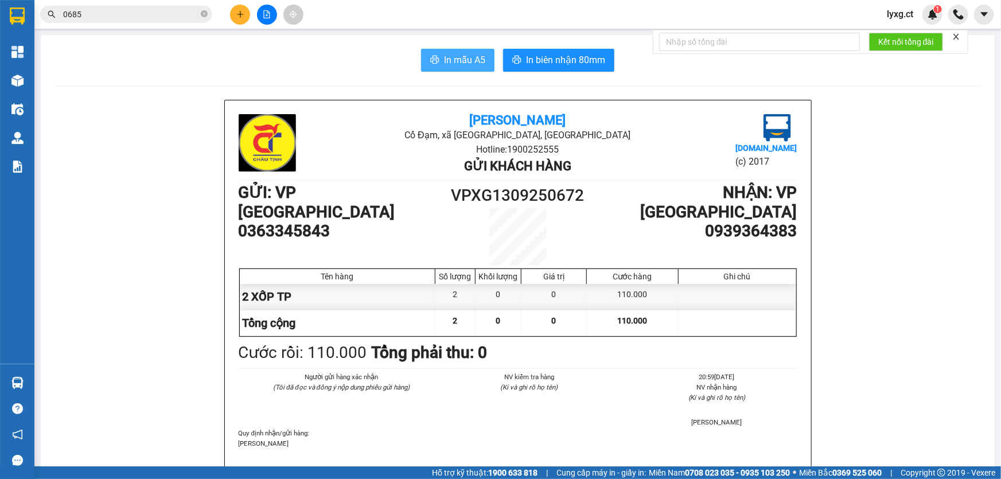
click at [465, 64] on span "In mẫu A5" at bounding box center [464, 60] width 41 height 14
click at [241, 11] on icon "plus" at bounding box center [240, 14] width 8 height 8
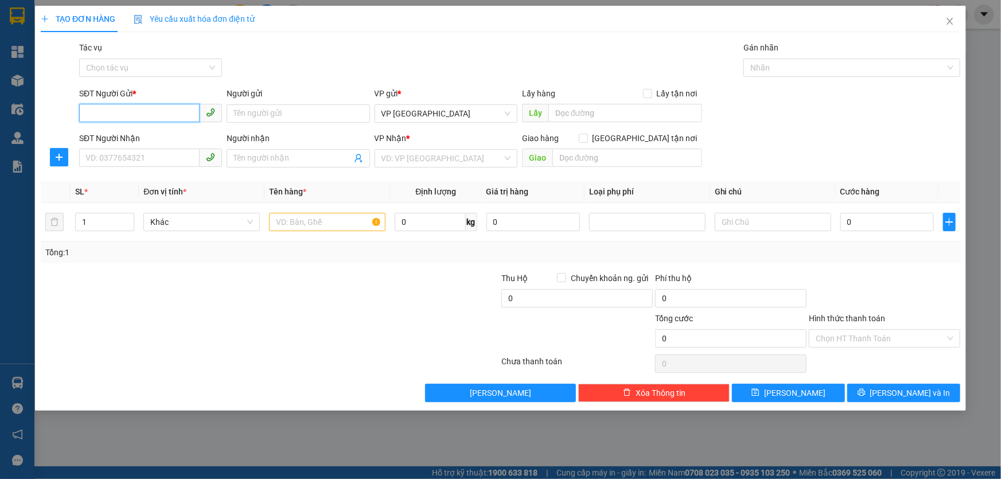
click at [158, 111] on input "SĐT Người Gửi *" at bounding box center [139, 113] width 121 height 18
type input "0852368999"
drag, startPoint x: 160, startPoint y: 137, endPoint x: 168, endPoint y: 142, distance: 9.3
click at [161, 136] on div "0852368999 - CHỊ TÂM" at bounding box center [150, 136] width 129 height 13
type input "CHỊ TÂM"
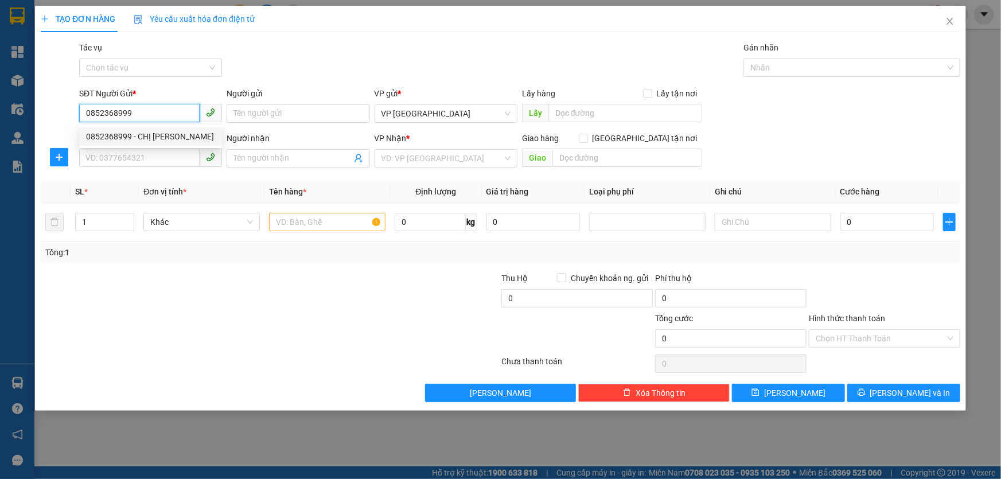
type input "0796400567"
type input "THANH HẢI"
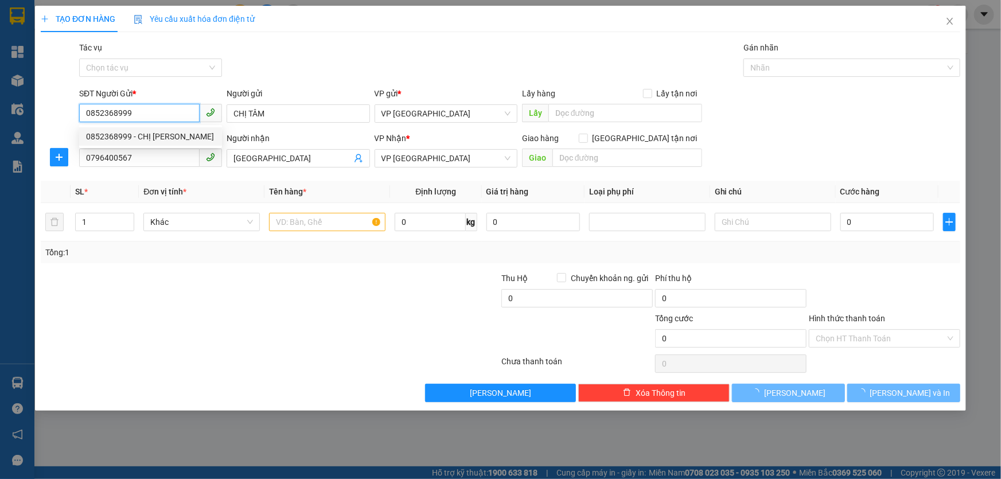
type input "50.000"
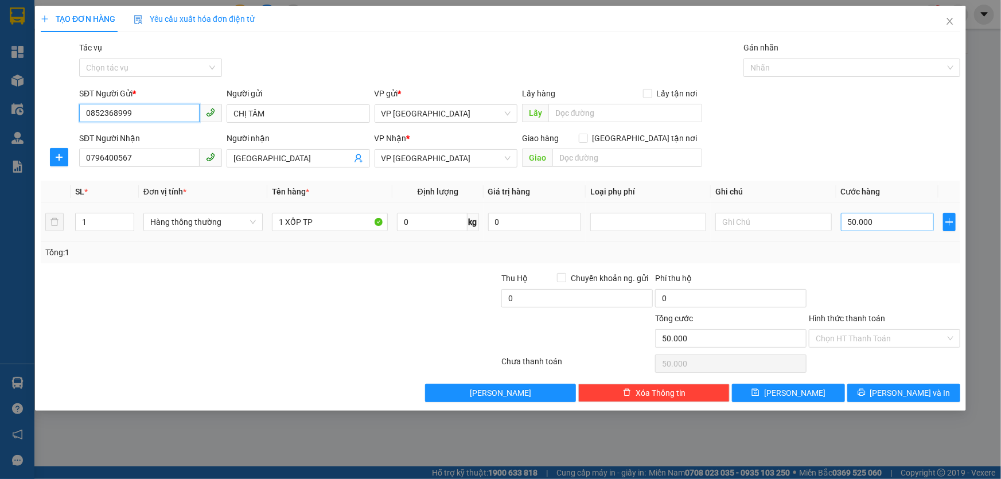
type input "0852368999"
click at [884, 218] on input "50.000" at bounding box center [888, 222] width 94 height 18
type input "1"
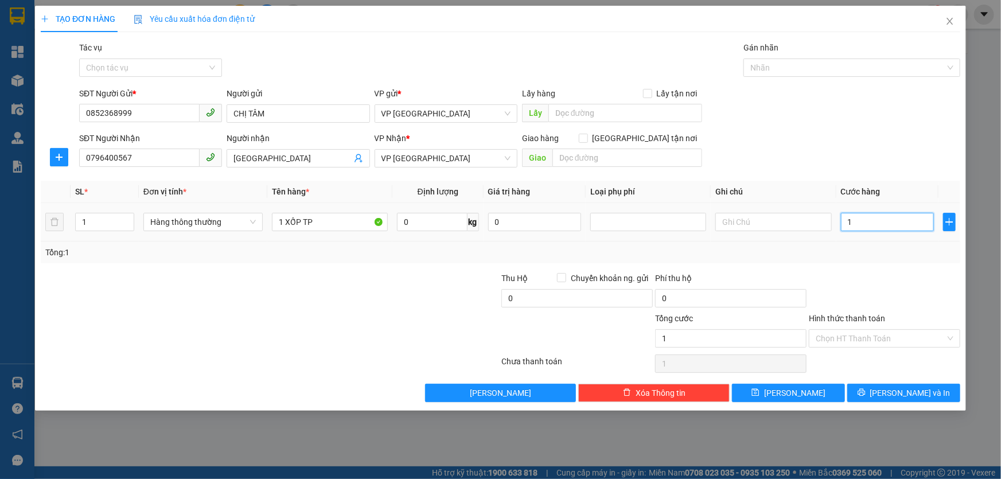
type input "10"
type input "100"
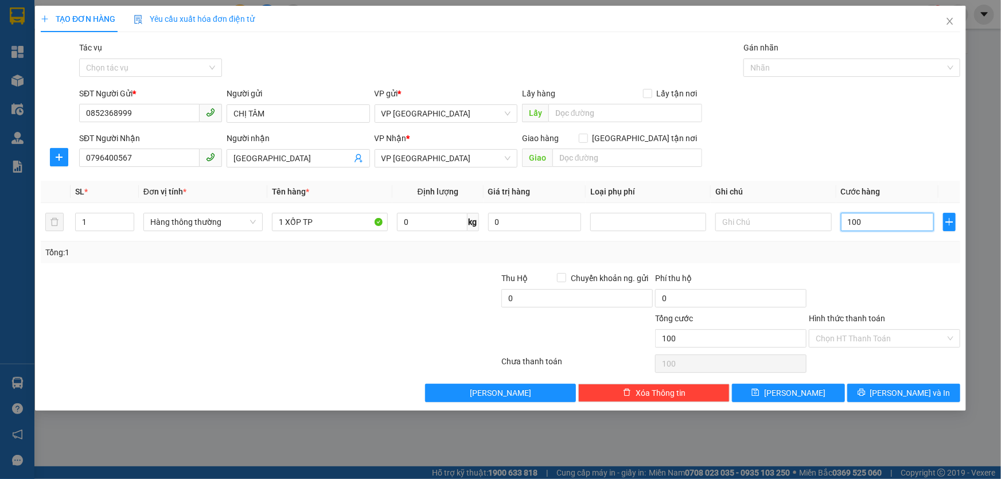
type input "100"
type input "100.000"
click at [881, 246] on div "Tổng: 1" at bounding box center [500, 252] width 911 height 13
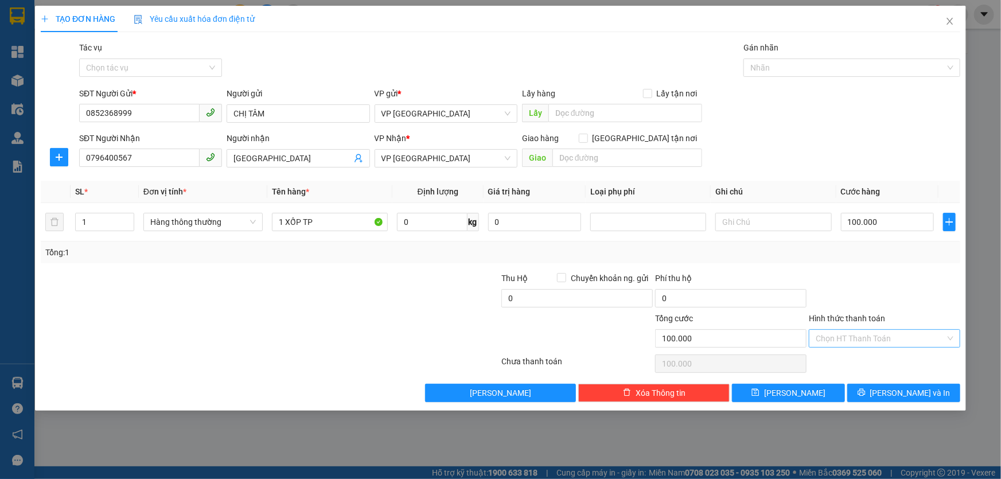
click at [871, 341] on input "Hình thức thanh toán" at bounding box center [881, 338] width 130 height 17
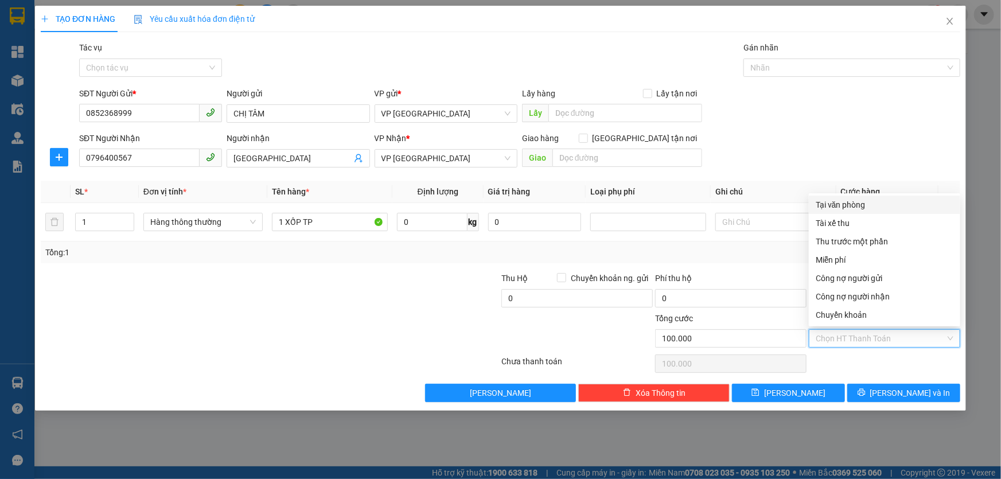
click at [865, 205] on div "Tại văn phòng" at bounding box center [885, 205] width 138 height 13
type input "0"
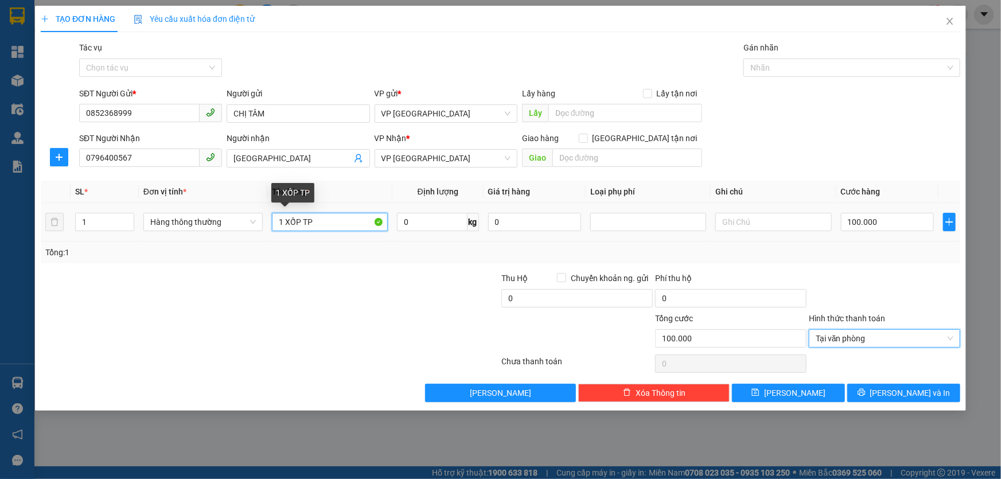
click at [336, 216] on input "1 XỐP TP" at bounding box center [330, 222] width 116 height 18
type input "1"
type input "2"
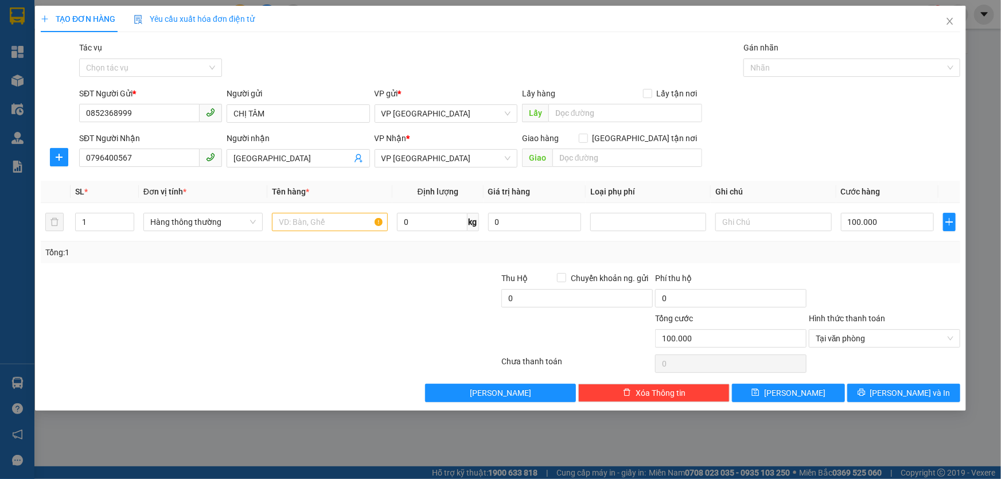
click at [884, 268] on div "Transit Pickup Surcharge Ids Transit Deliver Surcharge Ids Transit Deliver Surc…" at bounding box center [501, 221] width 920 height 361
click at [906, 261] on div "Tổng: 1" at bounding box center [501, 253] width 920 height 22
click at [287, 216] on input "text" at bounding box center [330, 222] width 116 height 18
type input "1 XỐP TP+1 GIẤY TP"
click at [886, 258] on div "Tổng: 1" at bounding box center [501, 253] width 920 height 22
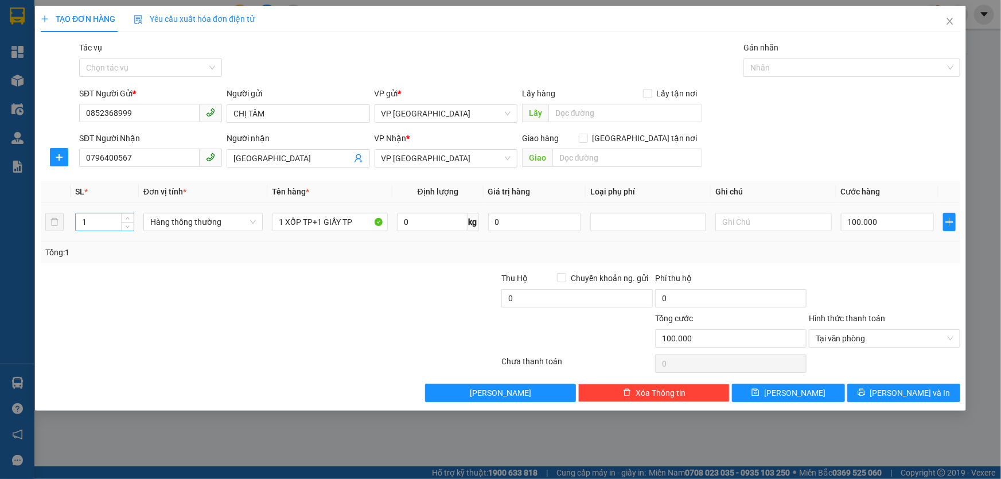
click at [94, 226] on input "1" at bounding box center [105, 221] width 58 height 17
type input "2"
click at [903, 286] on div at bounding box center [885, 292] width 154 height 40
click at [924, 392] on span "[PERSON_NAME] và In" at bounding box center [910, 393] width 80 height 13
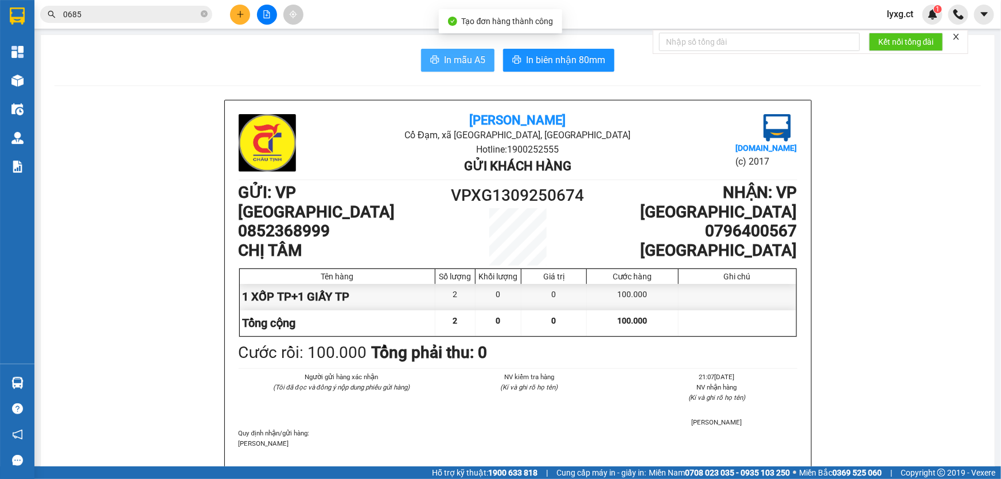
click at [474, 64] on span "In mẫu A5" at bounding box center [464, 60] width 41 height 14
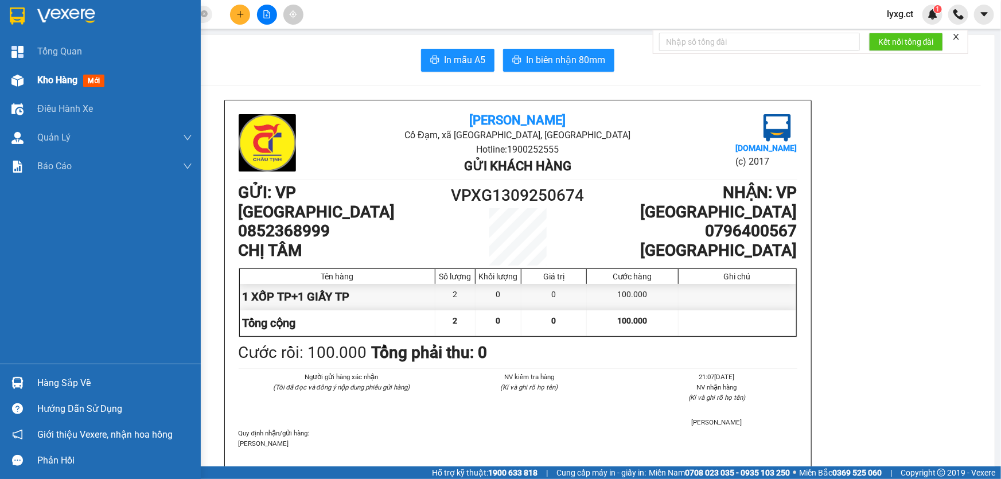
click at [68, 83] on span "Kho hàng" at bounding box center [57, 80] width 40 height 11
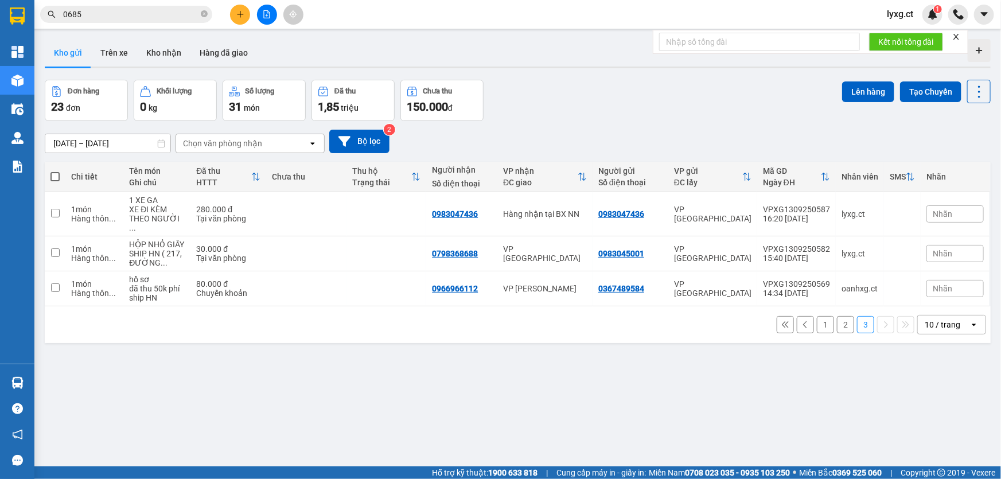
click at [838, 316] on button "2" at bounding box center [845, 324] width 17 height 17
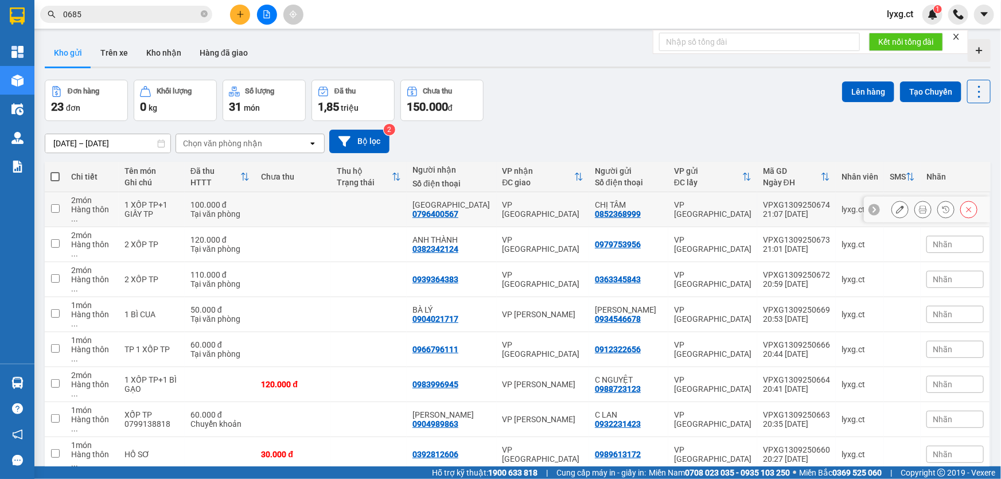
click at [56, 204] on input "checkbox" at bounding box center [55, 208] width 9 height 9
checkbox input "true"
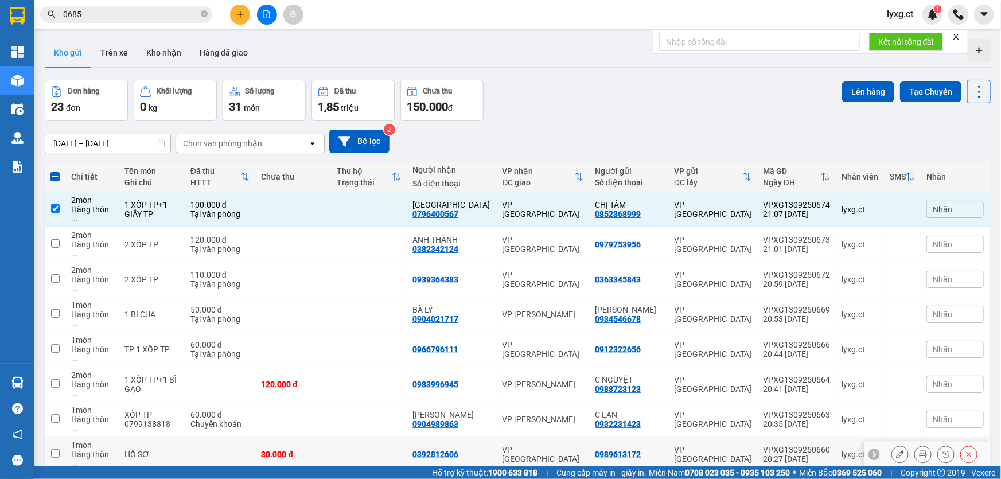
click at [52, 449] on input "checkbox" at bounding box center [55, 453] width 9 height 9
checkbox input "true"
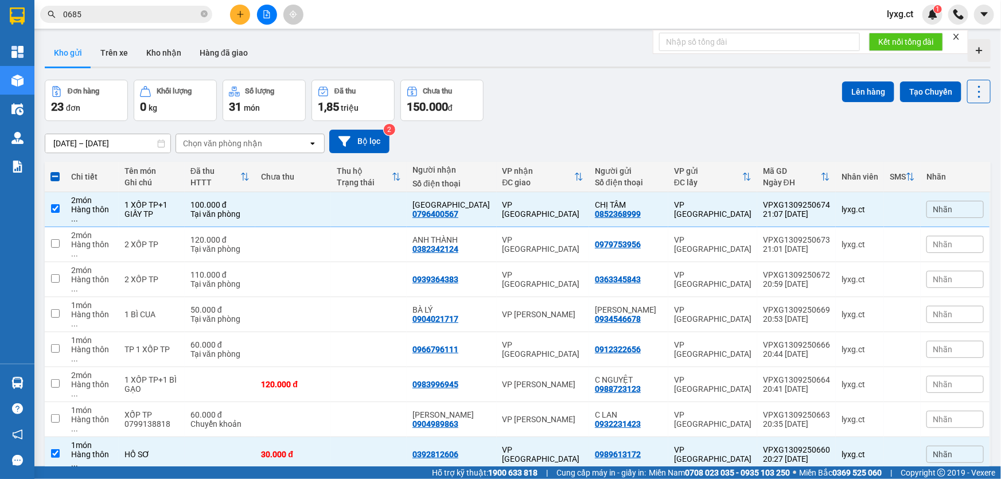
checkbox input "true"
click at [868, 92] on button "Lên hàng" at bounding box center [868, 91] width 52 height 21
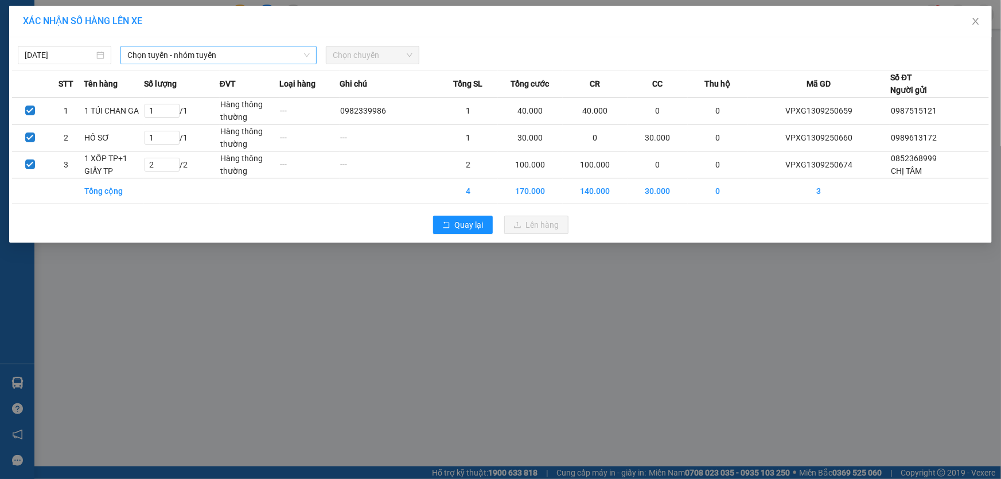
click at [170, 53] on span "Chọn tuyến - nhóm tuyến" at bounding box center [218, 54] width 182 height 17
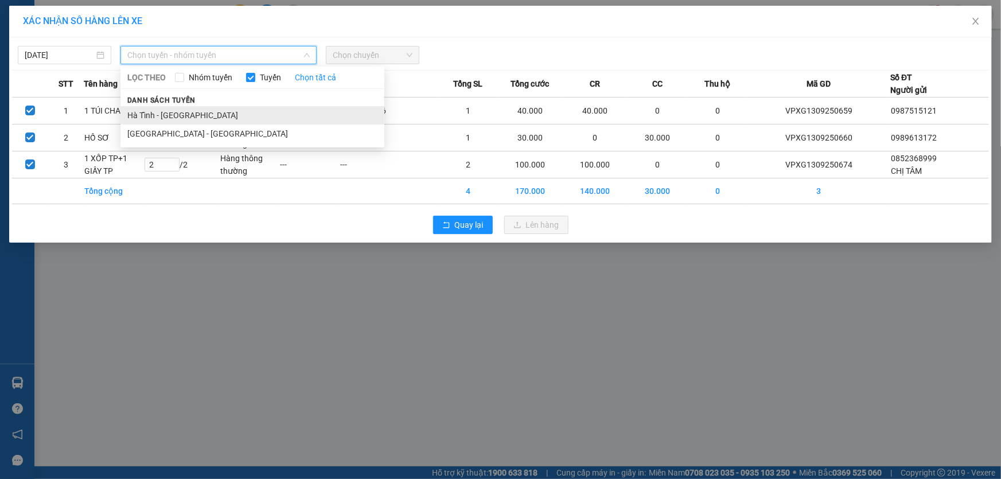
click at [151, 116] on li "Hà Tĩnh - Hà Nội" at bounding box center [253, 115] width 264 height 18
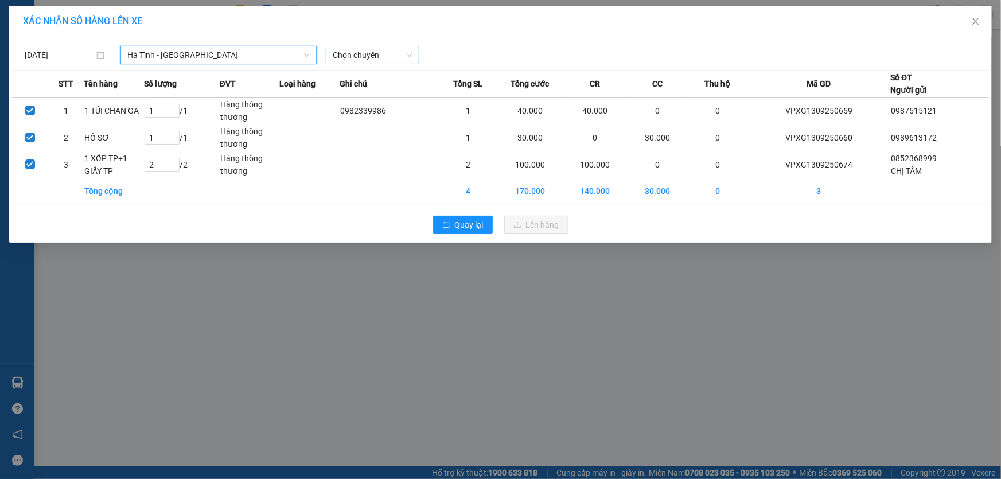
click at [328, 47] on div "Chọn chuyến" at bounding box center [373, 55] width 94 height 18
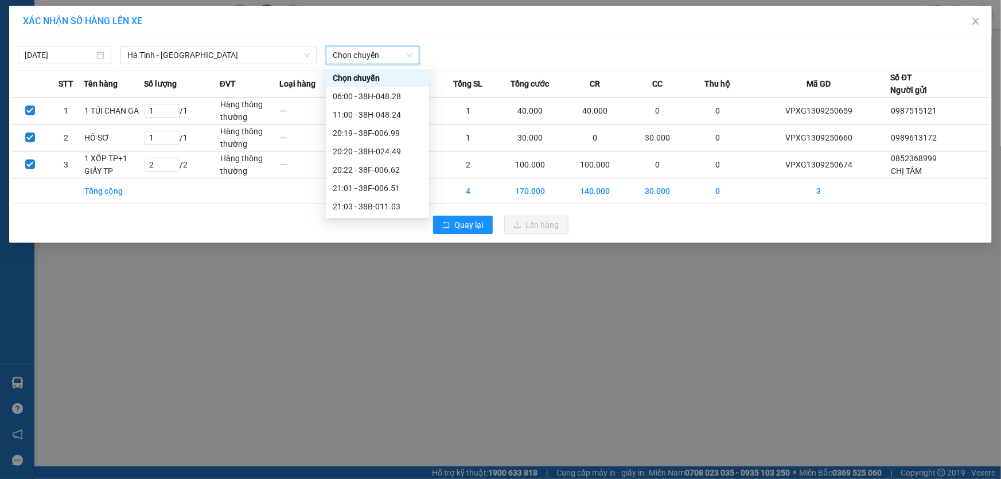
click at [335, 49] on span "Chọn chuyến" at bounding box center [373, 54] width 80 height 17
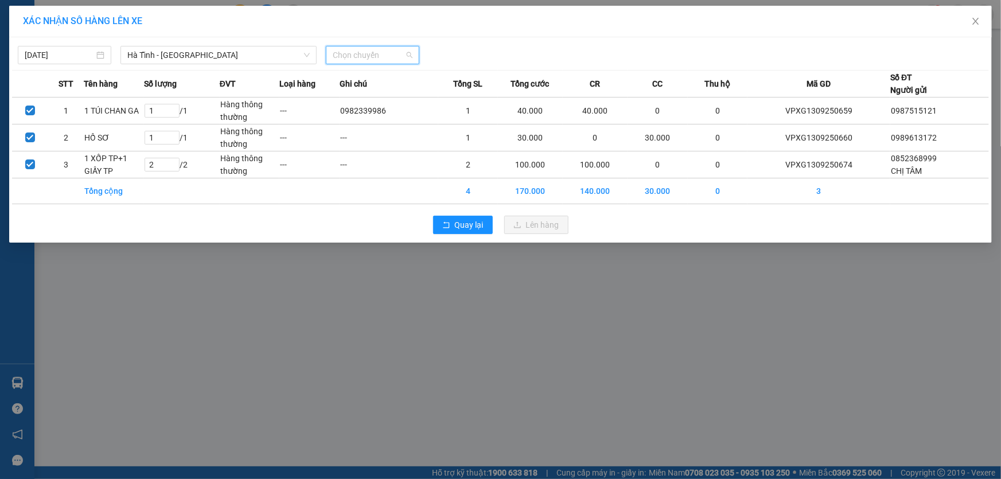
click at [385, 59] on span "Chọn chuyến" at bounding box center [373, 54] width 80 height 17
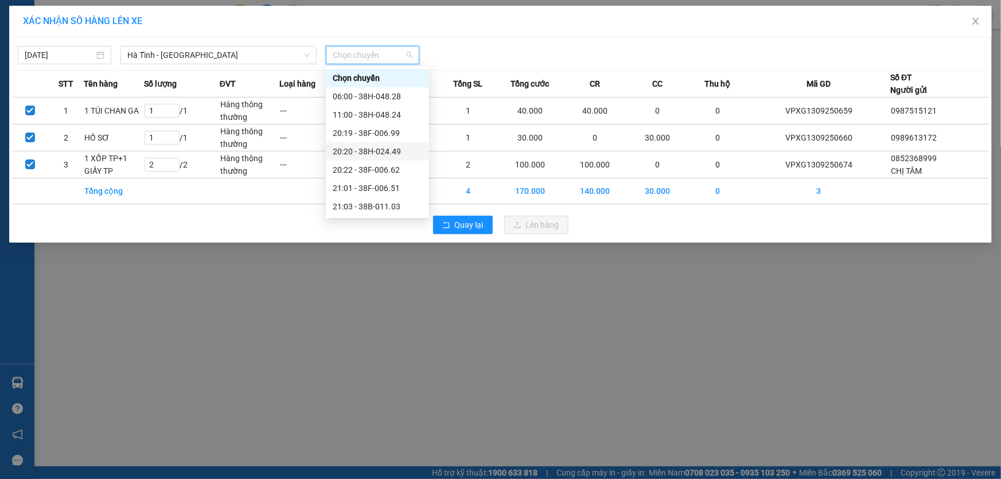
click at [397, 150] on div "20:20 - 38H-024.49" at bounding box center [378, 151] width 90 height 13
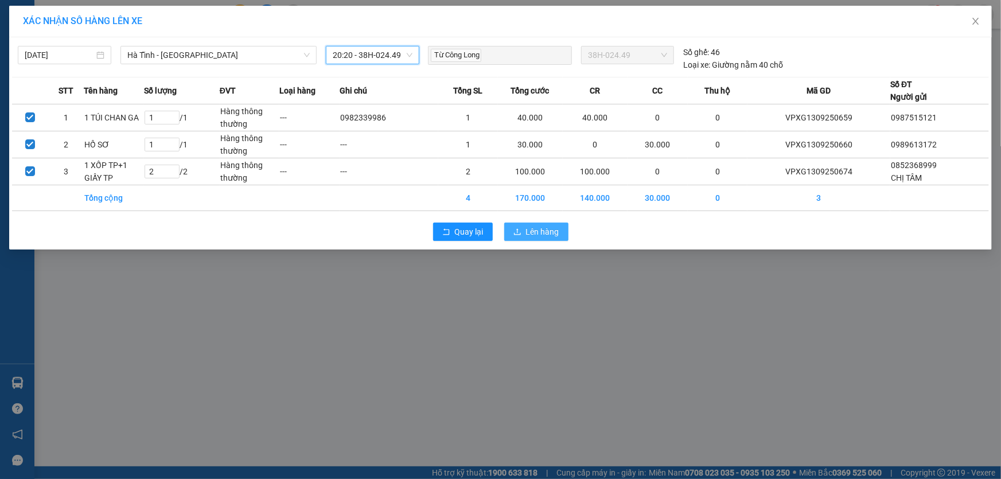
click at [538, 227] on span "Lên hàng" at bounding box center [542, 232] width 33 height 13
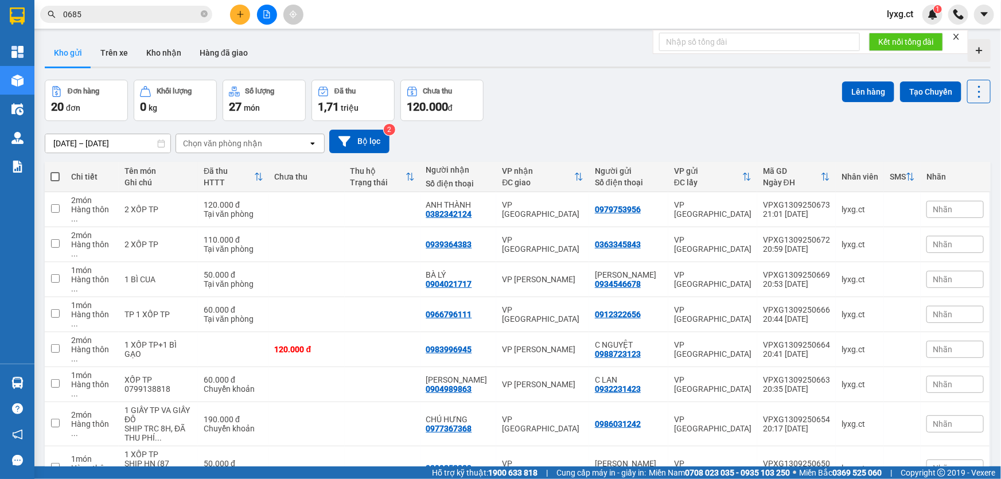
drag, startPoint x: 860, startPoint y: 442, endPoint x: 852, endPoint y: 430, distance: 14.8
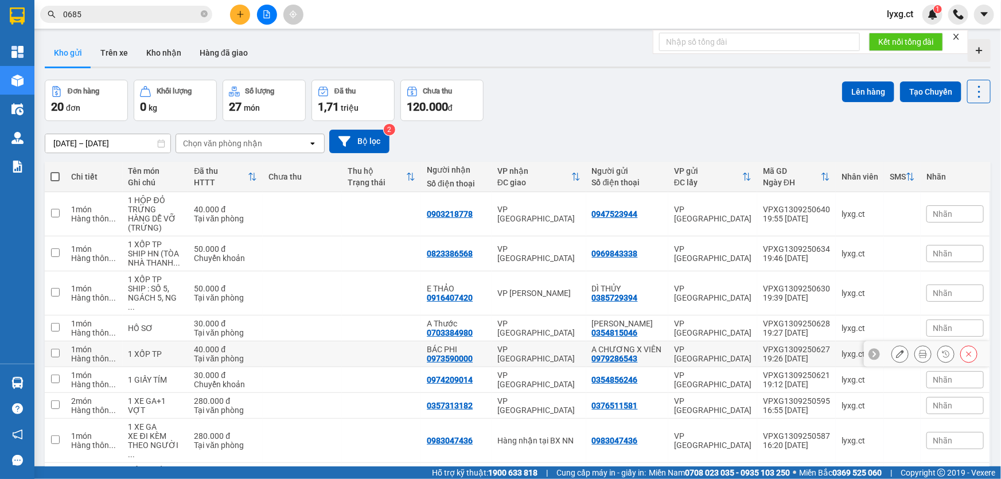
click at [56, 349] on input "checkbox" at bounding box center [55, 353] width 9 height 9
checkbox input "true"
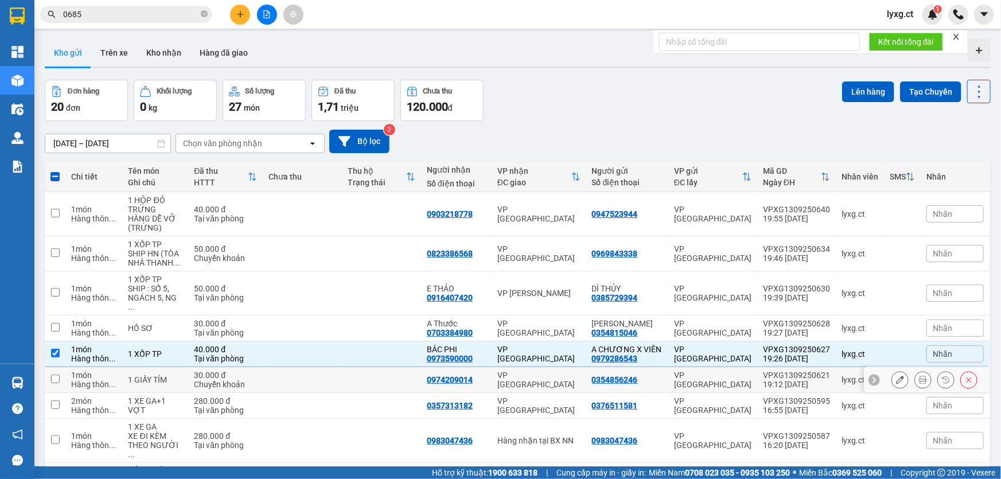
click at [57, 375] on input "checkbox" at bounding box center [55, 379] width 9 height 9
checkbox input "true"
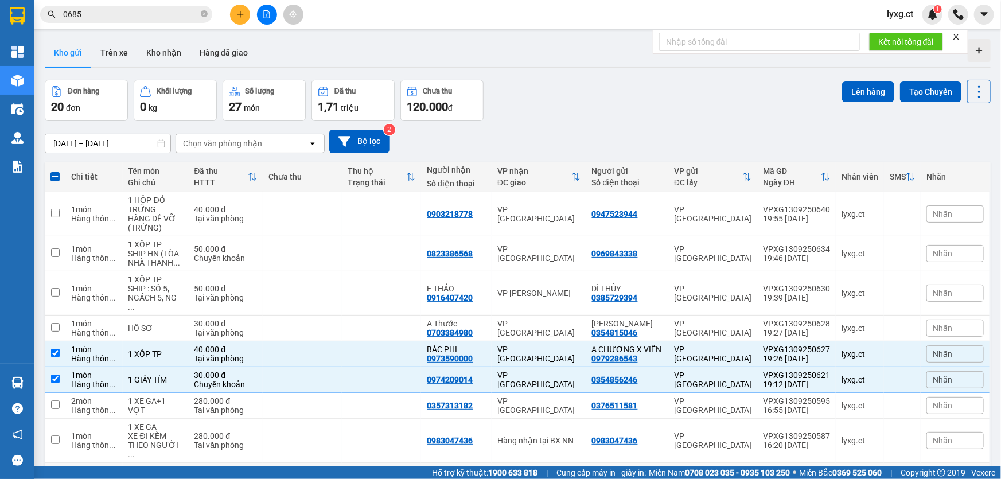
click at [56, 479] on input "checkbox" at bounding box center [55, 484] width 9 height 9
checkbox input "true"
click at [857, 84] on button "Lên hàng" at bounding box center [868, 91] width 52 height 21
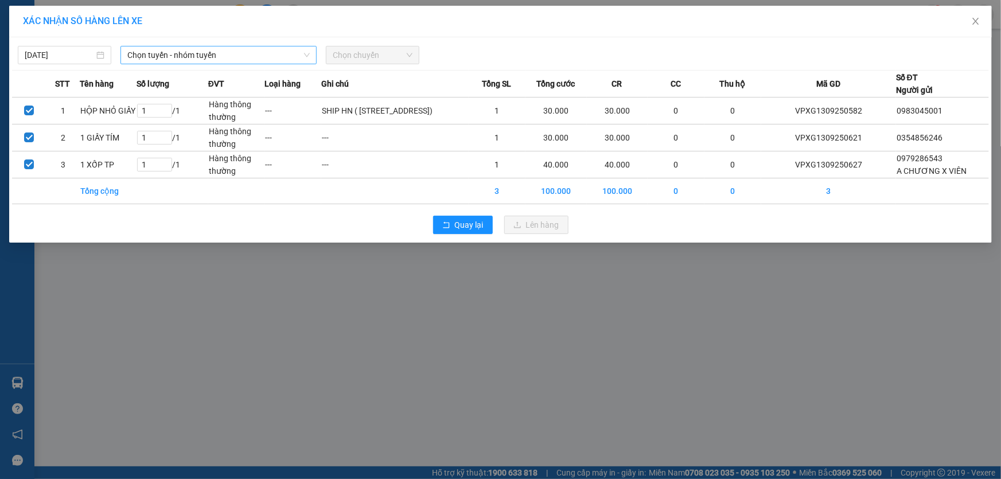
click at [275, 54] on span "Chọn tuyến - nhóm tuyến" at bounding box center [218, 54] width 182 height 17
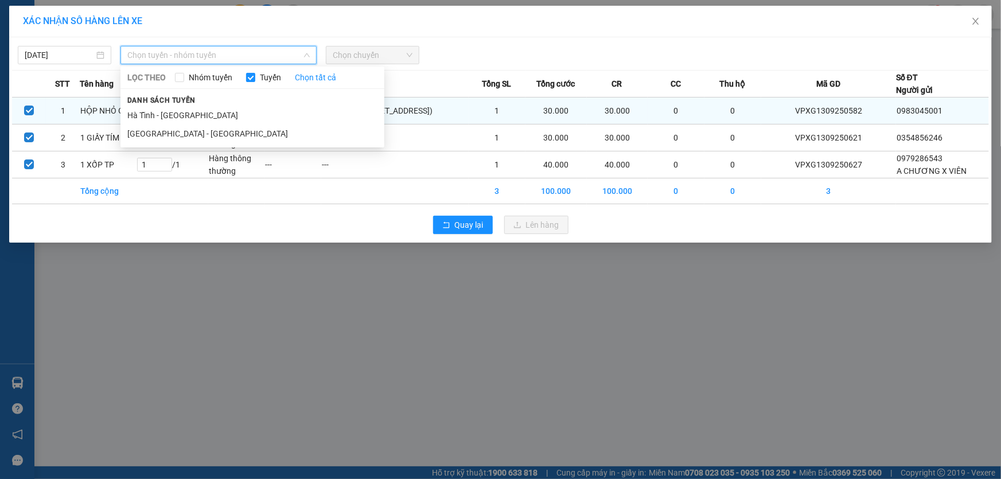
click at [162, 111] on li "Hà Tĩnh - Hà Nội" at bounding box center [253, 115] width 264 height 18
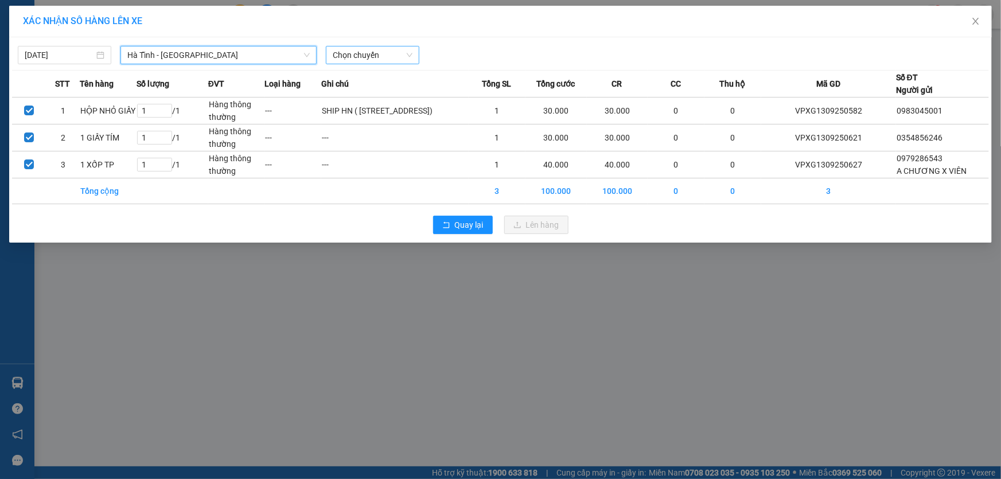
click at [356, 54] on span "Chọn chuyến" at bounding box center [373, 54] width 80 height 17
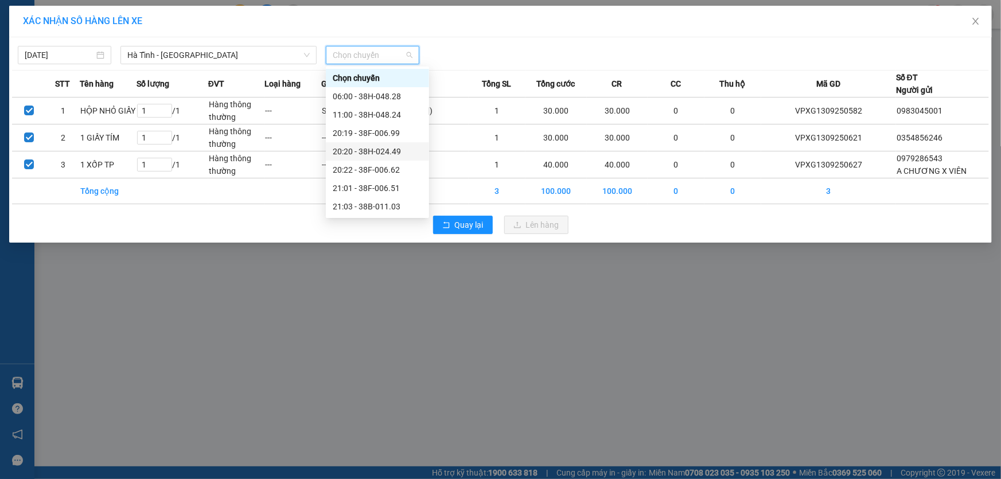
click at [397, 148] on div "20:20 - 38H-024.49" at bounding box center [378, 151] width 90 height 13
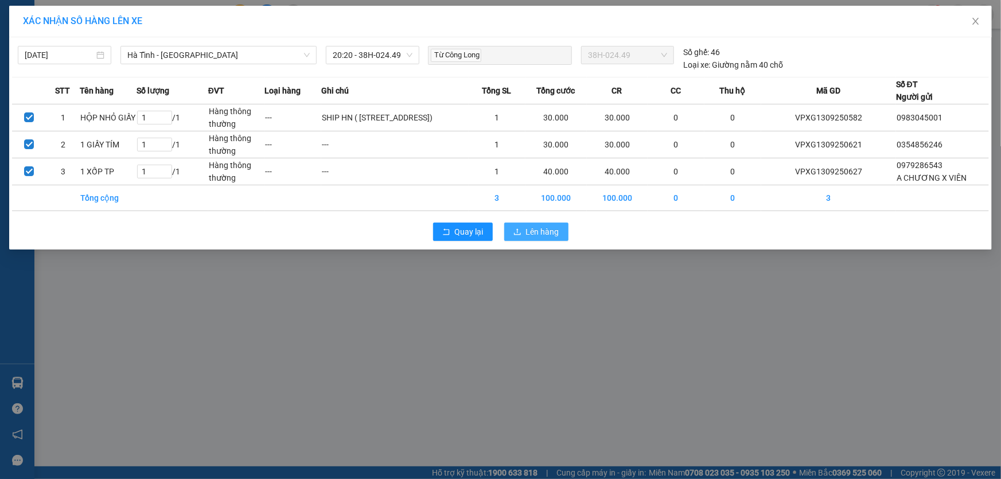
drag, startPoint x: 553, startPoint y: 279, endPoint x: 460, endPoint y: 207, distance: 117.8
click at [553, 238] on span "Lên hàng" at bounding box center [542, 232] width 33 height 13
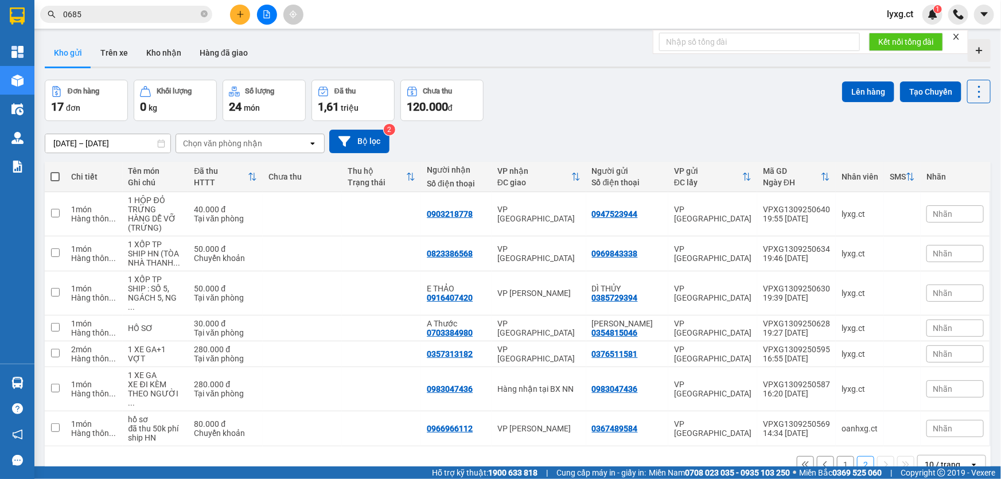
click at [840, 456] on button "1" at bounding box center [845, 464] width 17 height 17
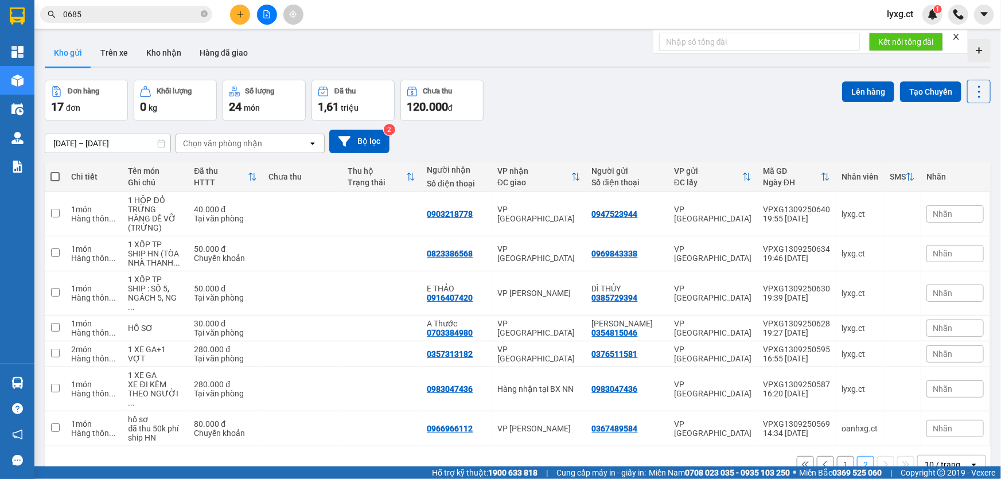
click at [858, 456] on button "2" at bounding box center [865, 464] width 17 height 17
click at [840, 456] on button "1" at bounding box center [845, 464] width 17 height 17
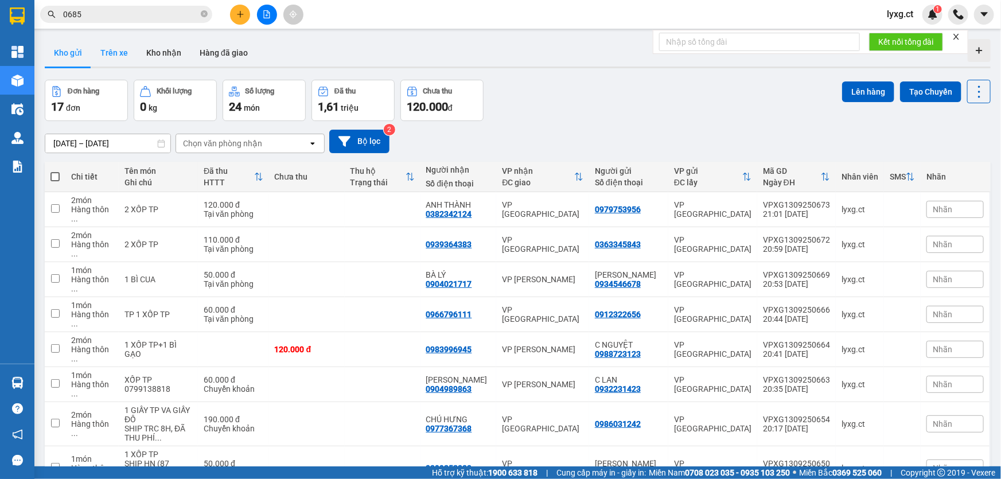
click at [125, 55] on button "Trên xe" at bounding box center [114, 53] width 46 height 28
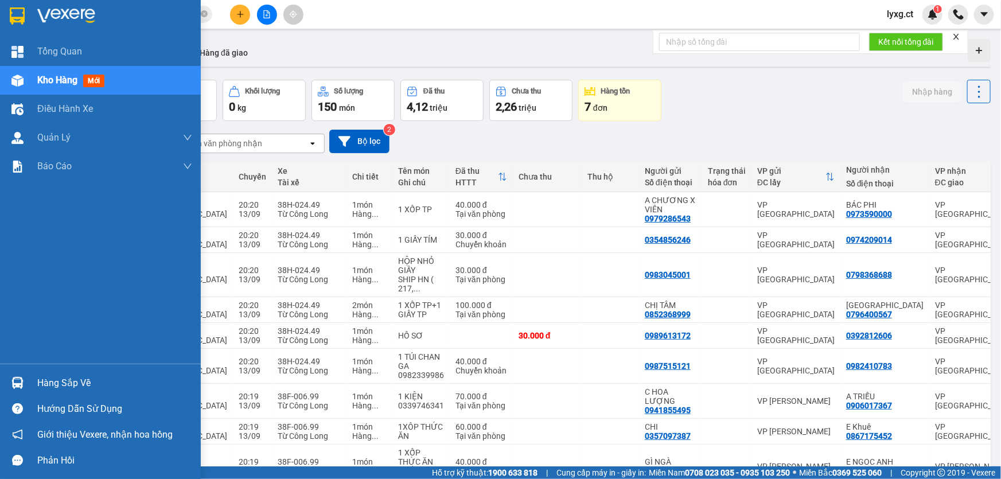
click at [57, 77] on span "Kho hàng" at bounding box center [57, 80] width 40 height 11
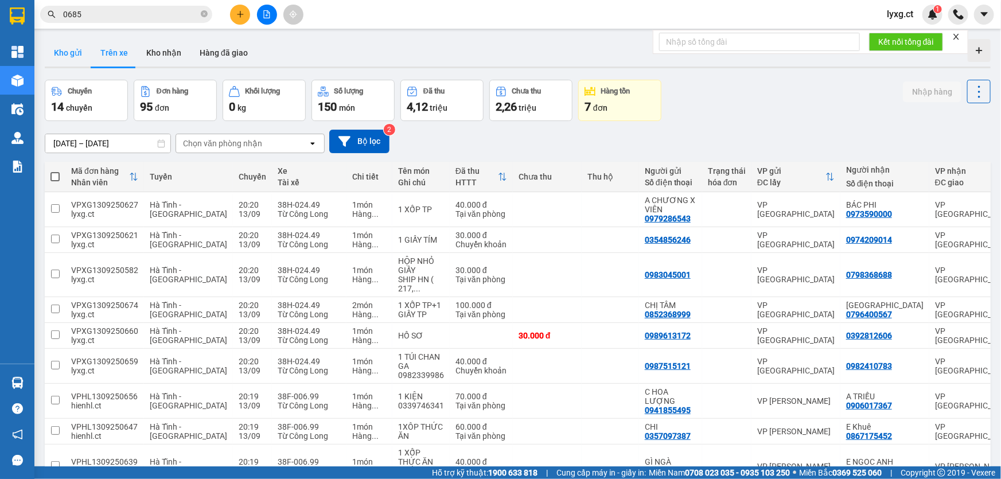
click at [76, 50] on button "Kho gửi" at bounding box center [68, 53] width 46 height 28
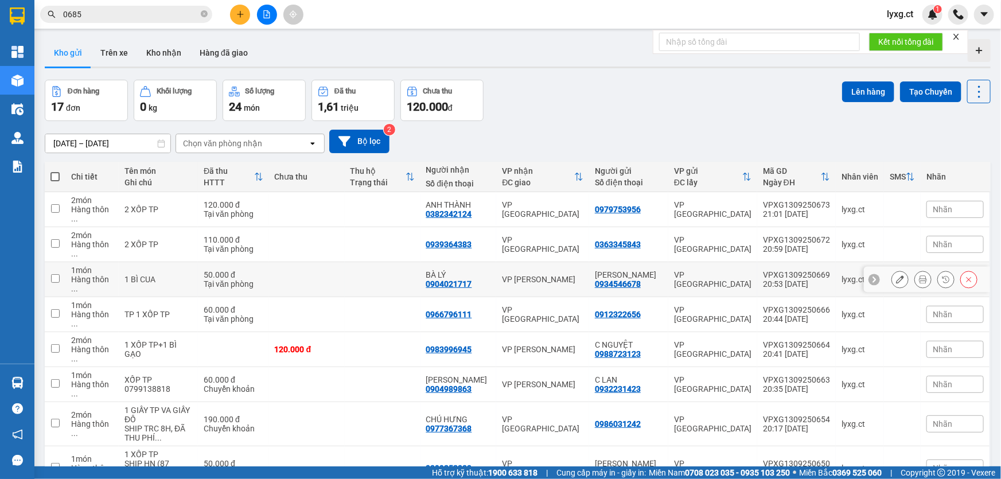
click at [57, 274] on input "checkbox" at bounding box center [55, 278] width 9 height 9
checkbox input "true"
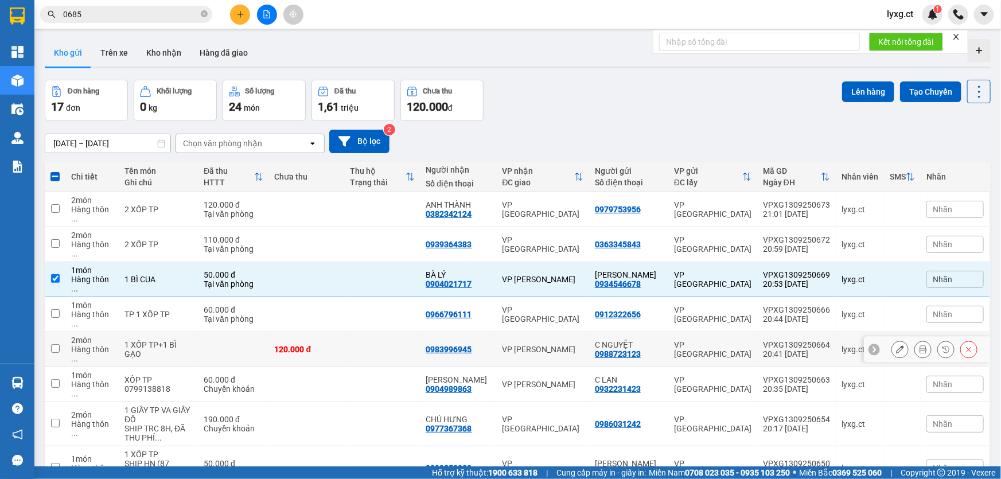
click at [58, 344] on input "checkbox" at bounding box center [55, 348] width 9 height 9
checkbox input "true"
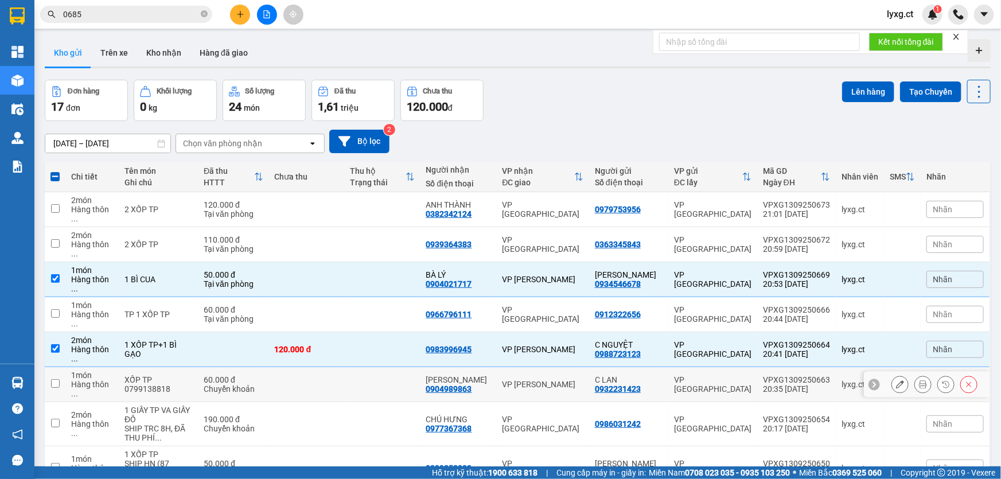
click at [53, 379] on input "checkbox" at bounding box center [55, 383] width 9 height 9
checkbox input "true"
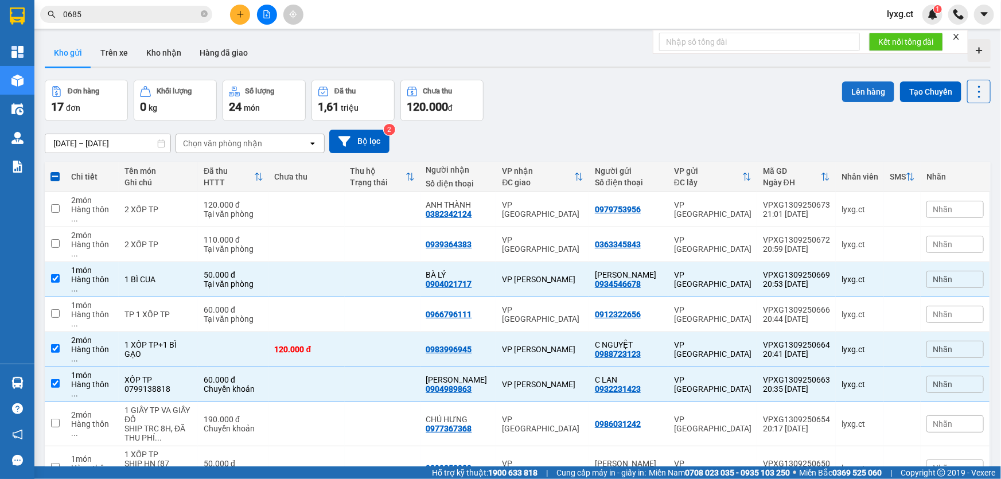
click at [867, 94] on button "Lên hàng" at bounding box center [868, 91] width 52 height 21
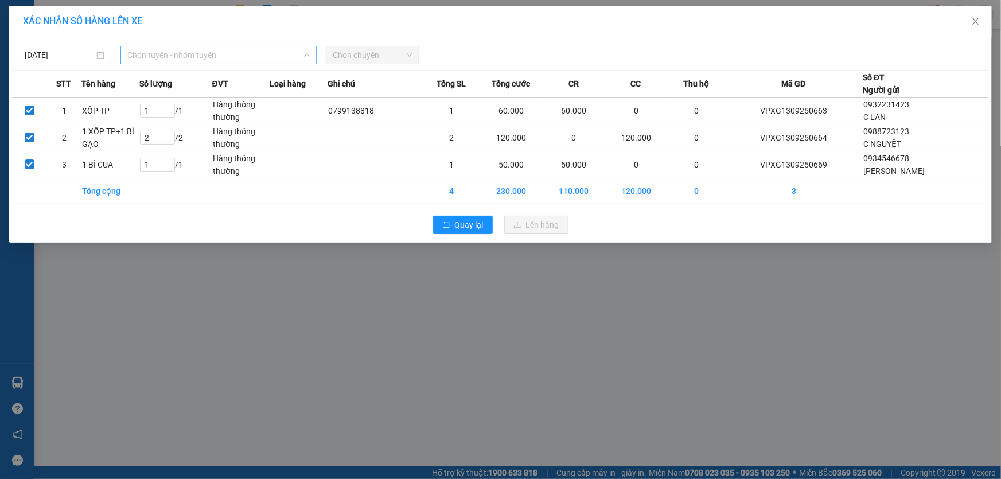
click at [227, 58] on span "Chọn tuyến - nhóm tuyến" at bounding box center [218, 54] width 182 height 17
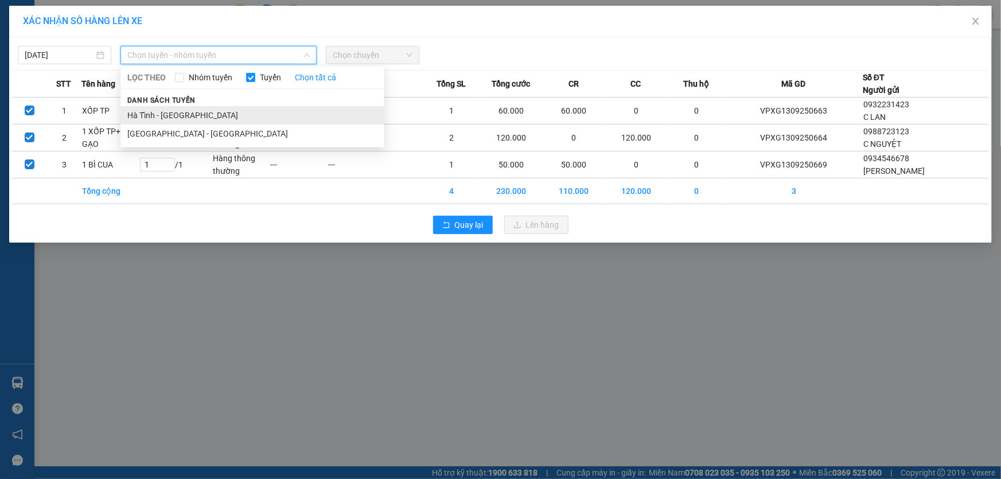
drag, startPoint x: 154, startPoint y: 111, endPoint x: 231, endPoint y: 94, distance: 79.5
click at [154, 112] on li "Hà Tĩnh - Hà Nội" at bounding box center [253, 115] width 264 height 18
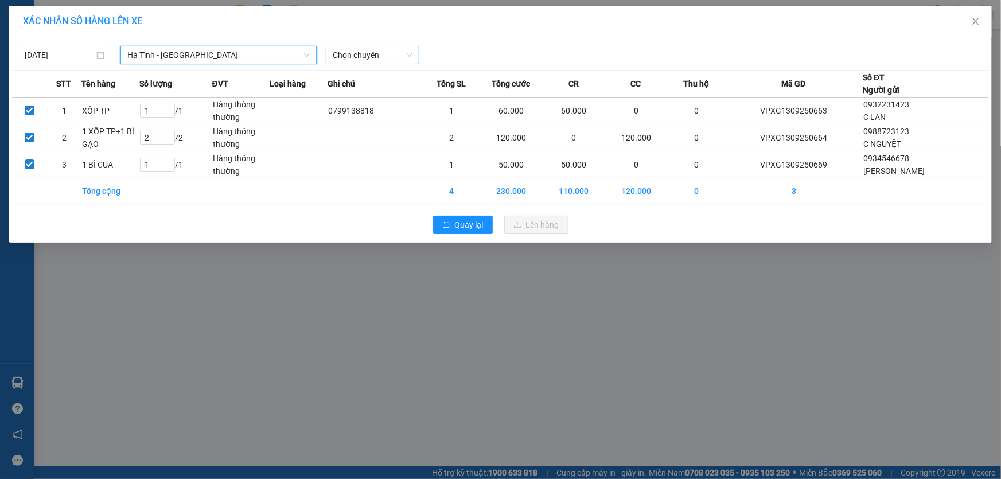
click at [409, 52] on span "Chọn chuyến" at bounding box center [373, 54] width 80 height 17
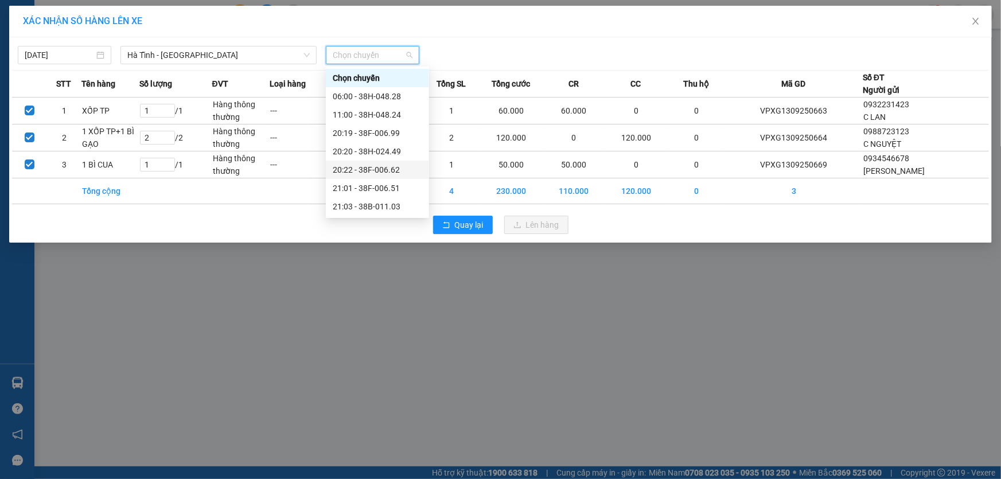
click at [390, 172] on div "20:22 - 38F-006.62" at bounding box center [378, 170] width 90 height 13
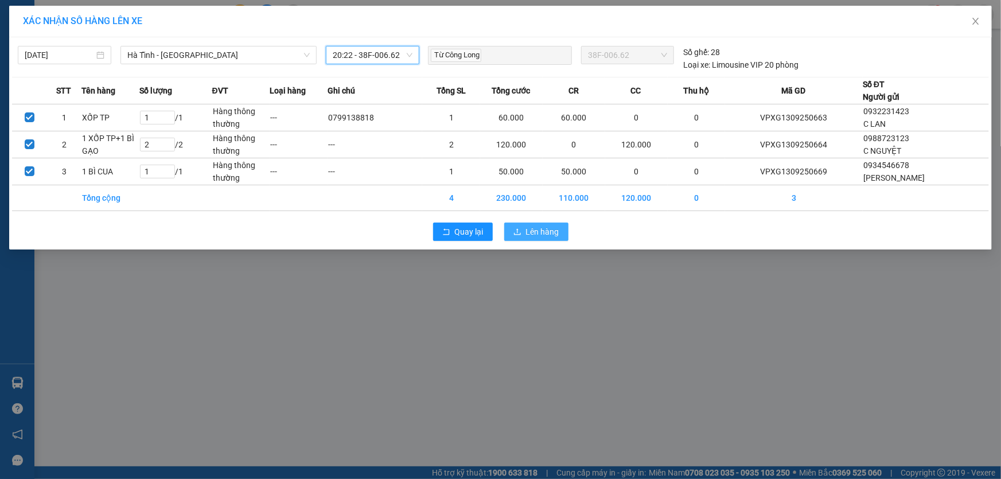
click at [534, 231] on span "Lên hàng" at bounding box center [542, 232] width 33 height 13
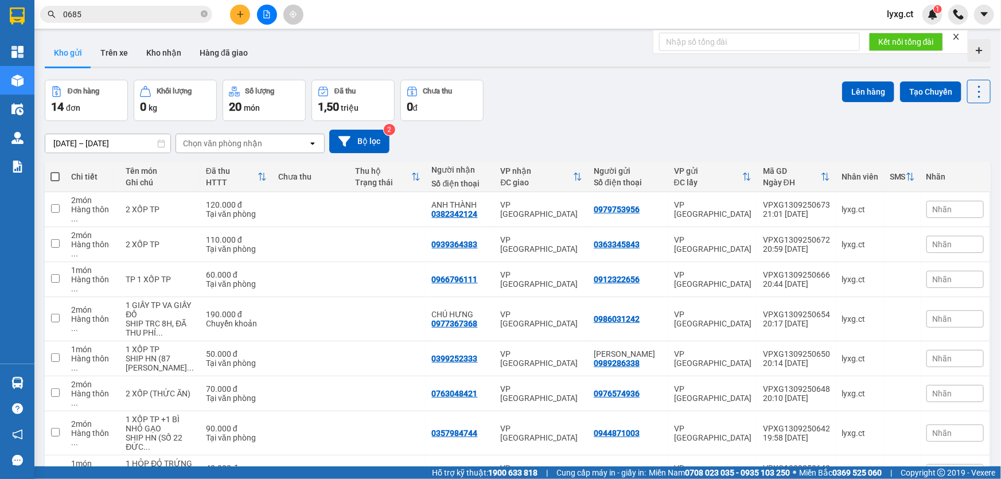
click at [859, 88] on button "Lên hàng" at bounding box center [868, 91] width 52 height 21
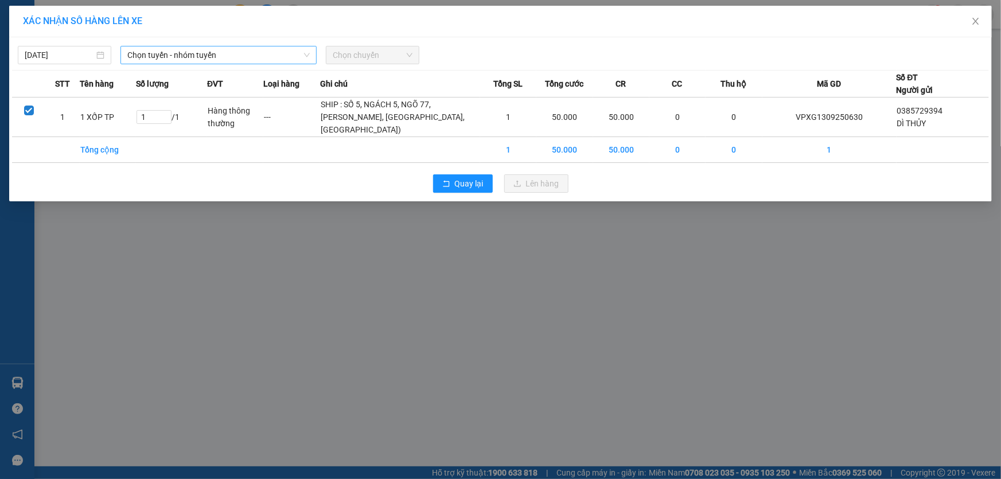
click at [251, 57] on span "Chọn tuyến - nhóm tuyến" at bounding box center [218, 54] width 182 height 17
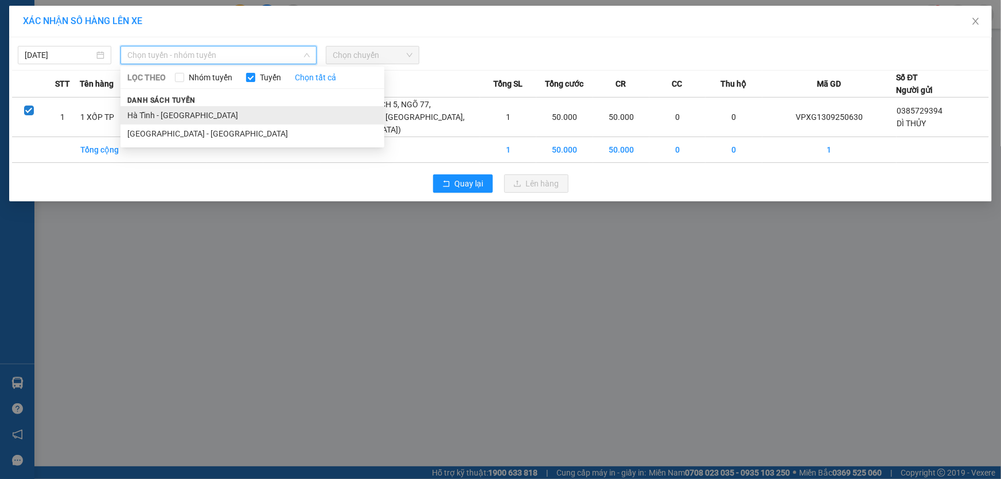
click at [166, 115] on li "Hà Tĩnh - Hà Nội" at bounding box center [253, 115] width 264 height 18
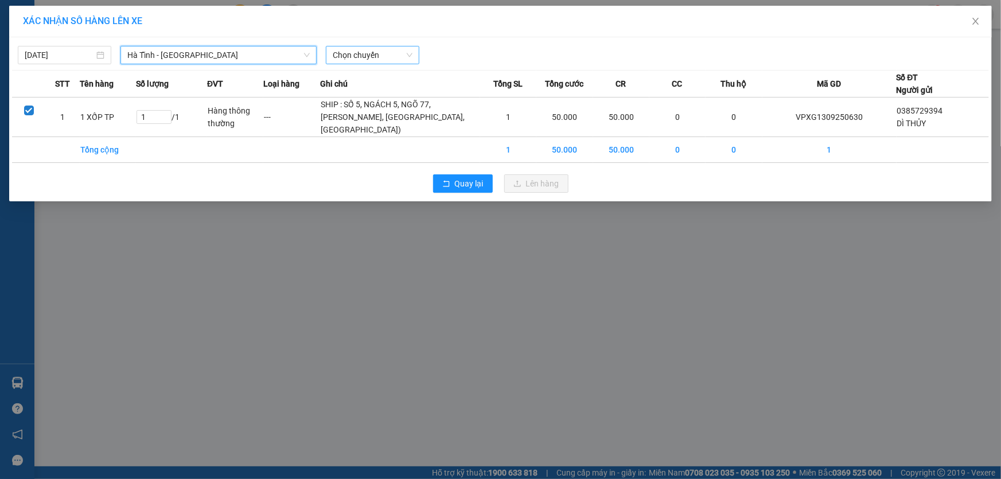
click at [394, 62] on span "Chọn chuyến" at bounding box center [373, 54] width 80 height 17
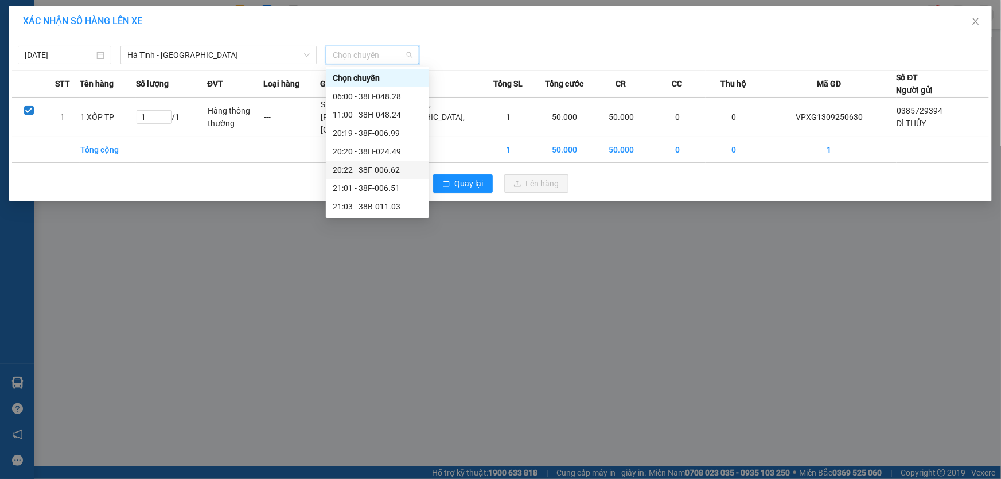
click at [390, 169] on div "20:22 - 38F-006.62" at bounding box center [378, 170] width 90 height 13
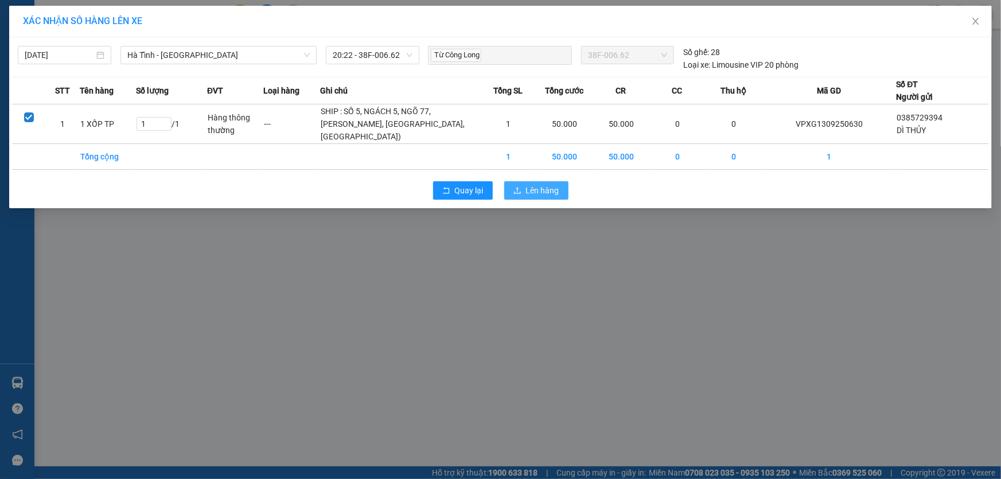
click at [530, 197] on span "Lên hàng" at bounding box center [542, 190] width 33 height 13
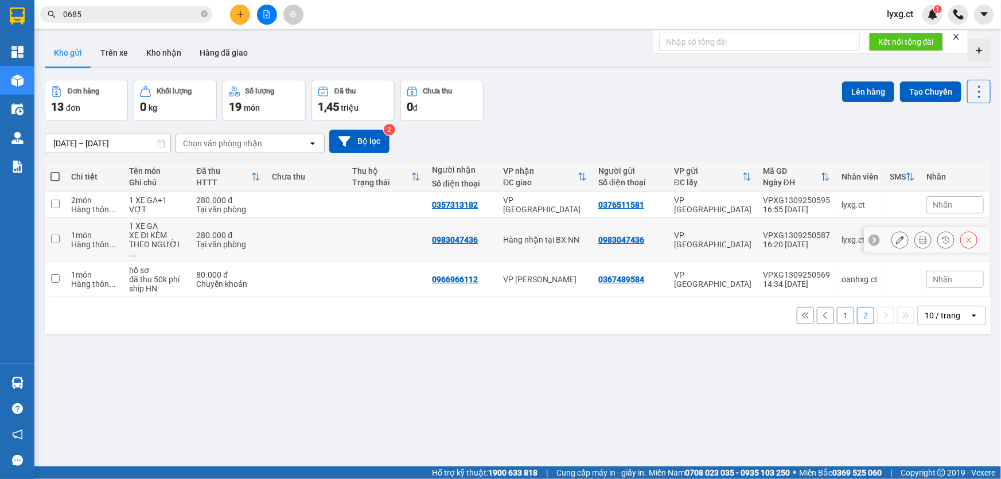
click at [52, 235] on input "checkbox" at bounding box center [55, 239] width 9 height 9
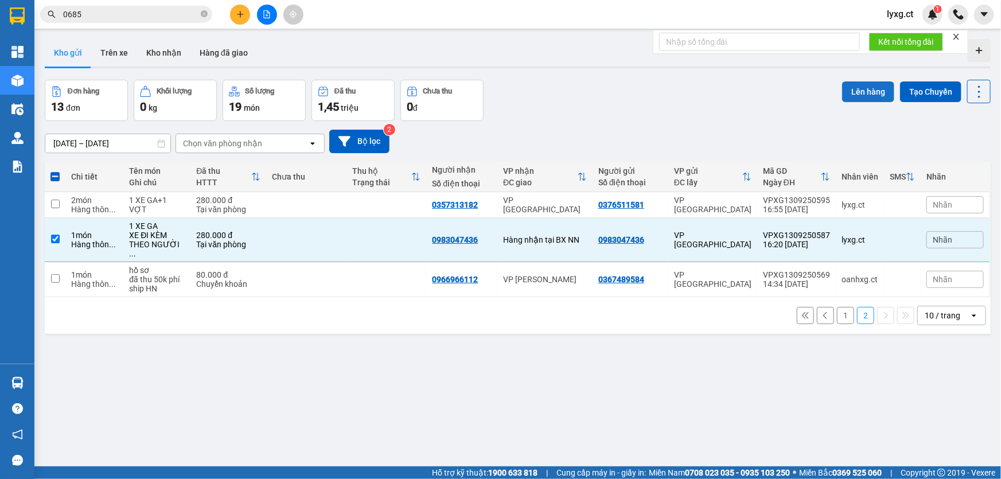
click at [855, 92] on button "Lên hàng" at bounding box center [868, 91] width 52 height 21
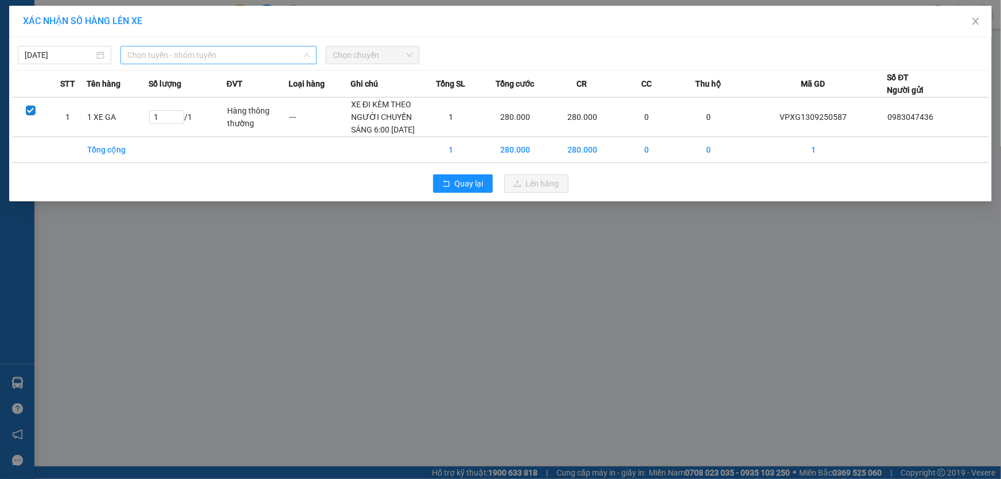
click at [247, 55] on span "Chọn tuyến - nhóm tuyến" at bounding box center [218, 54] width 182 height 17
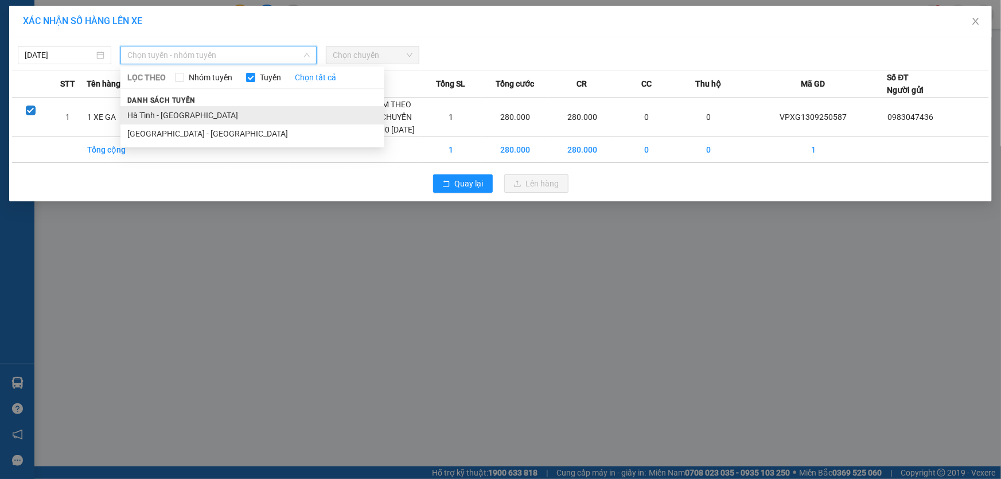
click at [154, 116] on li "Hà Tĩnh - Hà Nội" at bounding box center [253, 115] width 264 height 18
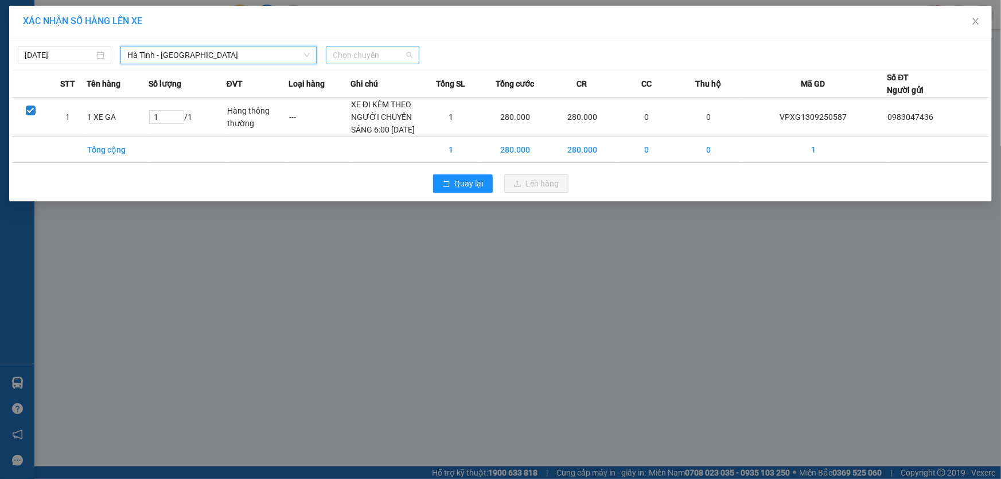
click at [410, 55] on span "Chọn chuyến" at bounding box center [373, 54] width 80 height 17
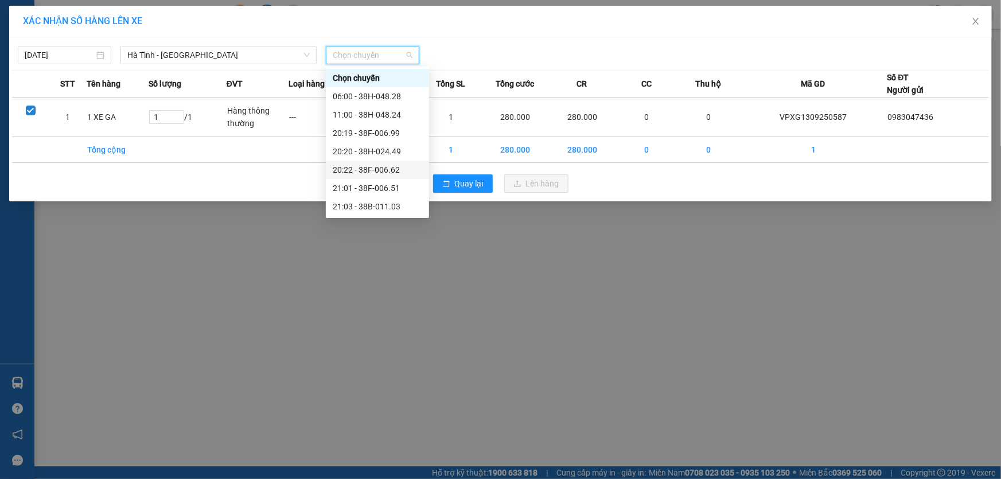
click at [384, 169] on div "20:22 - 38F-006.62" at bounding box center [378, 170] width 90 height 13
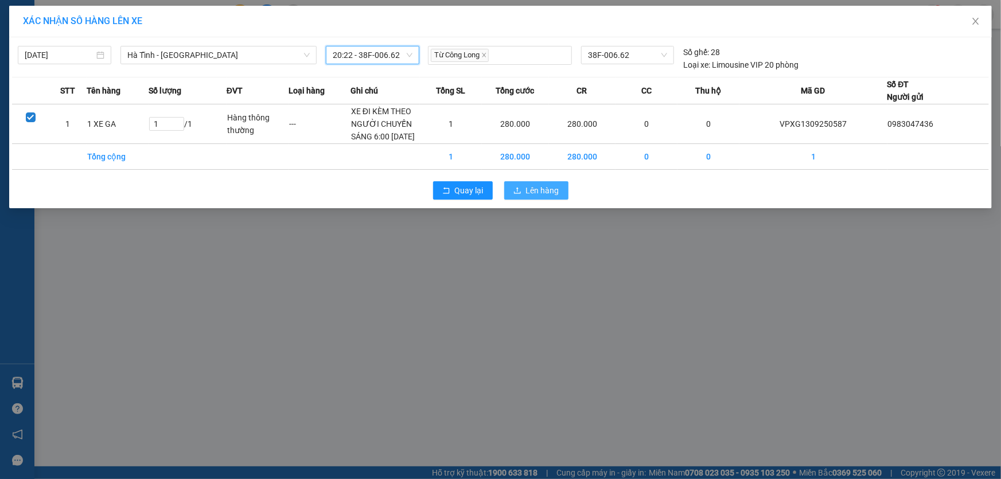
click at [526, 191] on span "Lên hàng" at bounding box center [542, 190] width 33 height 13
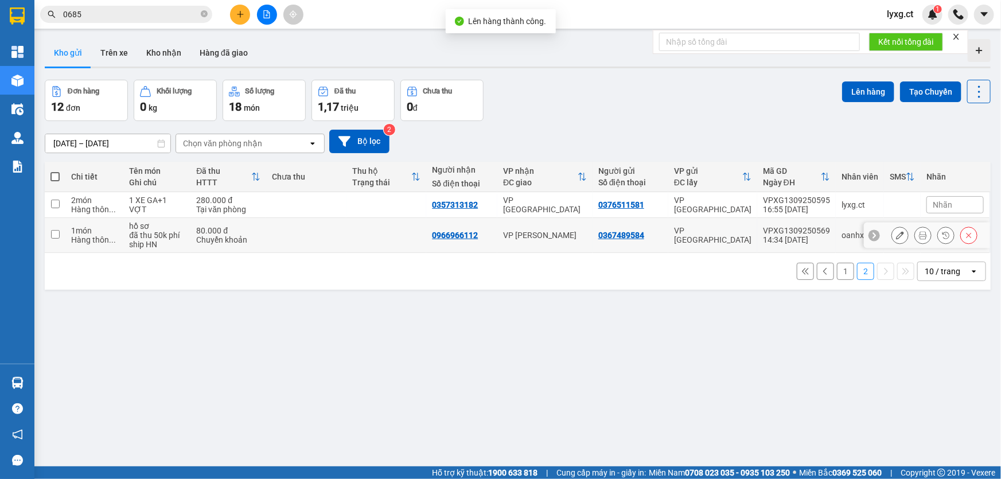
click at [57, 232] on input "checkbox" at bounding box center [55, 234] width 9 height 9
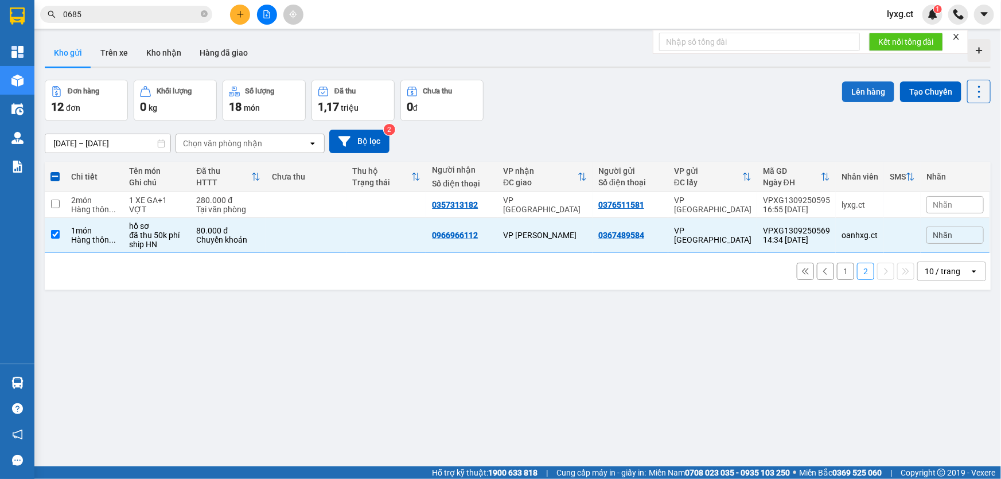
click at [857, 94] on button "Lên hàng" at bounding box center [868, 91] width 52 height 21
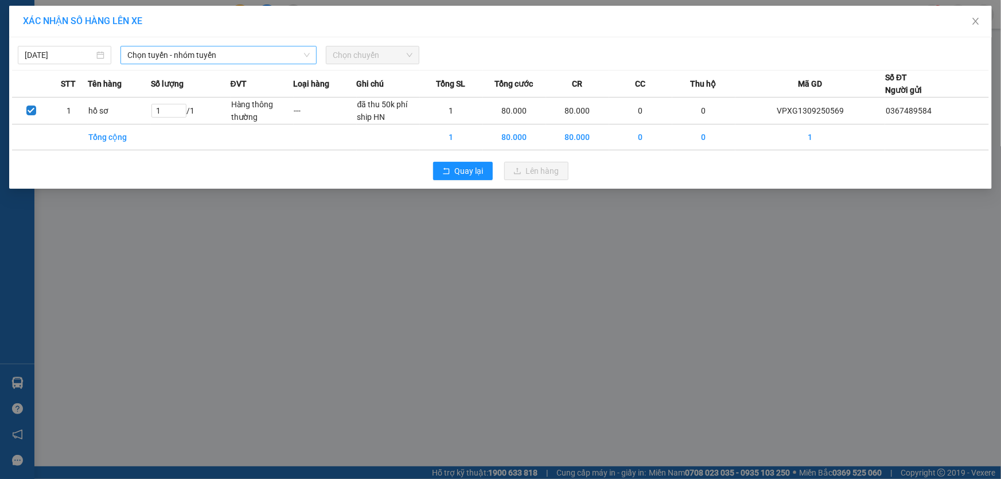
click at [147, 52] on span "Chọn tuyến - nhóm tuyến" at bounding box center [218, 54] width 182 height 17
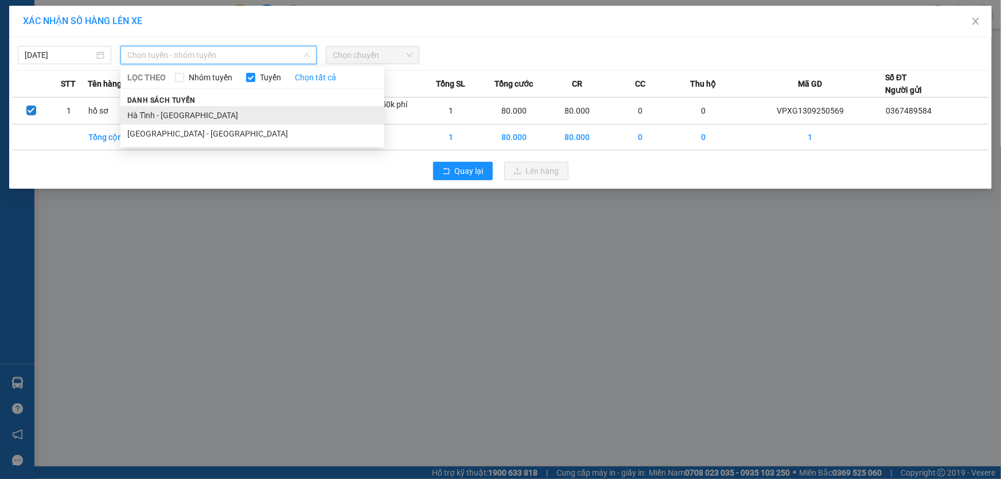
click at [149, 116] on li "Hà Tĩnh - Hà Nội" at bounding box center [253, 115] width 264 height 18
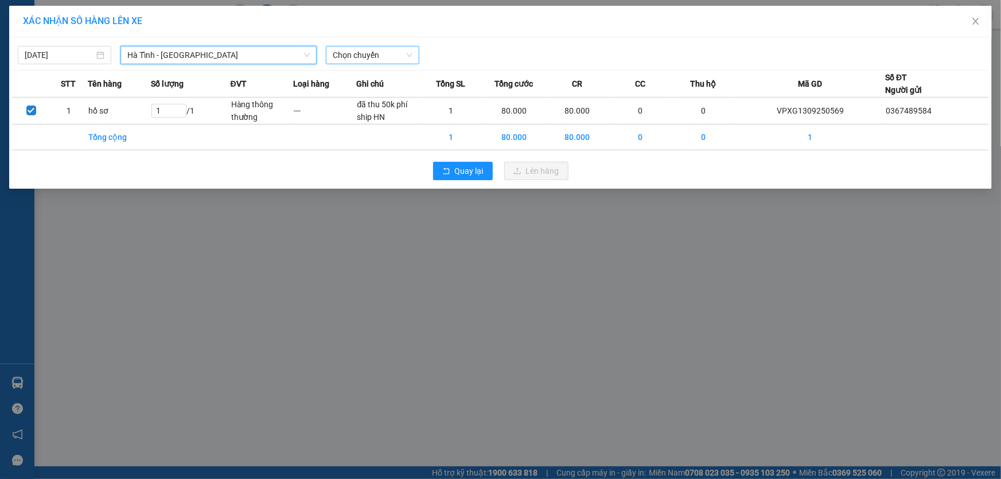
click at [397, 52] on span "Chọn chuyến" at bounding box center [373, 54] width 80 height 17
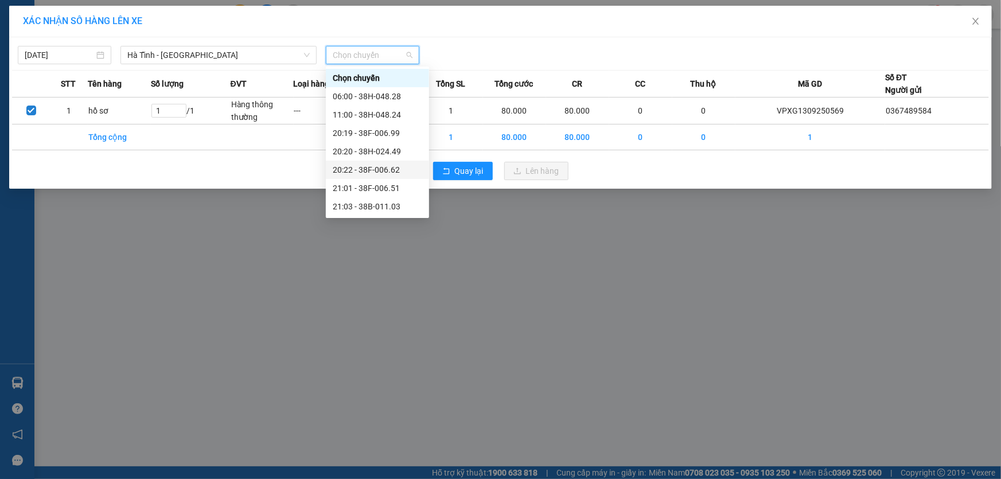
click at [390, 170] on div "20:22 - 38F-006.62" at bounding box center [378, 170] width 90 height 13
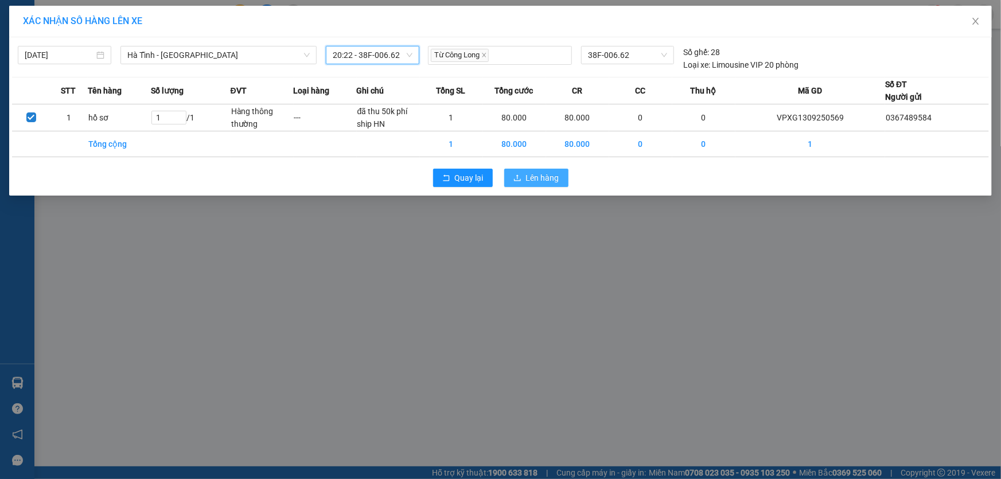
click at [541, 173] on span "Lên hàng" at bounding box center [542, 178] width 33 height 13
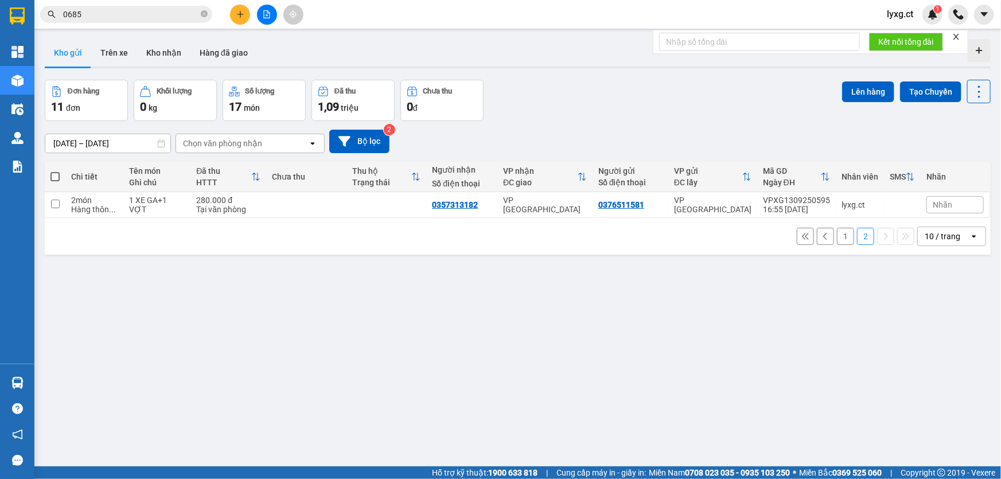
click at [52, 178] on span at bounding box center [54, 176] width 9 height 9
click at [55, 171] on input "checkbox" at bounding box center [55, 171] width 0 height 0
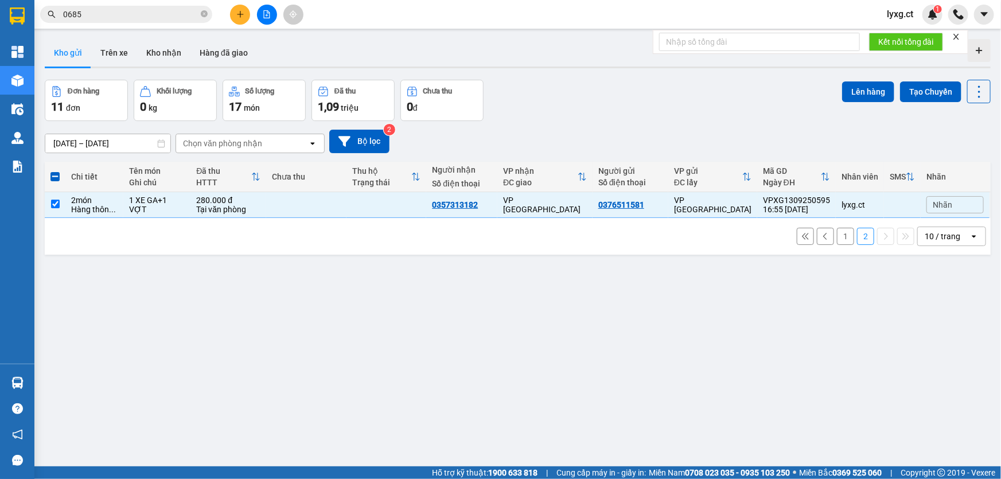
click at [837, 228] on button "1" at bounding box center [845, 236] width 17 height 17
checkbox input "false"
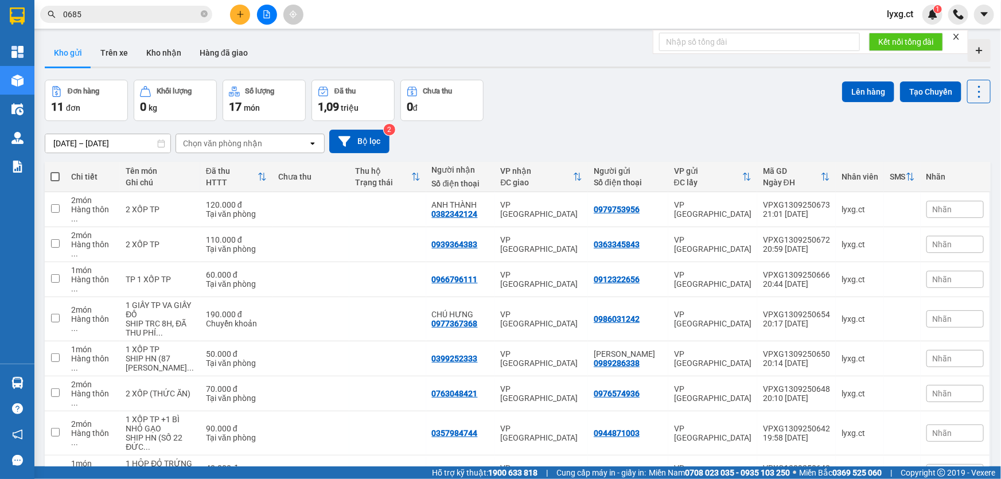
drag, startPoint x: 52, startPoint y: 74, endPoint x: 144, endPoint y: 94, distance: 94.0
click at [53, 172] on span at bounding box center [54, 176] width 9 height 9
click at [55, 171] on input "checkbox" at bounding box center [55, 171] width 0 height 0
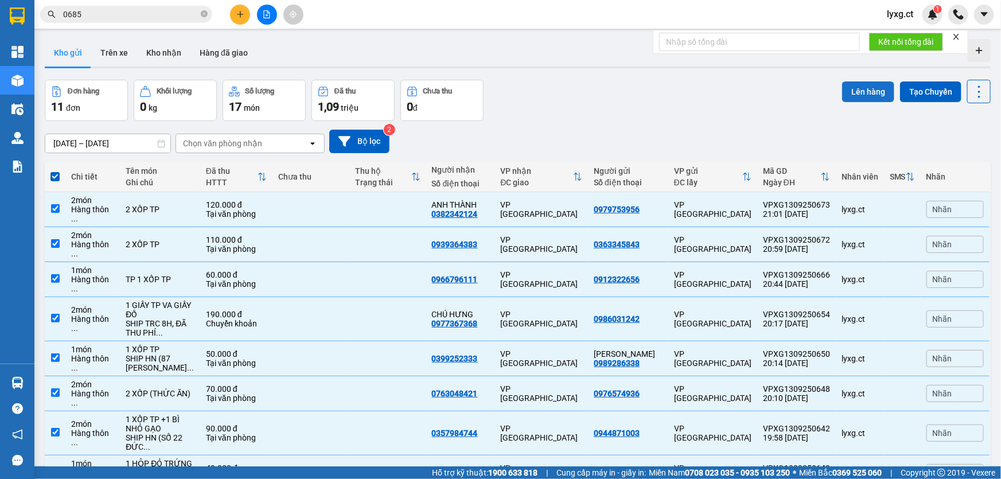
click at [870, 89] on button "Lên hàng" at bounding box center [868, 91] width 52 height 21
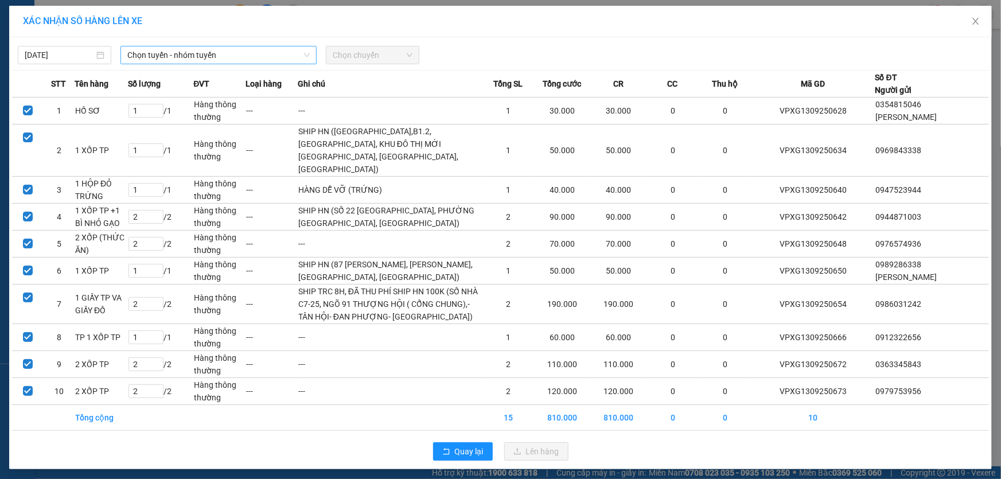
click at [271, 63] on span "Chọn tuyến - nhóm tuyến" at bounding box center [218, 54] width 182 height 17
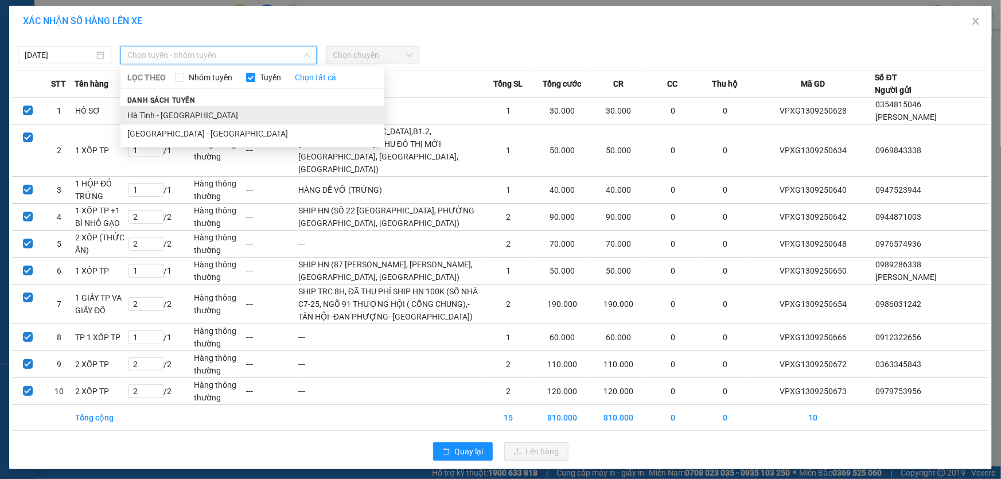
drag, startPoint x: 156, startPoint y: 121, endPoint x: 288, endPoint y: 79, distance: 138.8
click at [156, 121] on li "Hà Tĩnh - Hà Nội" at bounding box center [253, 115] width 264 height 18
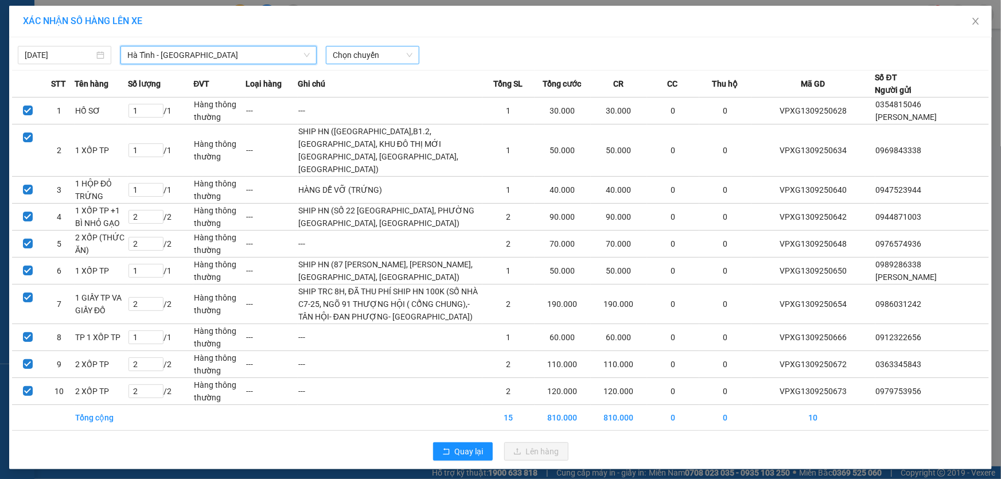
click at [376, 57] on span "Chọn chuyến" at bounding box center [373, 54] width 80 height 17
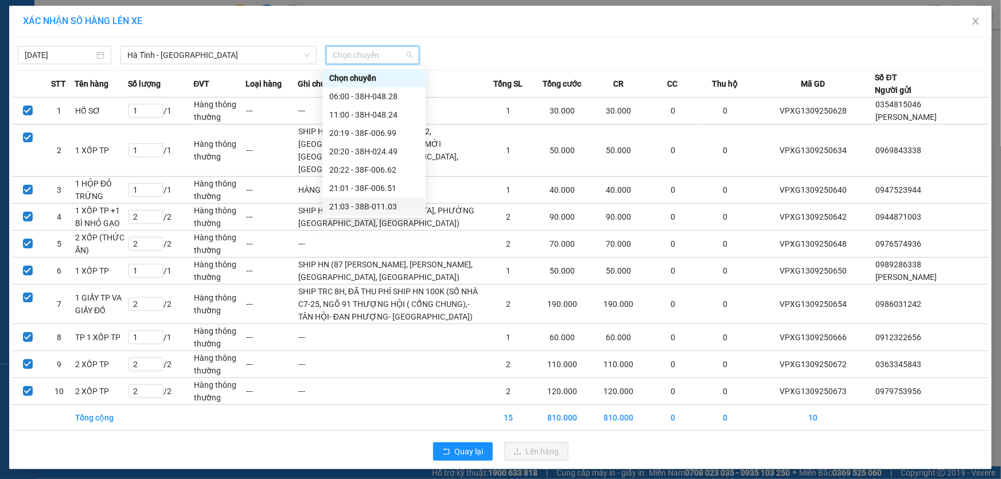
click at [389, 204] on div "21:03 - 38B-011.03" at bounding box center [374, 206] width 90 height 13
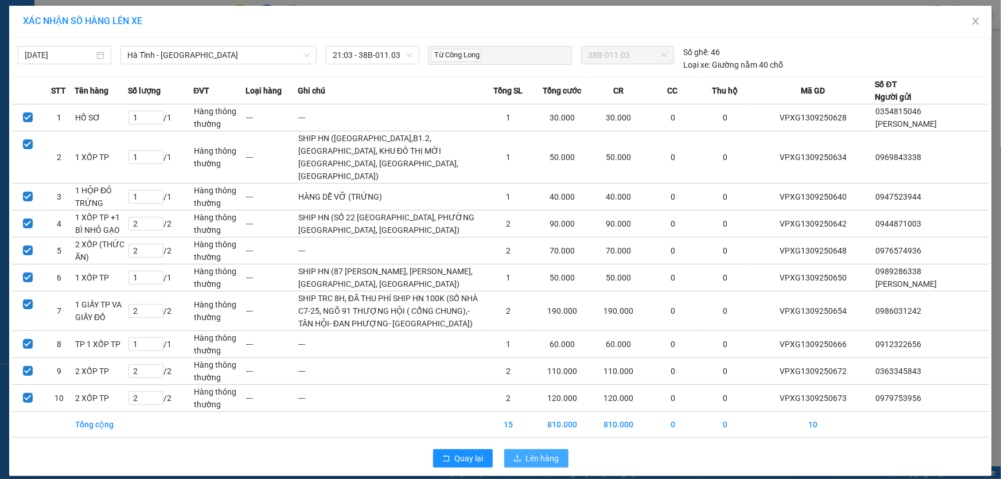
click at [529, 452] on span "Lên hàng" at bounding box center [542, 458] width 33 height 13
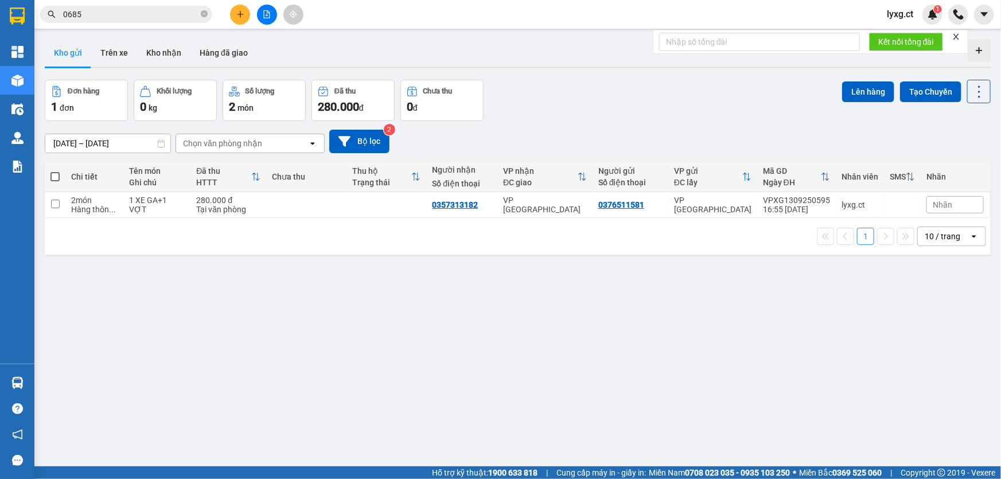
click at [57, 176] on span at bounding box center [54, 176] width 9 height 9
click at [55, 171] on input "checkbox" at bounding box center [55, 171] width 0 height 0
checkbox input "true"
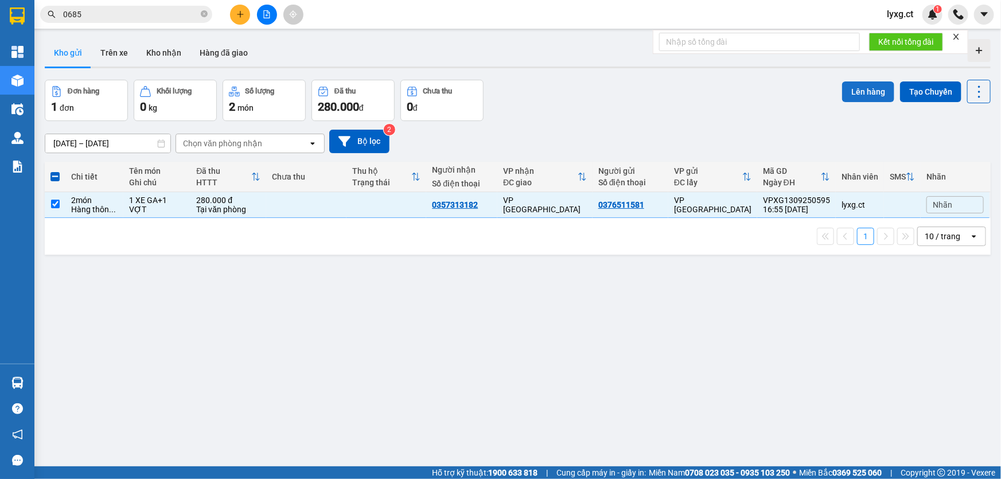
click at [861, 88] on button "Lên hàng" at bounding box center [868, 91] width 52 height 21
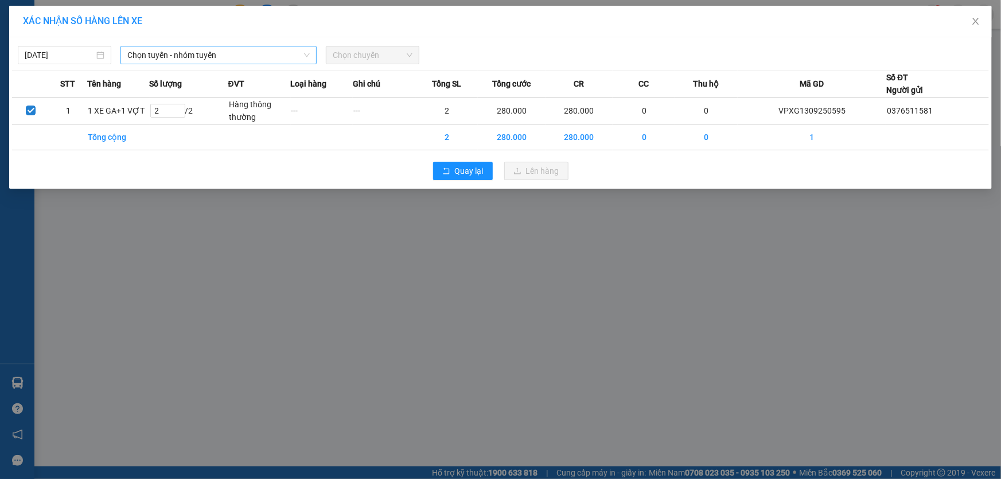
drag, startPoint x: 142, startPoint y: 63, endPoint x: 151, endPoint y: 59, distance: 10.0
click at [142, 64] on div "Chọn tuyến - nhóm tuyến" at bounding box center [219, 55] width 196 height 18
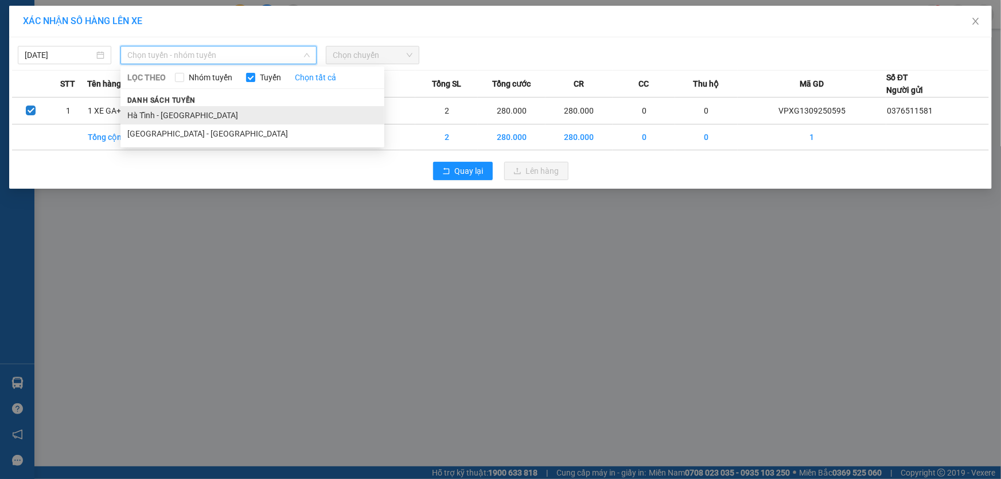
click at [188, 113] on li "Hà Tĩnh - Hà Nội" at bounding box center [253, 115] width 264 height 18
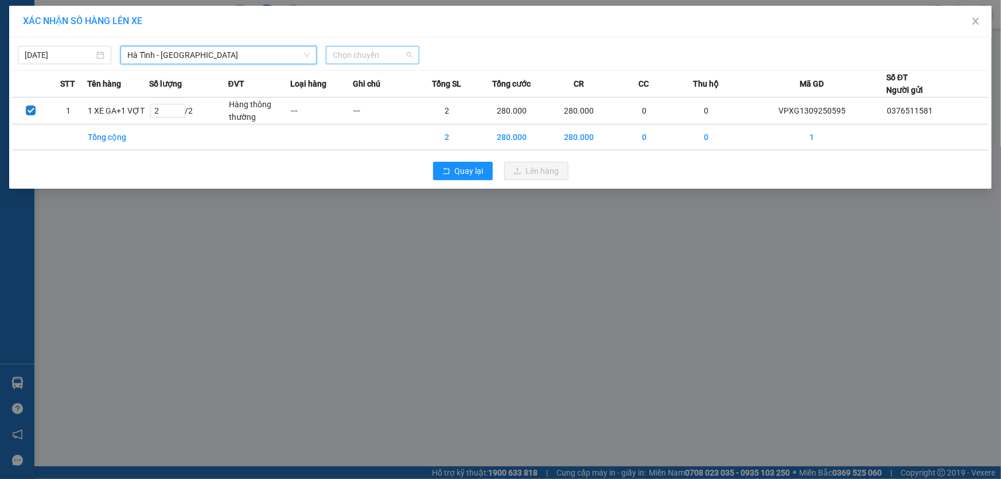
click at [384, 59] on span "Chọn chuyến" at bounding box center [373, 54] width 80 height 17
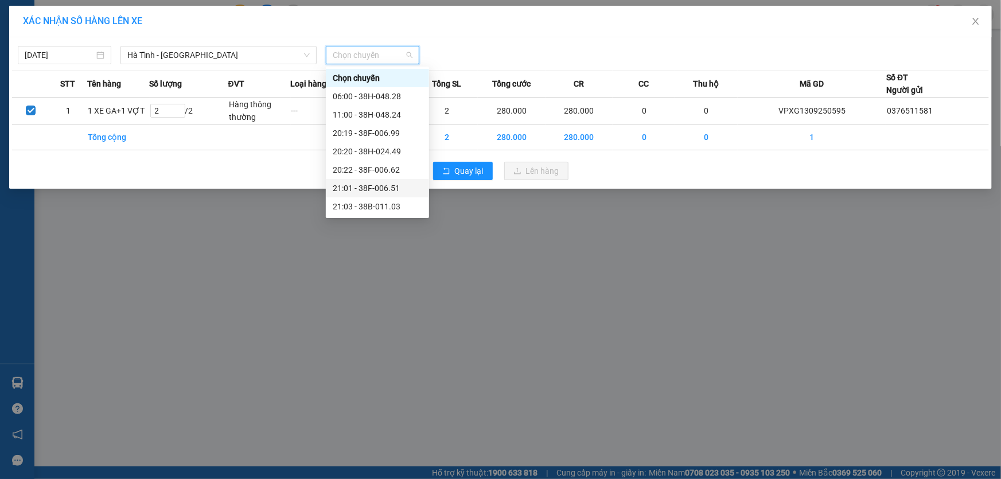
click at [390, 186] on div "21:01 - 38F-006.51" at bounding box center [378, 188] width 90 height 13
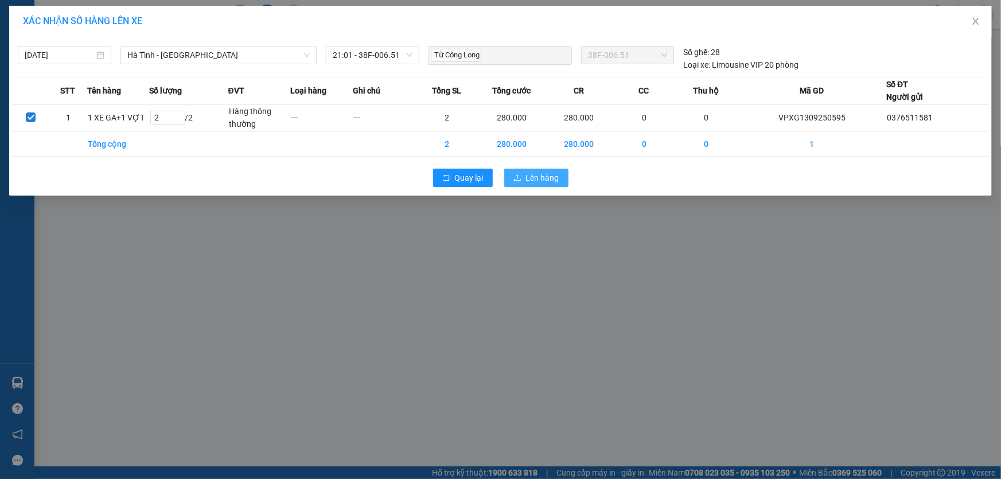
click at [552, 179] on span "Lên hàng" at bounding box center [542, 178] width 33 height 13
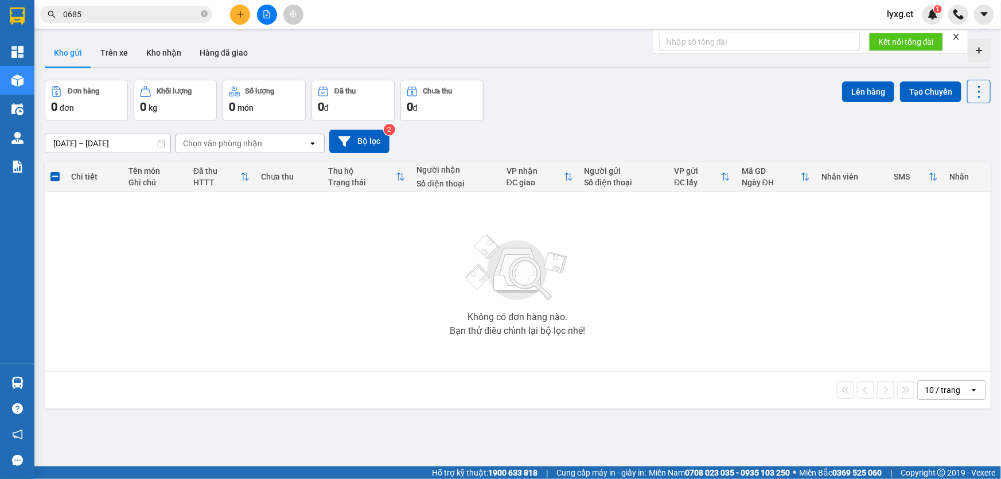
click at [893, 15] on span "lyxg.ct" at bounding box center [900, 14] width 45 height 14
click at [909, 28] on li "Đăng xuất" at bounding box center [914, 35] width 73 height 18
